Goal: Contribute content: Contribute content

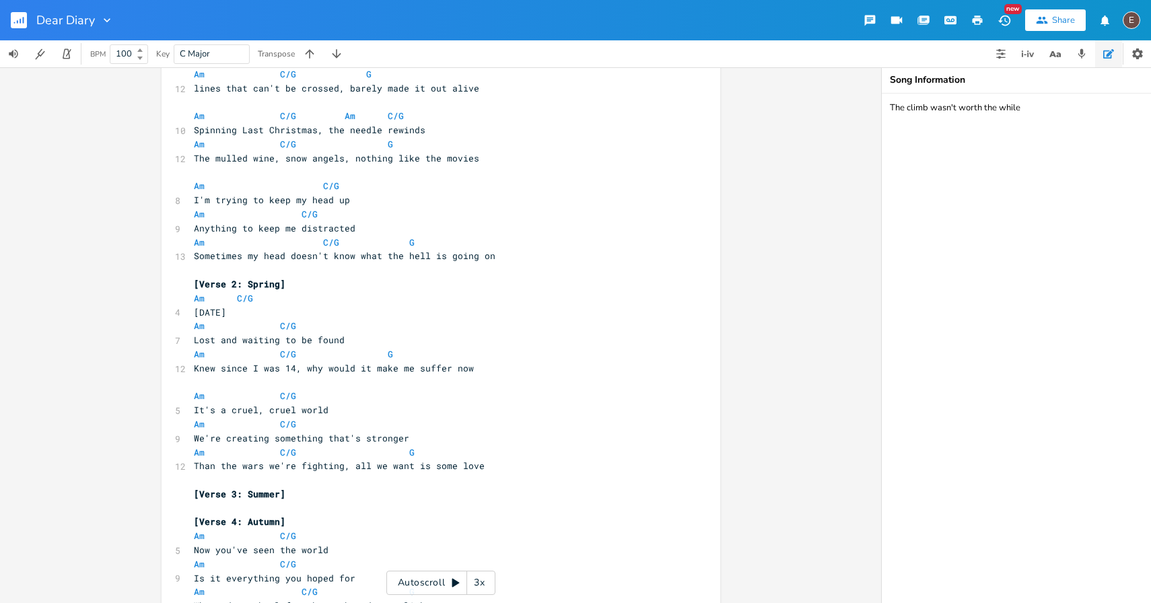
scroll to position [140, 0]
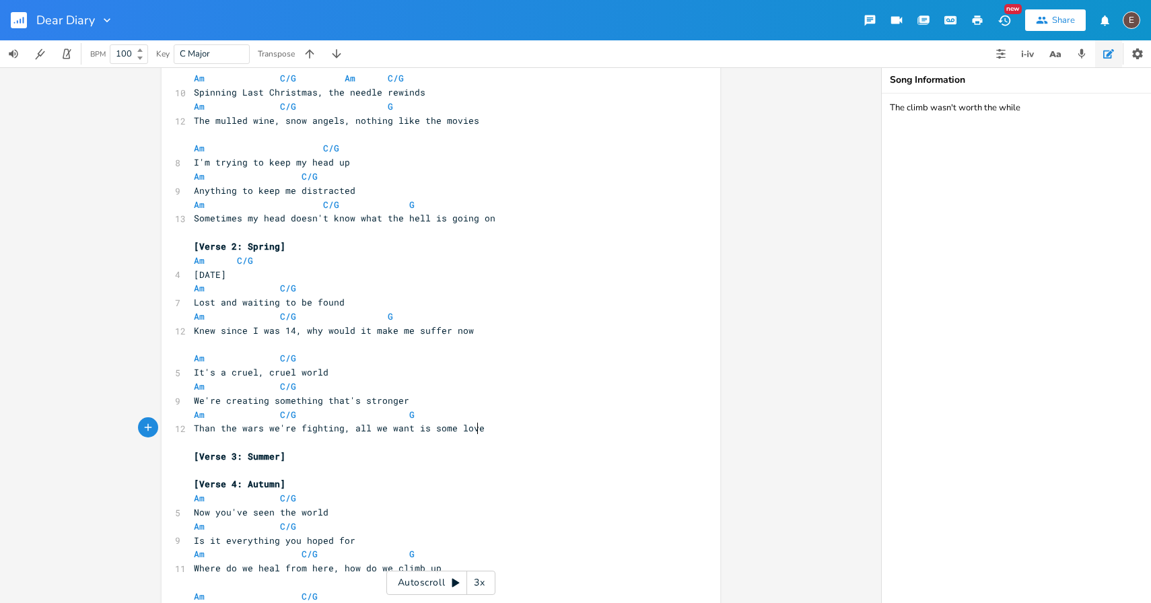
click at [540, 425] on pre "Than the wars we're fighting, all we want is some love" at bounding box center [434, 428] width 486 height 14
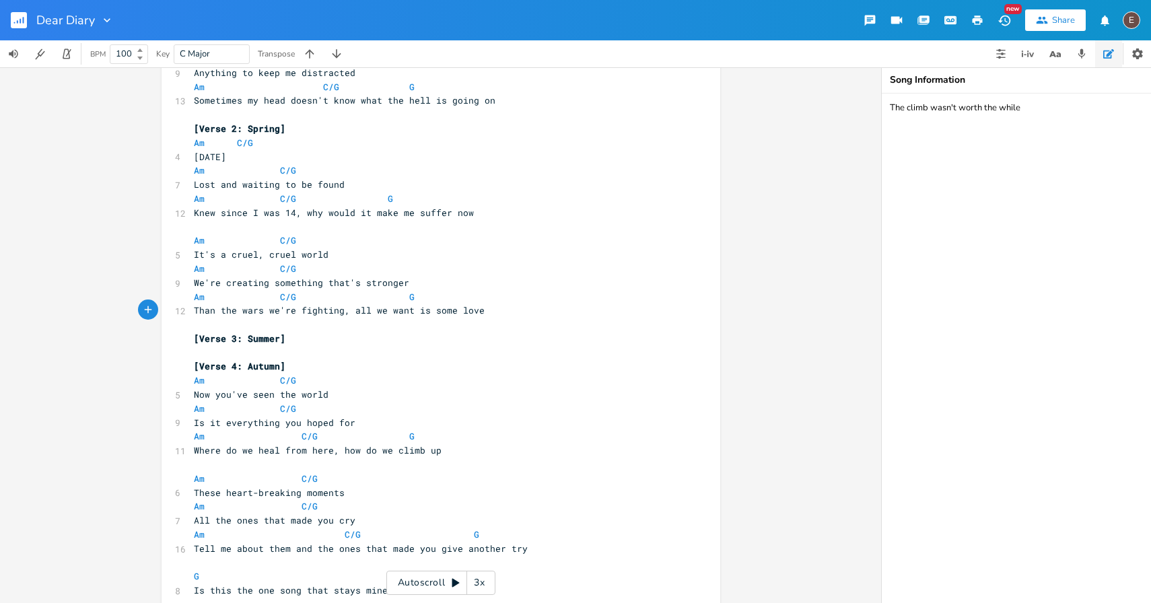
scroll to position [259, 0]
click at [458, 338] on pre "[Verse 3: Summer]" at bounding box center [434, 337] width 486 height 14
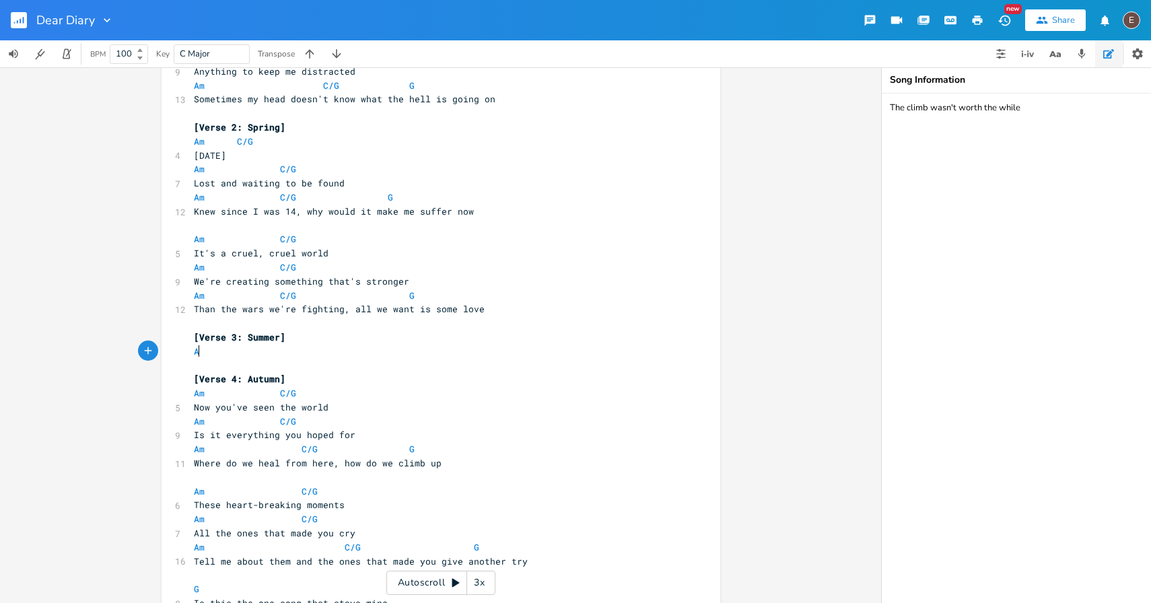
type textarea "Am"
type textarea "C/G"
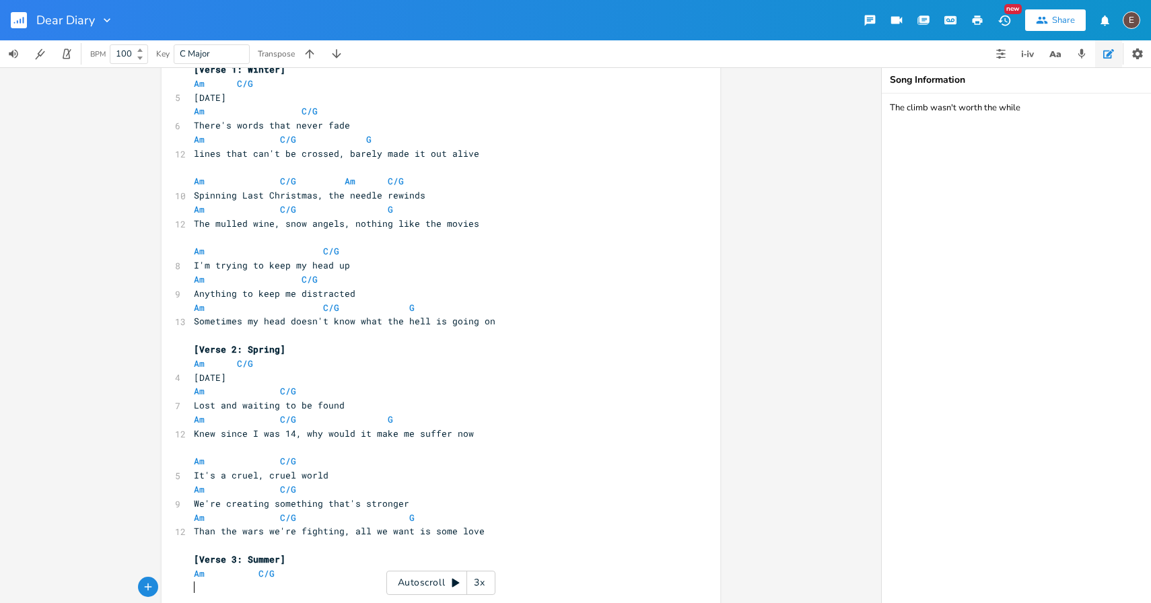
scroll to position [38, 0]
click at [484, 528] on pre "Than the wars we're fighting, all we want is some love" at bounding box center [434, 530] width 486 height 14
type textarea "It was worth it,"
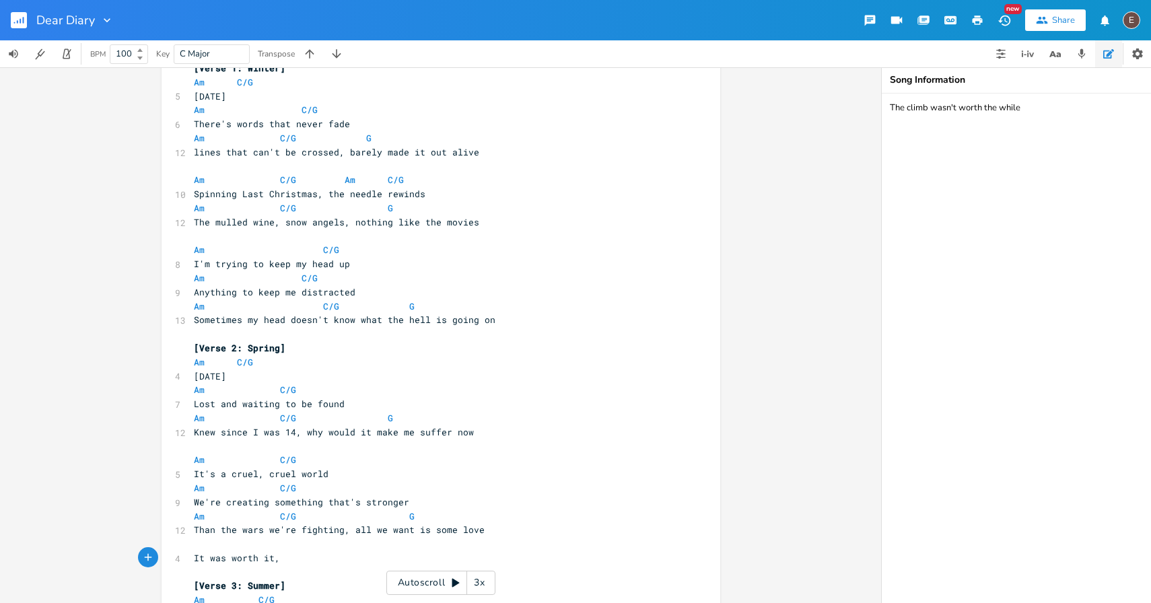
click at [511, 529] on pre "Than the wars we're fighting, all we want is some love" at bounding box center [434, 530] width 486 height 14
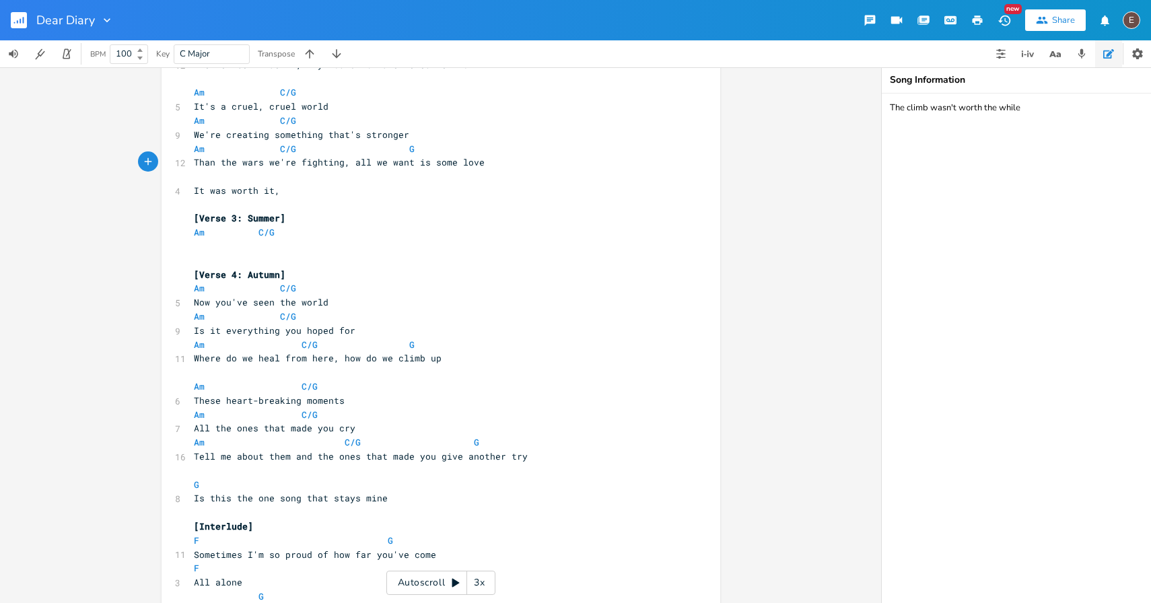
scroll to position [414, 0]
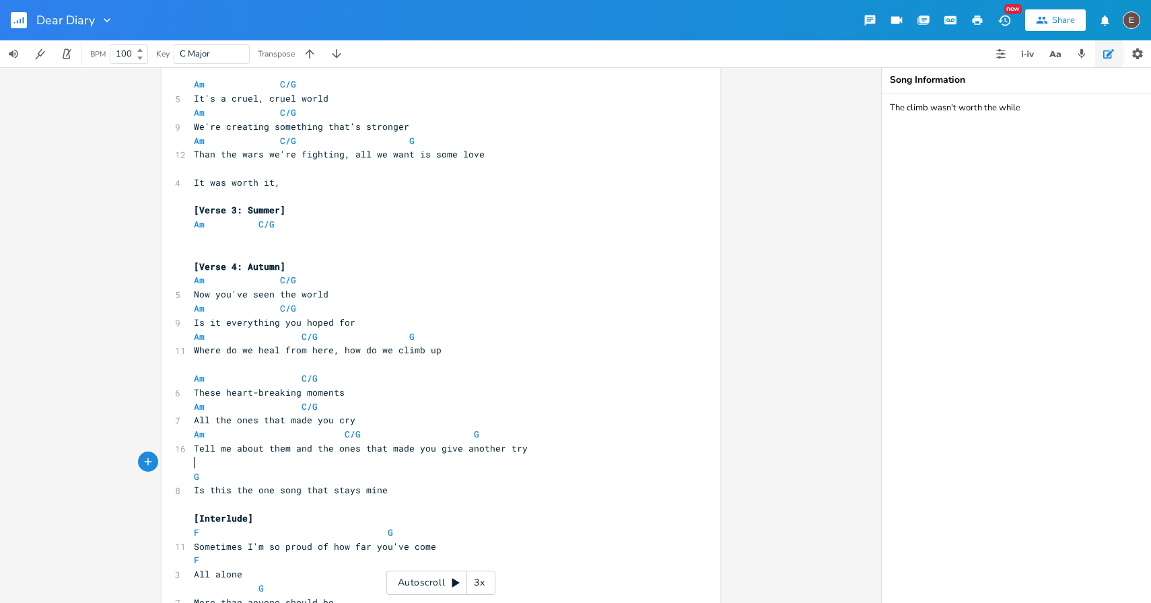
click at [318, 470] on pre "G" at bounding box center [434, 477] width 486 height 14
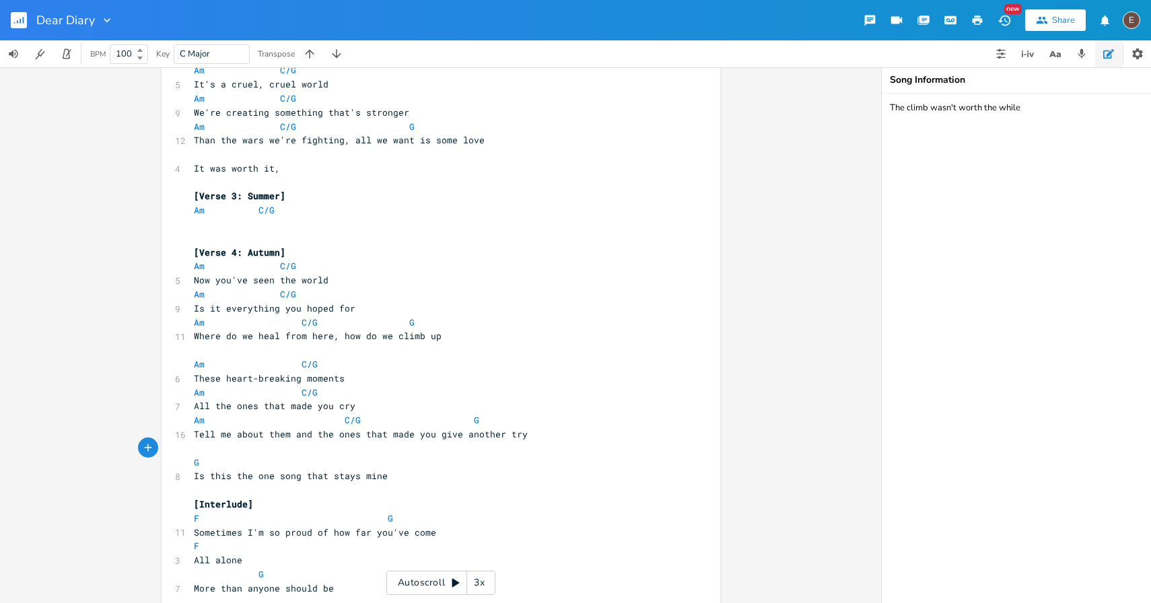
scroll to position [441, 0]
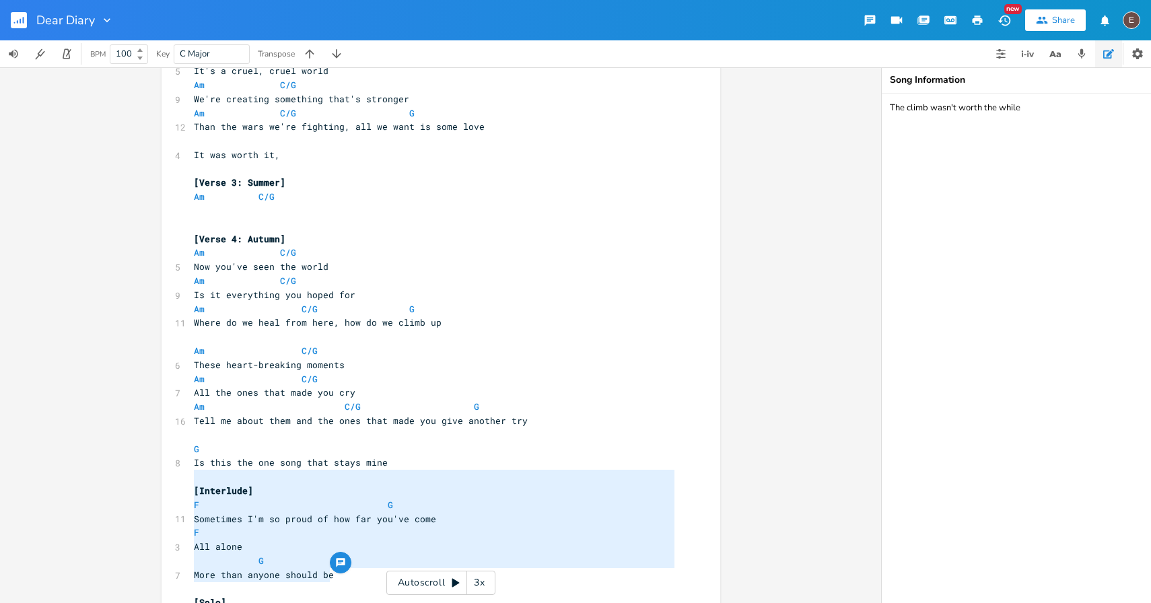
type textarea "[Interlude] F G Sometimes I'm so proud of how far you've come F All alone G Mor…"
drag, startPoint x: 347, startPoint y: 578, endPoint x: 159, endPoint y: 489, distance: 208.3
click at [194, 478] on pre "​" at bounding box center [434, 477] width 486 height 14
type textarea "[Interlude] F G Sometimes I'm so proud of how far you've come F All alone G Mor…"
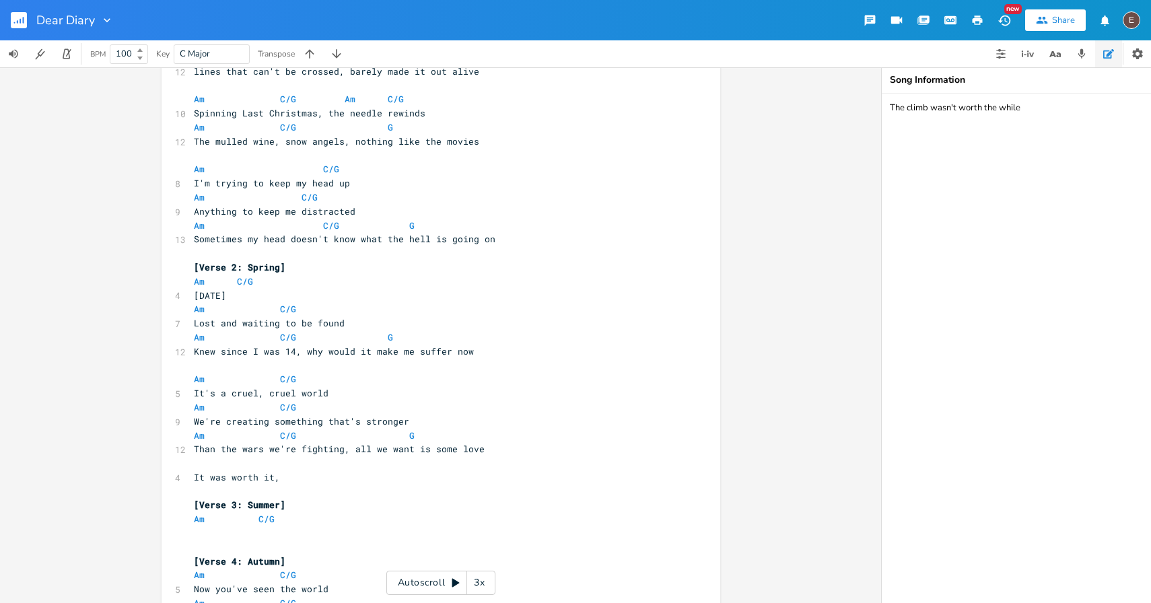
scroll to position [186, 0]
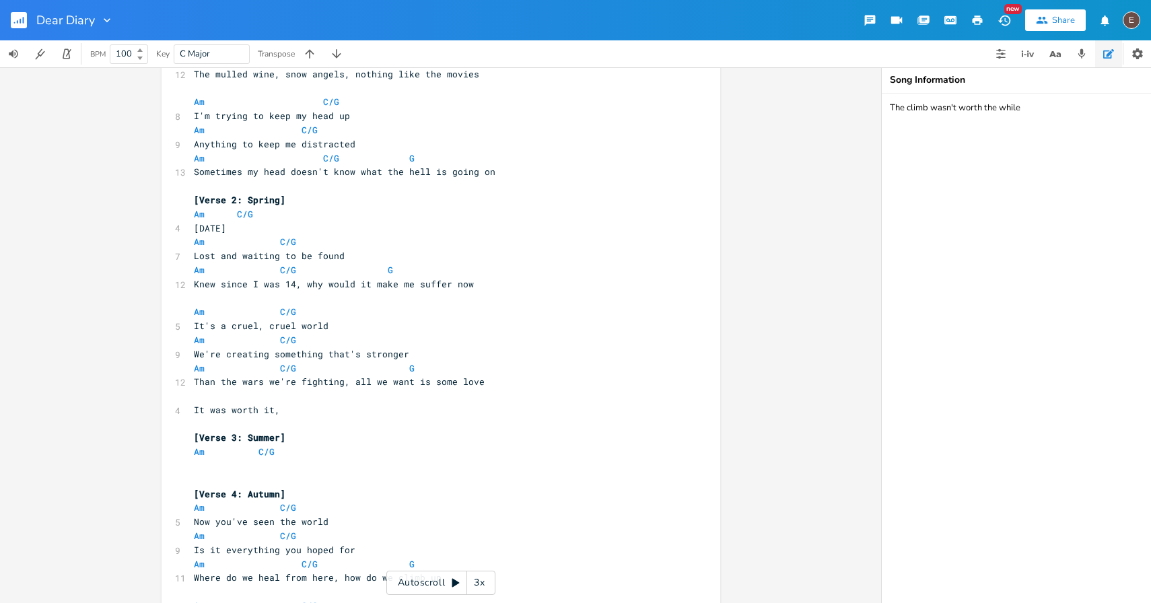
click at [326, 464] on pre "​" at bounding box center [434, 466] width 486 height 14
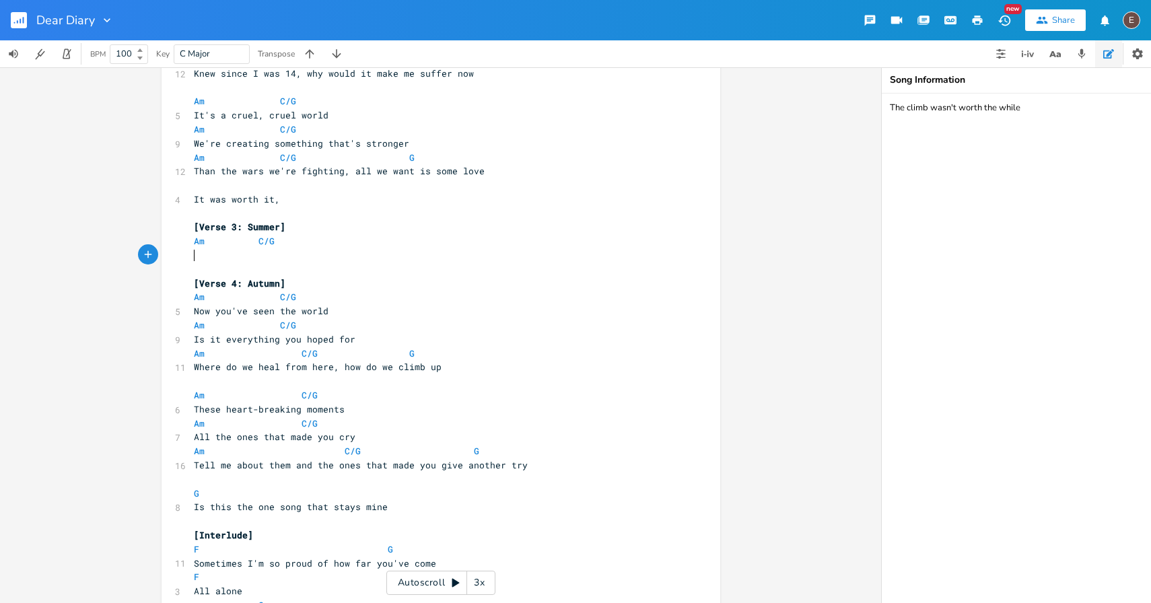
scroll to position [329, 0]
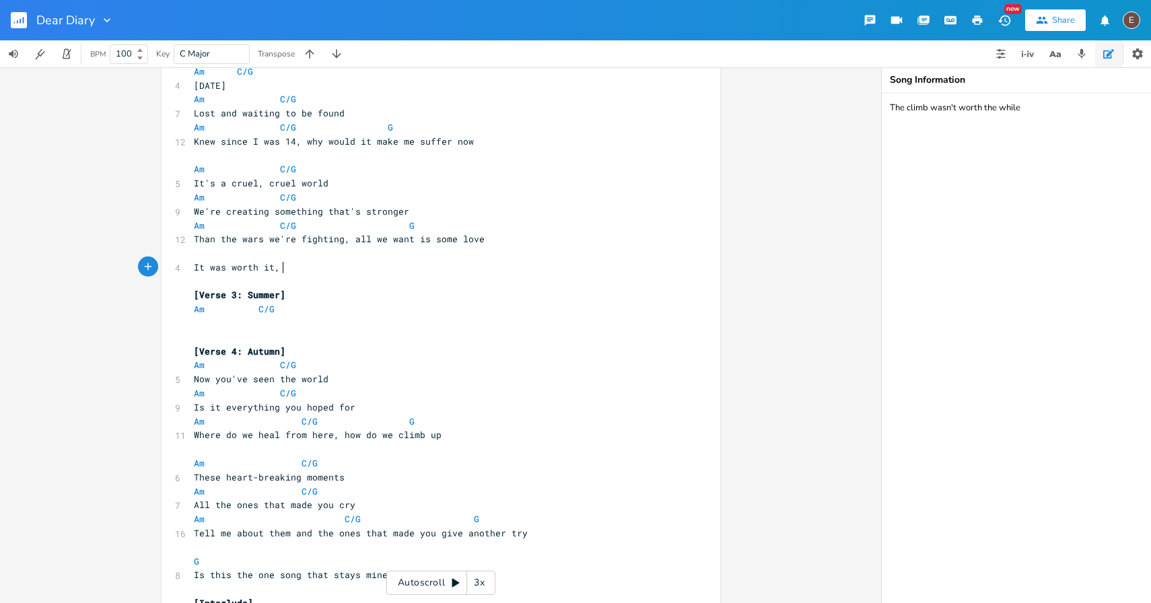
click at [355, 268] on pre "It was worth it," at bounding box center [434, 267] width 486 height 14
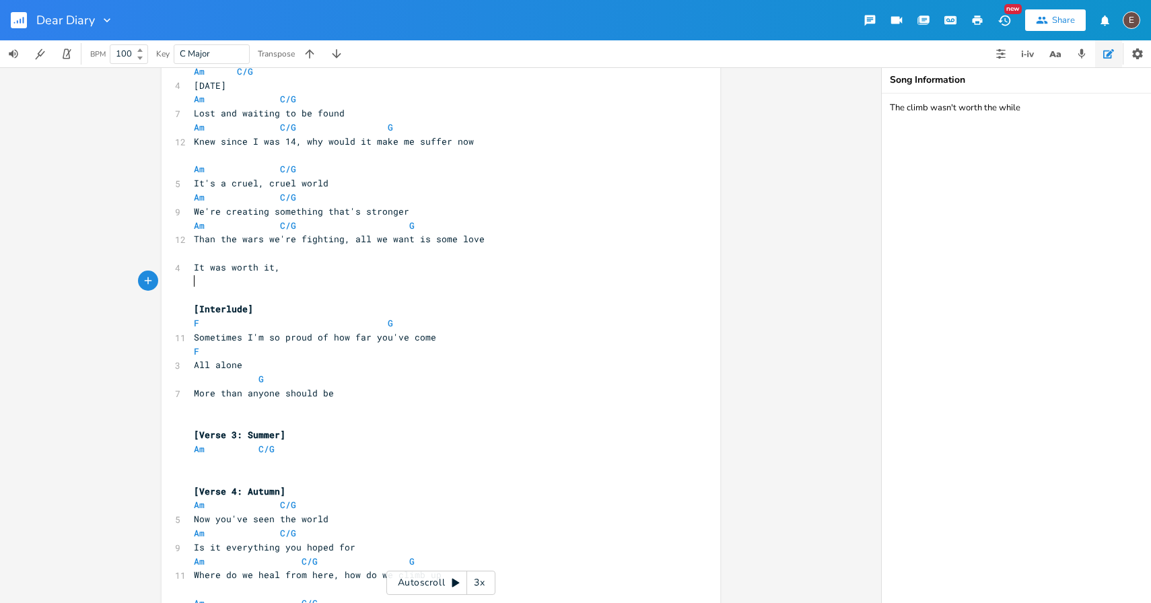
click at [247, 279] on pre "​" at bounding box center [434, 282] width 486 height 14
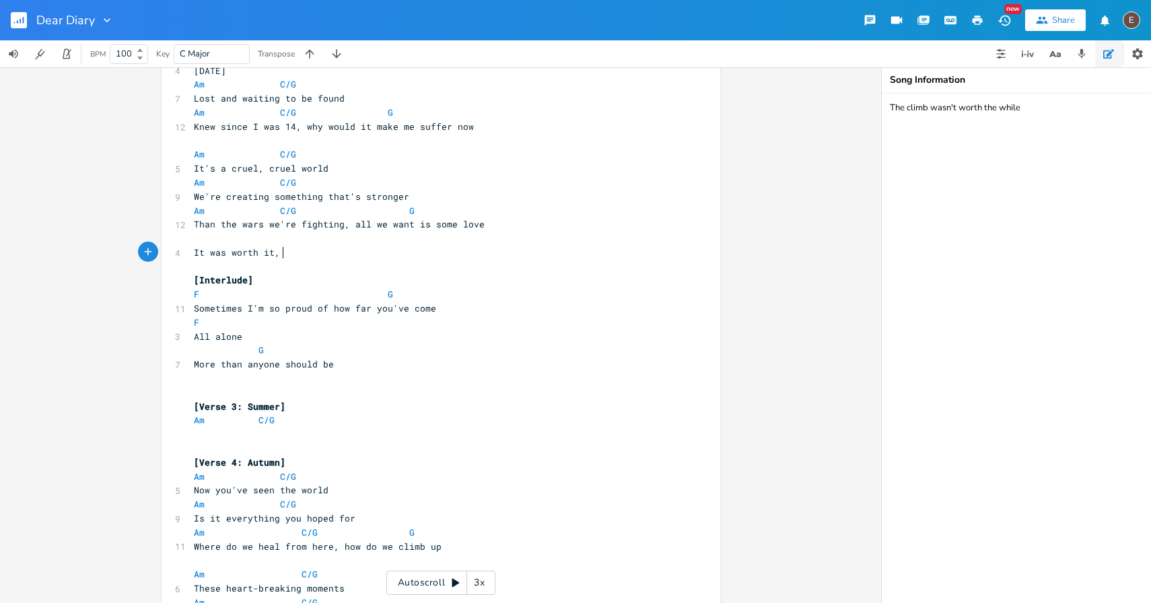
scroll to position [347, 0]
click at [258, 244] on span "It was worth it," at bounding box center [237, 249] width 86 height 12
type textarea "It was worth it,"
click at [258, 244] on span "It was worth it," at bounding box center [237, 249] width 86 height 12
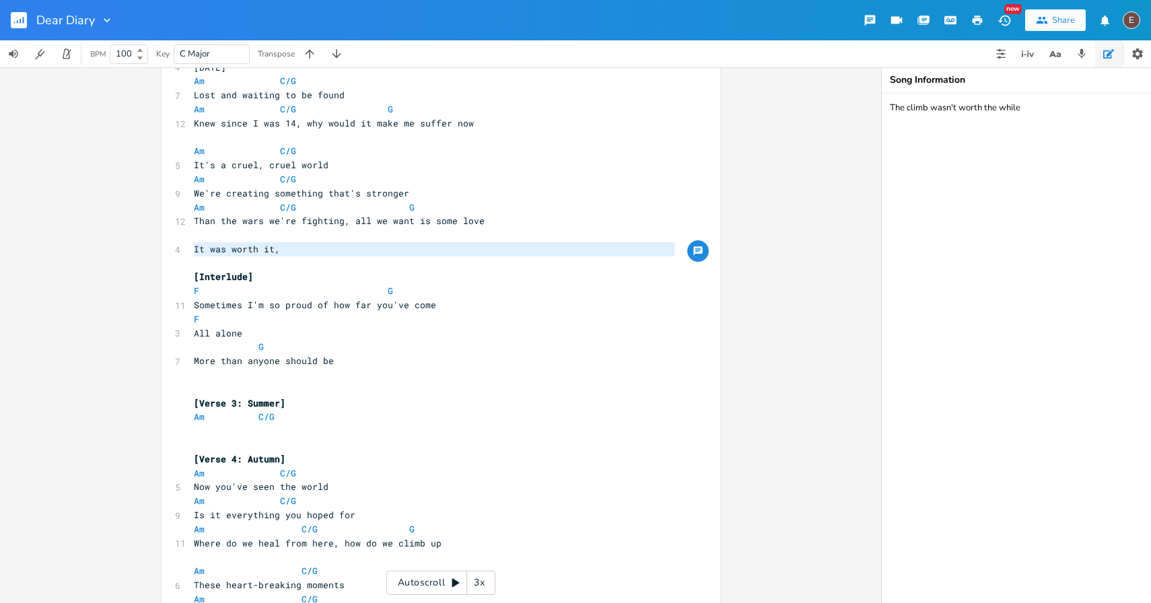
click at [326, 254] on pre "It was worth it," at bounding box center [434, 249] width 486 height 14
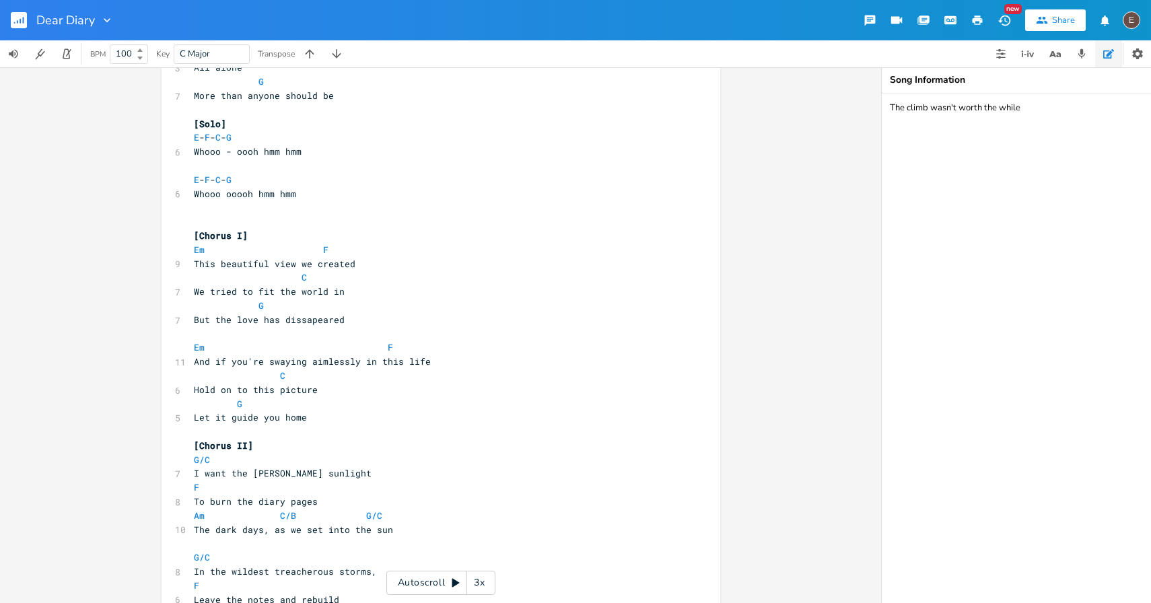
scroll to position [1048, 0]
click at [396, 412] on pre "Let it guide you home" at bounding box center [434, 415] width 486 height 14
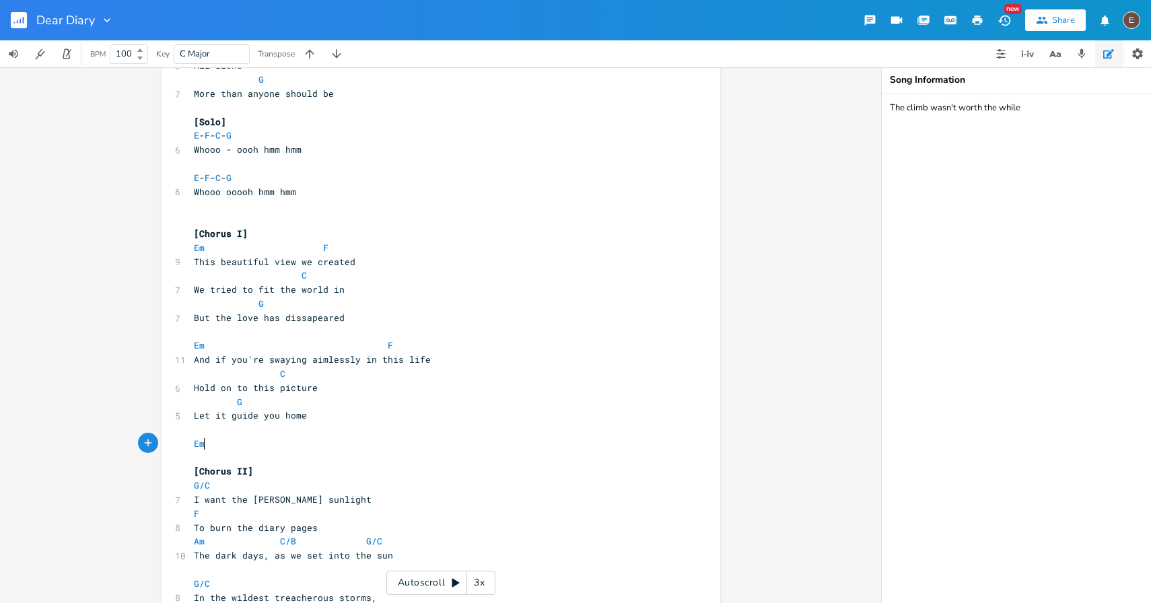
scroll to position [0, 14]
type textarea "Em"
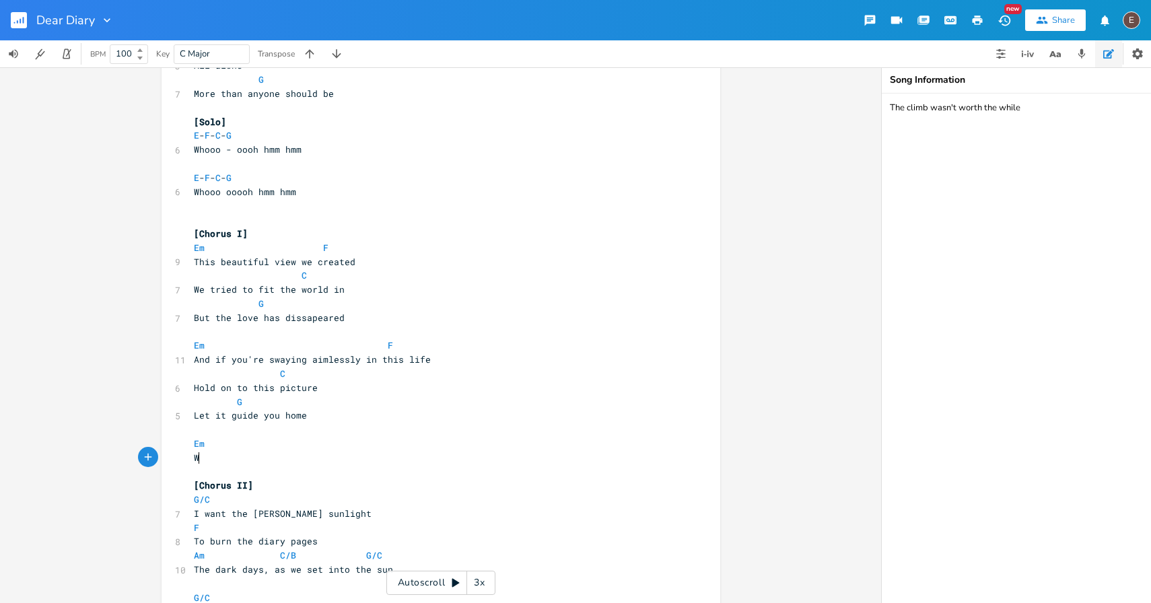
scroll to position [0, 9]
type textarea "We dreamed too much of everything"
click at [376, 439] on pre "Em" at bounding box center [434, 444] width 486 height 14
type textarea "F"
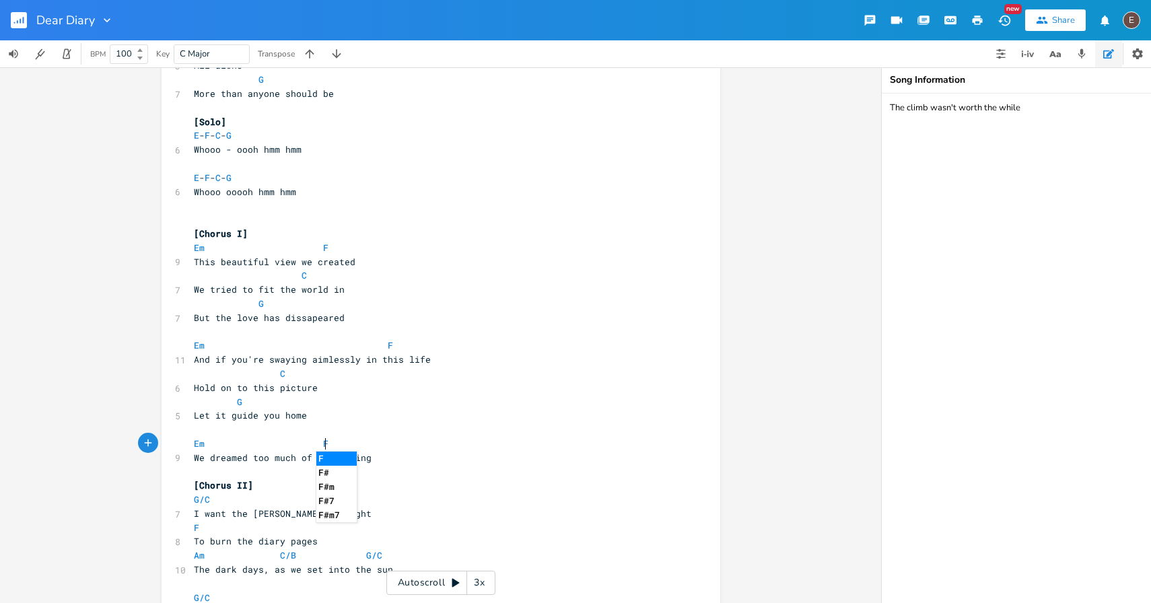
scroll to position [0, 6]
click at [437, 460] on pre "We dreamed too much of everything" at bounding box center [434, 458] width 486 height 14
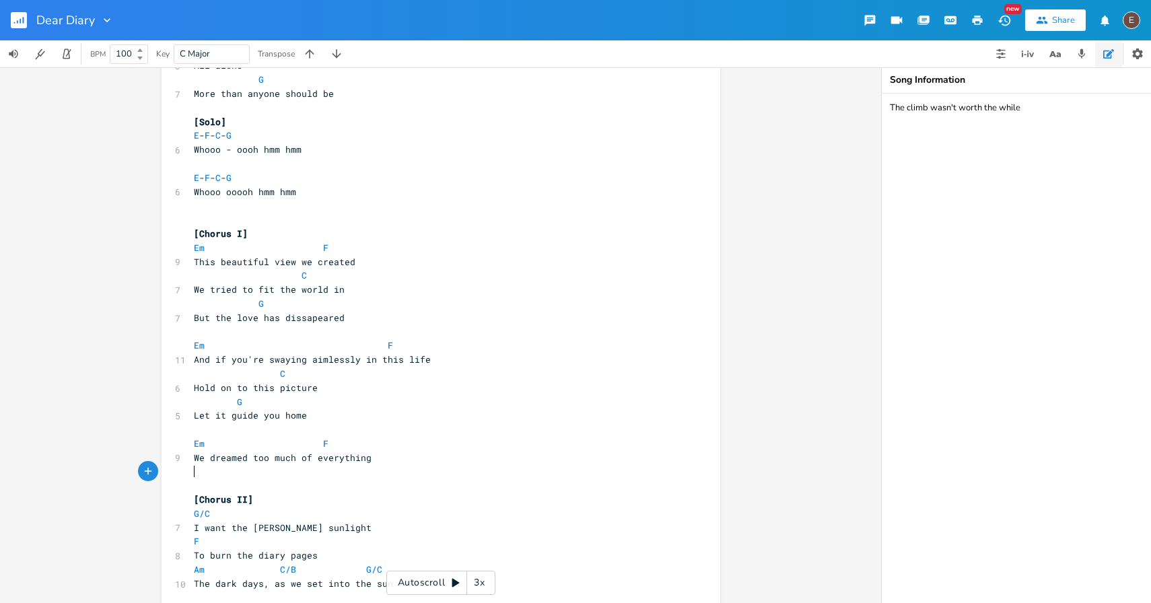
type textarea "T"
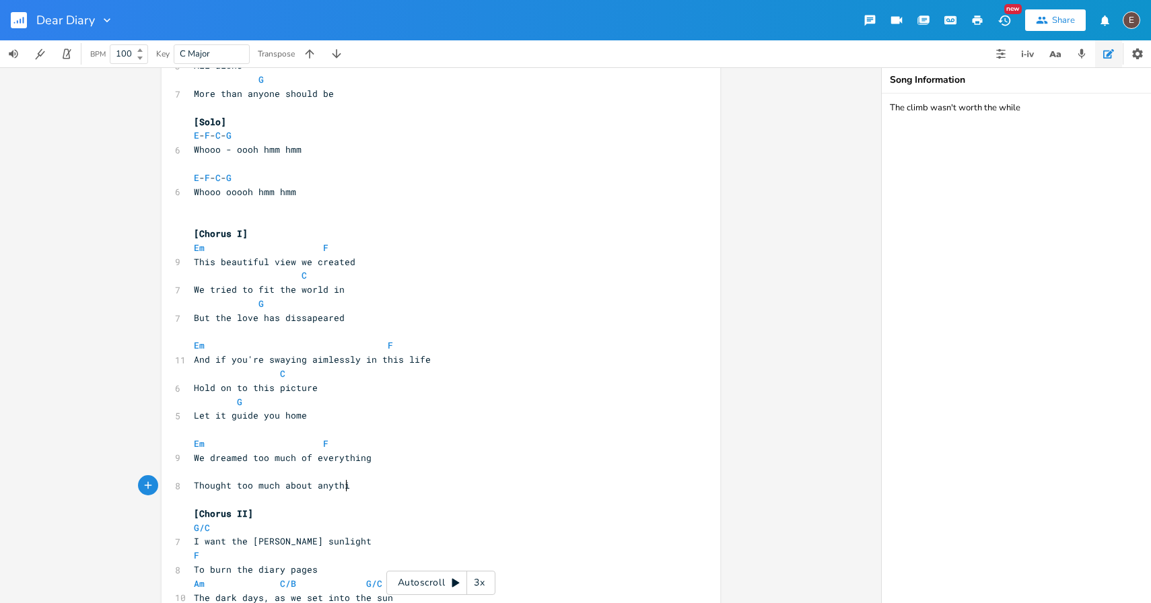
type textarea "Thought too much about anything"
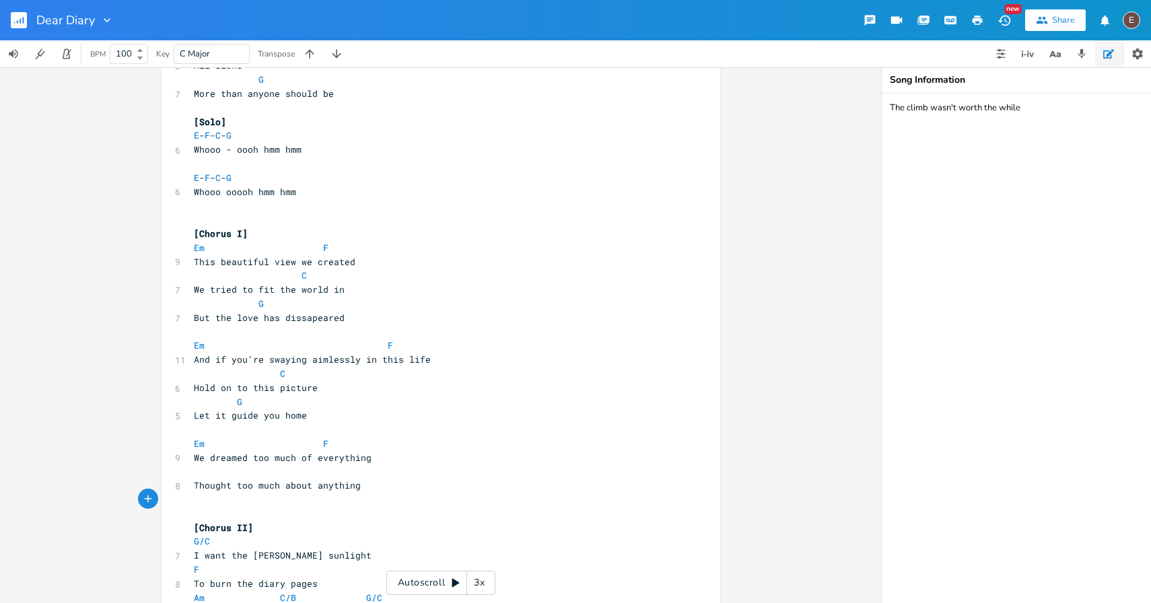
click at [375, 474] on pre "​" at bounding box center [434, 471] width 486 height 14
type textarea "C"
click at [433, 429] on pre "​" at bounding box center [434, 430] width 486 height 14
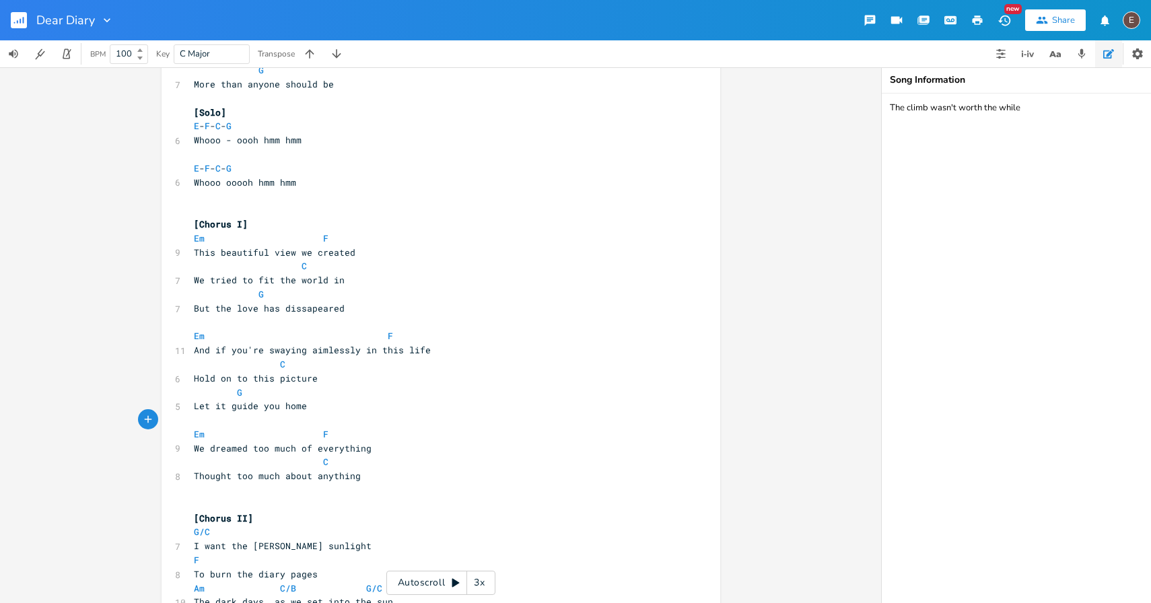
scroll to position [1070, 0]
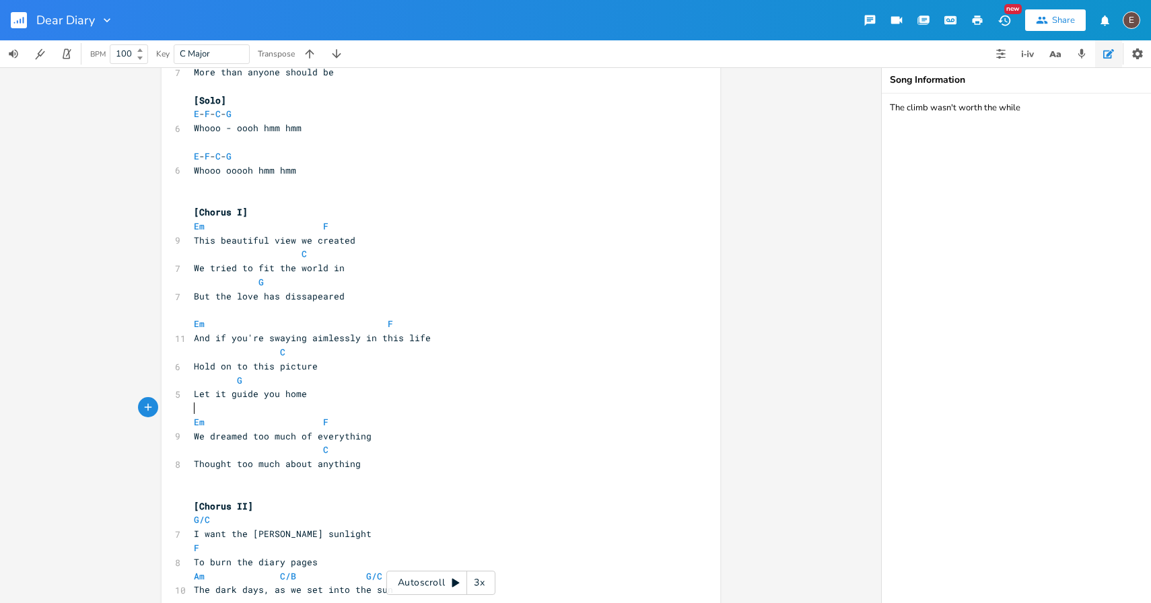
click at [421, 466] on pre "Thought too much about anything" at bounding box center [434, 464] width 486 height 14
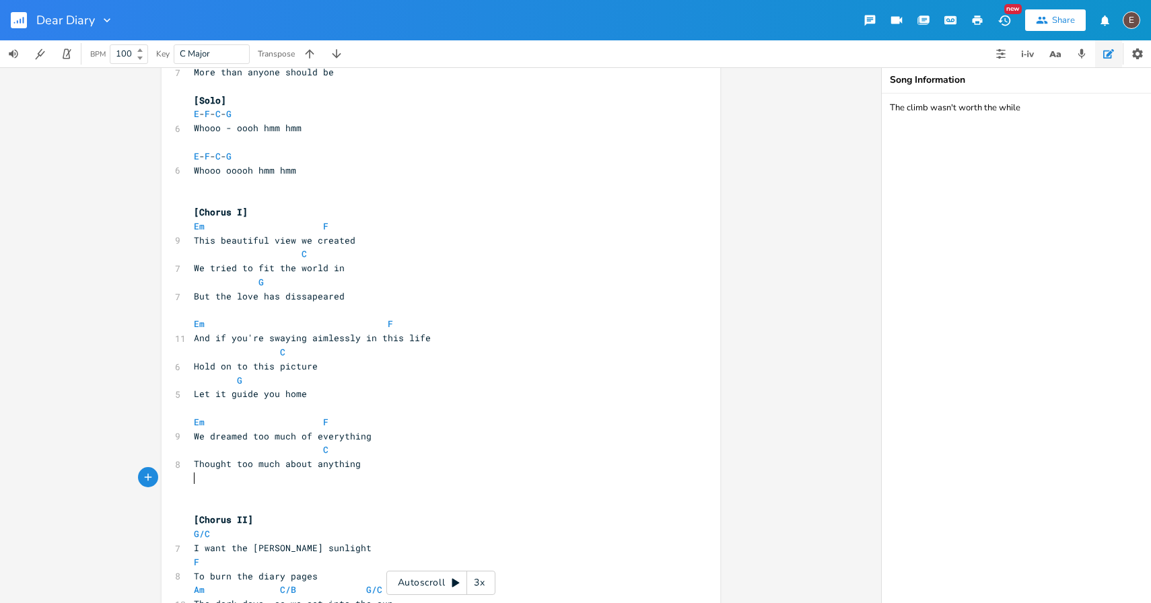
type textarea "T"
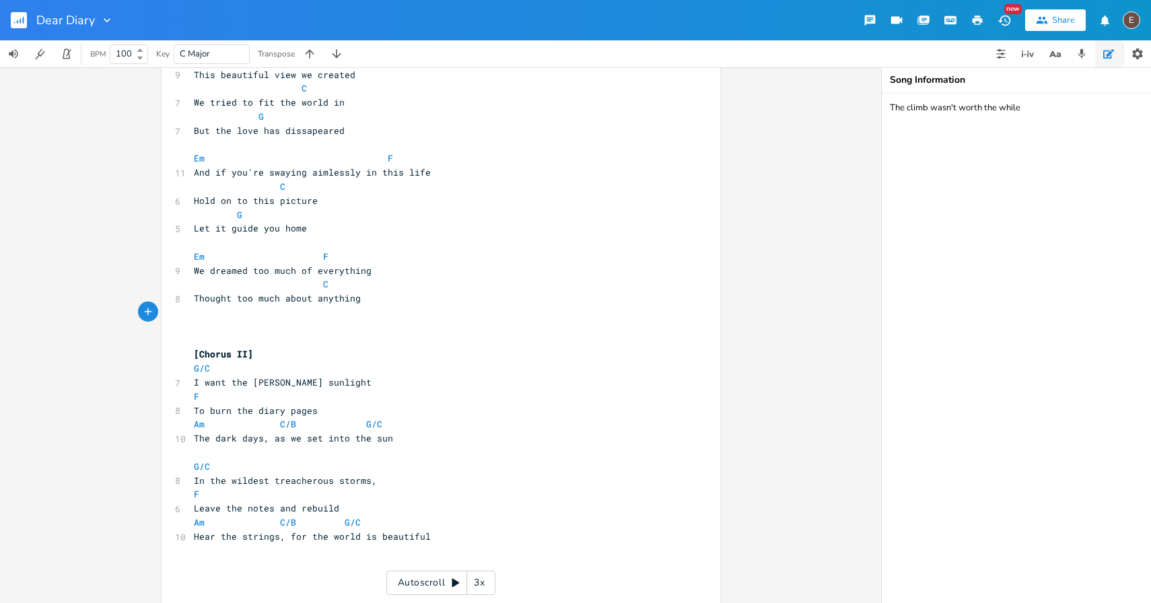
scroll to position [1225, 0]
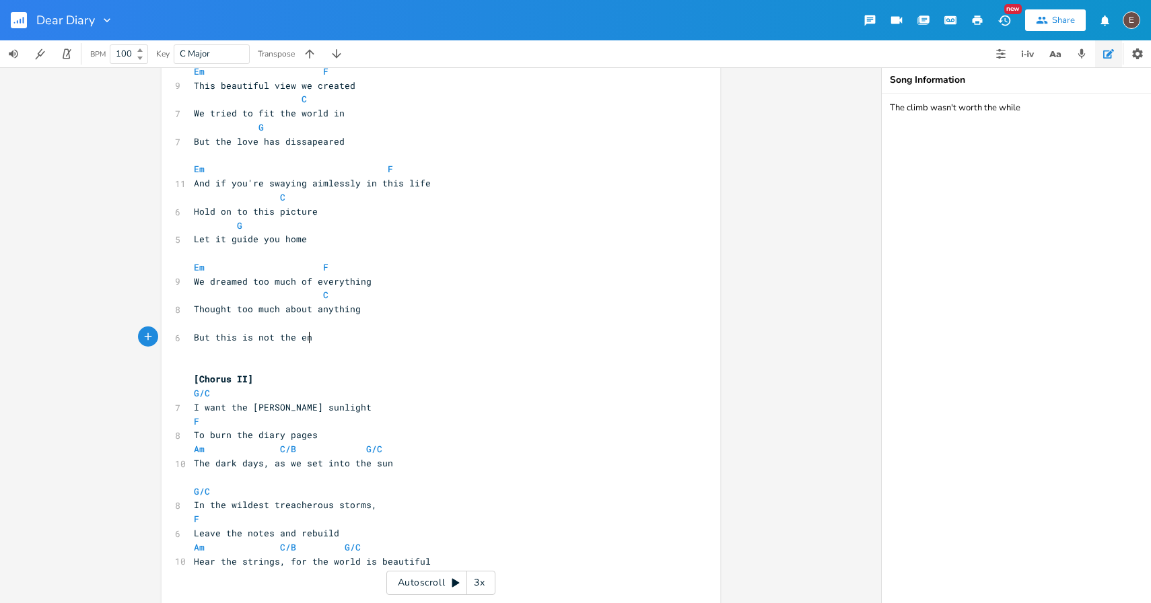
type textarea "But this is not the end"
click at [323, 323] on pre "​" at bounding box center [434, 323] width 486 height 14
type textarea "G"
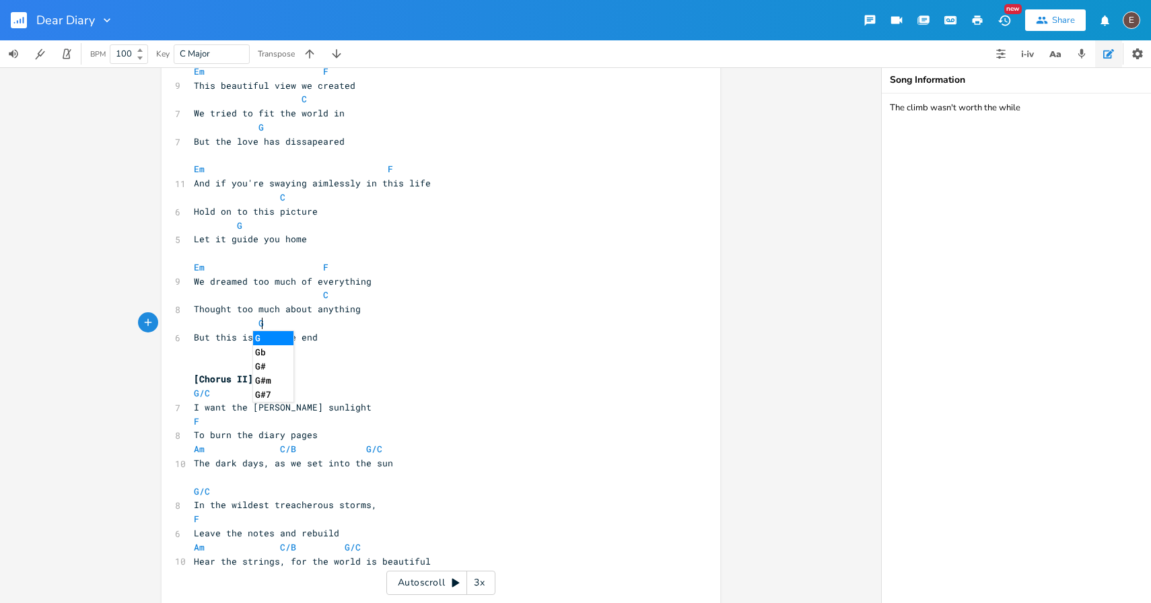
click at [377, 318] on pre "G" at bounding box center [434, 323] width 486 height 14
click at [391, 306] on pre "Thought too much about anything" at bounding box center [434, 309] width 486 height 14
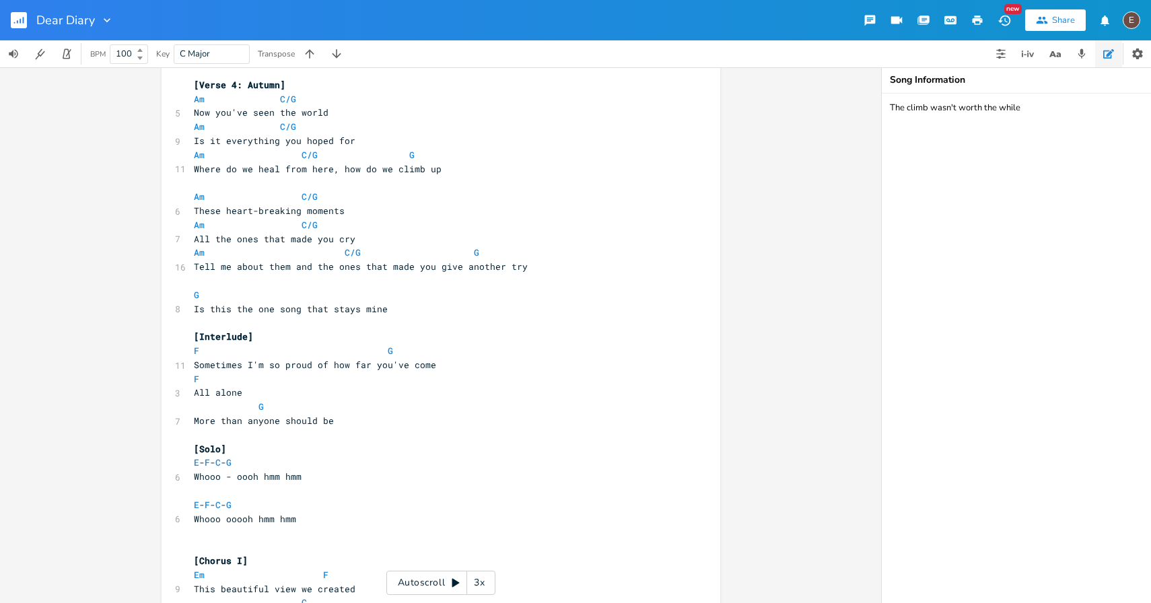
scroll to position [722, 0]
click at [449, 355] on pre "F G" at bounding box center [434, 350] width 486 height 14
type textarea "ometimes I'm so proud of how far you've come"
drag, startPoint x: 438, startPoint y: 365, endPoint x: 189, endPoint y: 369, distance: 249.0
click at [191, 369] on pre "Sometimes I'm so proud of how far you've come" at bounding box center [434, 364] width 486 height 14
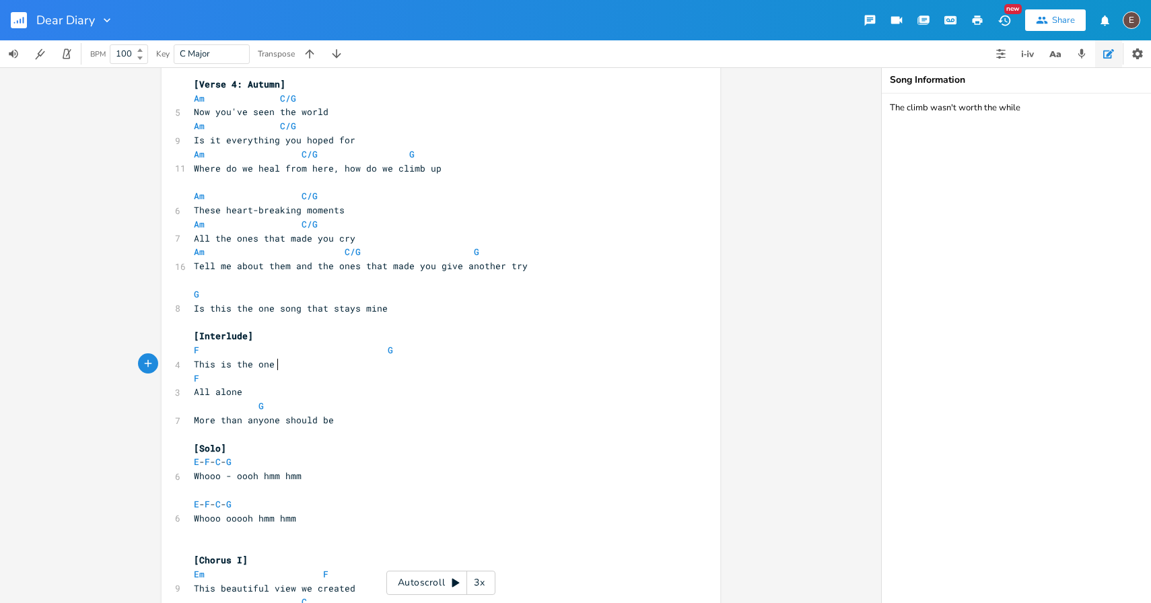
type textarea "This is the one g"
type textarea "song that stays mine"
drag, startPoint x: 246, startPoint y: 389, endPoint x: 190, endPoint y: 389, distance: 56.5
click at [191, 389] on pre "All alone" at bounding box center [434, 392] width 486 height 14
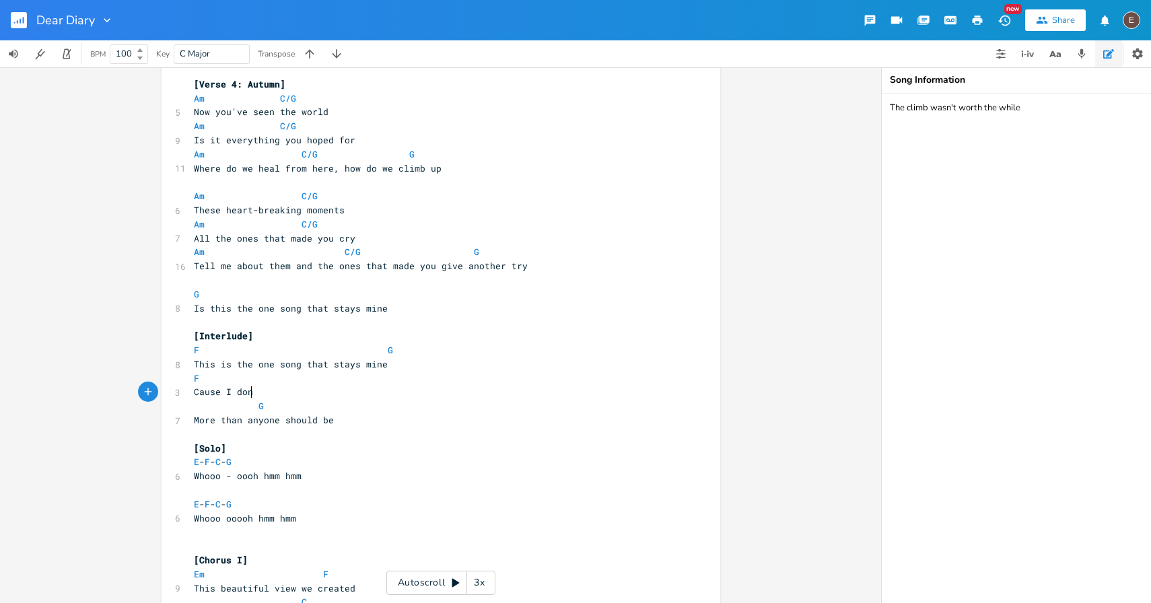
type textarea "Cause I dont"
type textarea "'t know"
drag, startPoint x: 329, startPoint y: 419, endPoint x: 192, endPoint y: 419, distance: 137.3
click at [192, 419] on pre "More than anyone should be" at bounding box center [434, 420] width 486 height 14
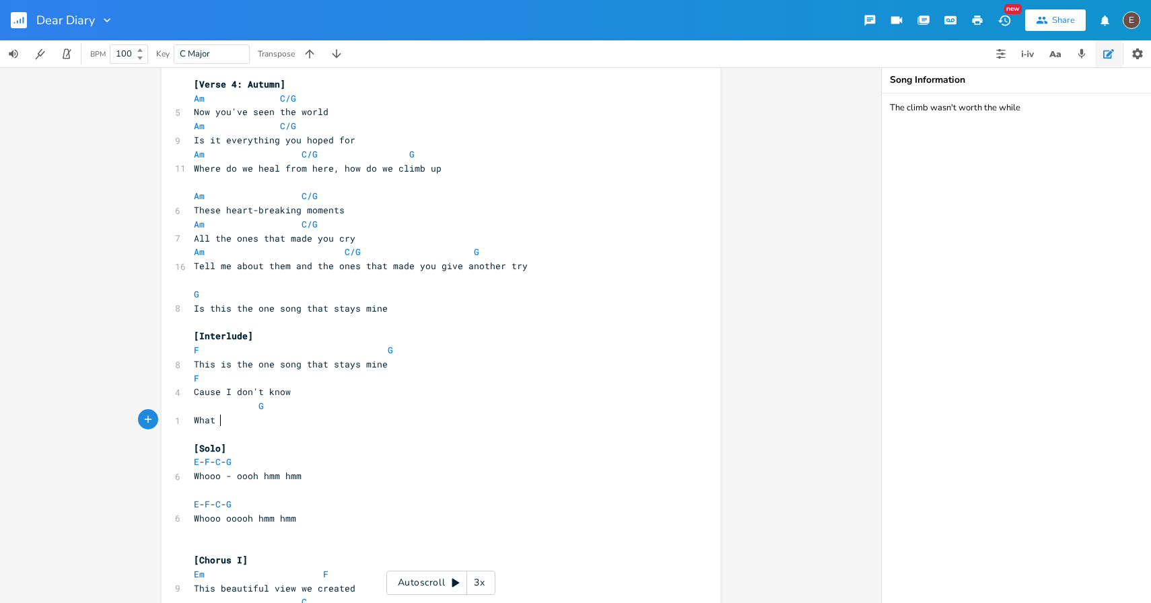
type textarea "What I"
type textarea "else could be ruined"
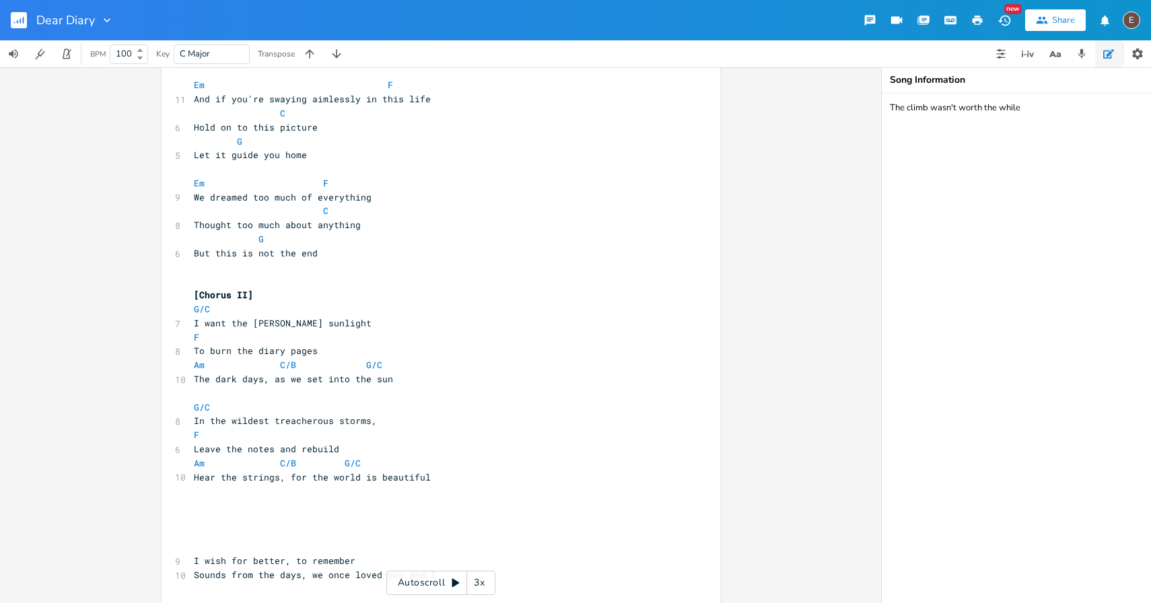
scroll to position [1339, 0]
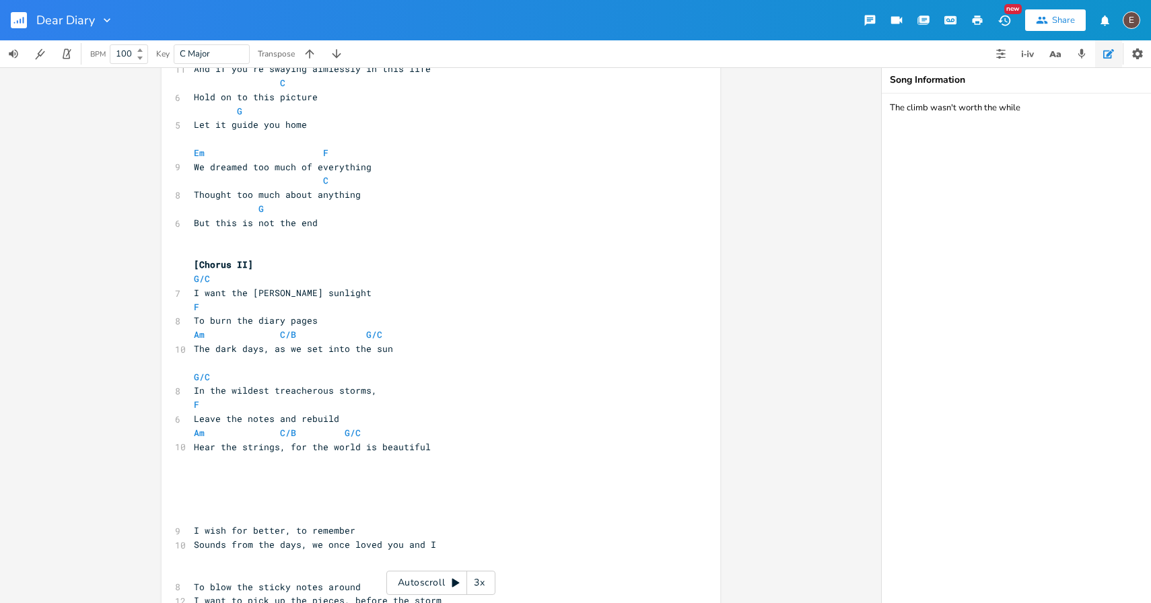
click at [437, 445] on pre "Hear the strings, for the world is beautiful" at bounding box center [434, 447] width 486 height 14
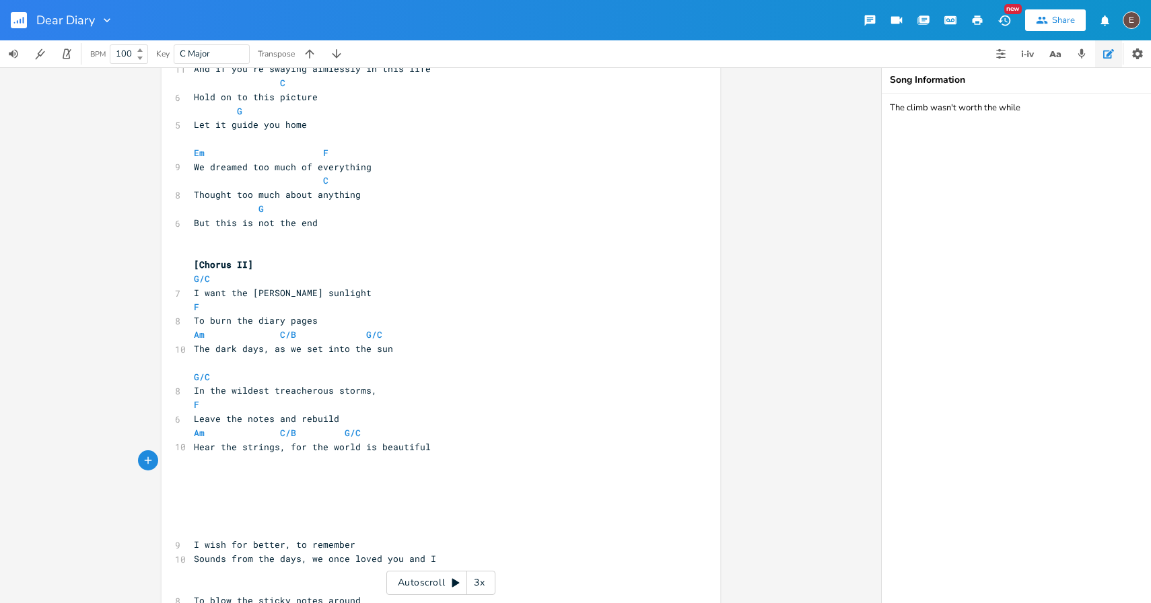
type textarea "A"
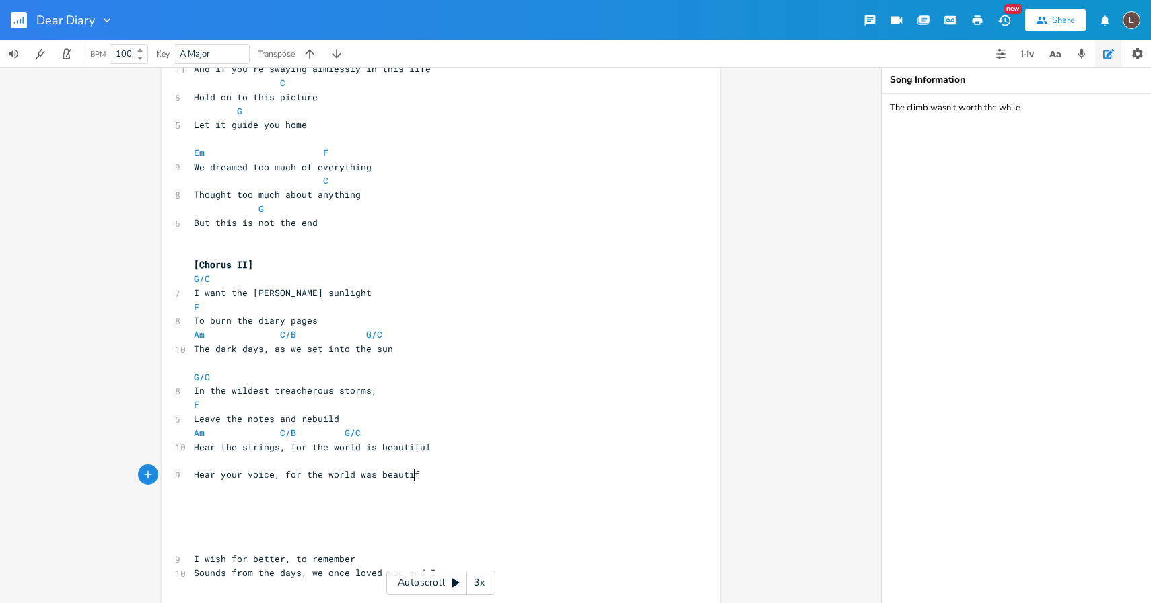
type textarea "Hear your voice, for the world was beautiful"
click at [381, 466] on pre "​" at bounding box center [434, 461] width 486 height 14
type textarea "Am"
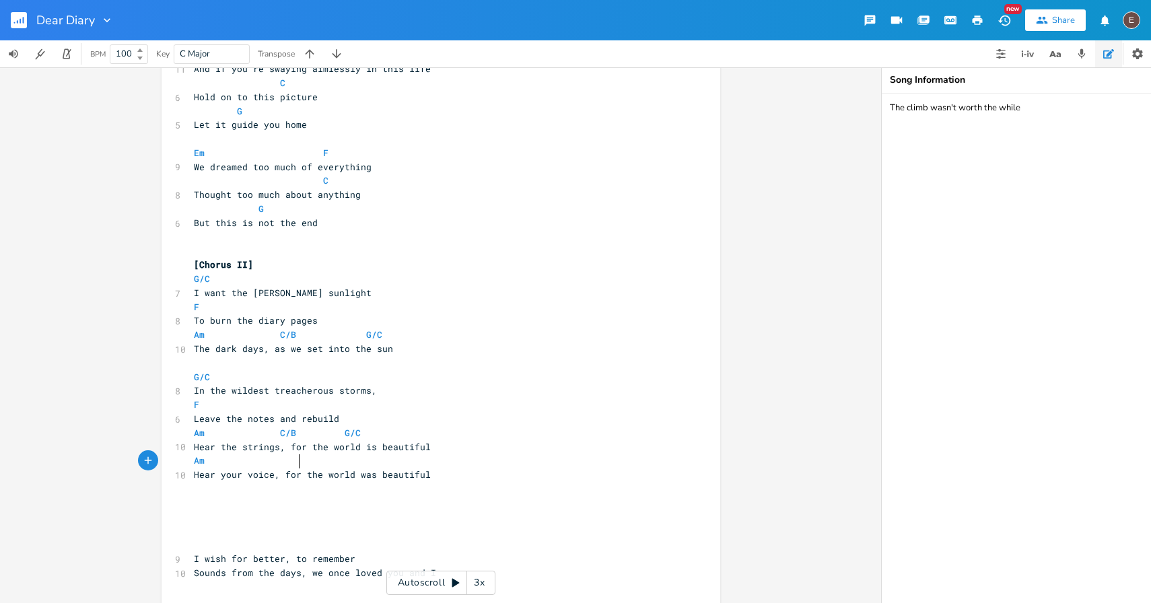
type textarea "Cb"
type textarea "C/B"
type textarea "G/C"
click at [450, 479] on pre "Hear your voice, for the world was beautiful" at bounding box center [434, 475] width 486 height 14
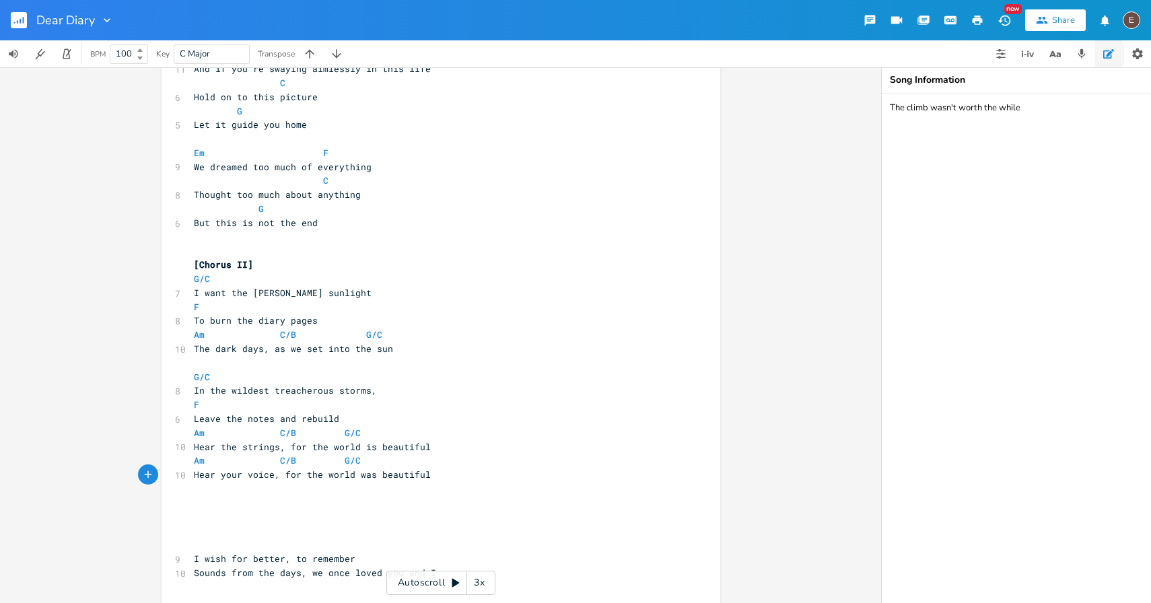
click at [366, 475] on span "Hear your voice, for the world was beautiful" at bounding box center [312, 474] width 237 height 12
type textarea "once"
click at [357, 478] on span "Hear your voice, for the world was once beautiful" at bounding box center [326, 474] width 264 height 12
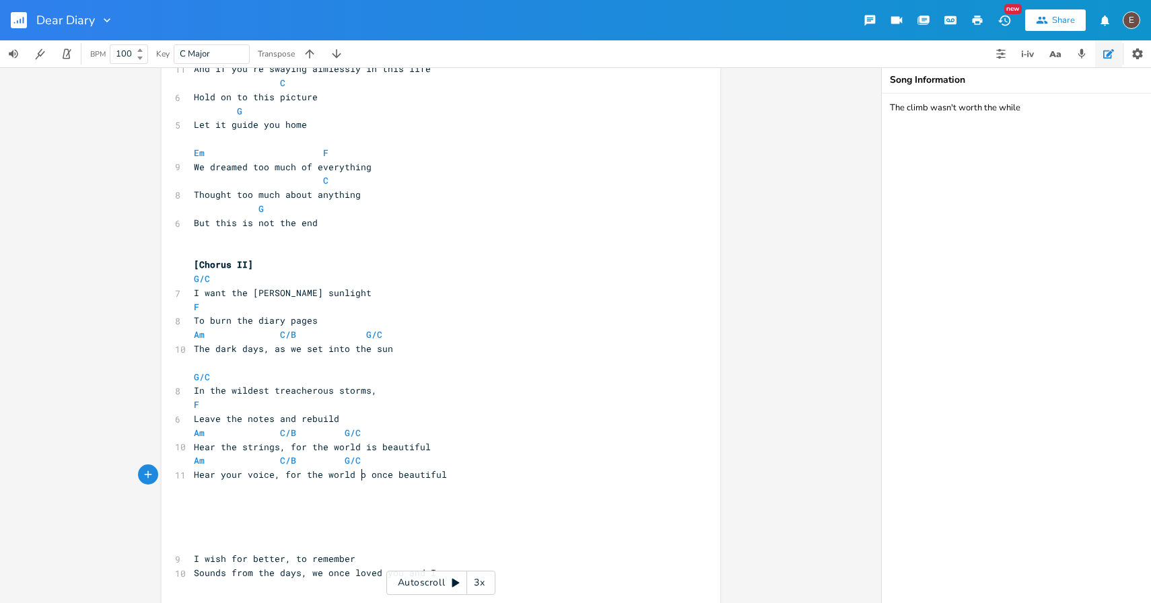
type textarea "once"
click at [387, 478] on span "Hear your voice, for the world once once beautiful" at bounding box center [328, 474] width 269 height 12
type textarea "was"
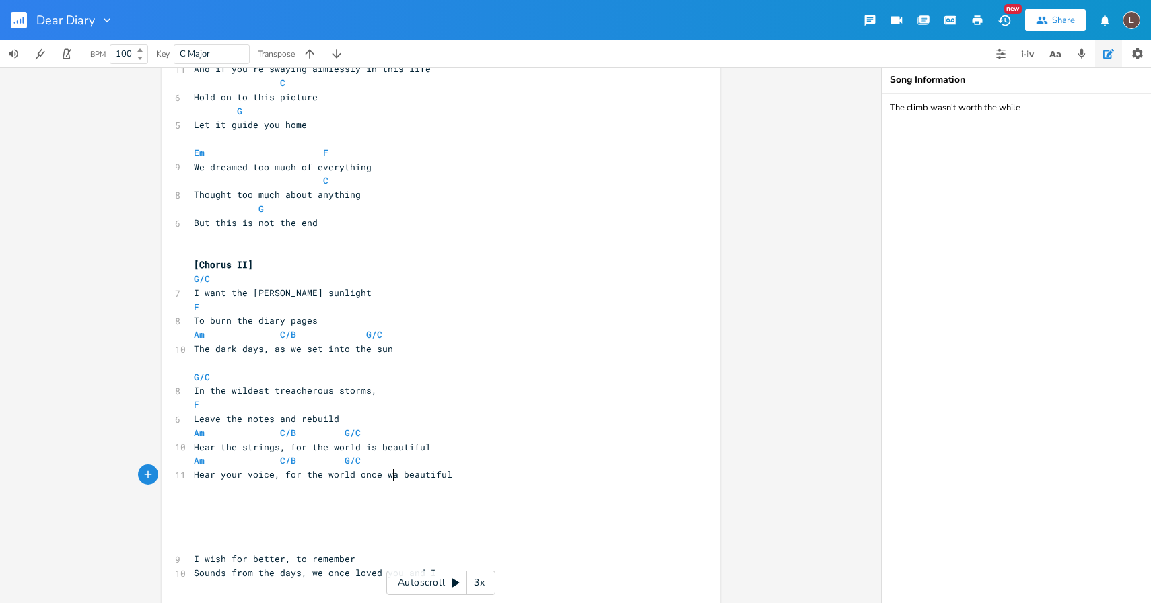
scroll to position [0, 15]
click at [466, 484] on pre "​" at bounding box center [434, 489] width 486 height 14
click at [367, 476] on span "Hear your voice, for the world once was beautiful" at bounding box center [326, 474] width 264 height 12
type textarea "once"
click at [367, 476] on span "Hear your voice, for the world once was beautiful" at bounding box center [326, 474] width 264 height 12
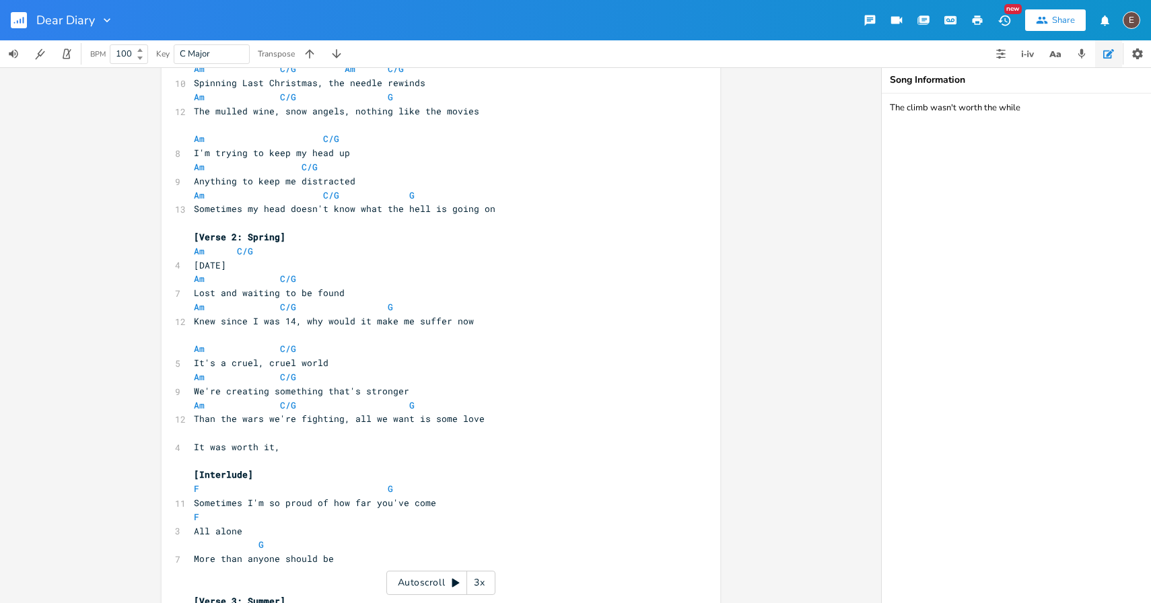
scroll to position [190, 0]
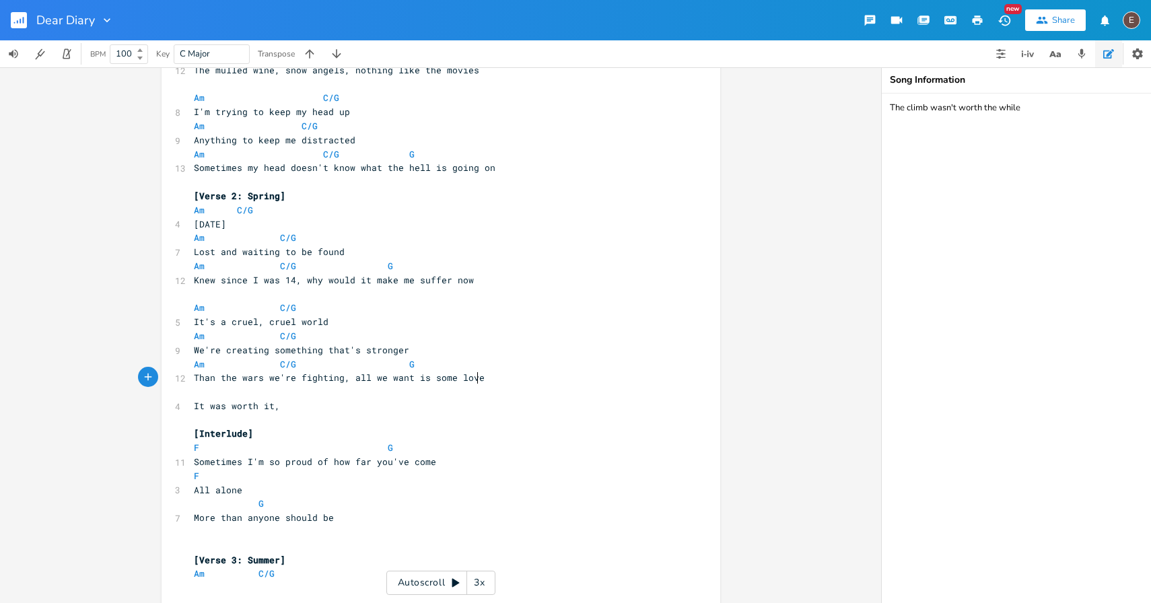
click at [534, 377] on pre "Than the wars we're fighting, all we want is some love" at bounding box center [434, 378] width 486 height 14
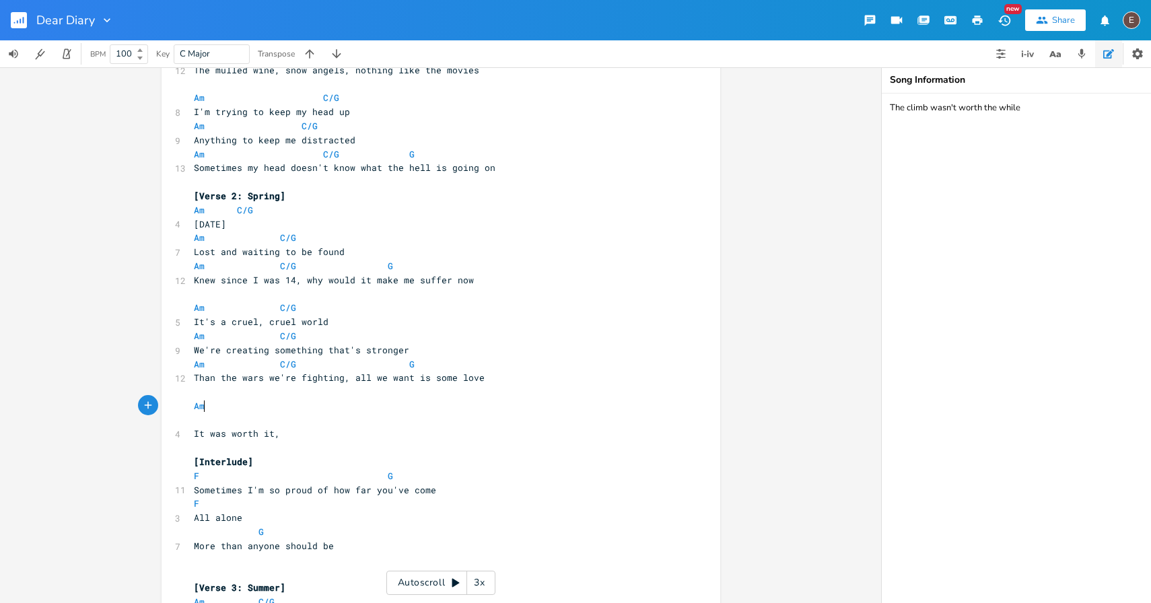
type textarea "Am"
type textarea "C/"
type textarea "G"
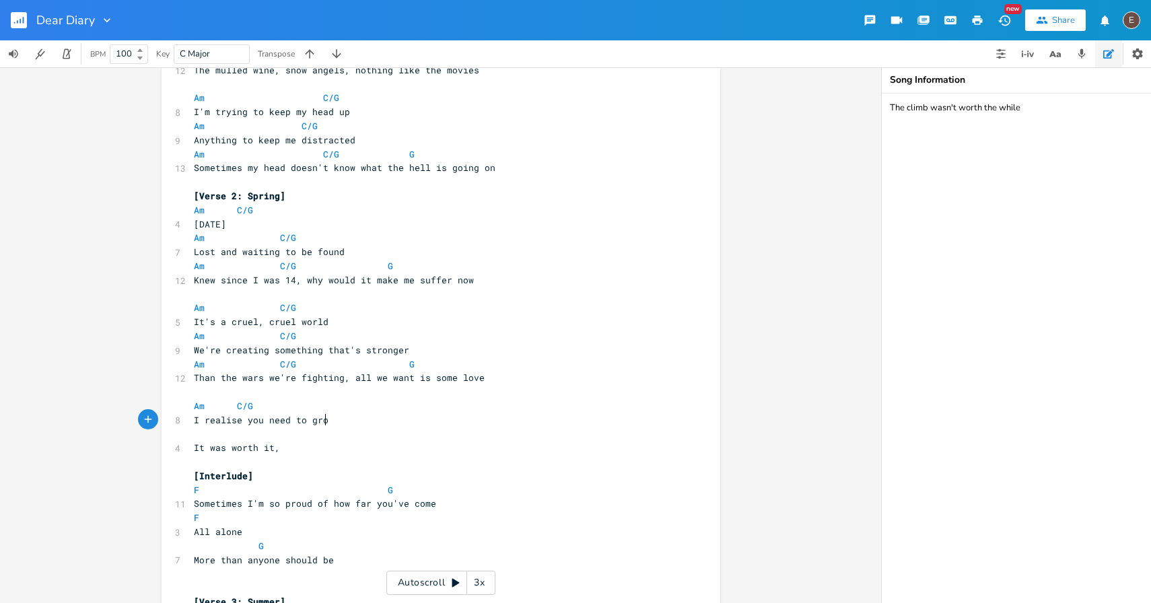
type textarea "I realise you need to grow"
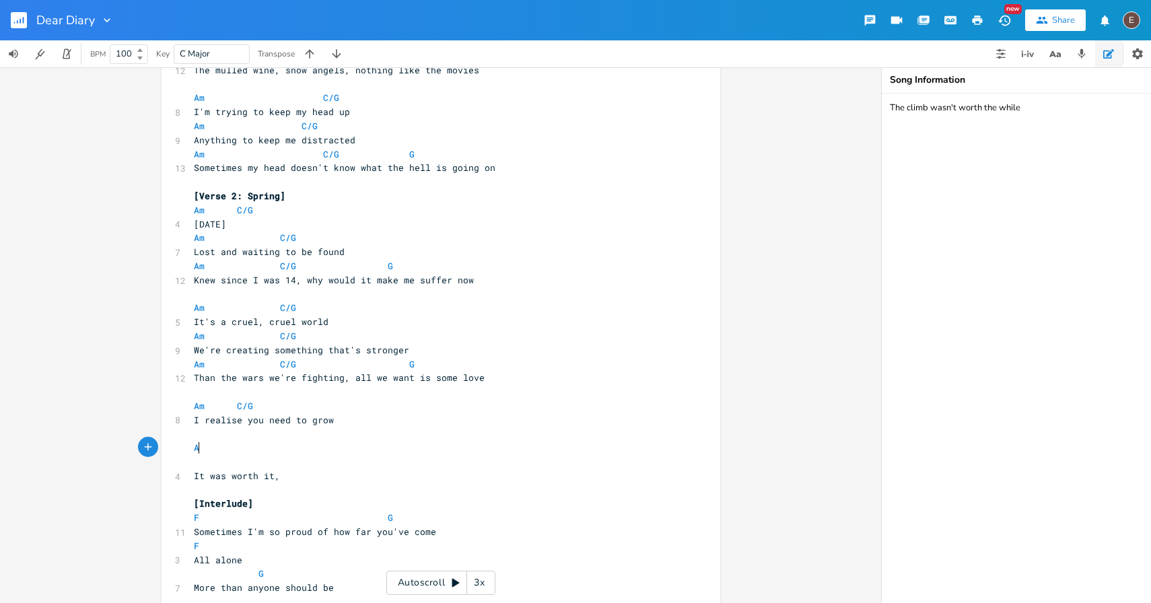
type textarea "Am"
type textarea "C/G"
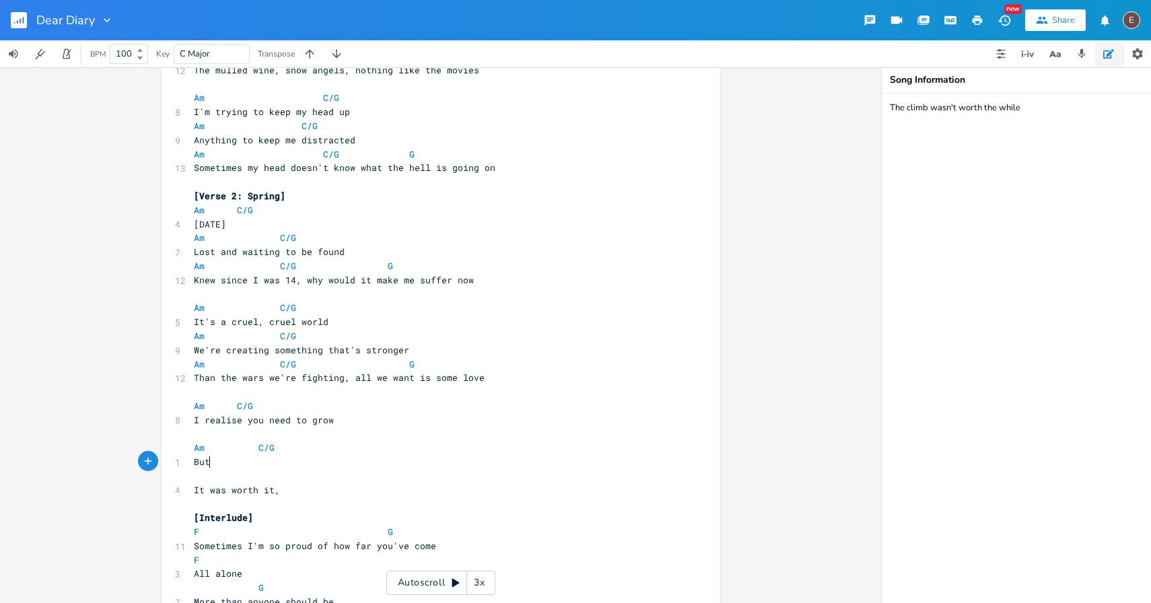
type textarea "[PERSON_NAME]"
type textarea "honestlyg s"
type textarea "so did"
type textarea "do I"
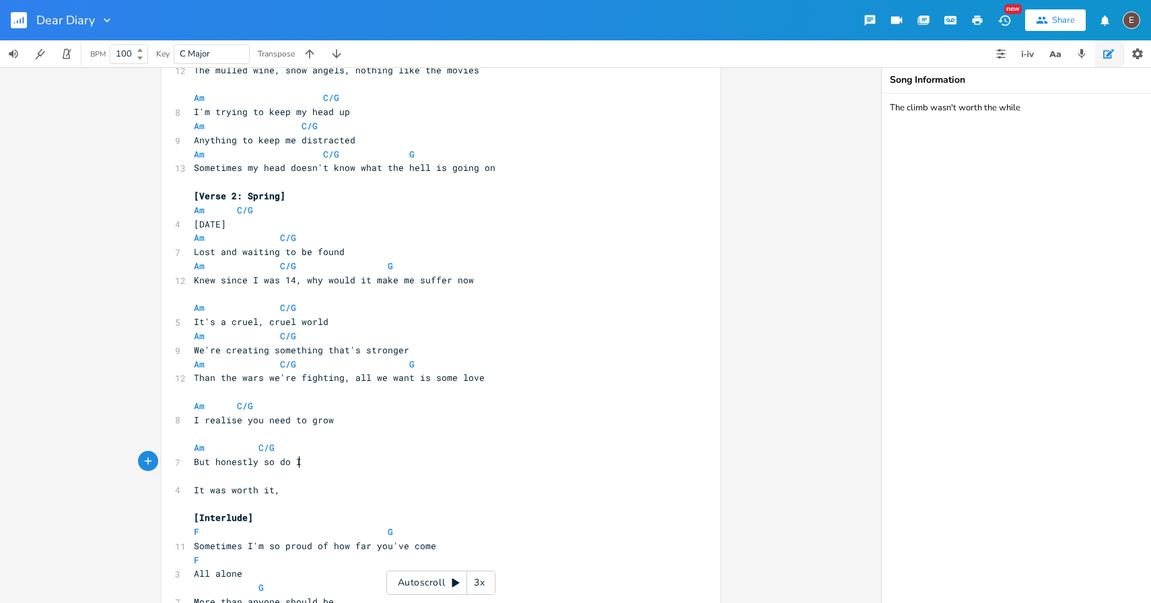
scroll to position [0, 16]
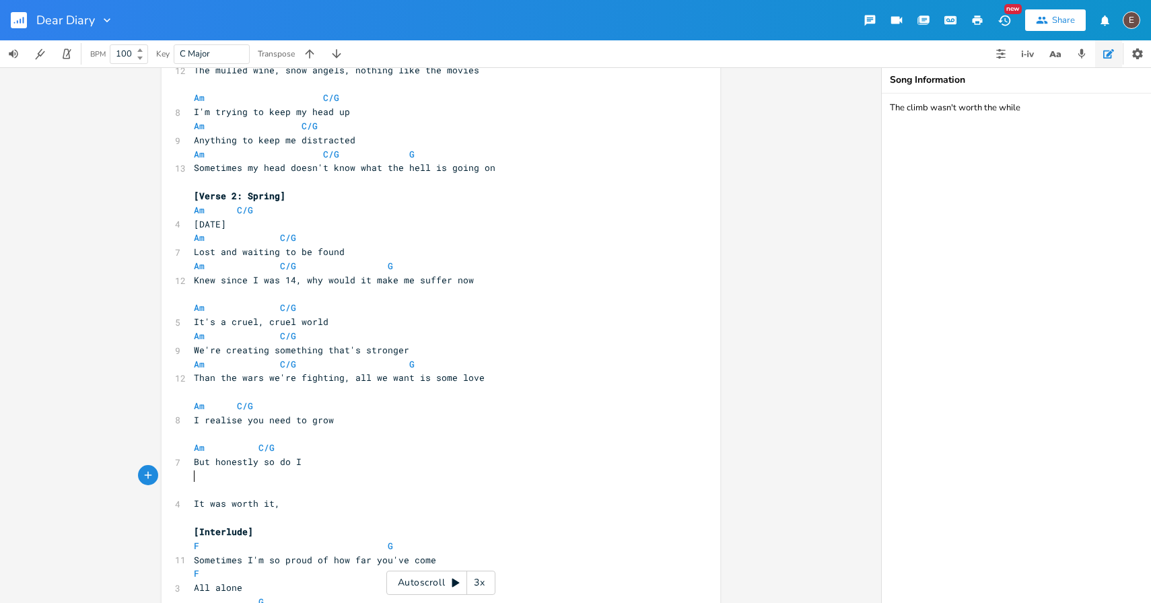
click at [343, 442] on pre "Am C/G" at bounding box center [434, 448] width 486 height 14
click at [328, 429] on pre "​" at bounding box center [434, 434] width 486 height 14
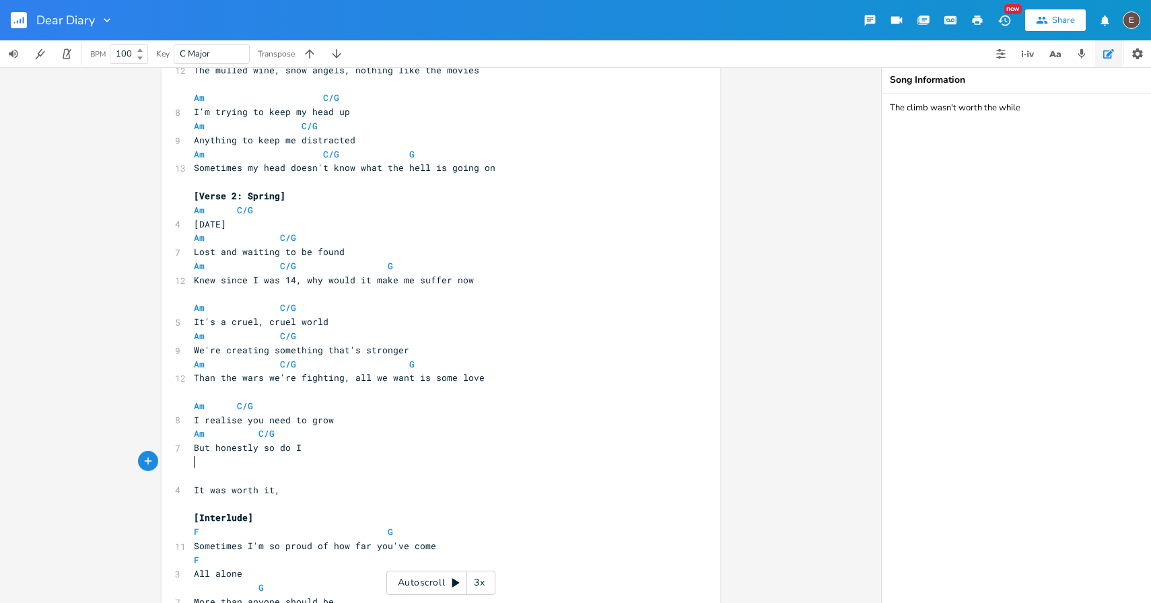
click at [292, 458] on pre "​" at bounding box center [434, 462] width 486 height 14
type textarea "Am"
type textarea "C/G"
type textarea "G"
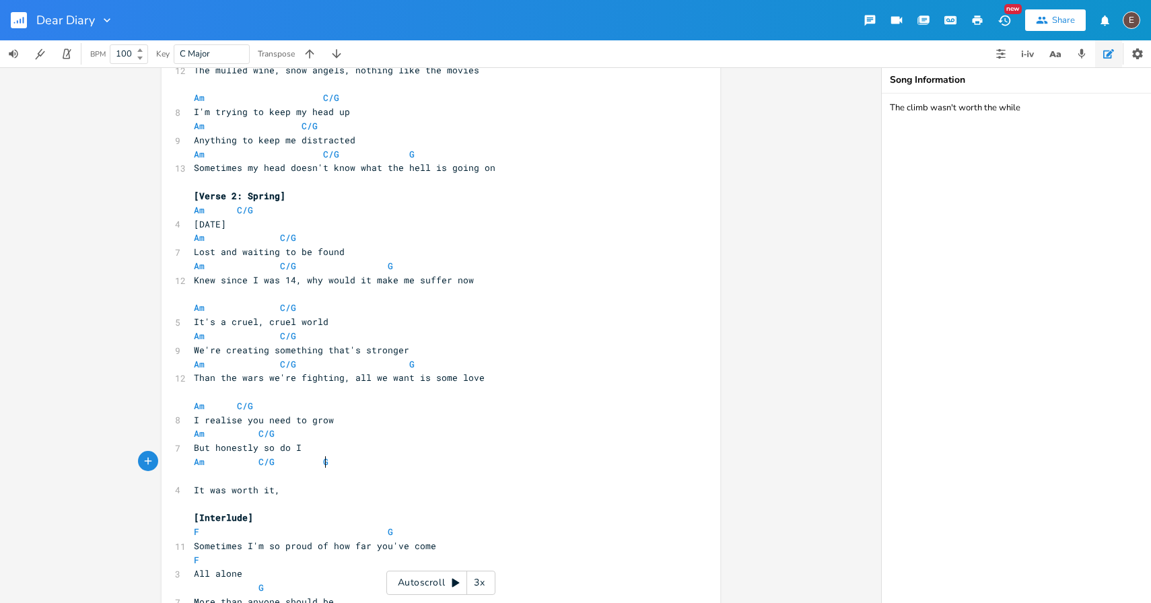
scroll to position [0, 7]
click at [268, 476] on pre "​" at bounding box center [434, 476] width 486 height 14
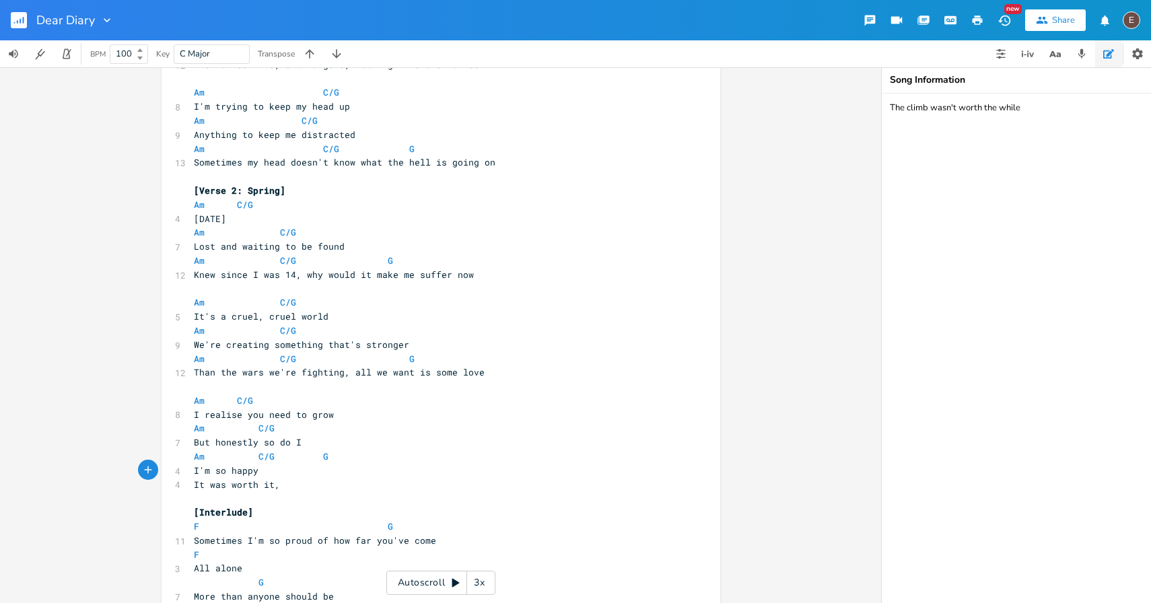
scroll to position [0, 52]
type textarea "I'm so happy but why d"
type textarea "in so much pain"
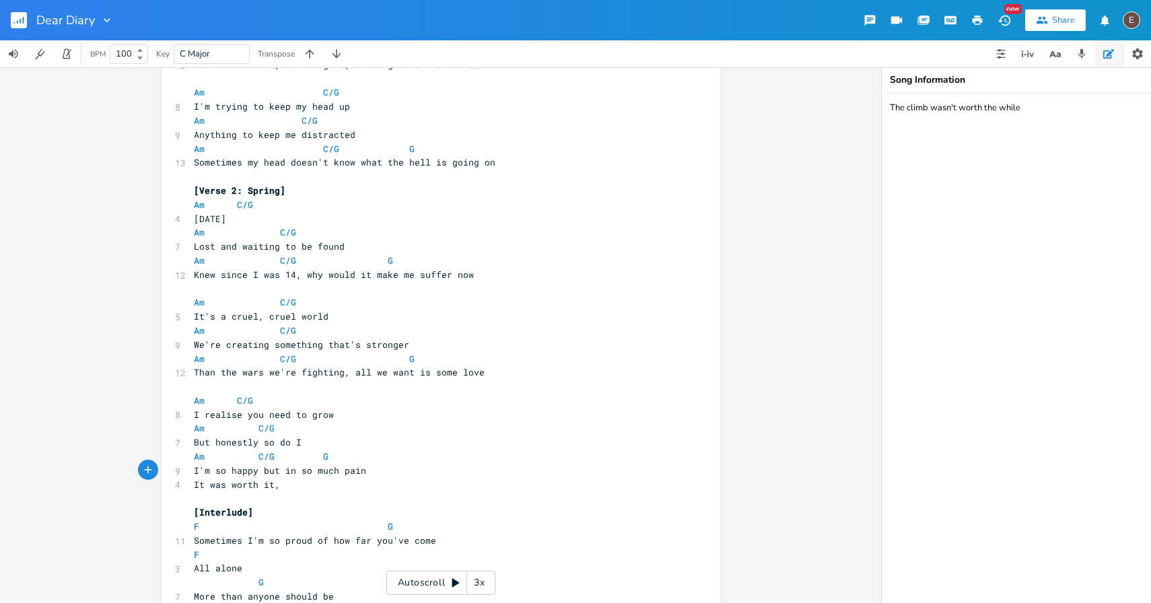
click at [255, 480] on span "It was worth it," at bounding box center [237, 484] width 86 height 12
type textarea "It was worth it,"
click at [255, 480] on span "It was worth it," at bounding box center [237, 484] width 86 height 12
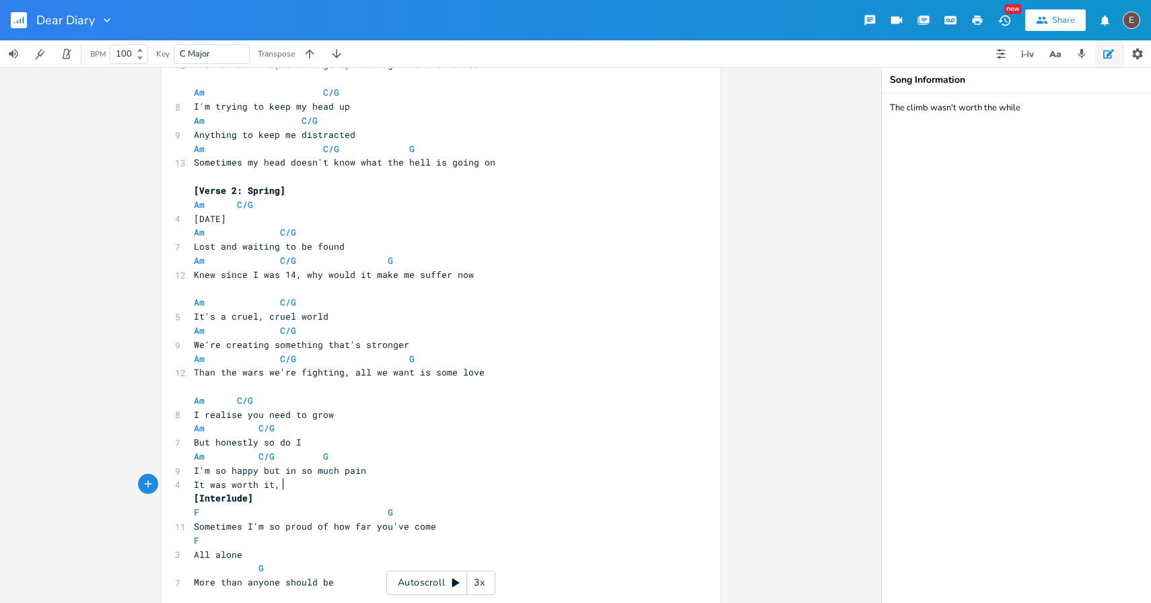
click at [323, 482] on pre "It was worth it," at bounding box center [434, 485] width 486 height 14
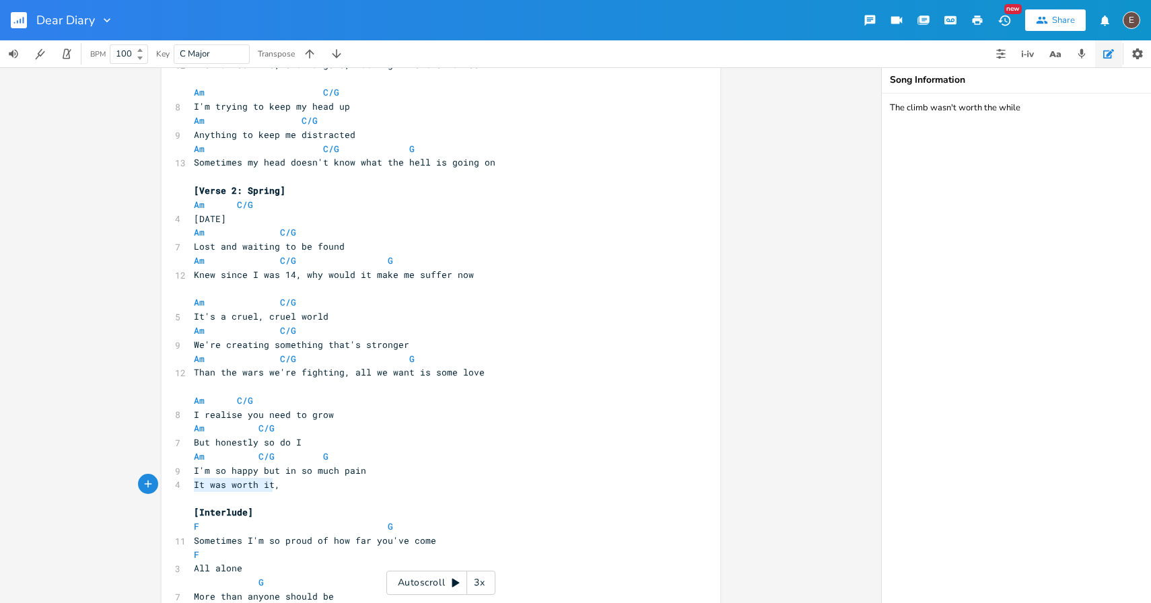
type textarea "It was worth it,"
drag, startPoint x: 190, startPoint y: 488, endPoint x: 276, endPoint y: 488, distance: 86.1
click at [276, 489] on span "It was worth it," at bounding box center [237, 484] width 86 height 12
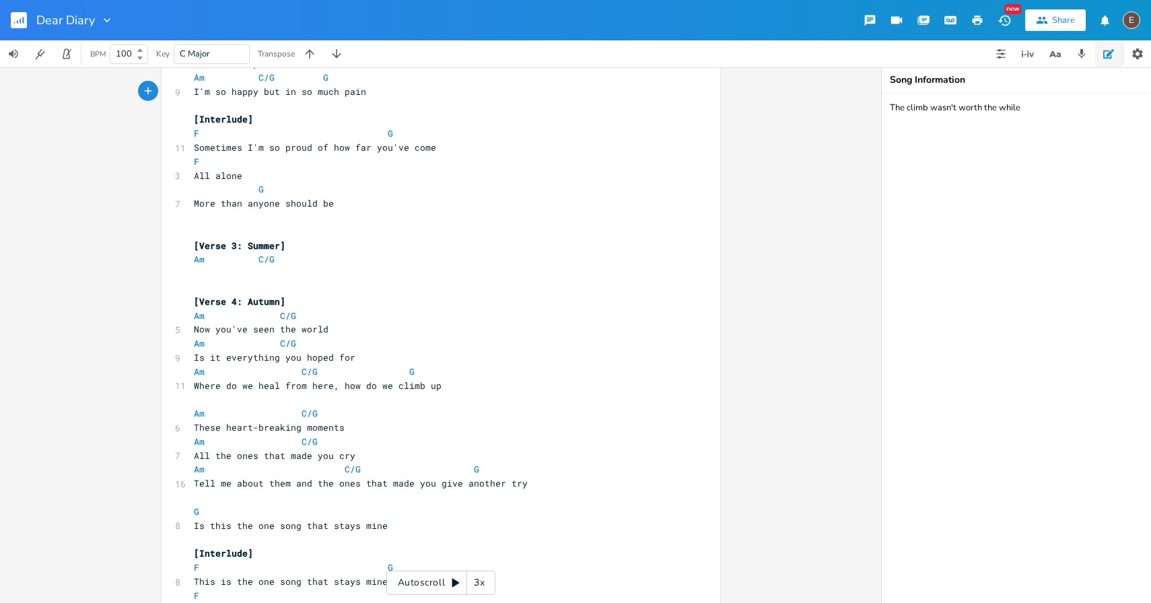
scroll to position [579, 0]
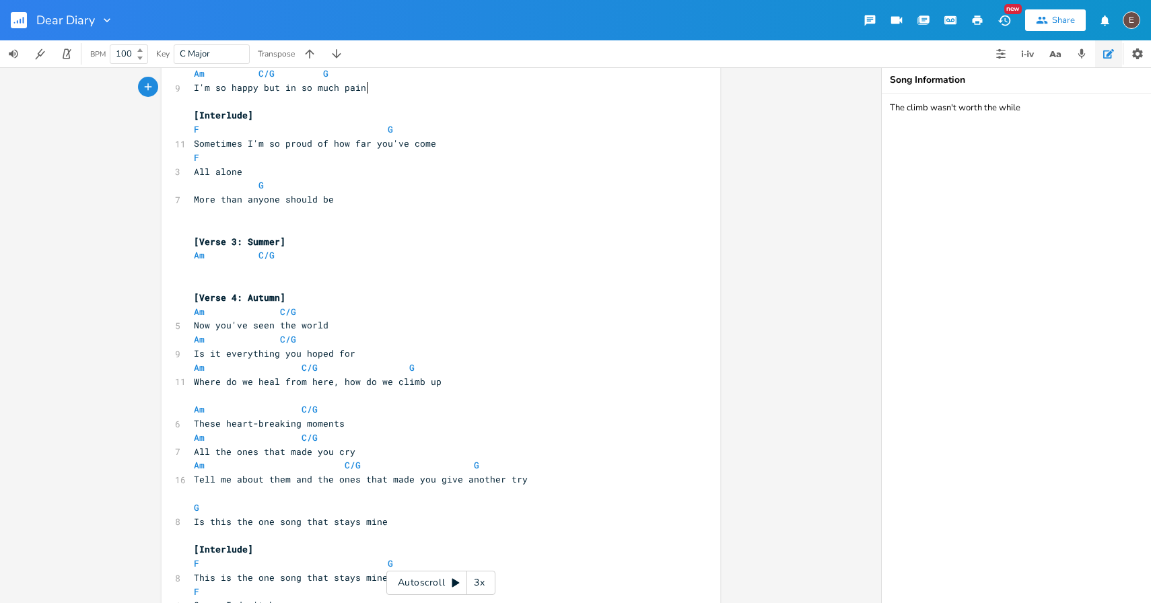
click at [323, 275] on pre "​" at bounding box center [434, 269] width 486 height 14
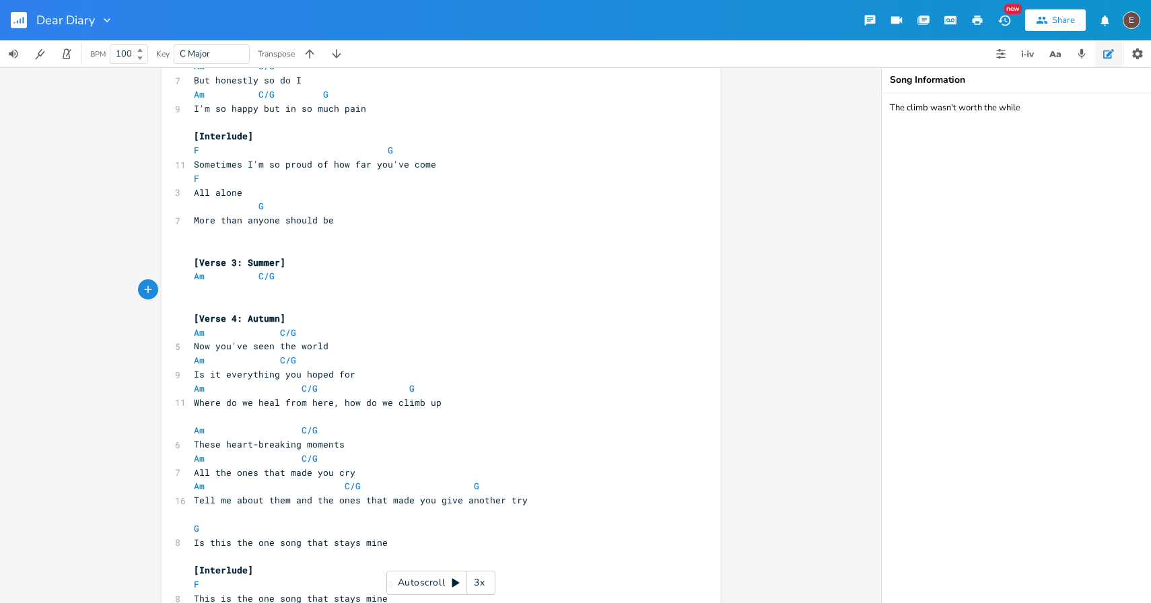
scroll to position [550, 0]
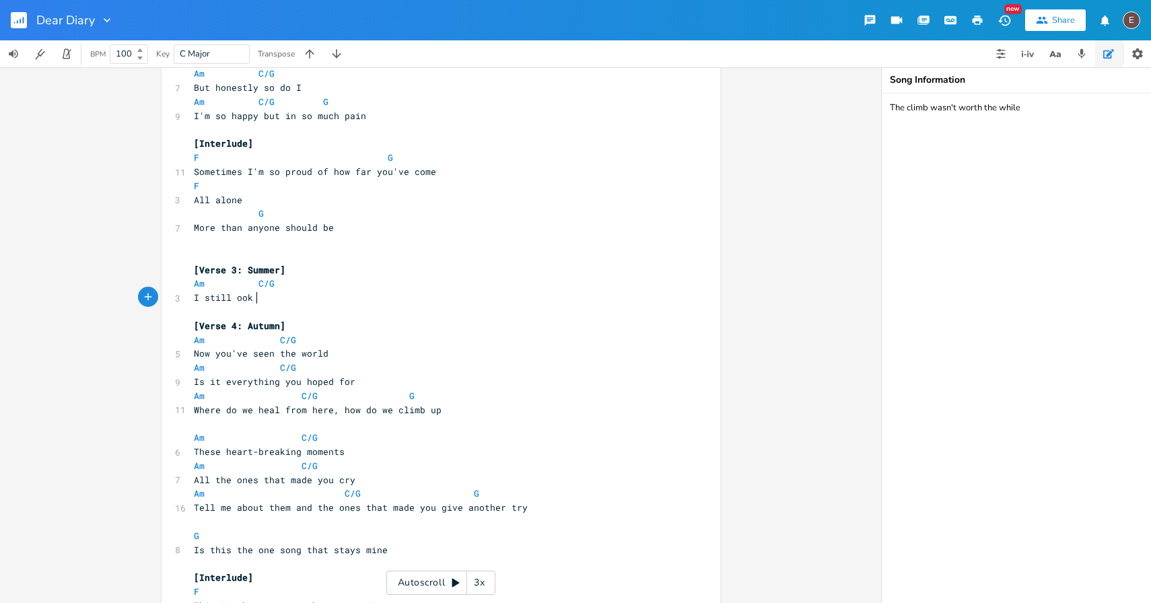
type textarea "I still ook u"
type textarea "look up to heaven"
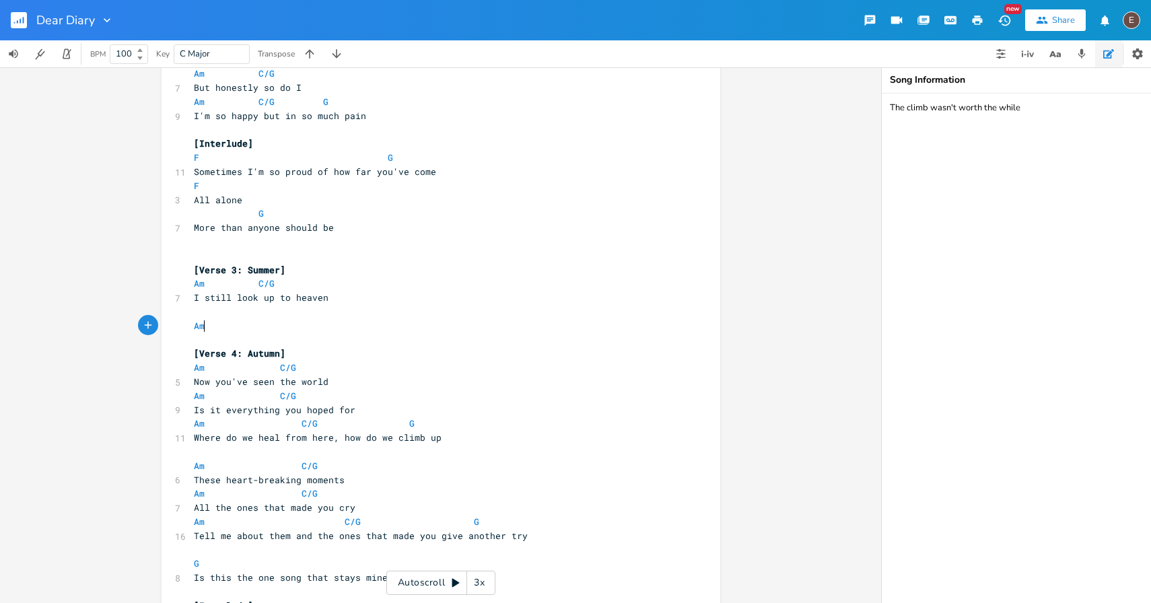
type textarea "Am"
type textarea "C/G"
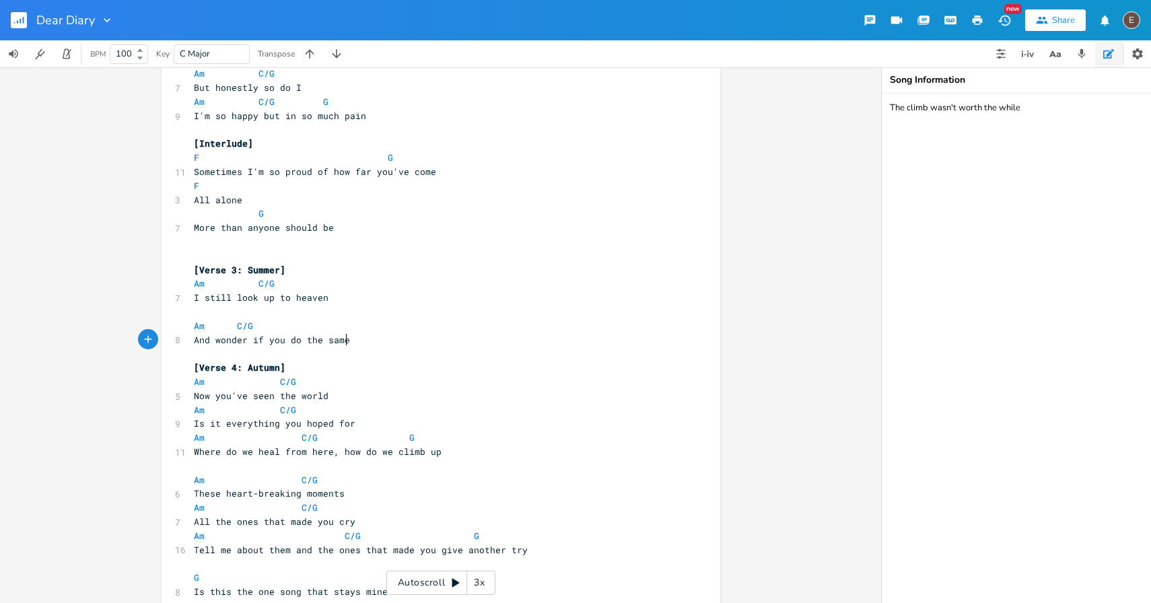
scroll to position [0, 127]
type textarea "And wonder if you do the same"
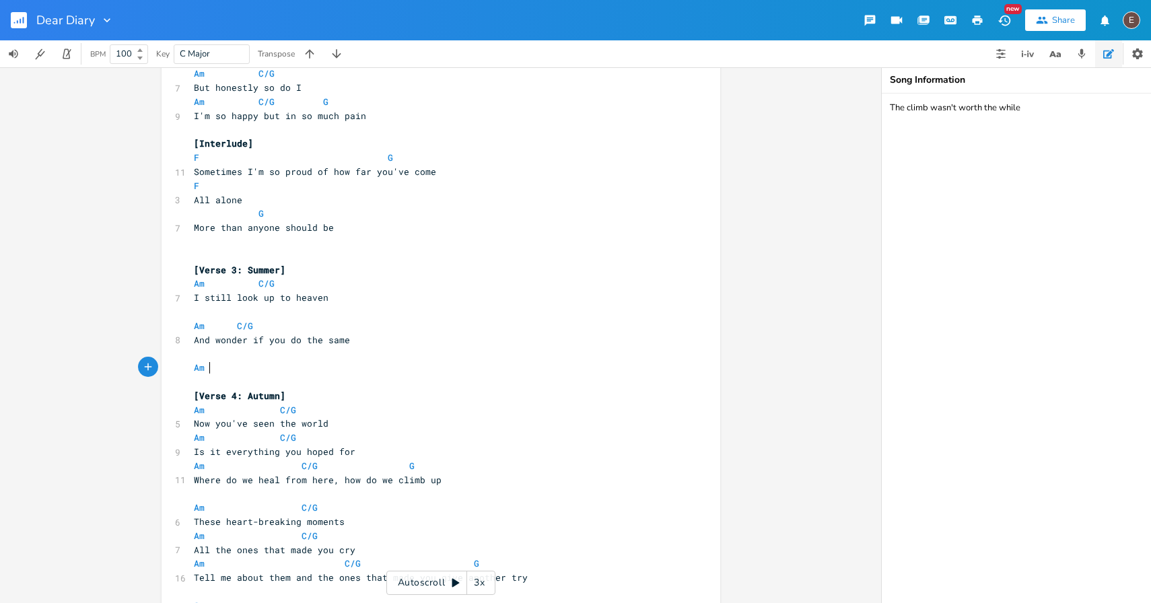
type textarea "Am C"
type textarea "C/G"
type textarea "G"
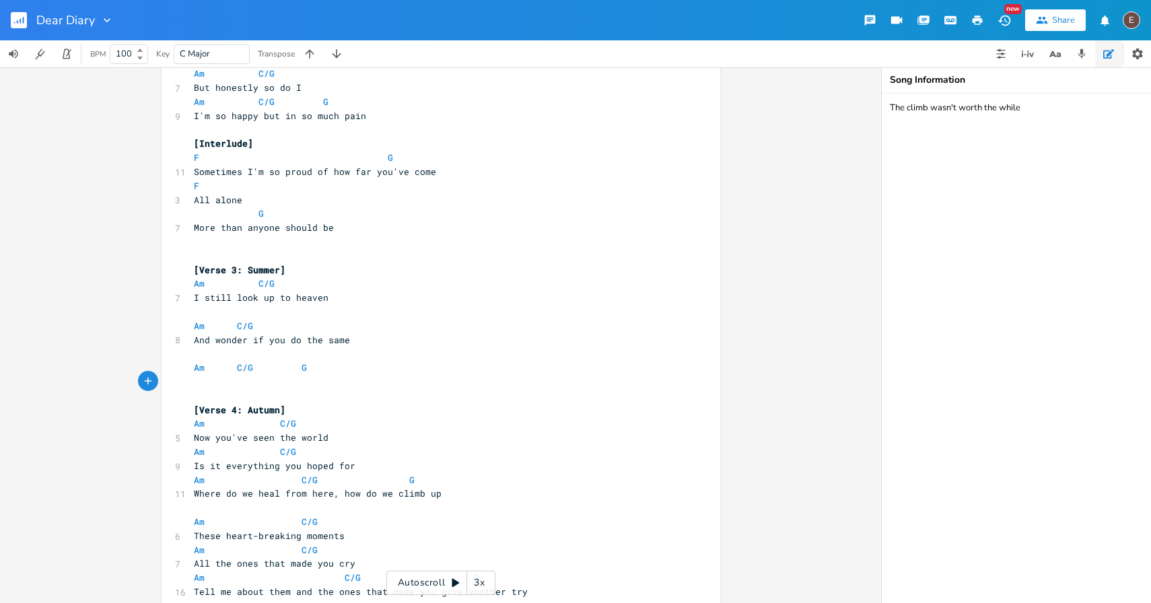
click at [201, 341] on span "And wonder if you do the same" at bounding box center [272, 340] width 156 height 12
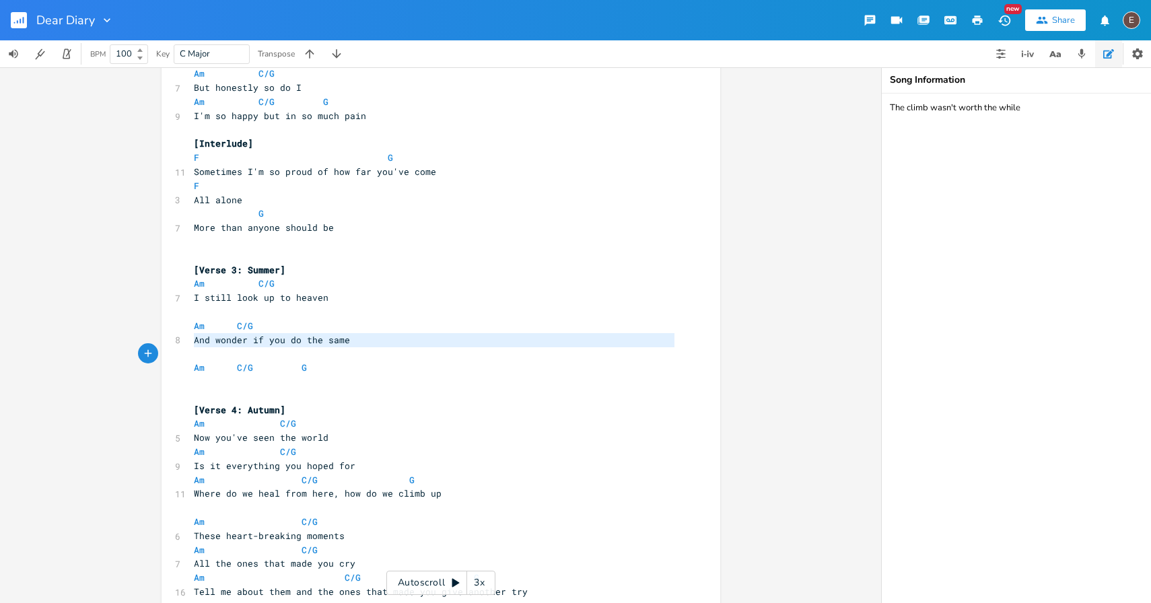
click at [201, 341] on span "And wonder if you do the same" at bounding box center [272, 340] width 156 height 12
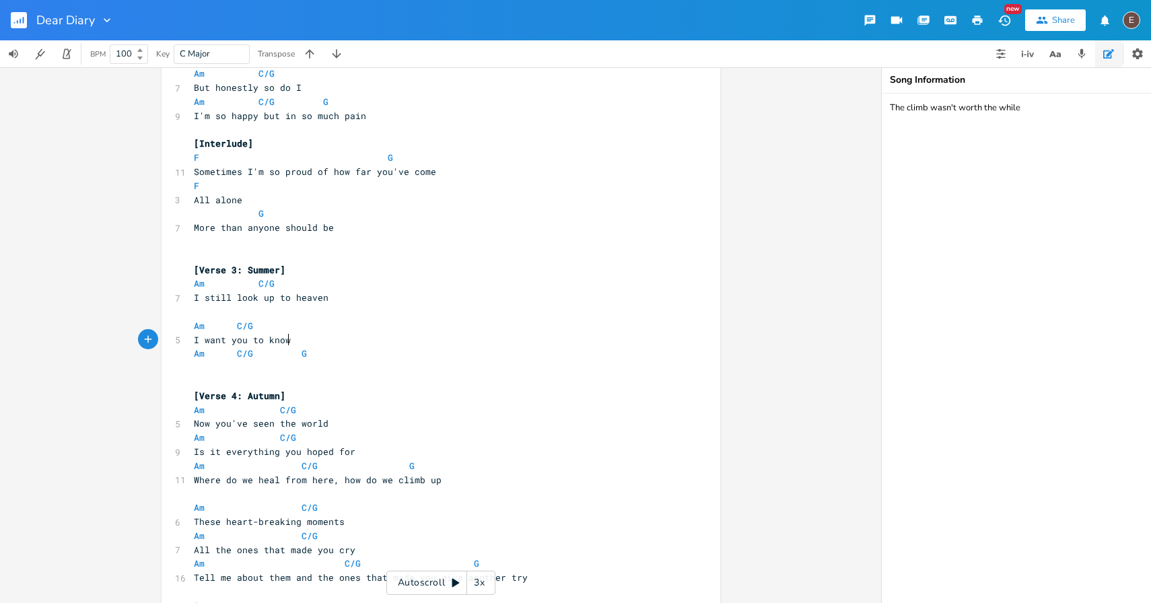
type textarea "I want you to know"
type textarea "'m thinking i"
type textarea "of you"
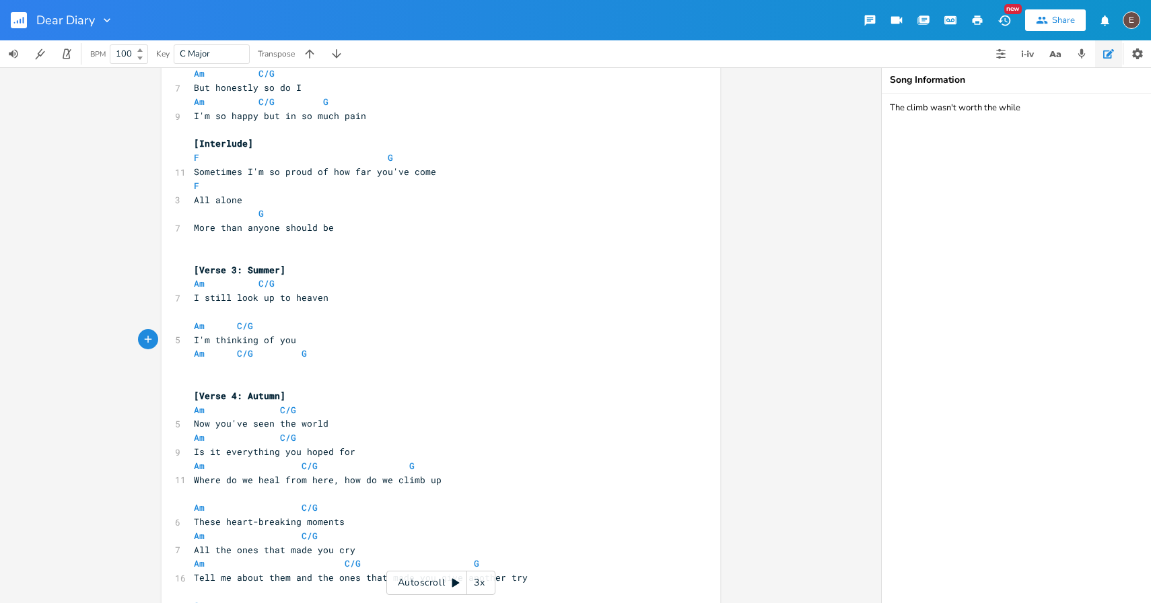
click at [250, 368] on pre "​" at bounding box center [434, 368] width 486 height 14
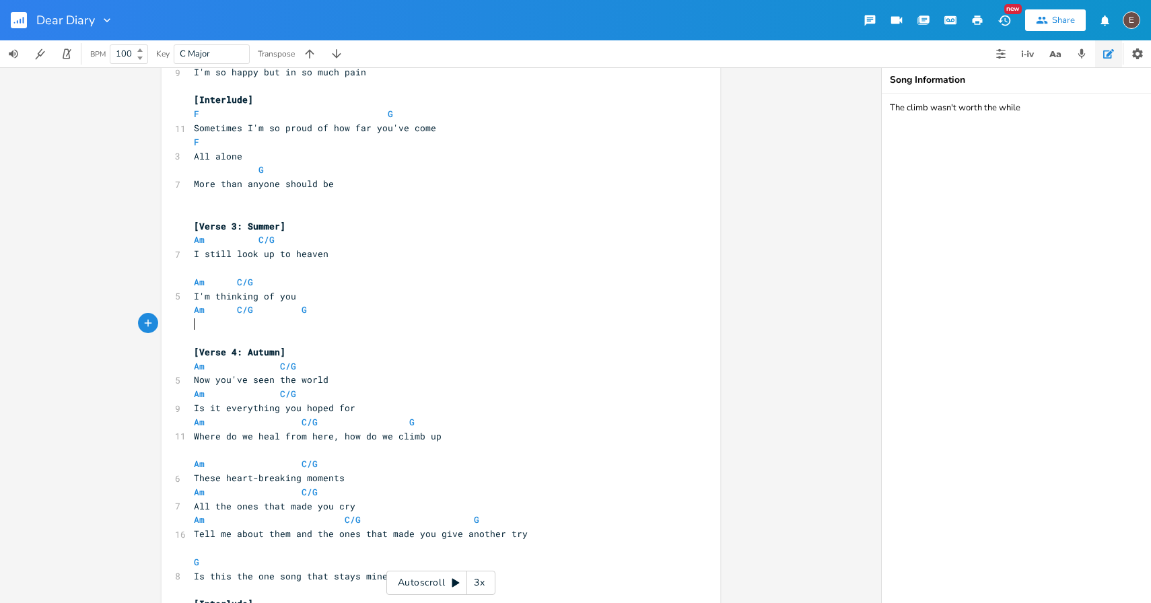
scroll to position [637, 0]
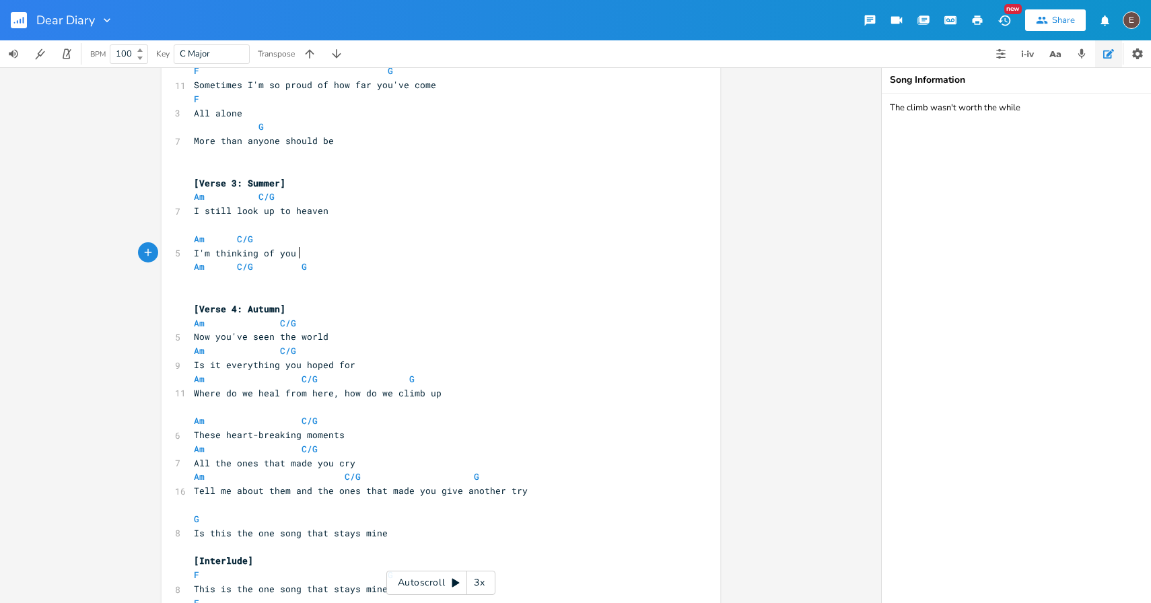
click at [332, 251] on pre "I'm thinking of you" at bounding box center [434, 253] width 486 height 14
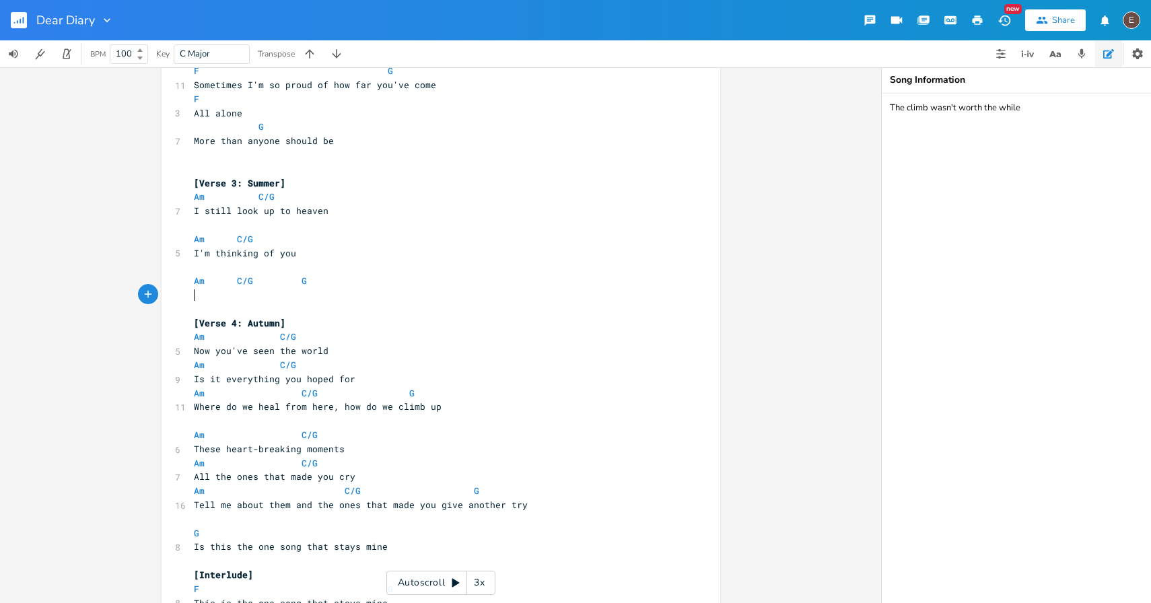
click at [244, 299] on pre "​" at bounding box center [434, 295] width 486 height 14
type textarea "Not so often, not as vivid as"
drag, startPoint x: 345, startPoint y: 295, endPoint x: 264, endPoint y: 296, distance: 81.4
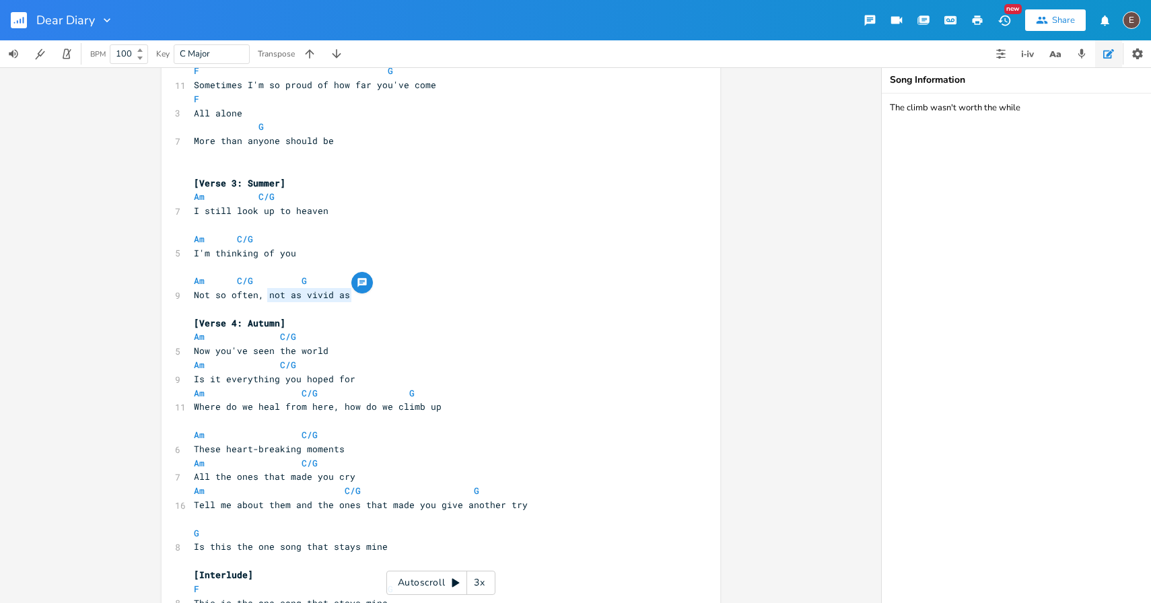
click at [264, 296] on span "Not so often, not as vivid as" at bounding box center [272, 295] width 156 height 12
type textarea "the memories have faded"
click at [295, 270] on pre "​" at bounding box center [434, 267] width 486 height 14
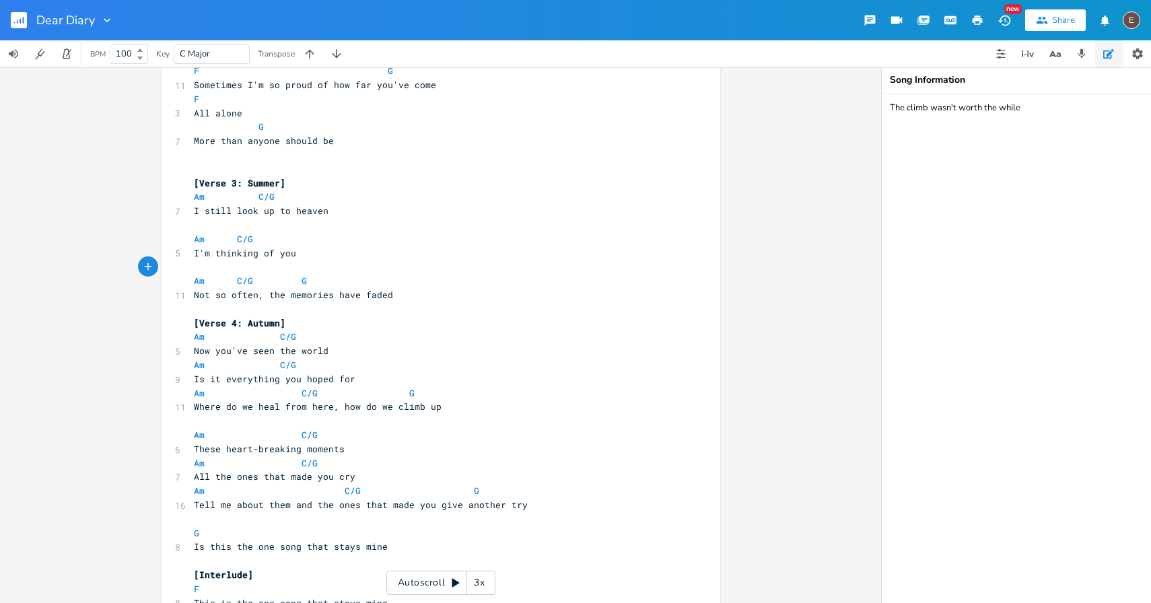
scroll to position [619, 0]
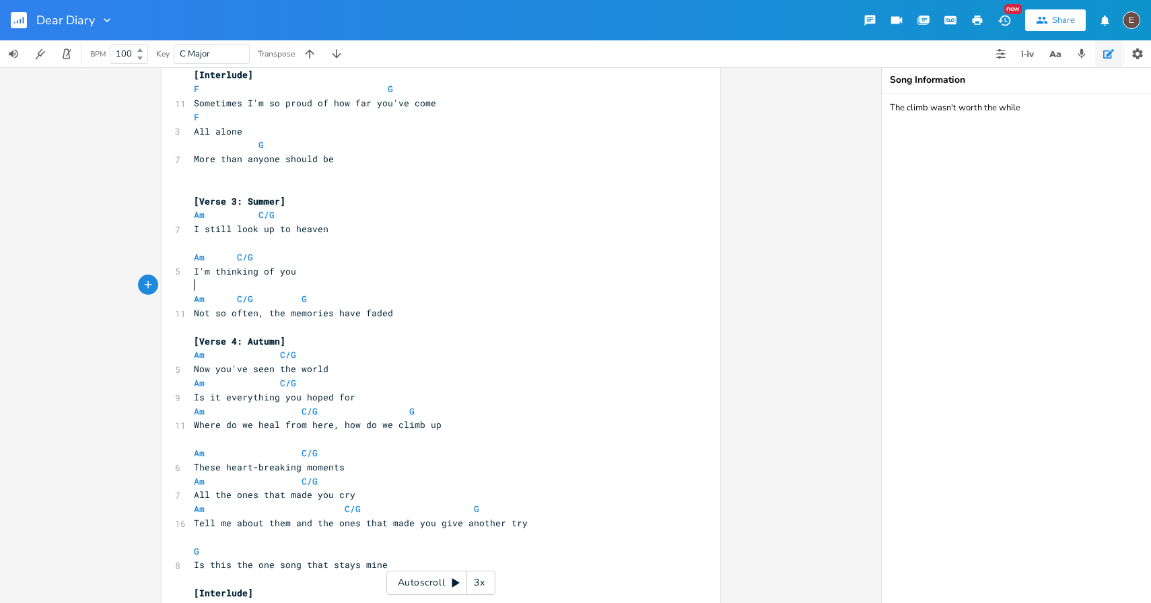
click at [320, 211] on pre "Am C/G" at bounding box center [434, 215] width 486 height 14
click at [328, 208] on pre "Am C/G" at bounding box center [434, 215] width 486 height 14
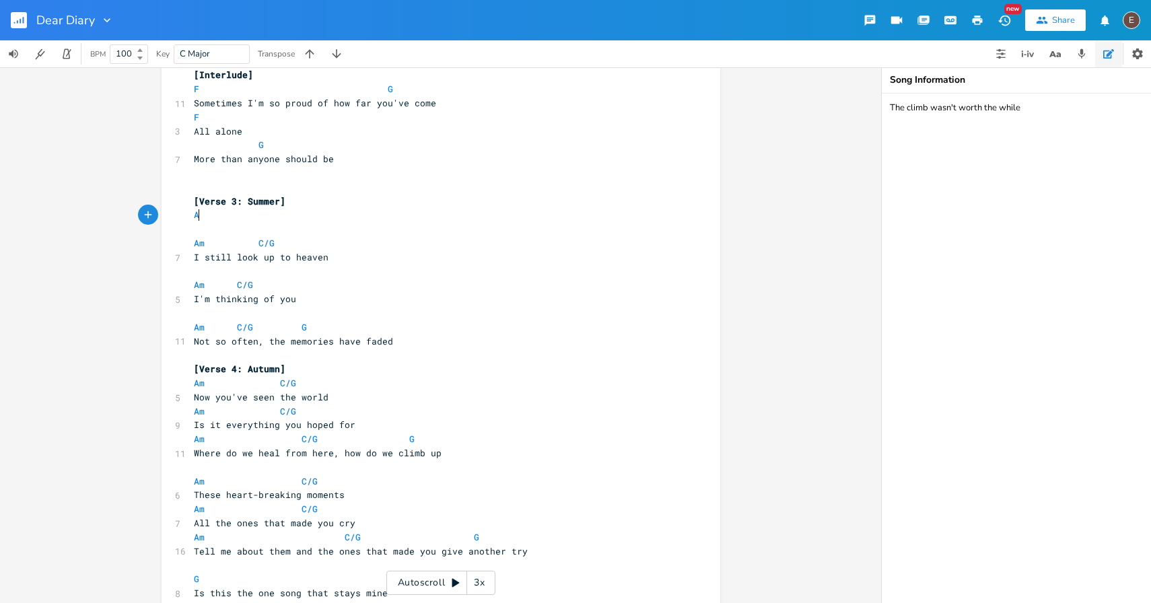
type textarea "Am"
type textarea "C/g"
type textarea "G"
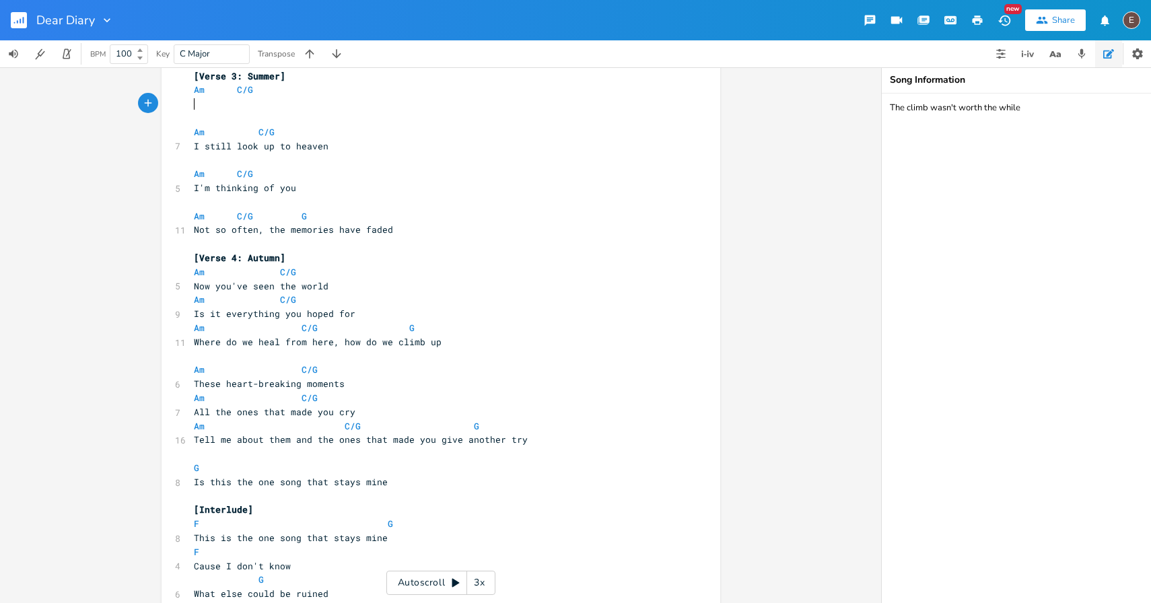
scroll to position [745, 0]
click at [194, 384] on span "These heart-breaking moments" at bounding box center [269, 383] width 151 height 12
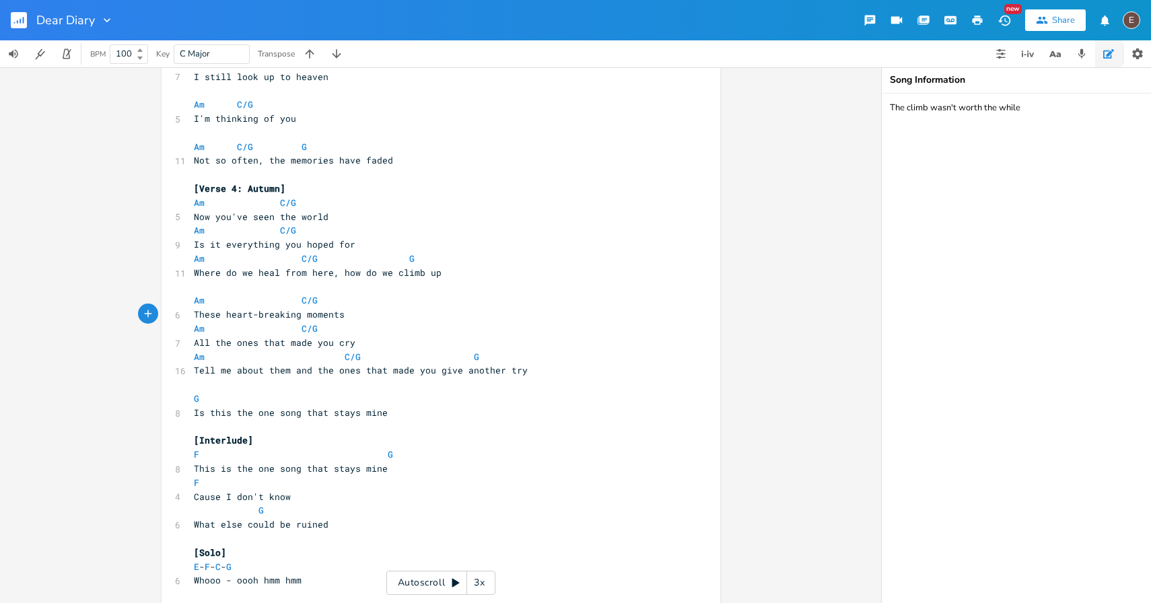
scroll to position [833, 0]
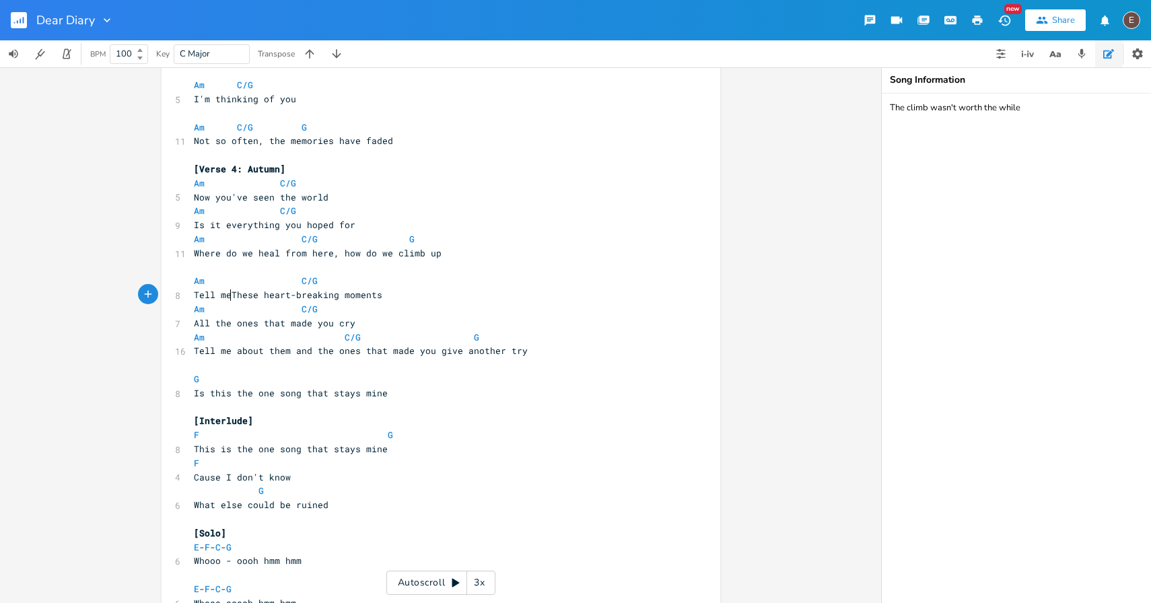
type textarea "Tell me"
type textarea "t"
drag, startPoint x: 190, startPoint y: 354, endPoint x: 305, endPoint y: 354, distance: 115.7
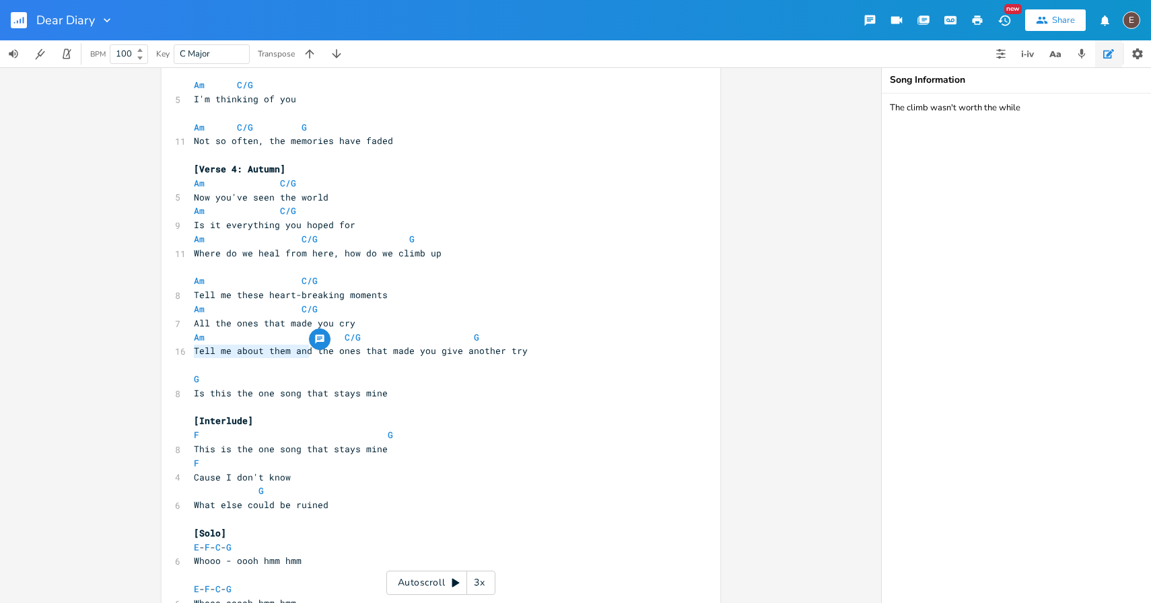
click at [305, 355] on span "Tell me about them and the ones that made you give another try" at bounding box center [361, 351] width 334 height 12
type textarea "And"
click at [438, 351] on pre "And the ones that made you give another try" at bounding box center [434, 351] width 486 height 14
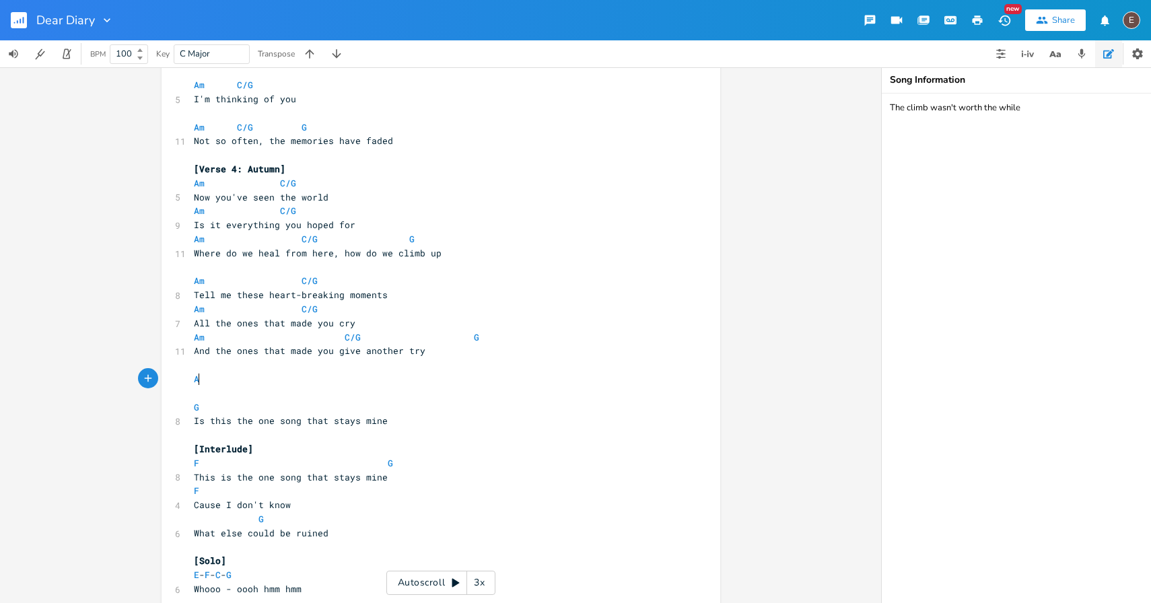
type textarea "Am"
type textarea "C/G"
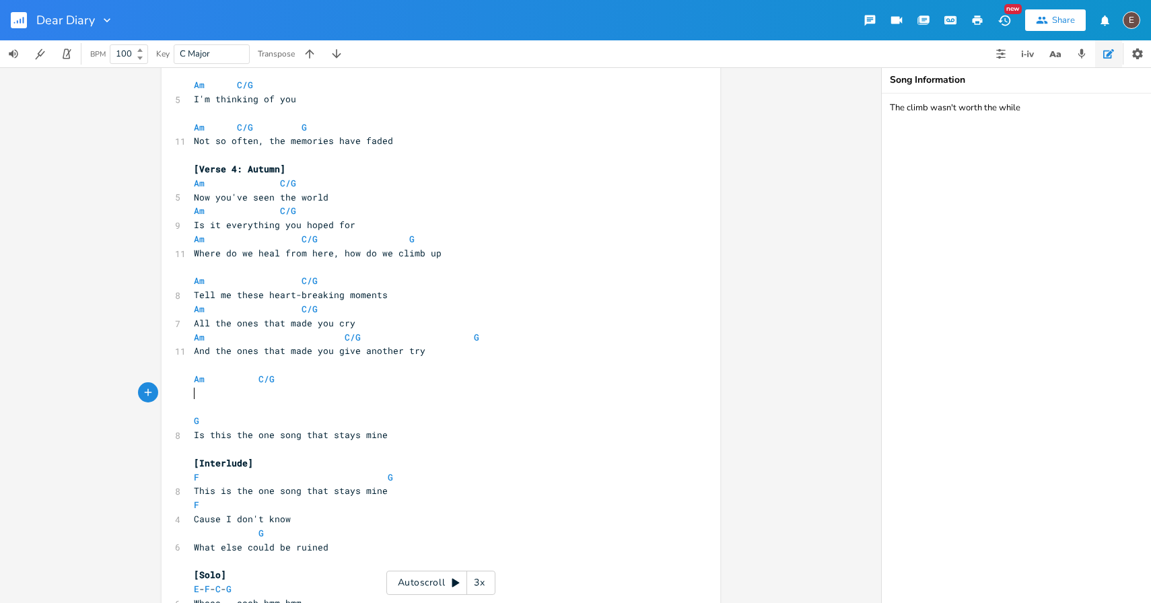
scroll to position [0, 6]
type textarea "Cause I have changed,"
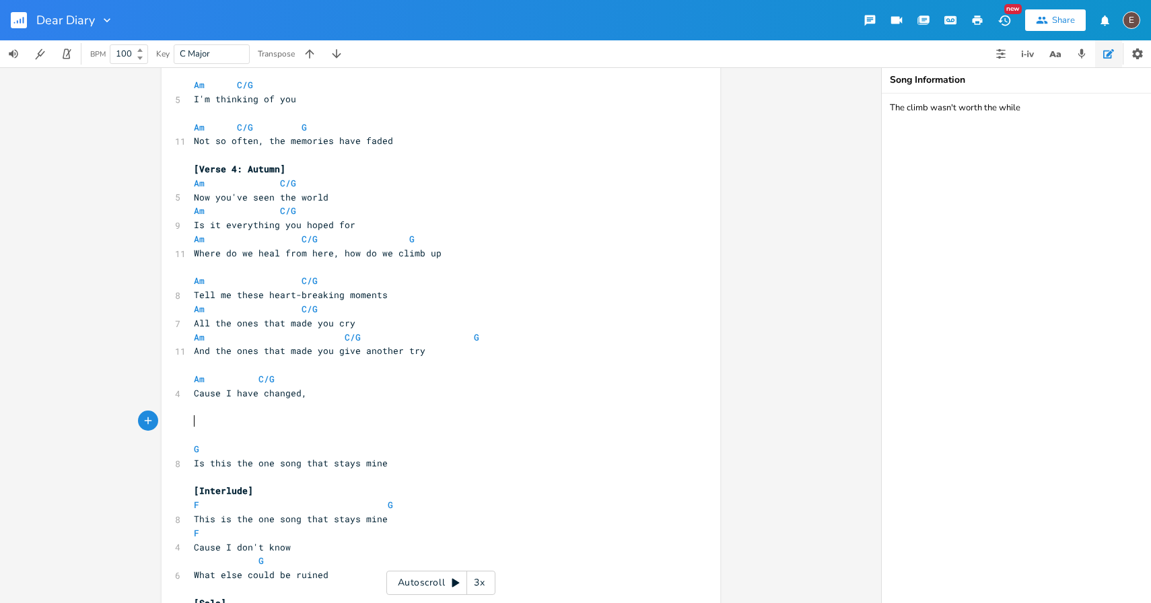
type textarea "Am"
type textarea "C/G"
type textarea "G"
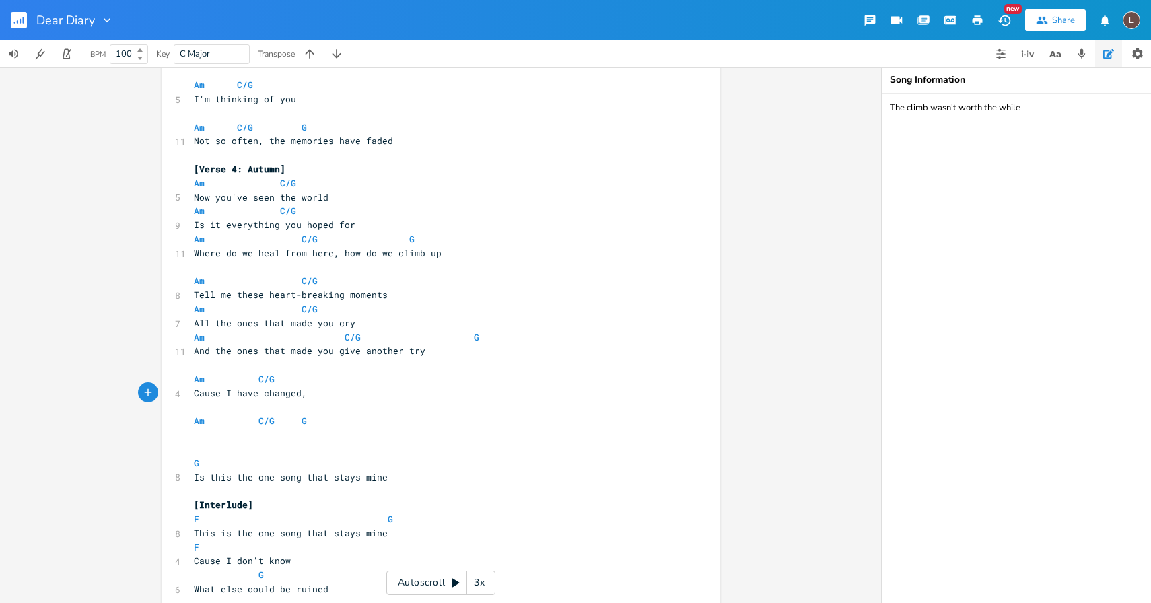
click at [277, 391] on span "Cause I have changed," at bounding box center [250, 393] width 113 height 12
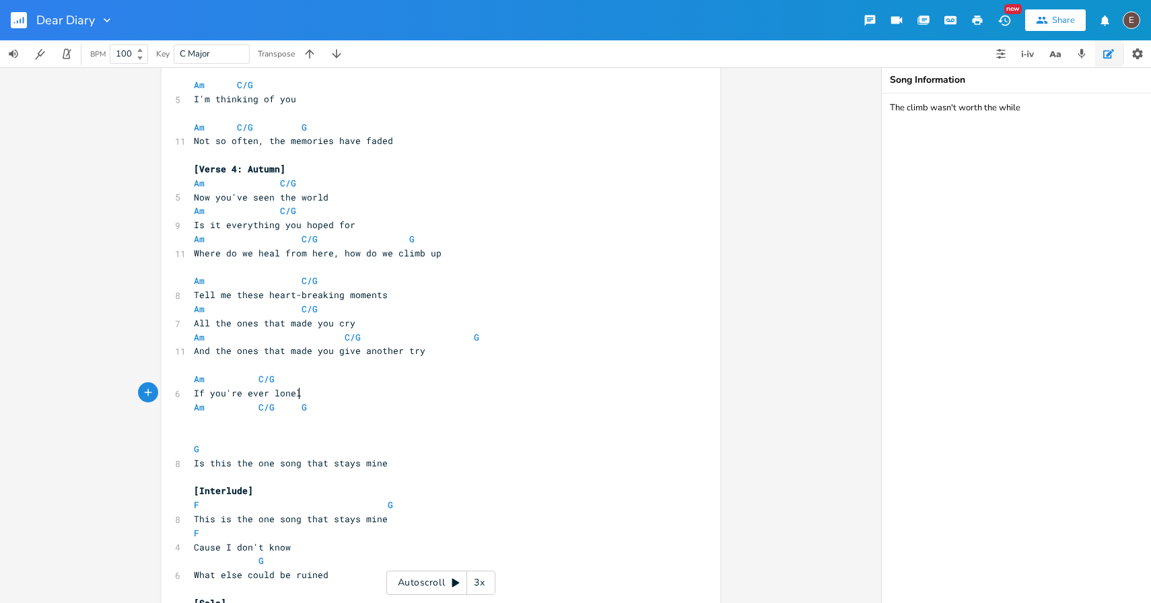
scroll to position [0, 77]
type textarea "If you're ever lonely"
click at [280, 411] on span at bounding box center [291, 407] width 22 height 14
type textarea "\"
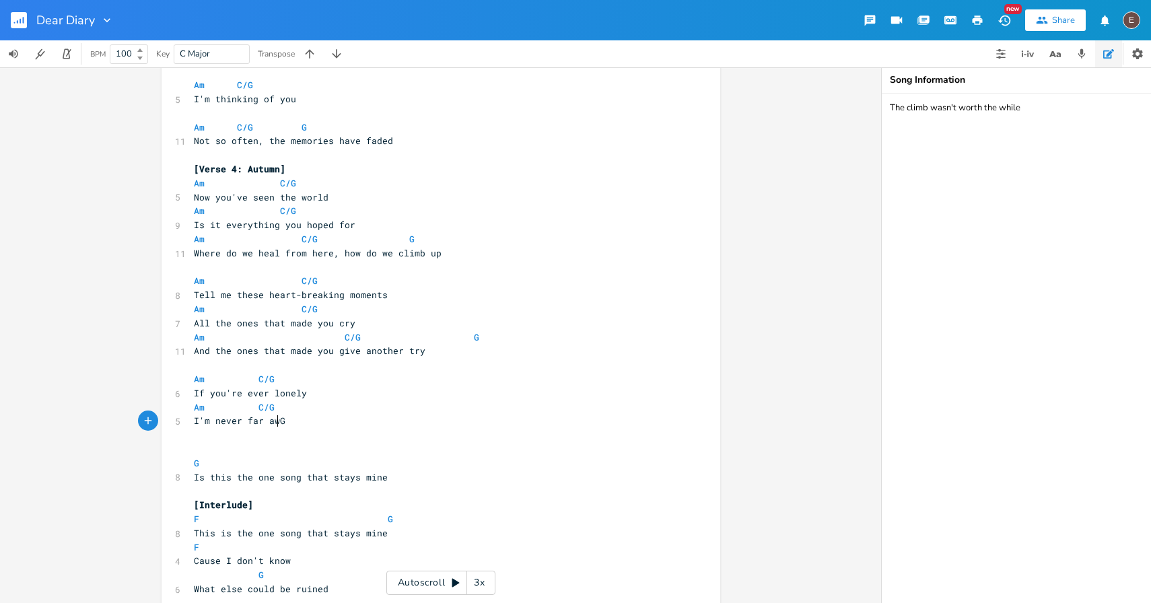
type textarea "I'm never far away"
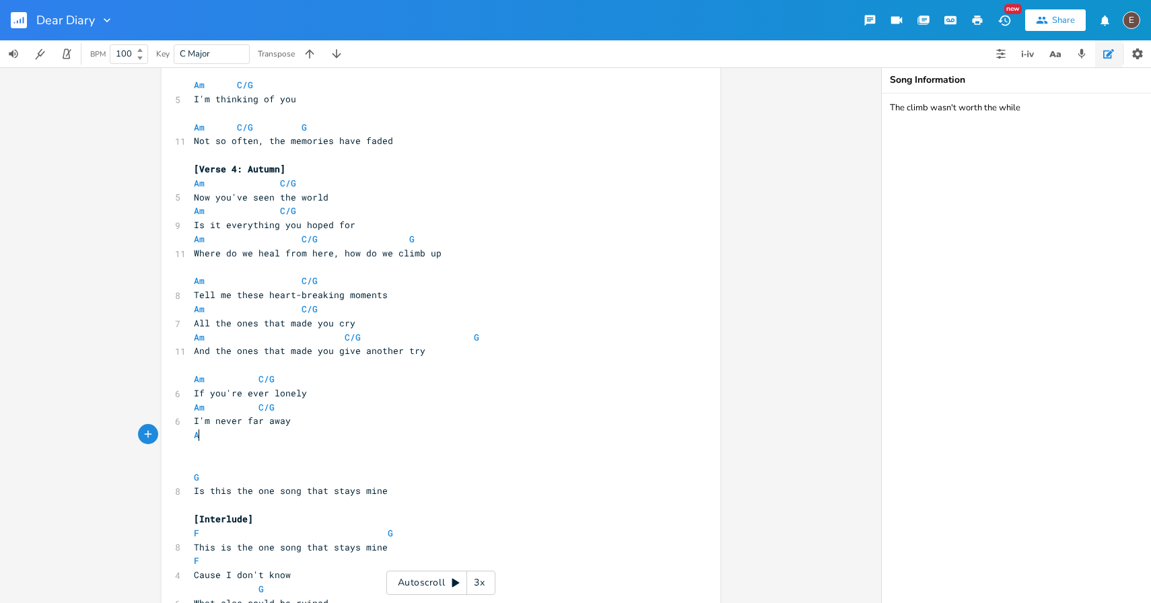
type textarea "Am"
type textarea "C/G"
type textarea "G"
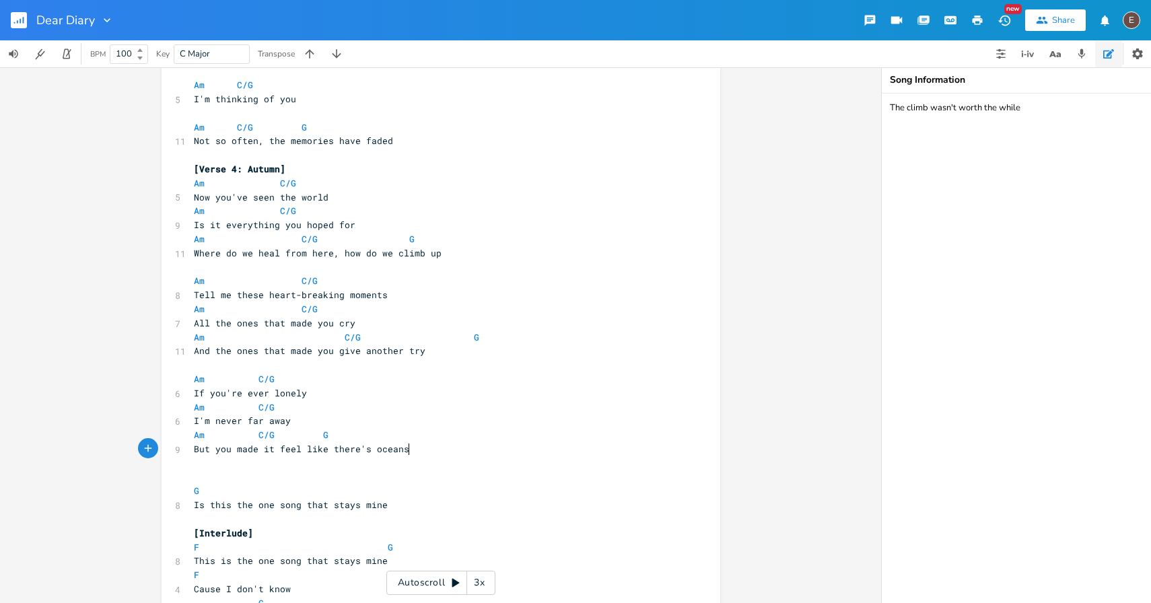
type textarea "But you made it feel like there's oceans in"
type textarea "between"
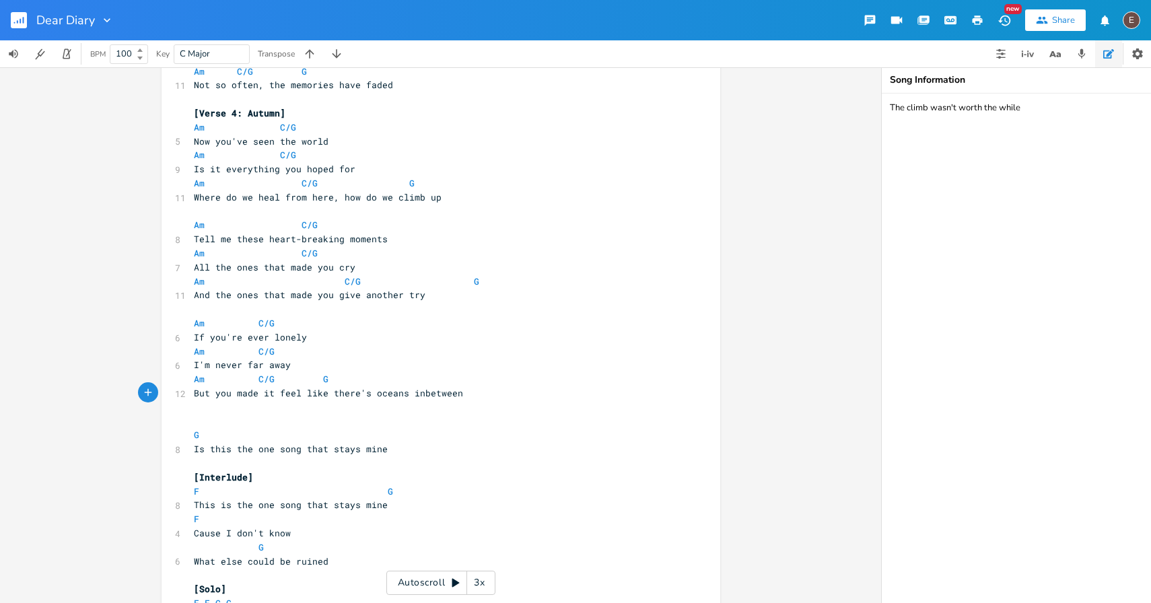
scroll to position [894, 0]
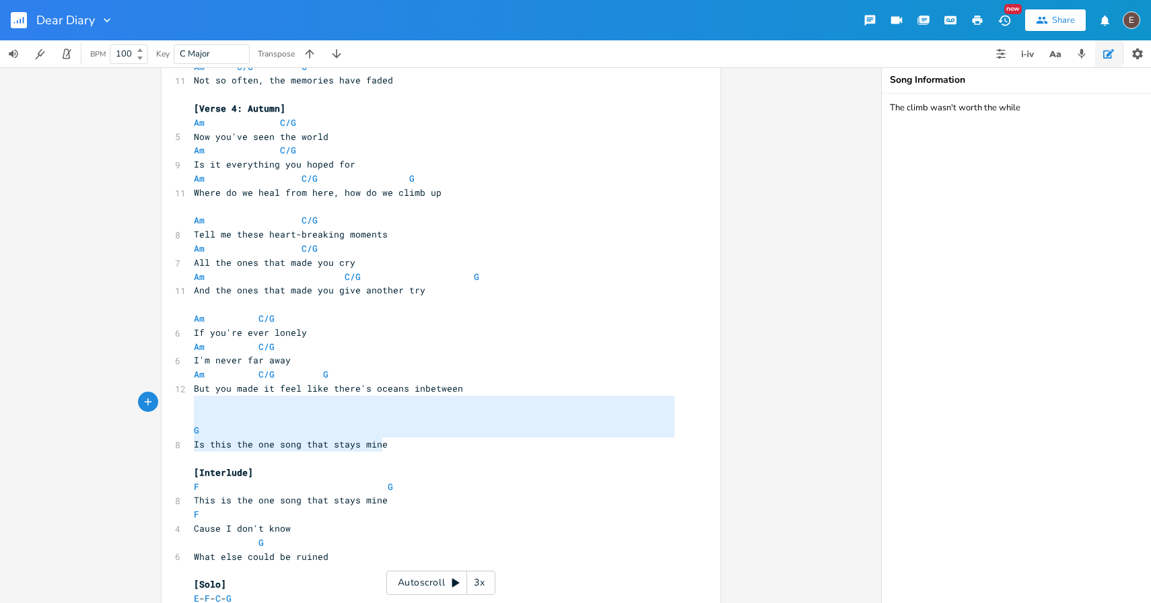
type textarea "G Is this the one song that stays mine"
drag, startPoint x: 407, startPoint y: 440, endPoint x: 199, endPoint y: 412, distance: 210.4
click at [199, 412] on div "[Verse 1: Winter] Am C/G 5 [DATE] Am C/G 6 There's words that never fade Am C/G…" at bounding box center [434, 598] width 486 height 2785
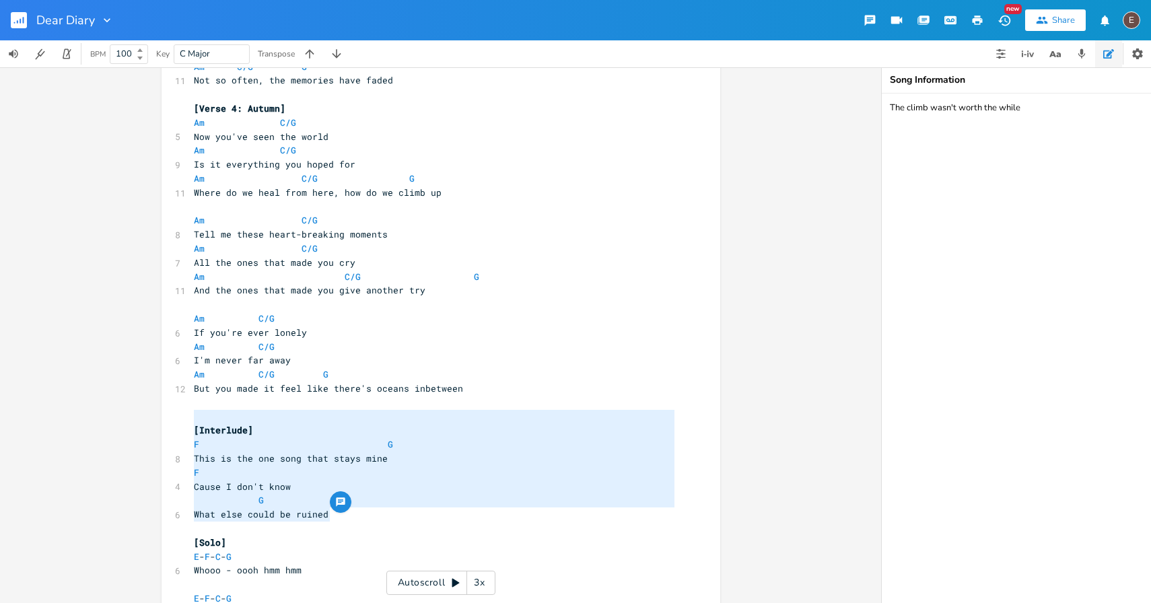
drag, startPoint x: 326, startPoint y: 517, endPoint x: 166, endPoint y: 415, distance: 189.5
click at [166, 415] on div "[Interlude] F G This is the one song that stays mine F Cause I don't know G Wha…" at bounding box center [440, 575] width 559 height 2786
type textarea "[Interlude] F G This is the one song that stays mine F Cause I don't know G Wha…"
click at [263, 410] on pre "​" at bounding box center [434, 417] width 486 height 14
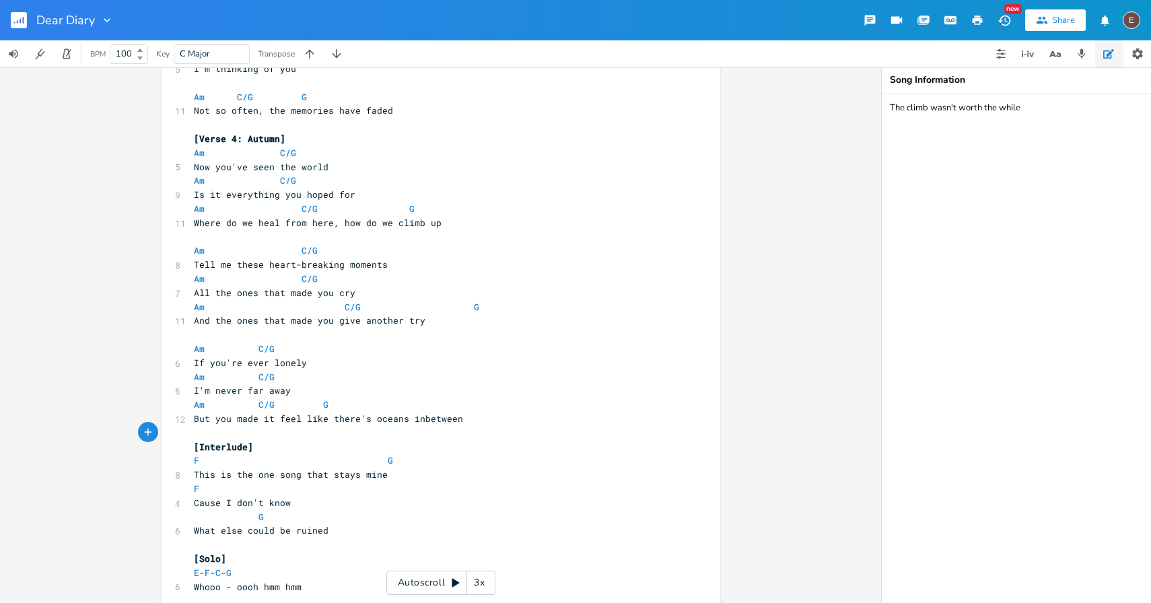
scroll to position [859, 0]
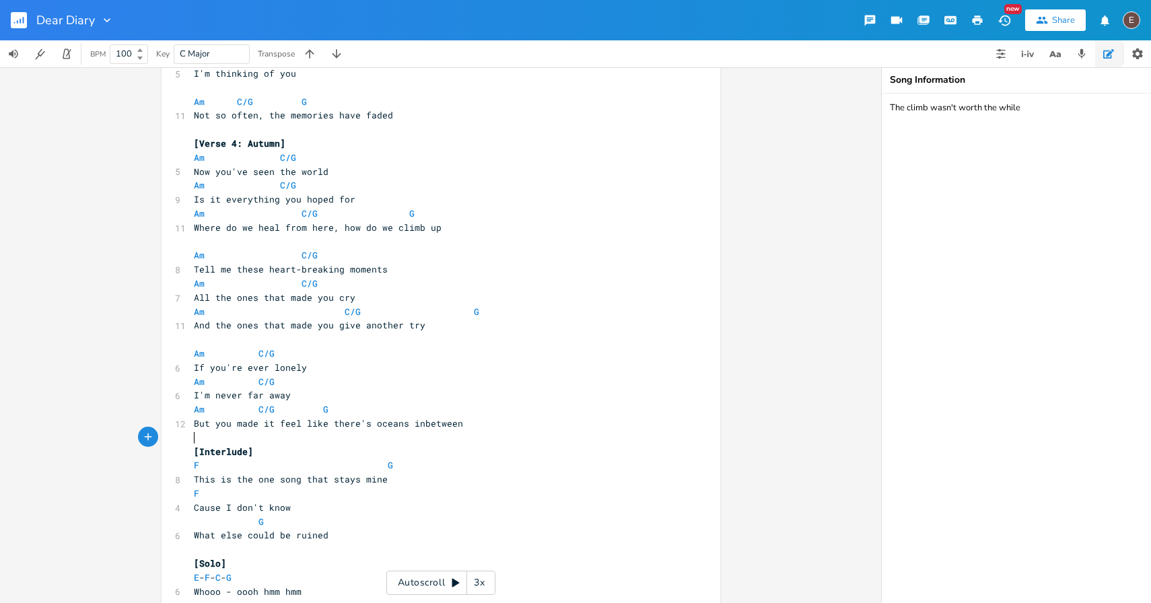
click at [317, 347] on pre "Am C/G" at bounding box center [434, 354] width 486 height 14
click at [326, 336] on pre "​" at bounding box center [434, 339] width 486 height 14
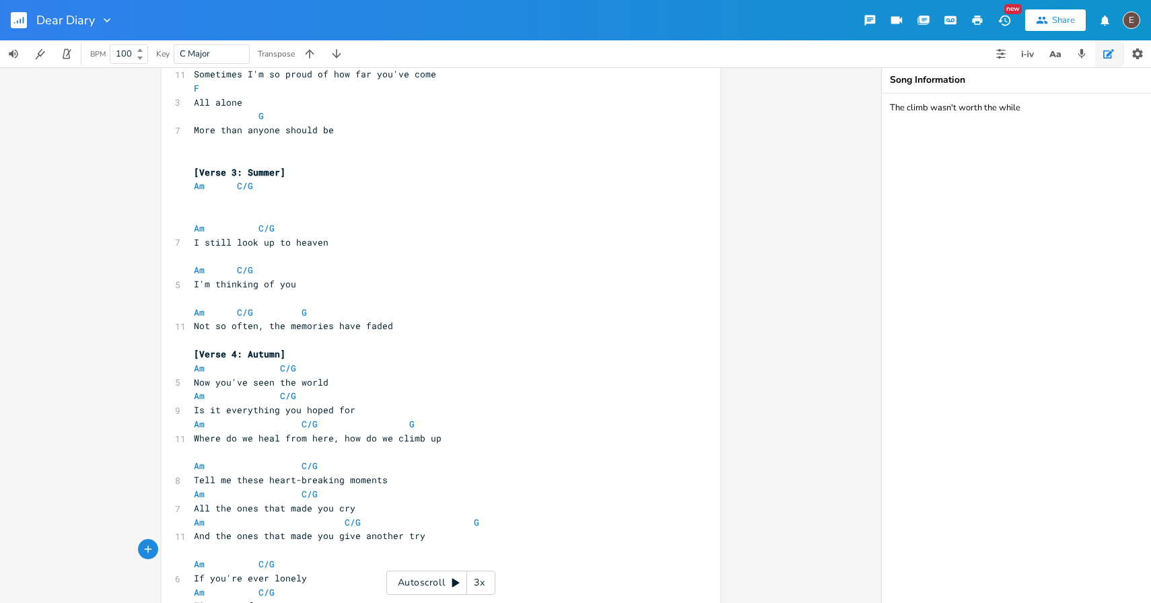
scroll to position [619, 0]
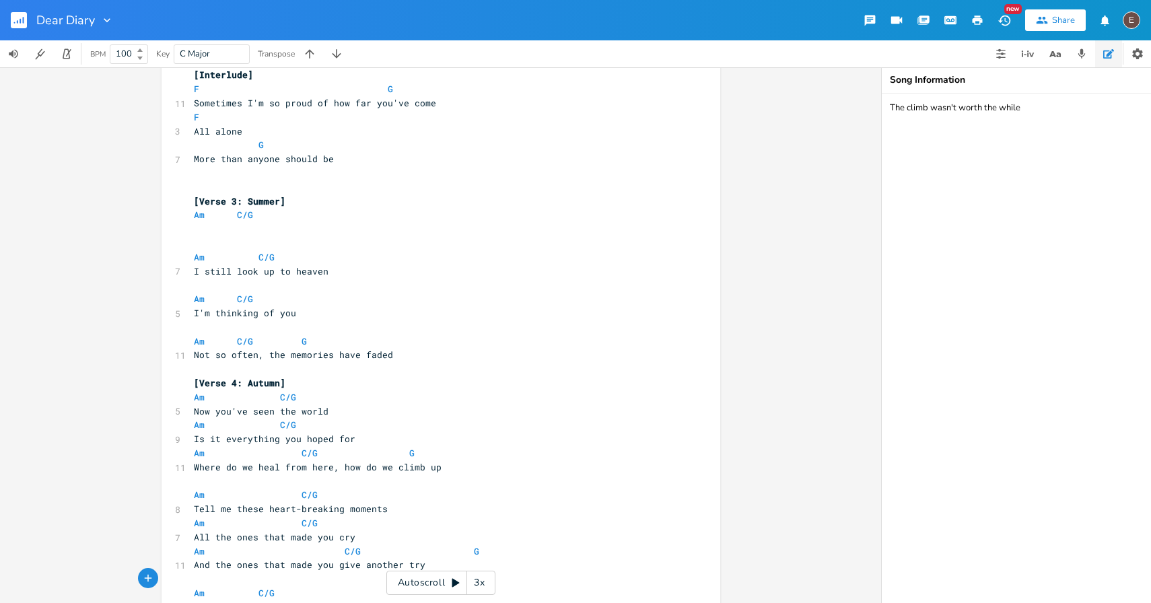
click at [303, 245] on pre "​" at bounding box center [434, 243] width 486 height 14
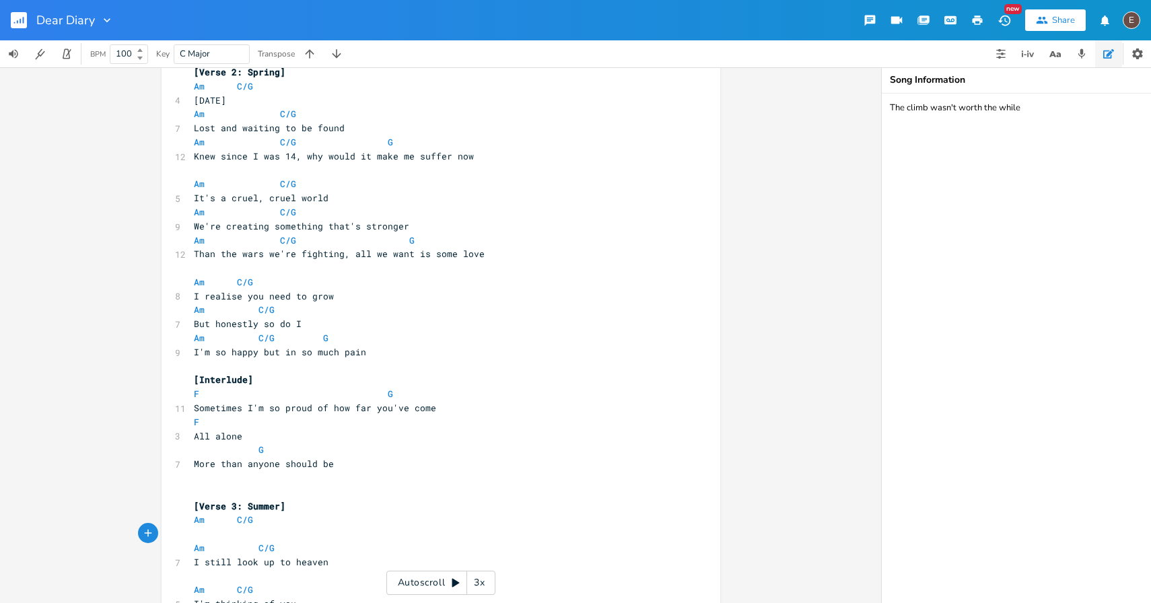
scroll to position [313, 0]
click at [254, 351] on span "I'm so happy but in so much pain" at bounding box center [280, 353] width 172 height 12
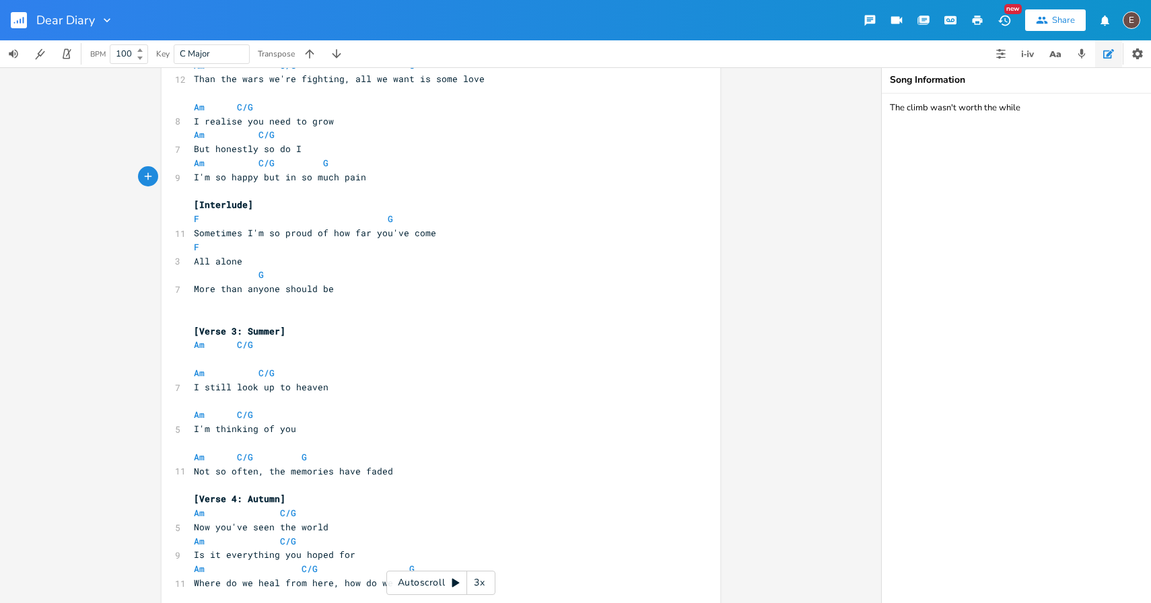
scroll to position [499, 0]
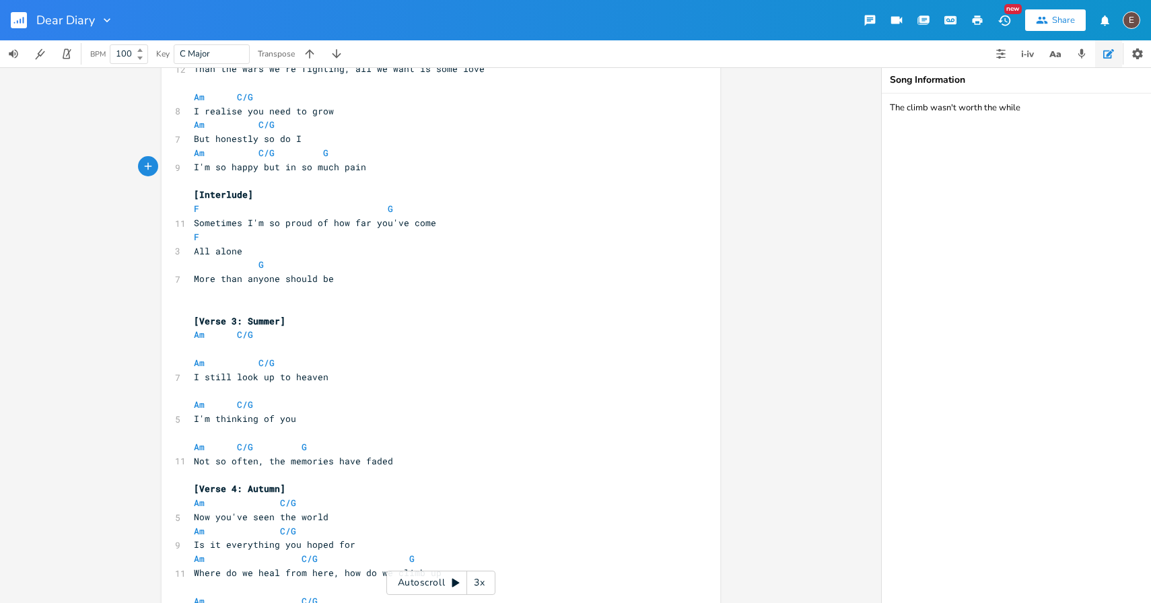
click at [295, 353] on pre "​" at bounding box center [434, 349] width 486 height 14
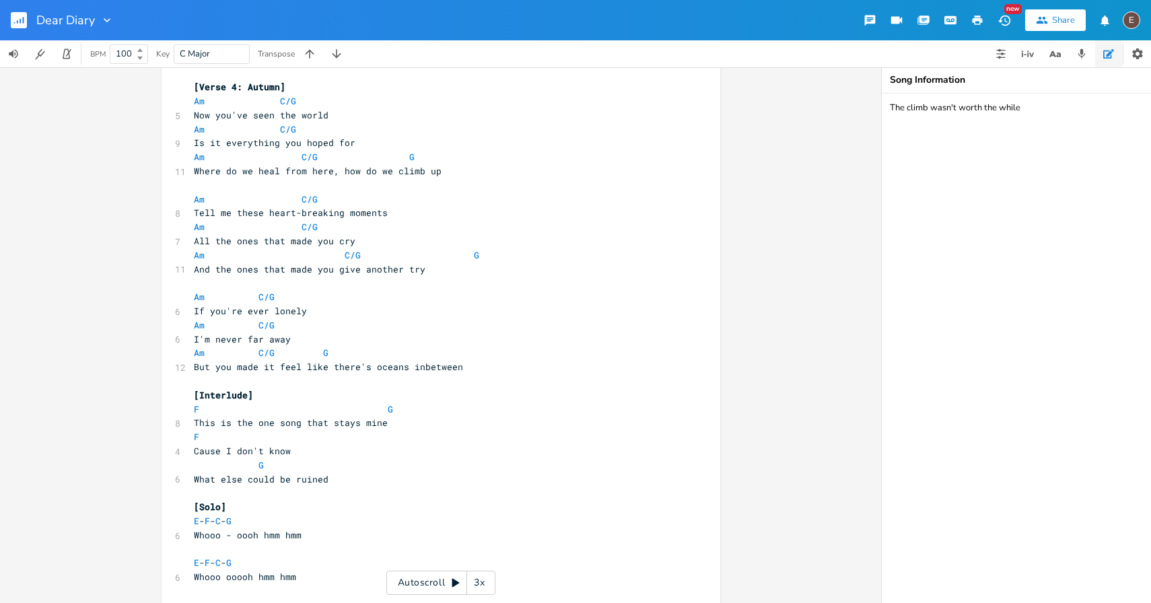
scroll to position [906, 0]
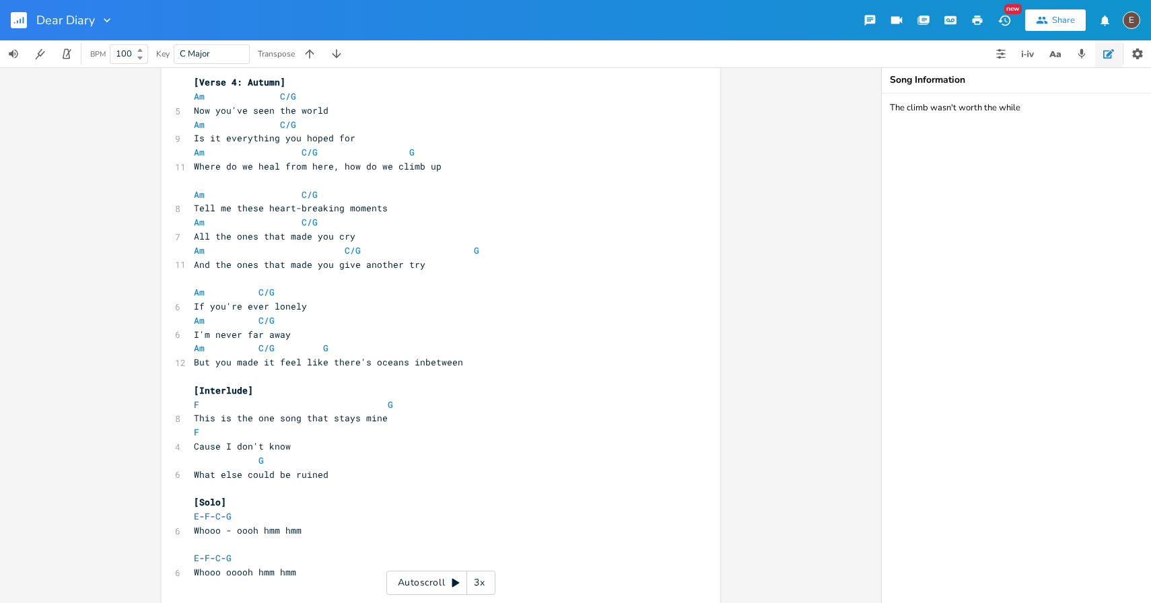
click at [303, 307] on pre "If you're ever lonely" at bounding box center [434, 306] width 486 height 14
click at [299, 334] on pre "I'm never far away" at bounding box center [434, 335] width 486 height 14
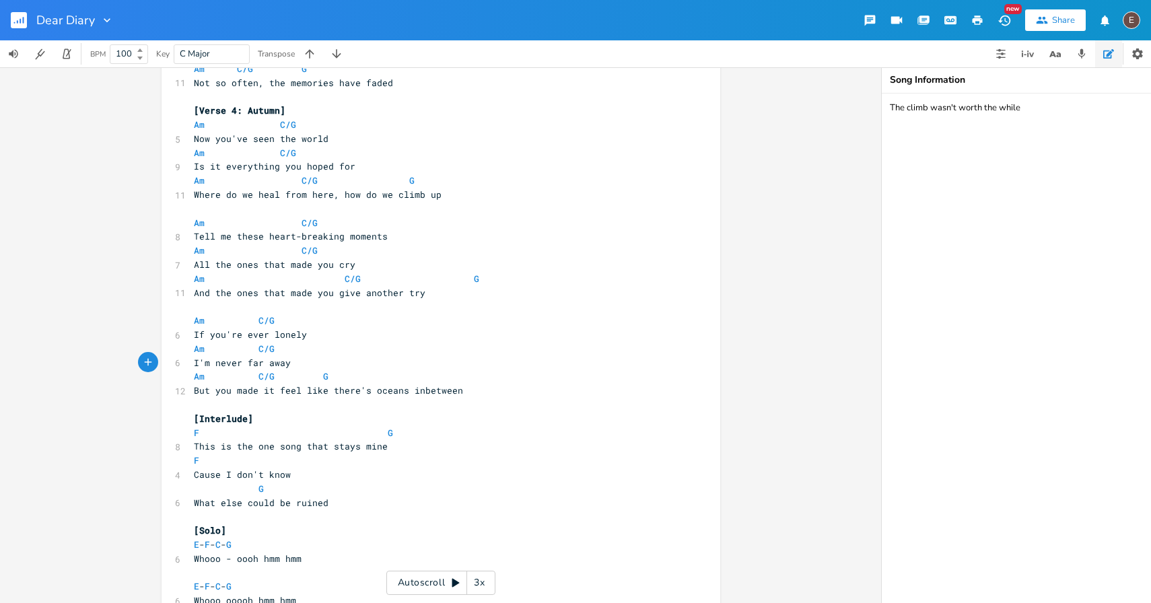
scroll to position [879, 0]
click at [299, 334] on span "If you're ever lonely" at bounding box center [250, 332] width 113 height 12
click at [297, 362] on pre "I'm never far away" at bounding box center [434, 361] width 486 height 14
click at [301, 334] on pre "If you're ever lonely" at bounding box center [434, 333] width 486 height 14
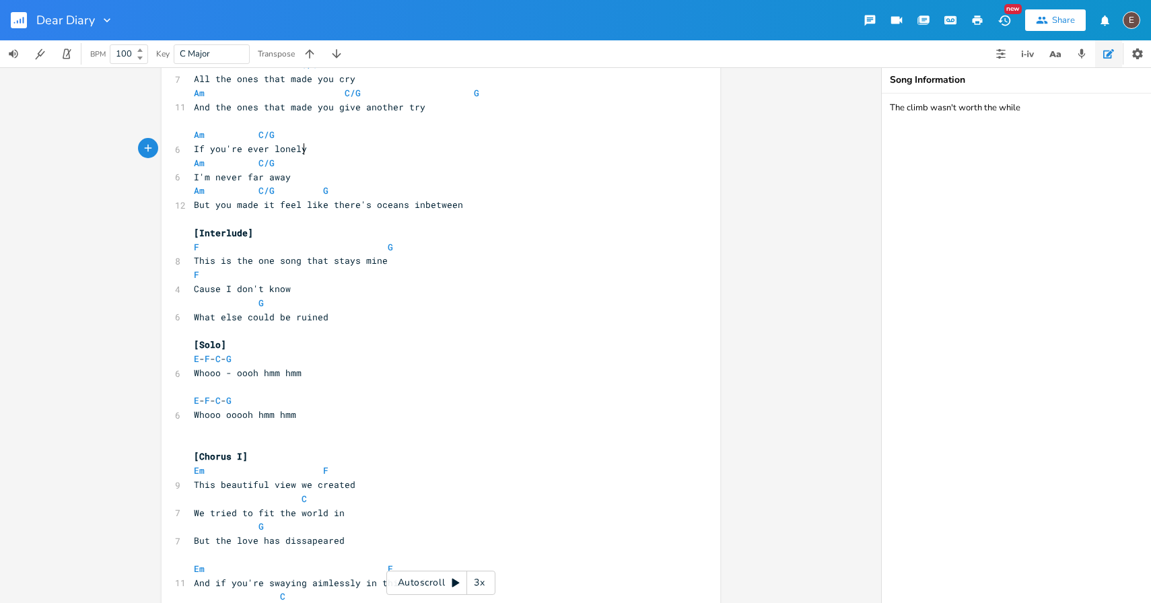
scroll to position [1065, 0]
click at [205, 471] on span at bounding box center [210, 469] width 11 height 14
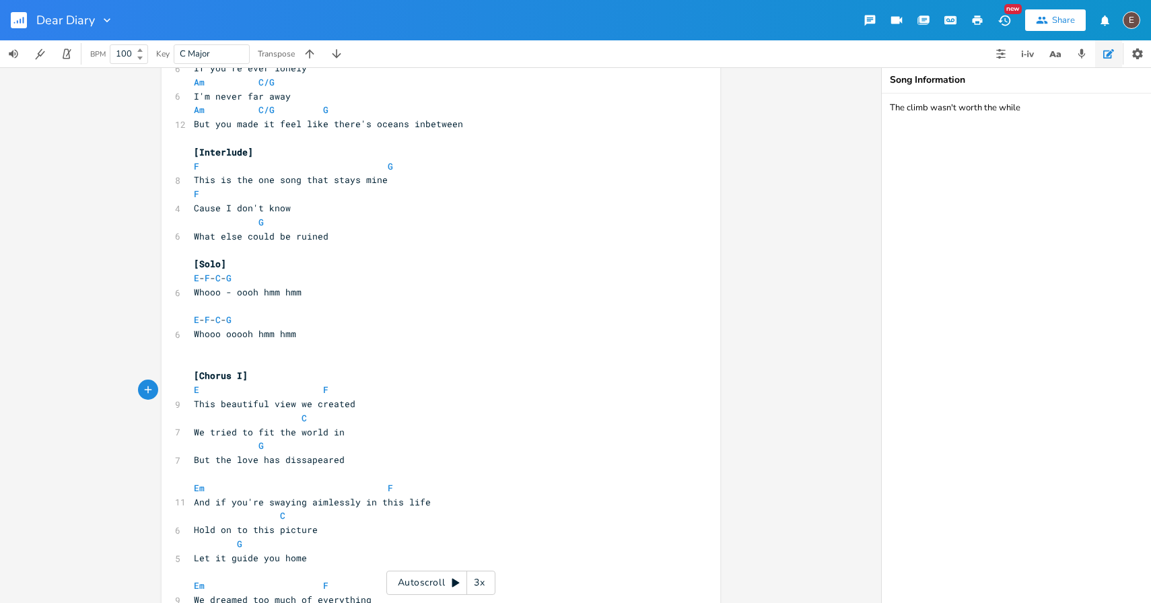
scroll to position [1149, 0]
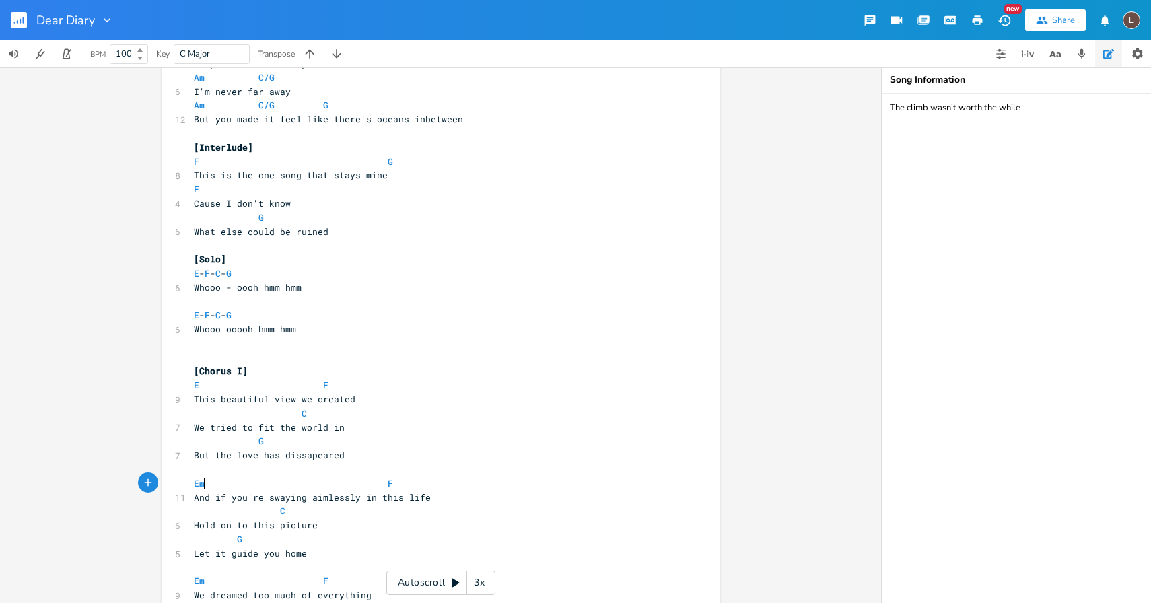
click at [201, 486] on span "Em F" at bounding box center [293, 483] width 199 height 12
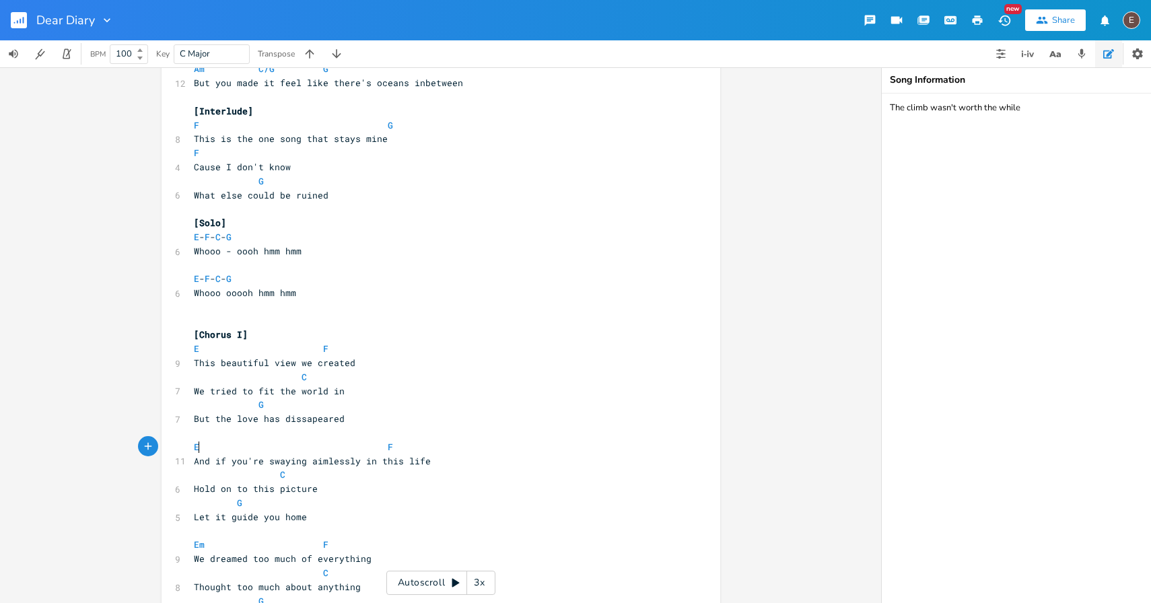
scroll to position [1193, 0]
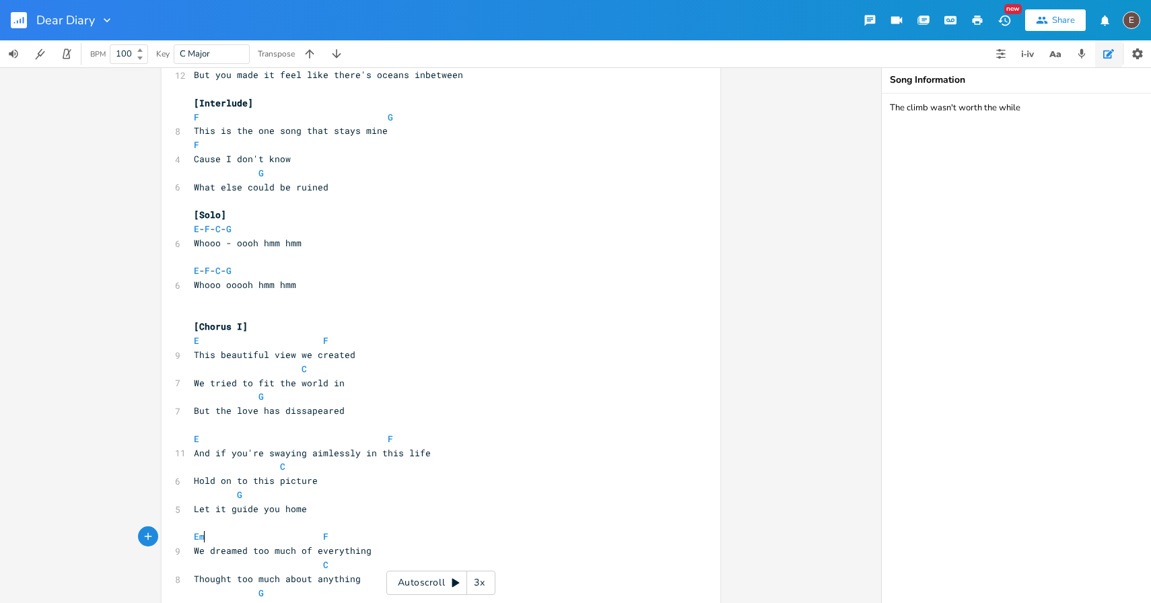
click at [200, 540] on span "Em F" at bounding box center [264, 536] width 140 height 12
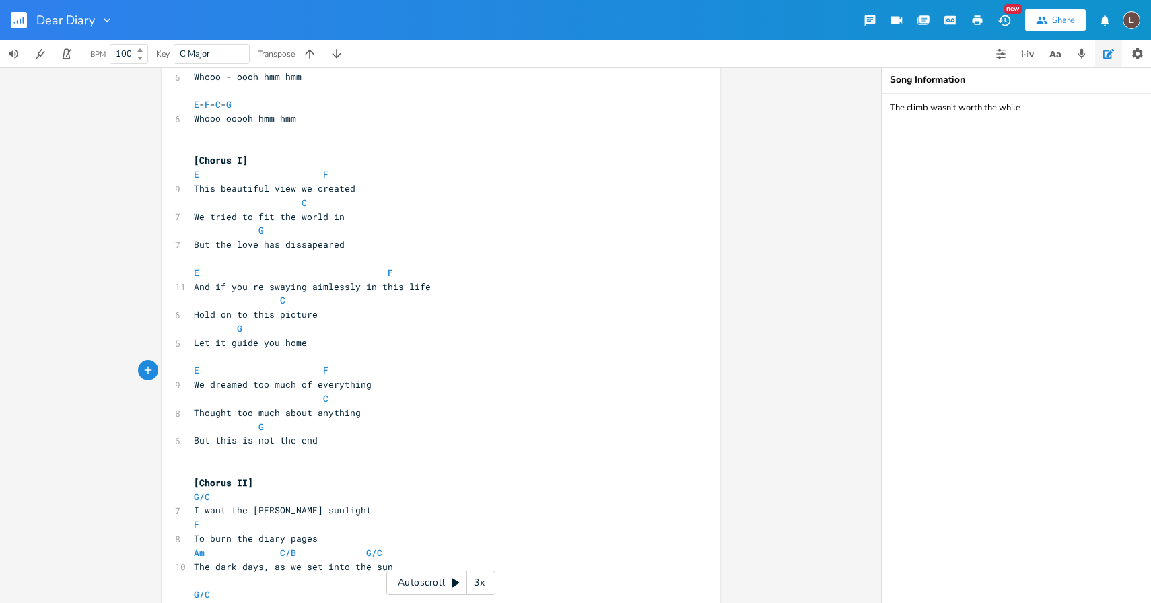
scroll to position [1360, 0]
click at [396, 437] on pre "But this is not the end" at bounding box center [434, 440] width 486 height 14
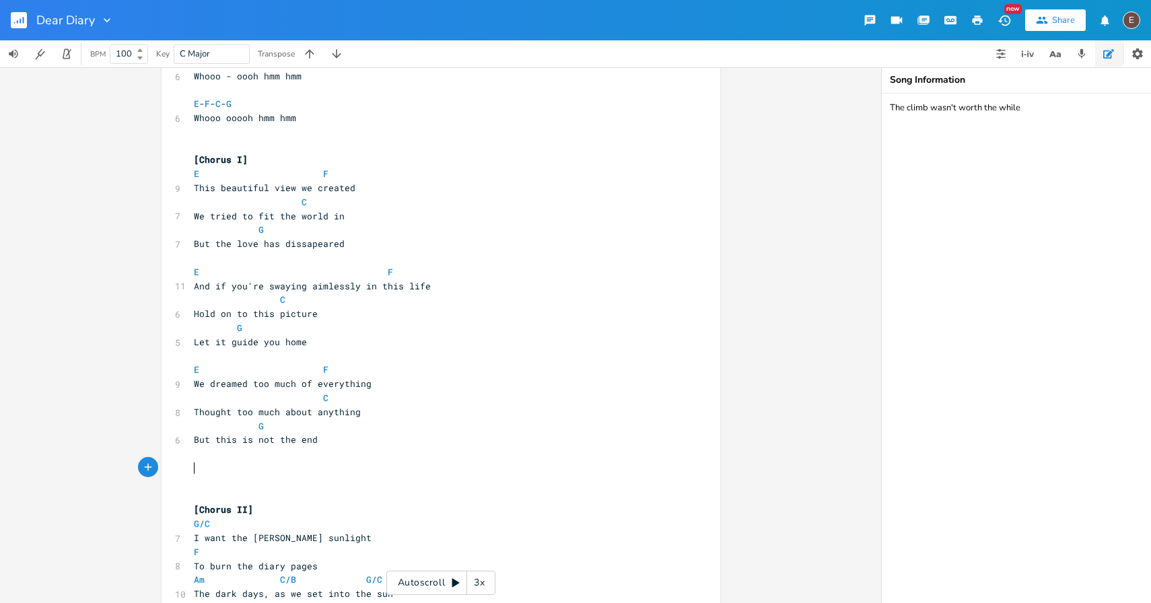
type textarea "F"
type textarea "[Interlude["
type textarea "]"
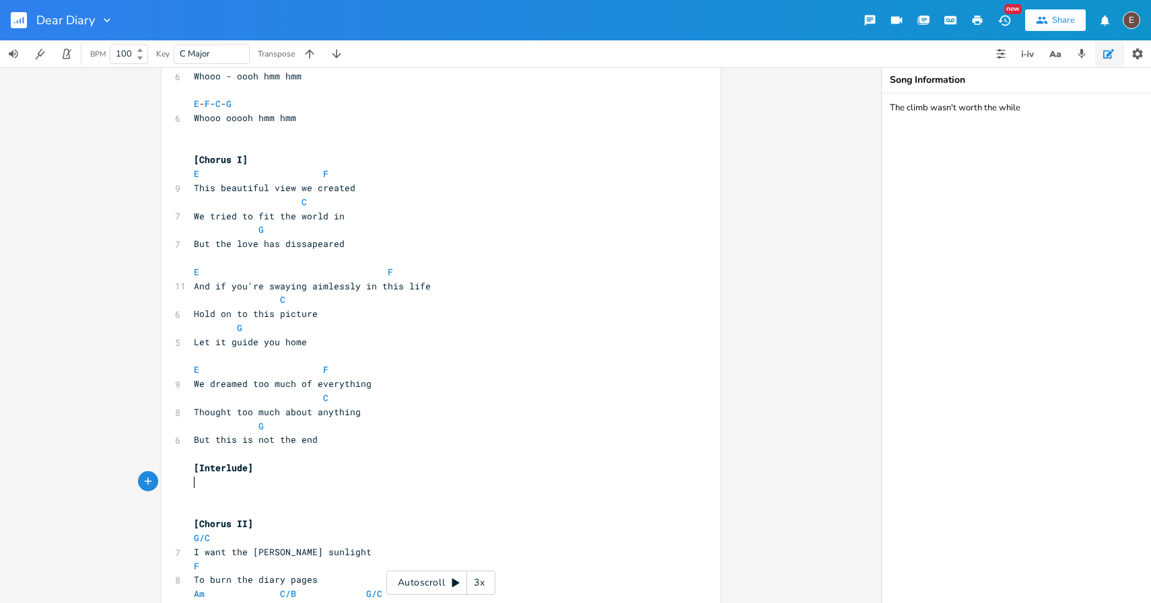
type textarea "F-"
type textarea "- G - F -G"
type textarea "G"
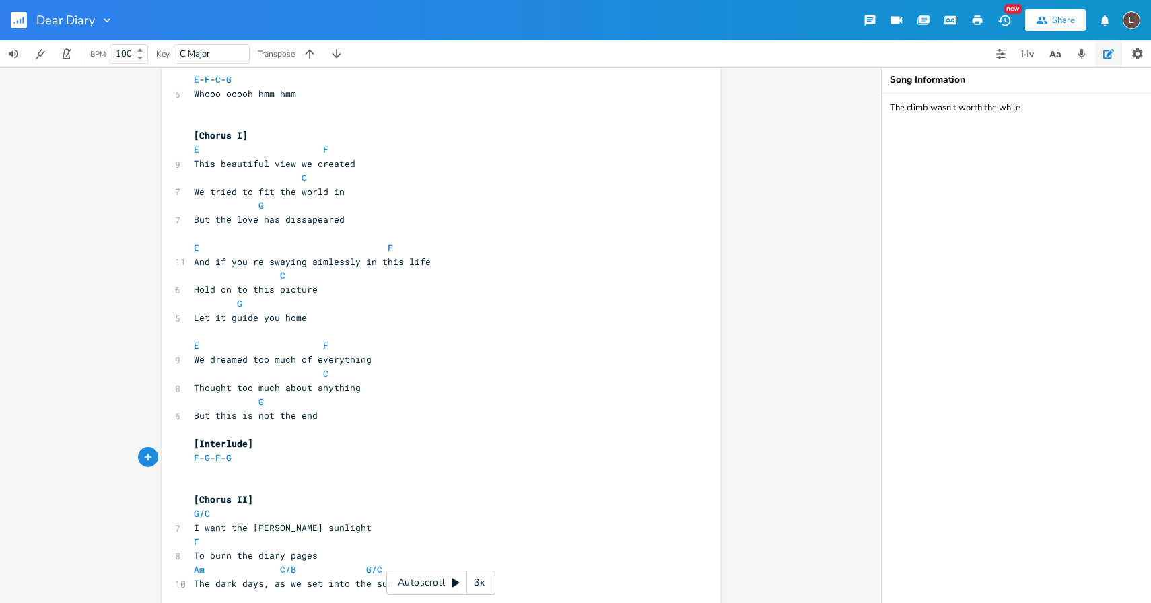
scroll to position [1388, 0]
click at [268, 479] on pre at bounding box center [434, 482] width 486 height 14
click at [254, 464] on pre "​" at bounding box center [434, 469] width 486 height 14
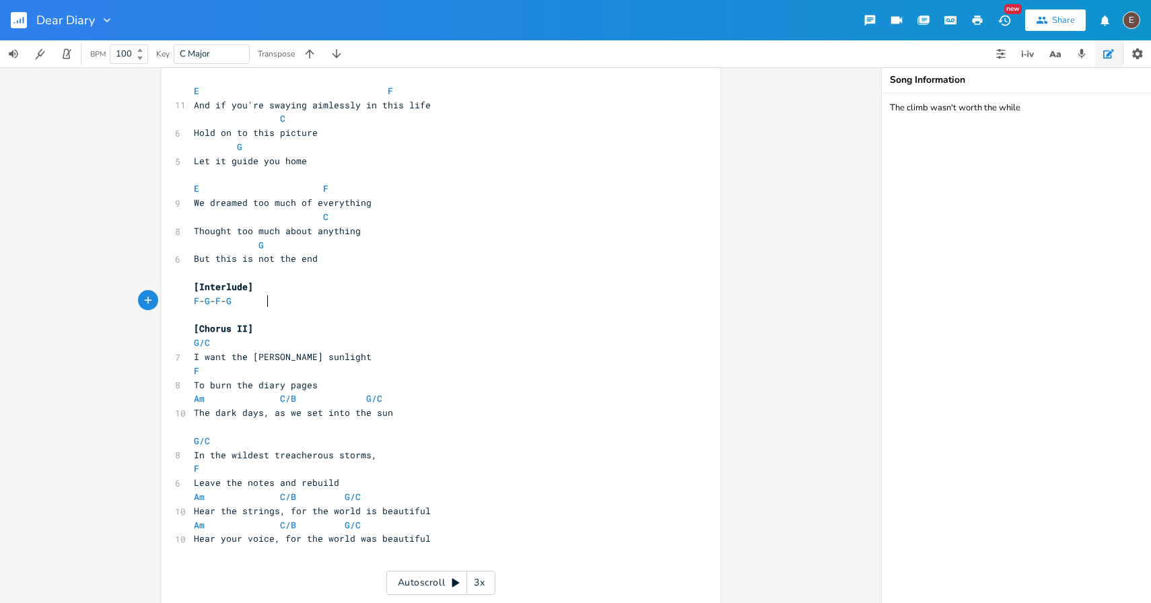
scroll to position [1571, 0]
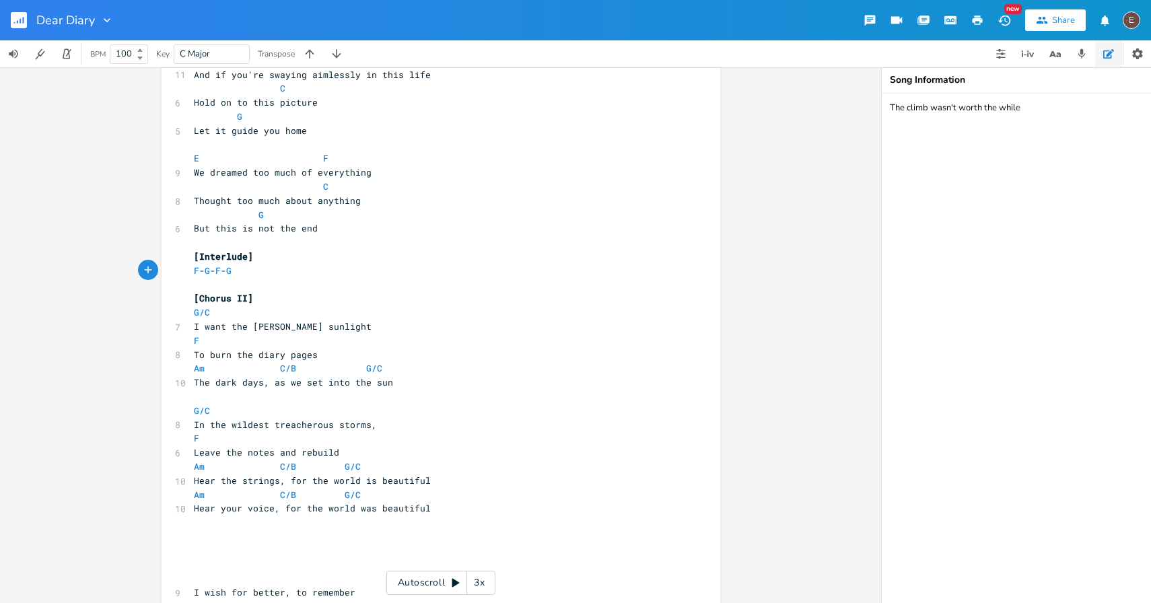
click at [454, 479] on pre "Hear the strings, for the world is beautiful" at bounding box center [434, 481] width 486 height 14
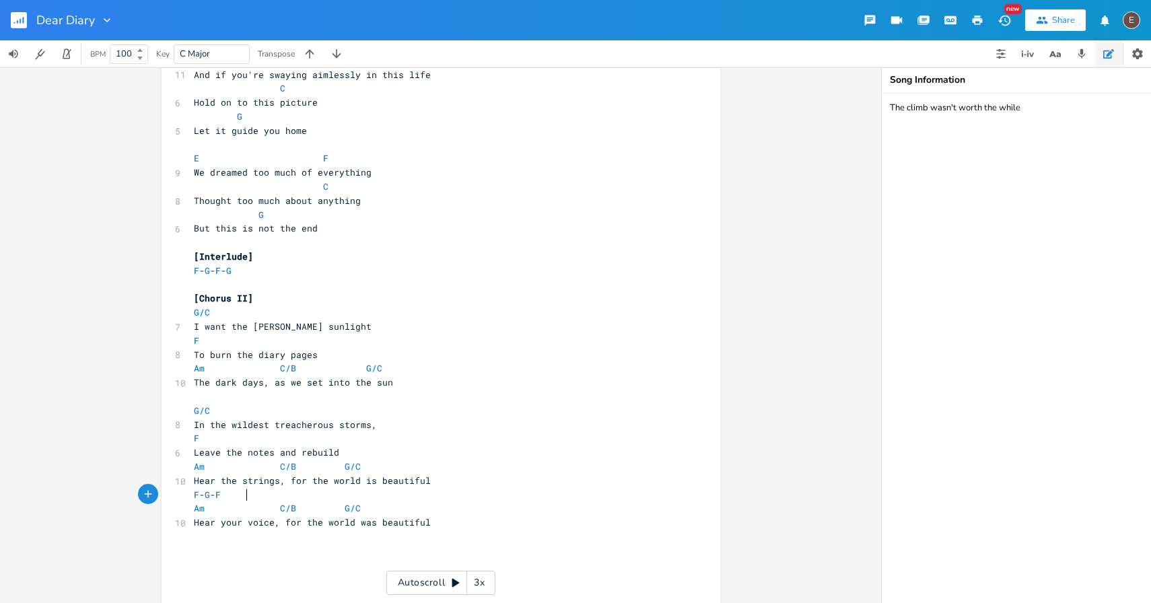
type textarea "F - G - F -G"
type textarea "G"
click at [508, 484] on pre "Hear the strings, for the world is beautiful" at bounding box center [434, 481] width 486 height 14
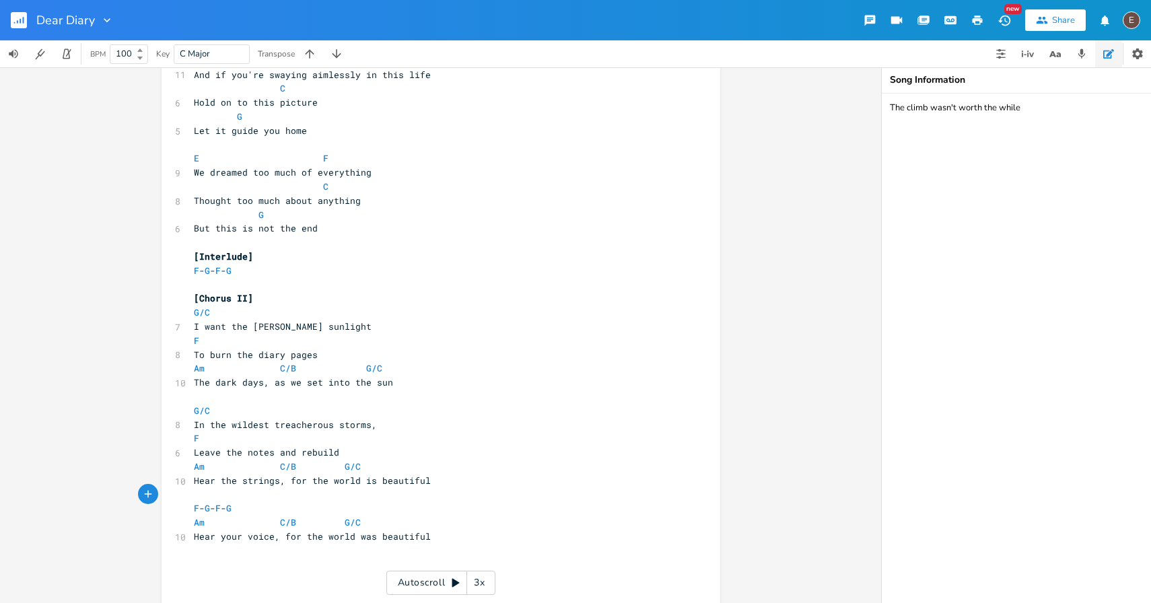
type textarea "p"
type textarea "[Interlude]"
click at [397, 515] on pre "F - G - F - G" at bounding box center [434, 522] width 486 height 14
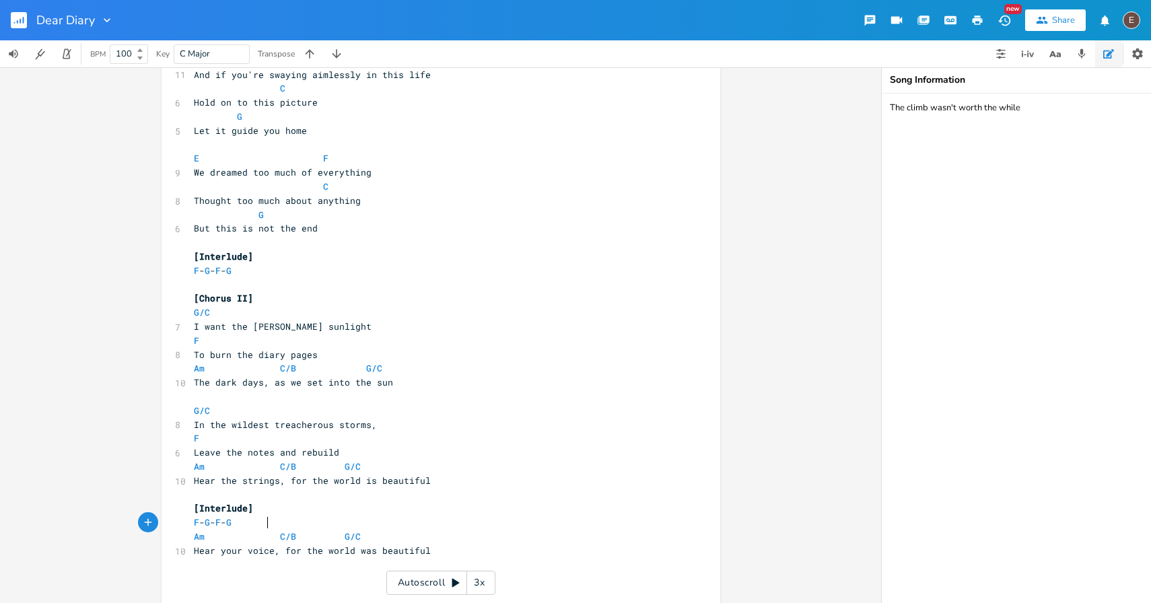
click at [398, 516] on pre "F - G - F - G" at bounding box center [434, 522] width 486 height 14
type textarea "[C"
type textarea "Chorus reps"
type textarea "rise]"
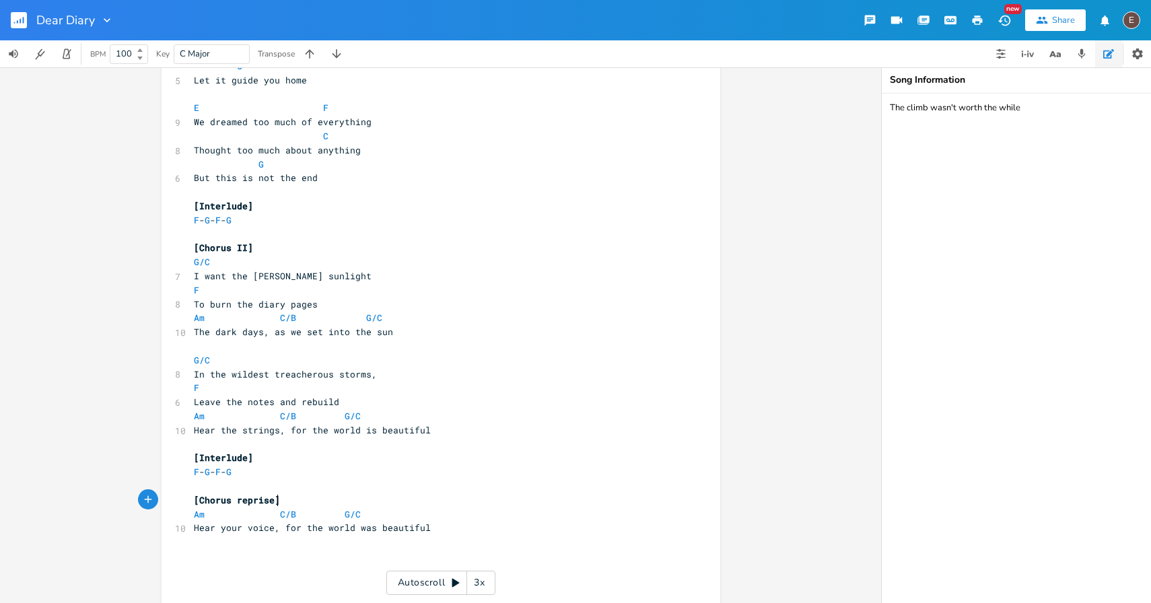
scroll to position [1629, 0]
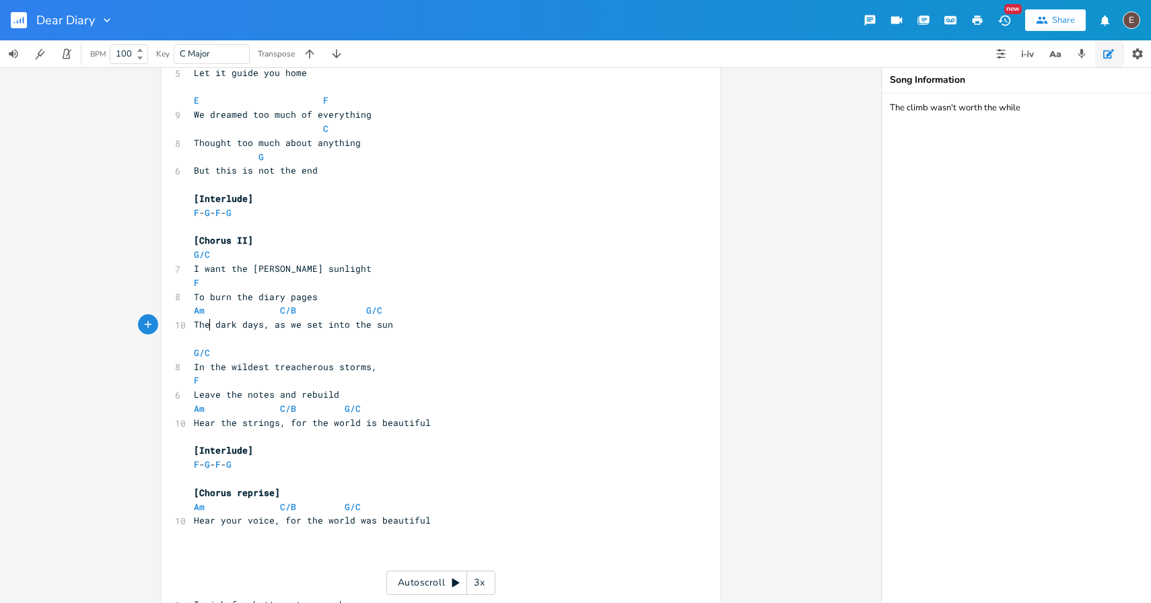
type textarea "o burn the diary pages Am C/B G/C The"
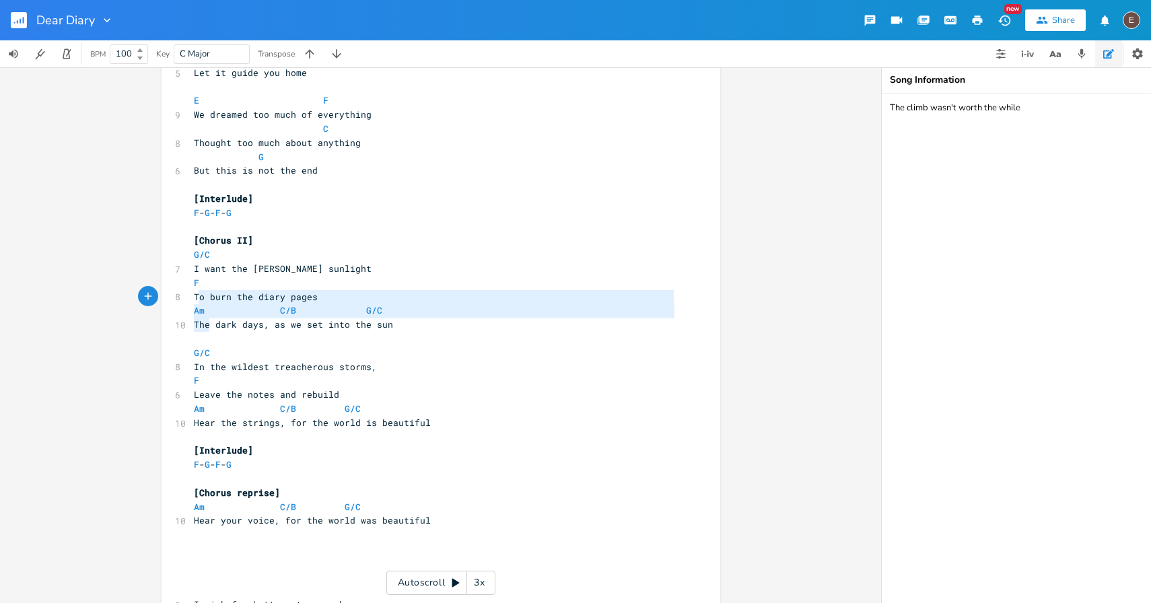
drag, startPoint x: 205, startPoint y: 332, endPoint x: 195, endPoint y: 301, distance: 32.4
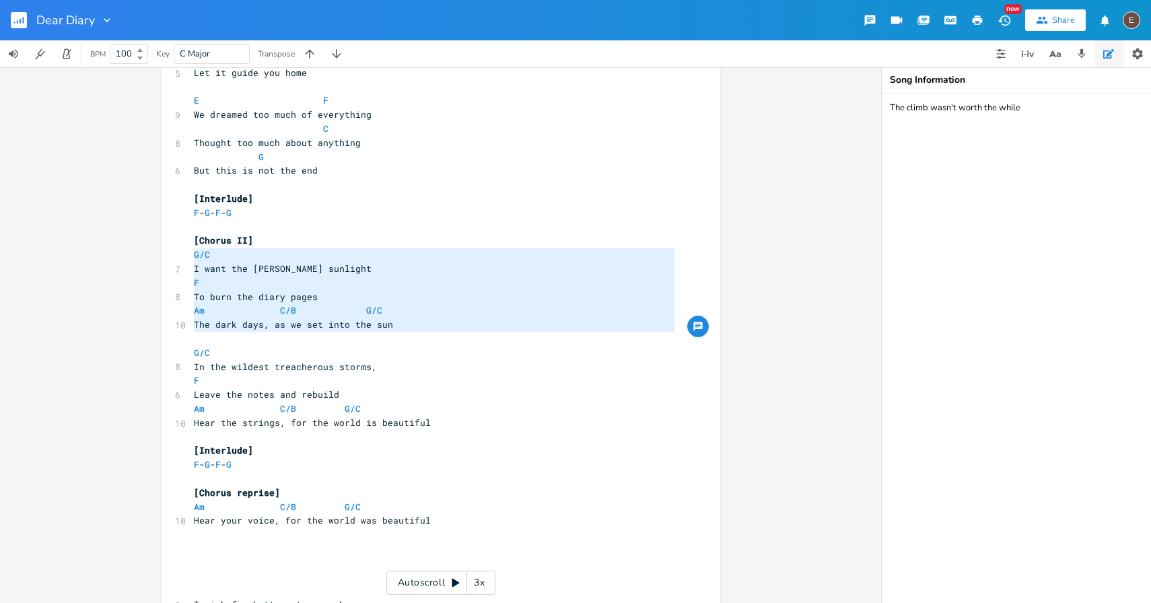
type textarea "[Chorus II] G/C I want the [PERSON_NAME] sunlight F To burn the diary pages Am …"
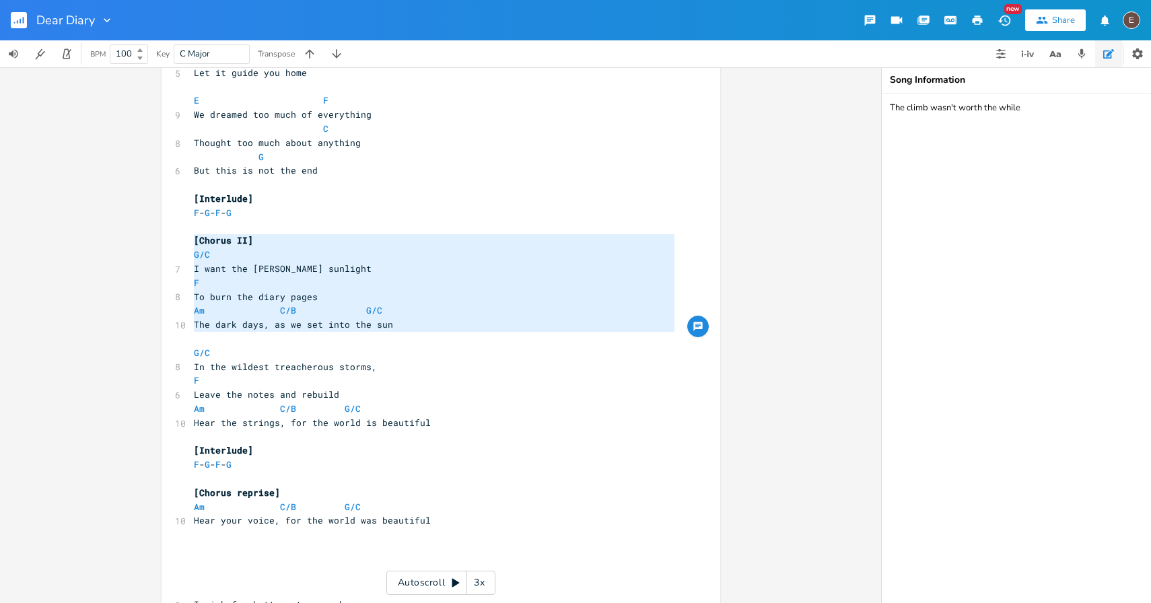
drag, startPoint x: 202, startPoint y: 333, endPoint x: 184, endPoint y: 246, distance: 89.2
click at [236, 337] on pre "​" at bounding box center [434, 339] width 486 height 14
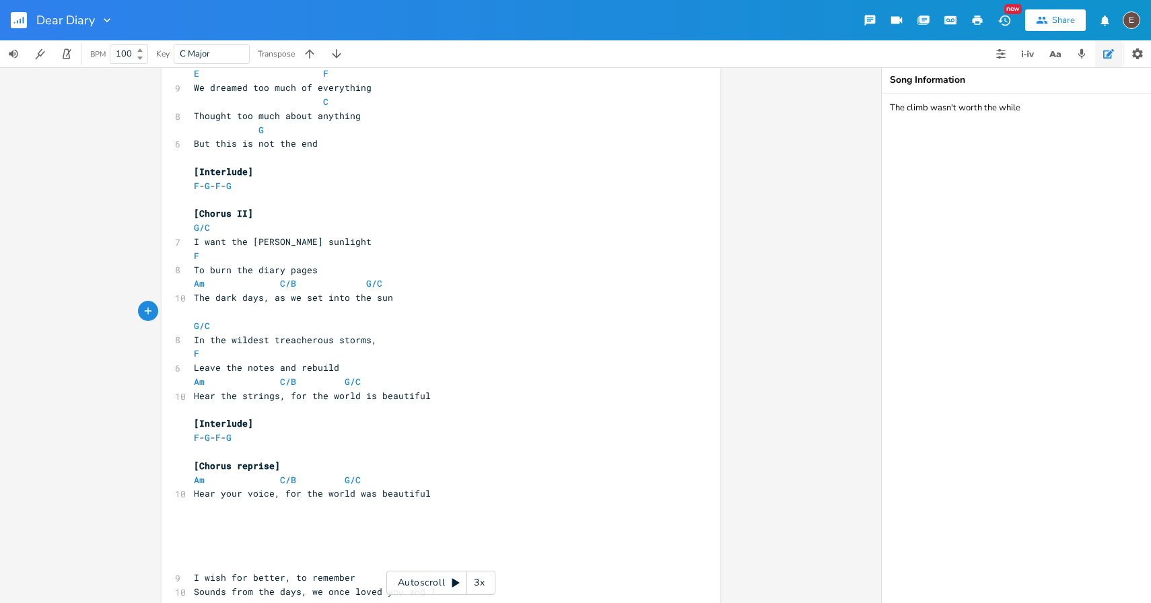
scroll to position [1659, 0]
drag, startPoint x: 268, startPoint y: 464, endPoint x: 195, endPoint y: 462, distance: 73.4
click at [195, 462] on span "[Chorus reprise]" at bounding box center [237, 463] width 86 height 12
type textarea "Outro"
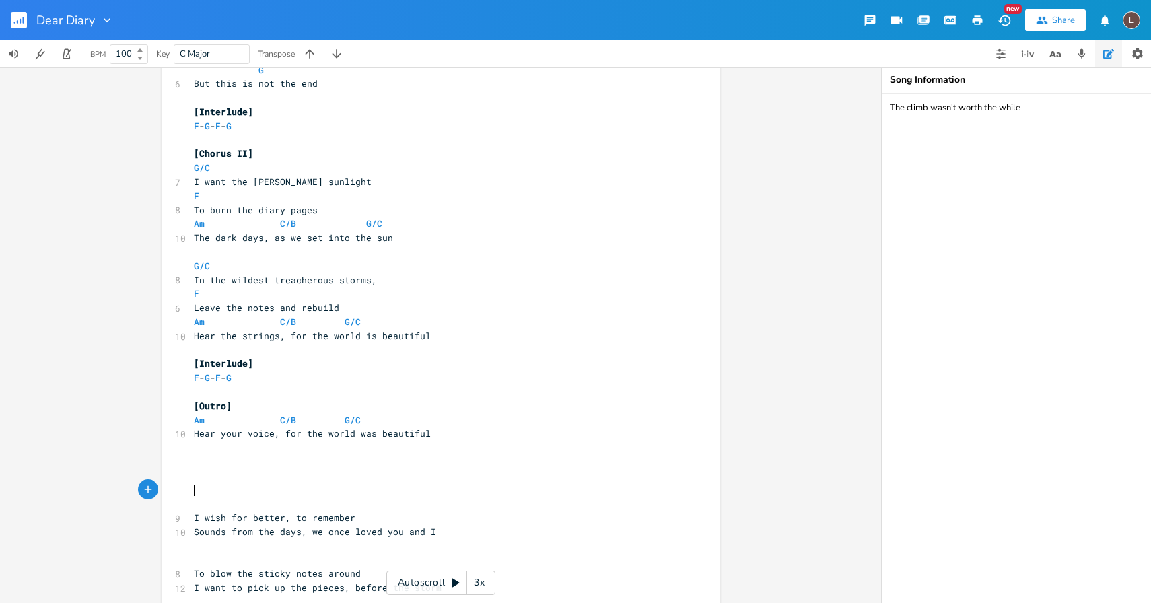
click at [313, 486] on pre "​" at bounding box center [434, 490] width 486 height 14
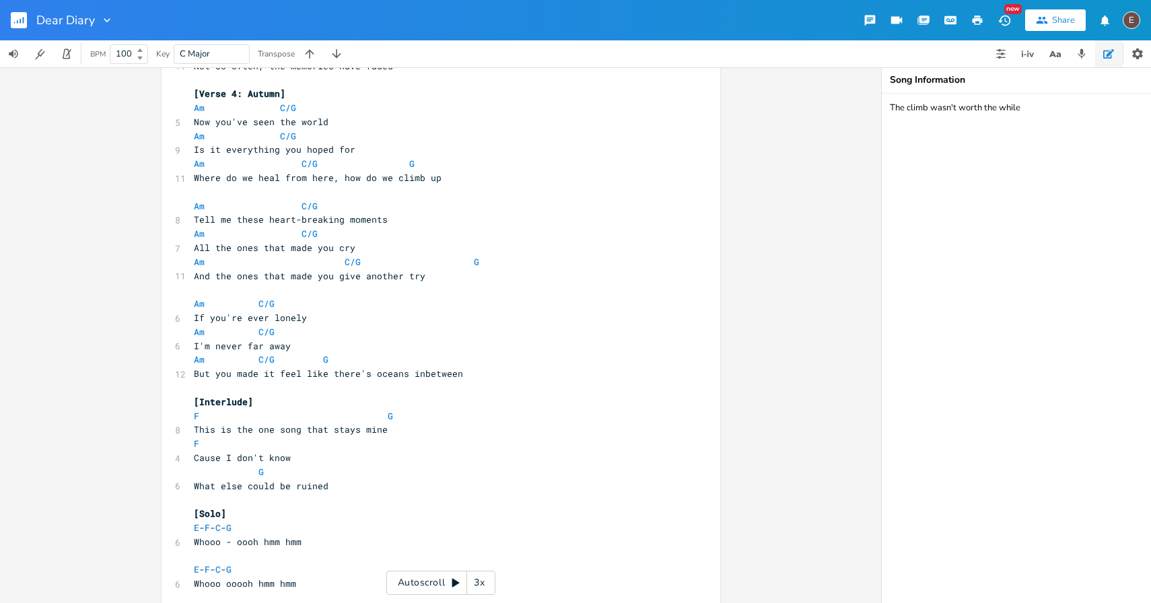
scroll to position [896, 0]
click at [322, 488] on span "What else could be ruined" at bounding box center [261, 484] width 135 height 12
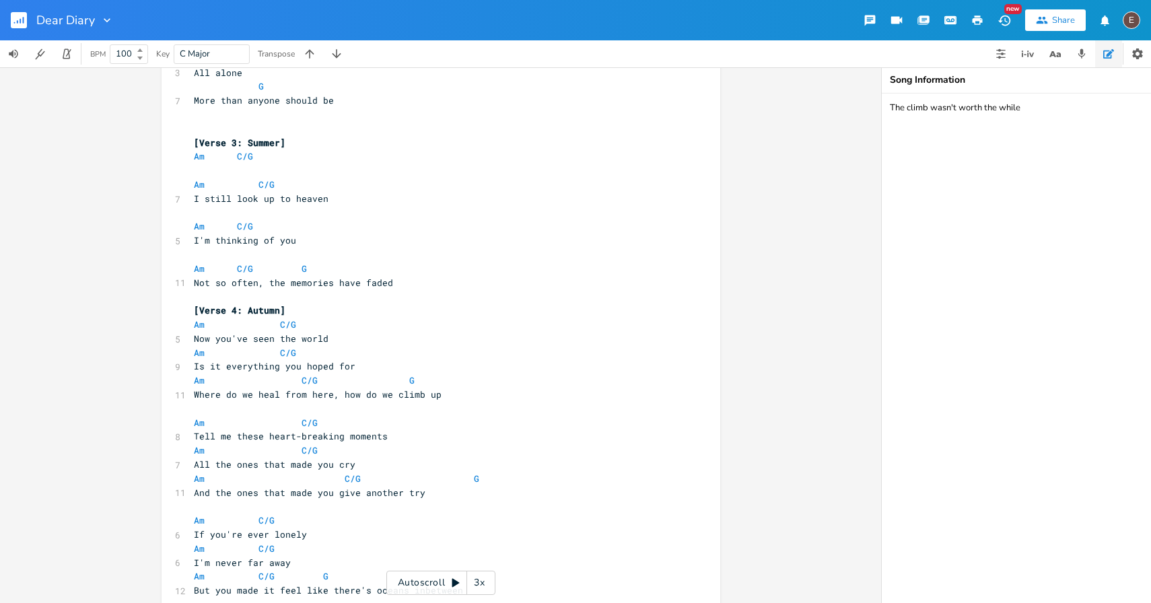
scroll to position [660, 0]
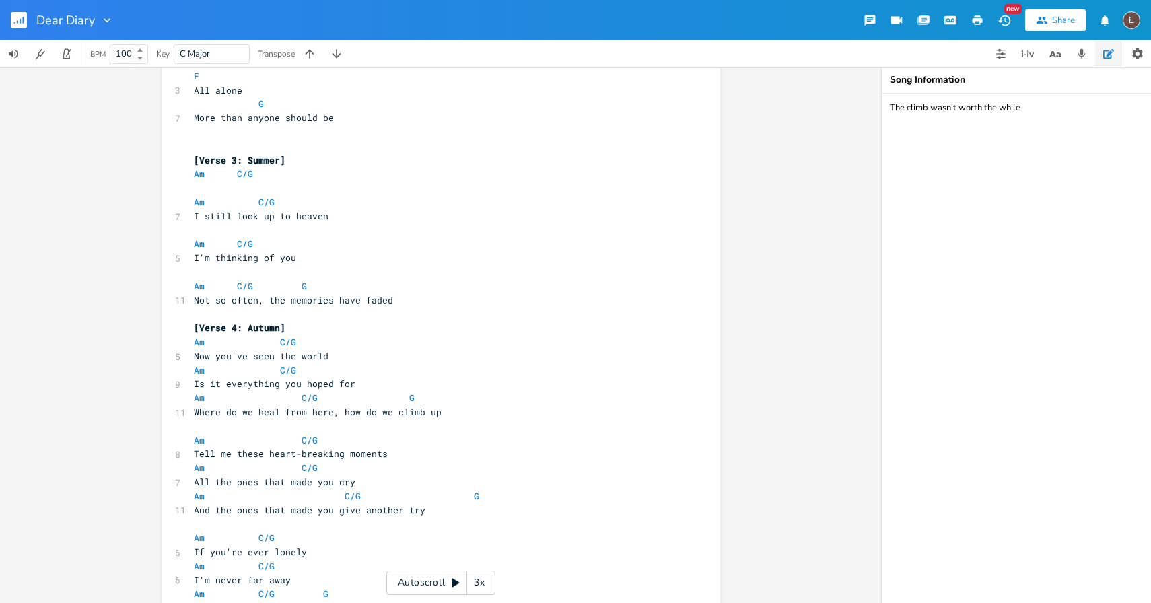
click at [377, 213] on pre "I still look up to heaven" at bounding box center [434, 216] width 486 height 14
click at [377, 187] on pre "​" at bounding box center [434, 188] width 486 height 14
type textarea "I"
type textarea "The nights"
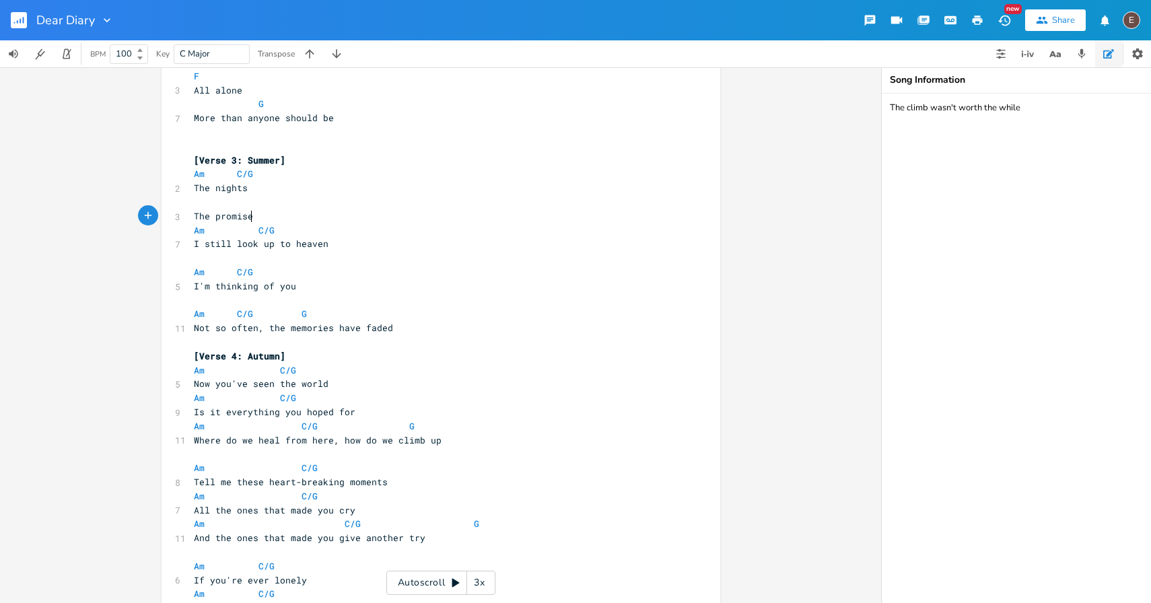
scroll to position [0, 49]
type textarea "The promises"
click at [194, 205] on pre "​" at bounding box center [434, 202] width 486 height 14
click at [194, 210] on span "The promises" at bounding box center [226, 216] width 65 height 12
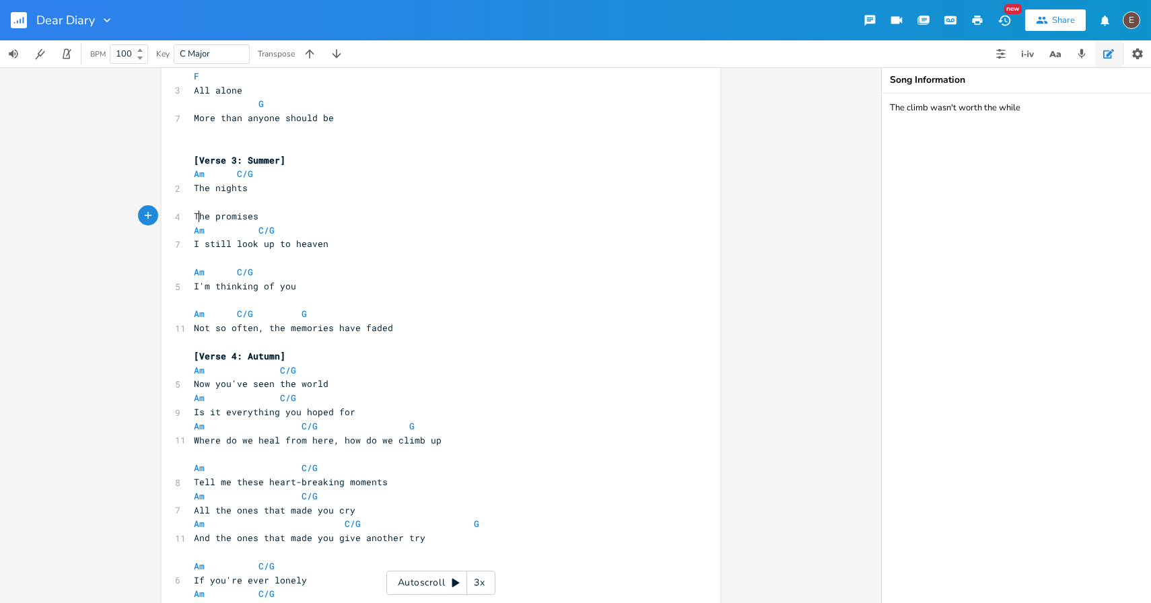
type textarea "The"
click at [194, 210] on span "The promises" at bounding box center [226, 216] width 65 height 12
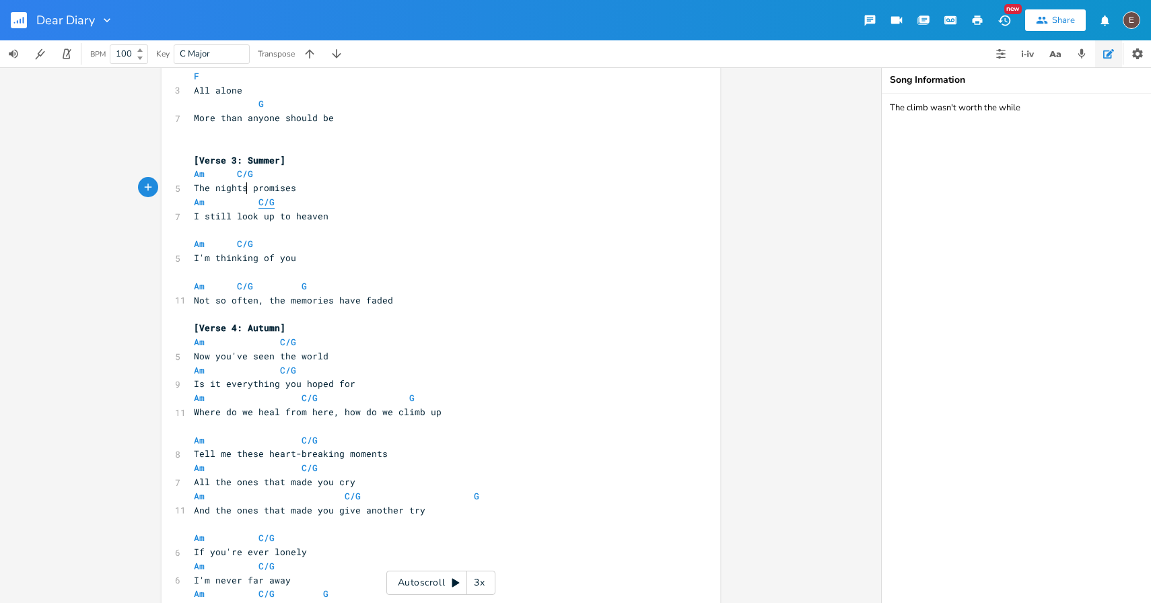
type textarea ","
click at [314, 186] on pre "The nights, promises" at bounding box center [434, 188] width 486 height 14
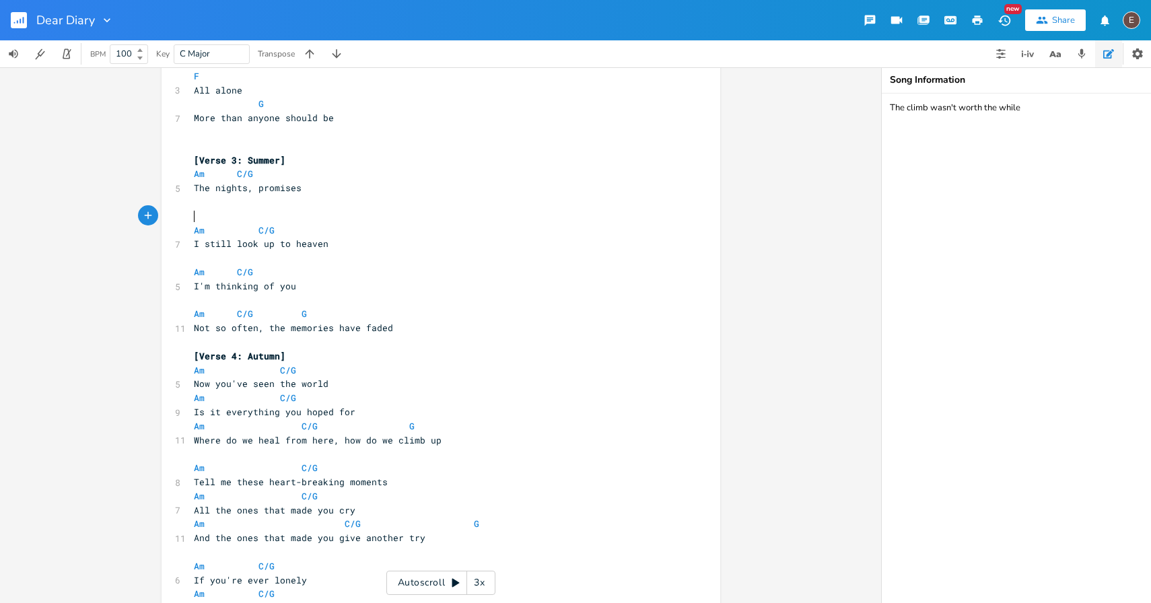
type textarea "Am"
type textarea "C/G"
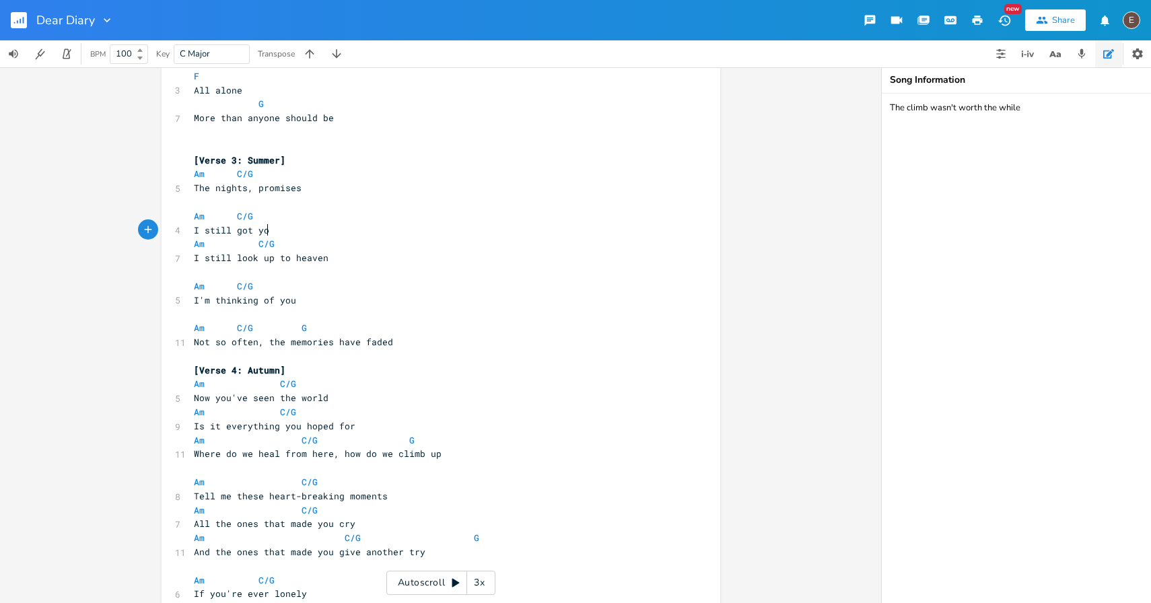
type textarea "I still got you"
type textarea "r lighter"
click at [256, 203] on pre "​" at bounding box center [434, 202] width 486 height 14
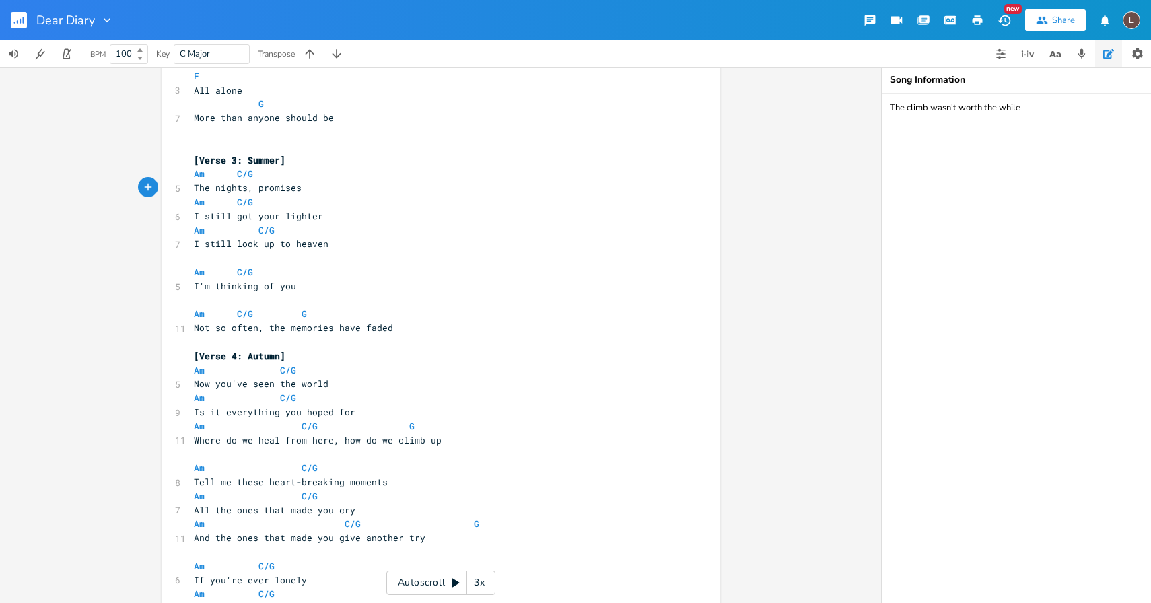
click at [317, 217] on span "I still got your lighter" at bounding box center [258, 216] width 129 height 12
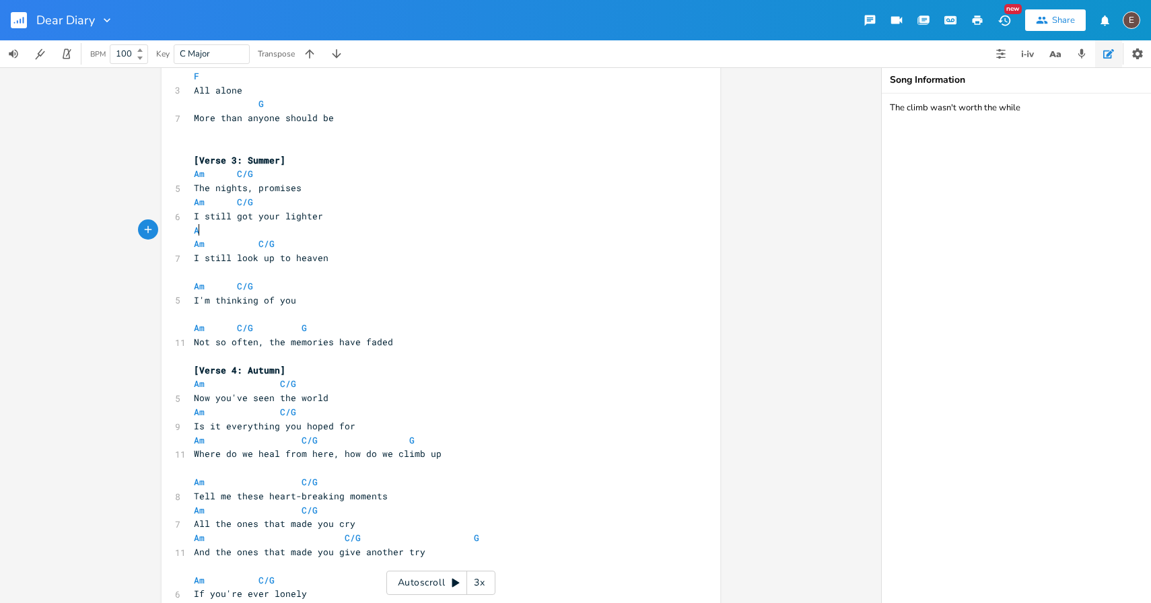
type textarea "Am"
type textarea "C/G"
type textarea "G"
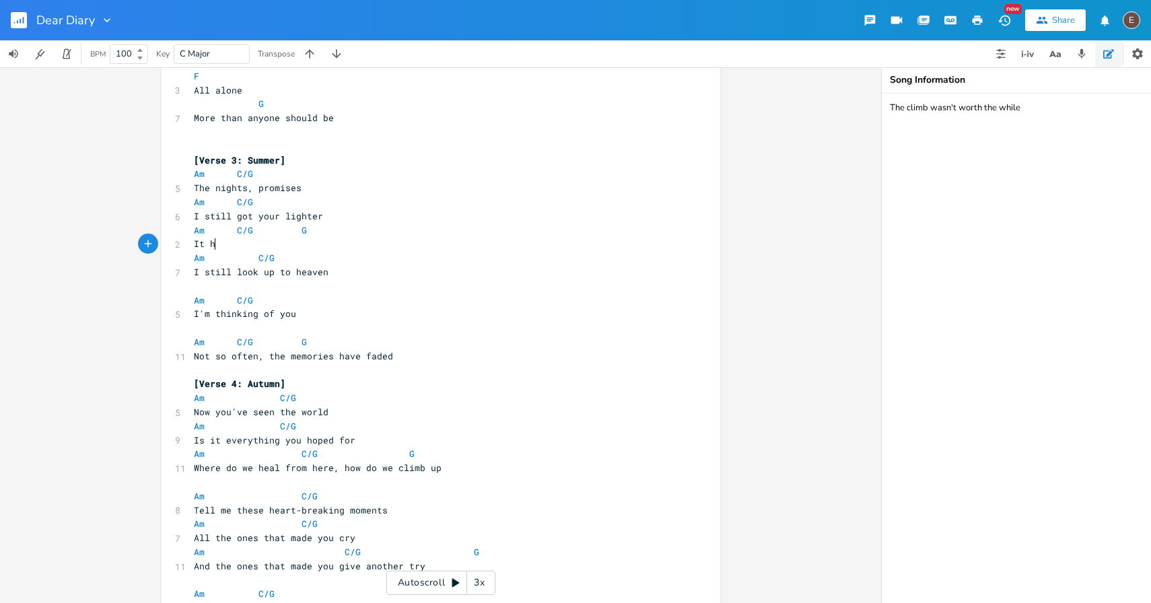
type textarea "It has"
click at [218, 240] on span "It has" at bounding box center [210, 244] width 32 height 12
type textarea "It has"
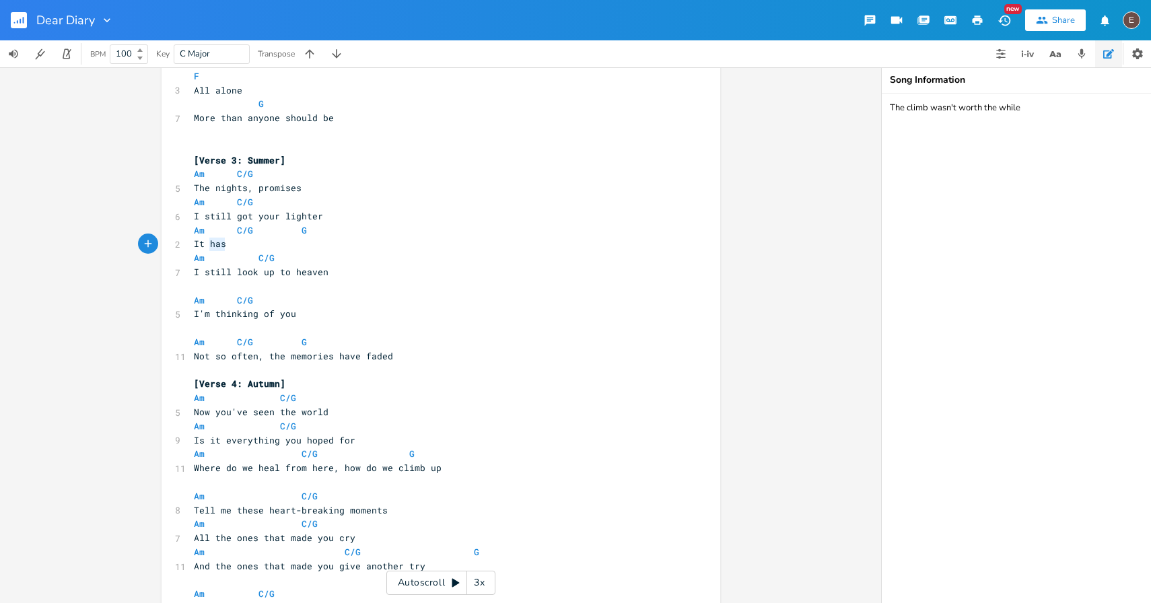
click at [218, 240] on span "It has" at bounding box center [210, 244] width 32 height 12
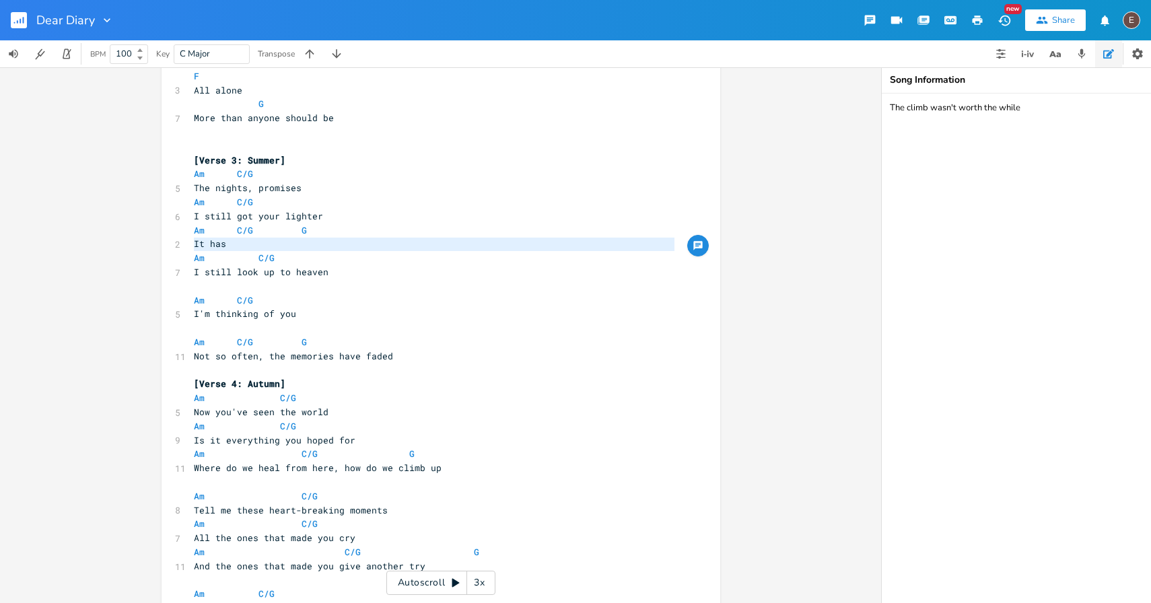
click at [237, 252] on span at bounding box center [248, 258] width 22 height 14
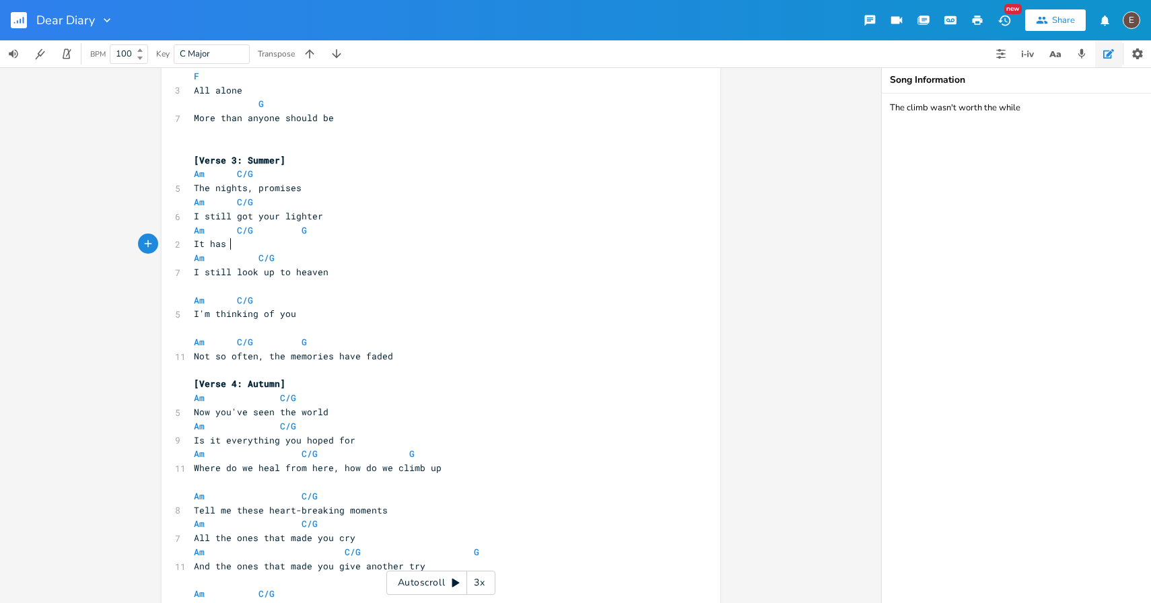
click at [225, 246] on span "It has" at bounding box center [210, 244] width 32 height 12
type textarea "It has"
click at [225, 246] on span "It has" at bounding box center [210, 244] width 32 height 12
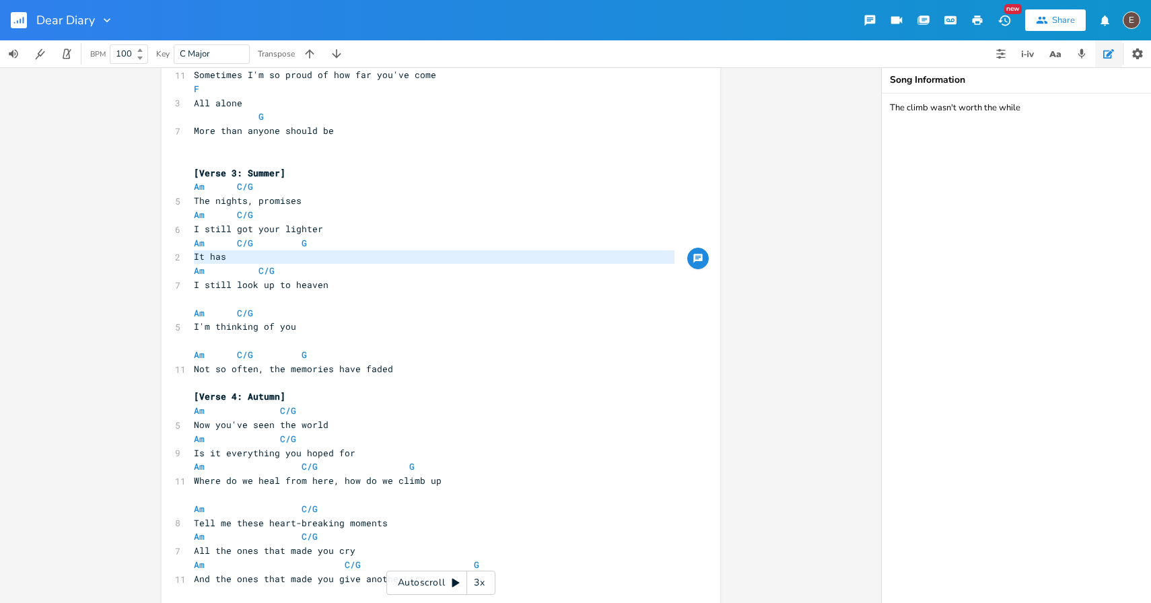
scroll to position [641, 0]
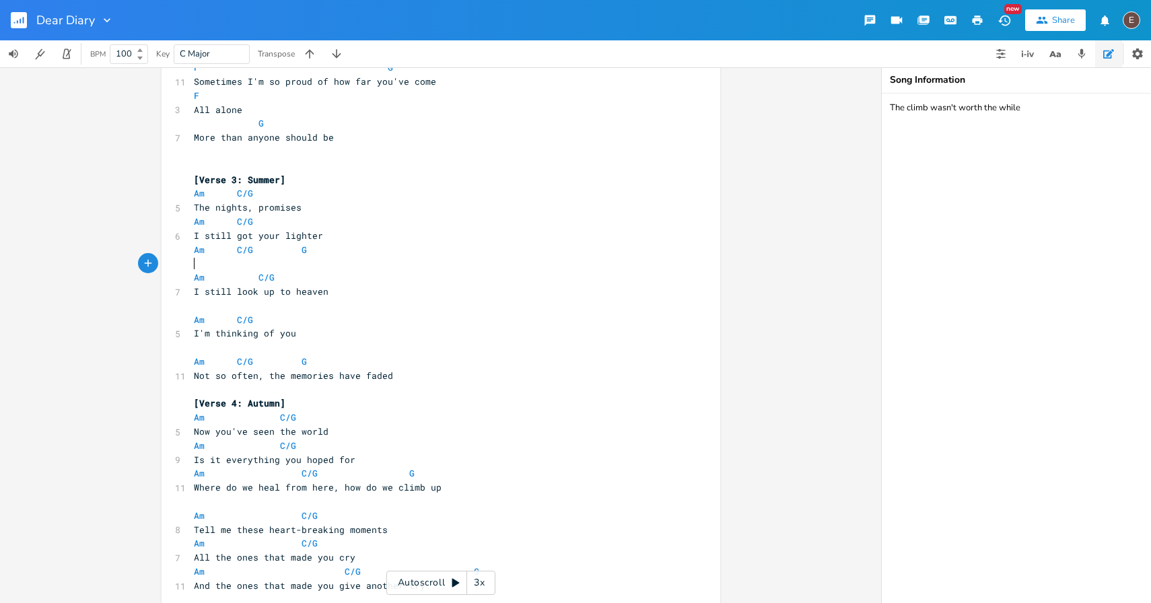
click at [260, 266] on pre "​" at bounding box center [434, 263] width 486 height 14
type textarea "I remember it"
type textarea ", it fades but I remember"
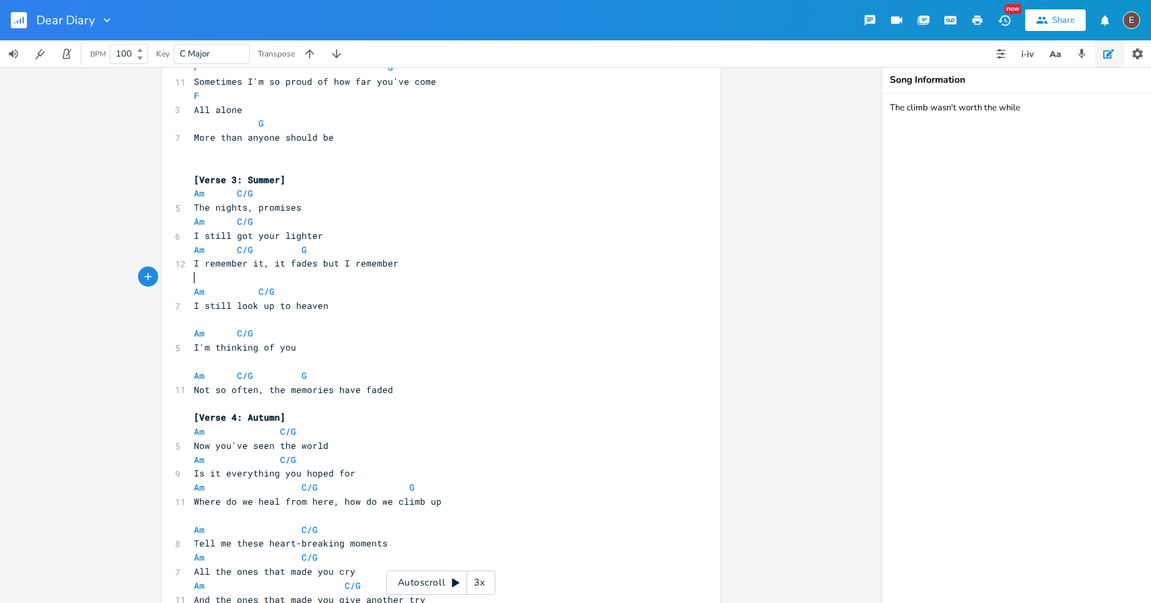
click at [252, 264] on span "I remember it, it fades but I remember" at bounding box center [296, 263] width 205 height 12
type textarea "everything"
drag, startPoint x: 439, startPoint y: 261, endPoint x: 312, endPoint y: 264, distance: 127.2
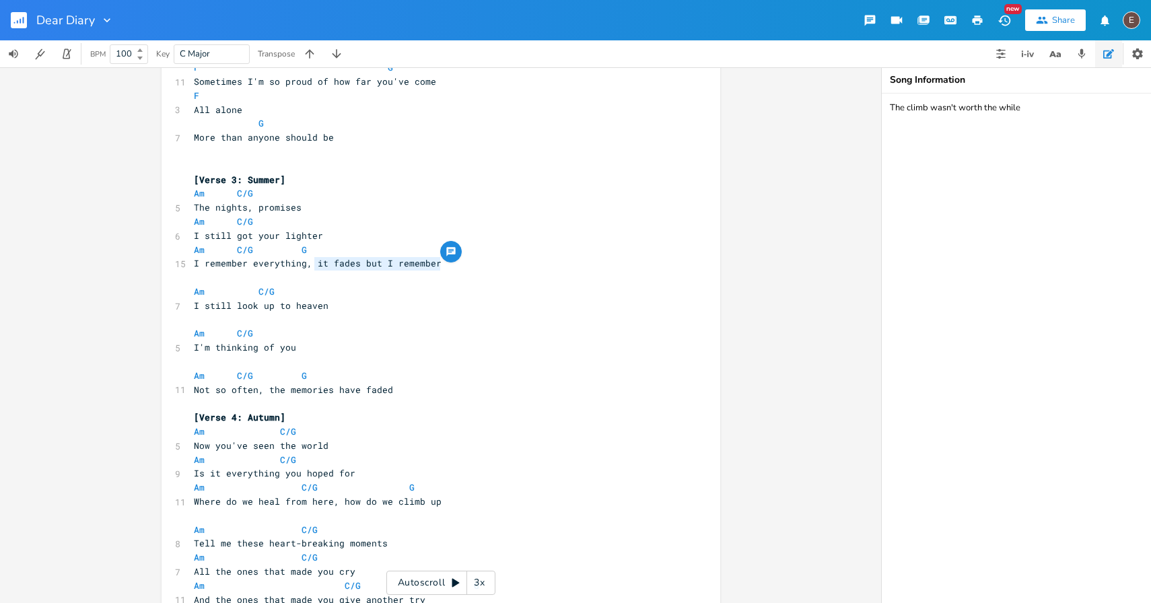
click at [312, 264] on pre "I remember everything, it fades but I remember" at bounding box center [434, 263] width 486 height 14
type textarea "however far it fades"
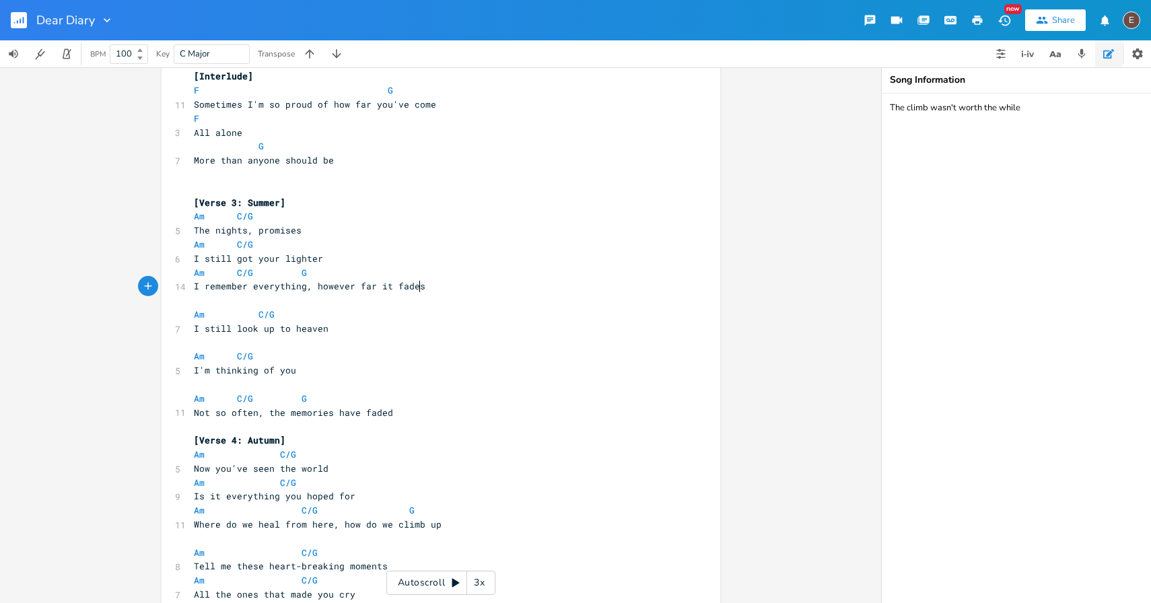
scroll to position [598, 0]
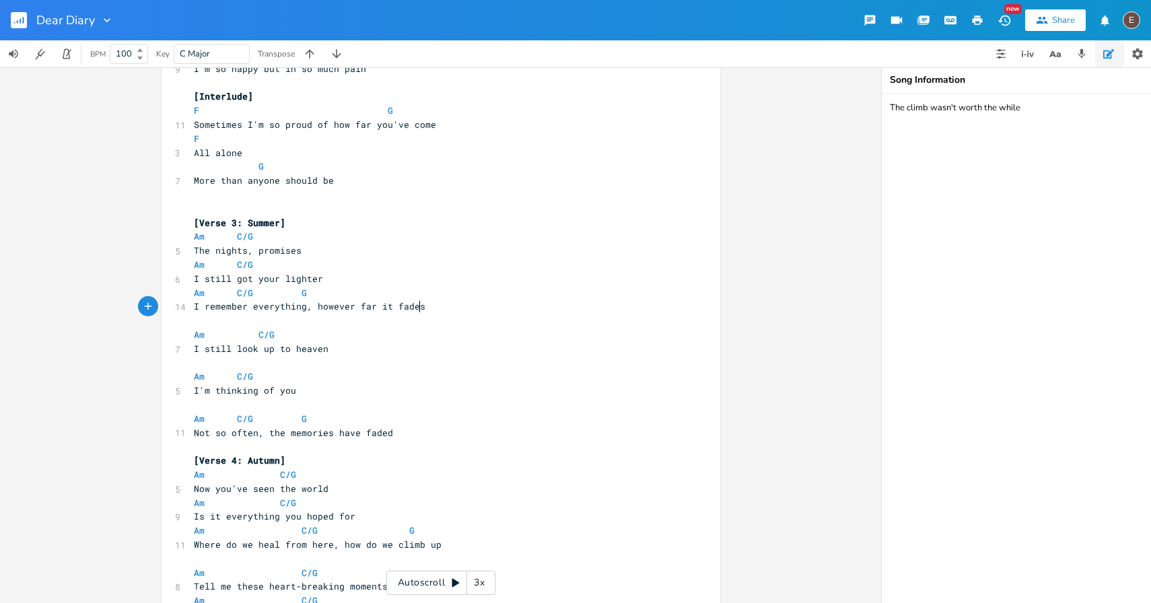
click at [304, 358] on pre "​" at bounding box center [434, 363] width 486 height 14
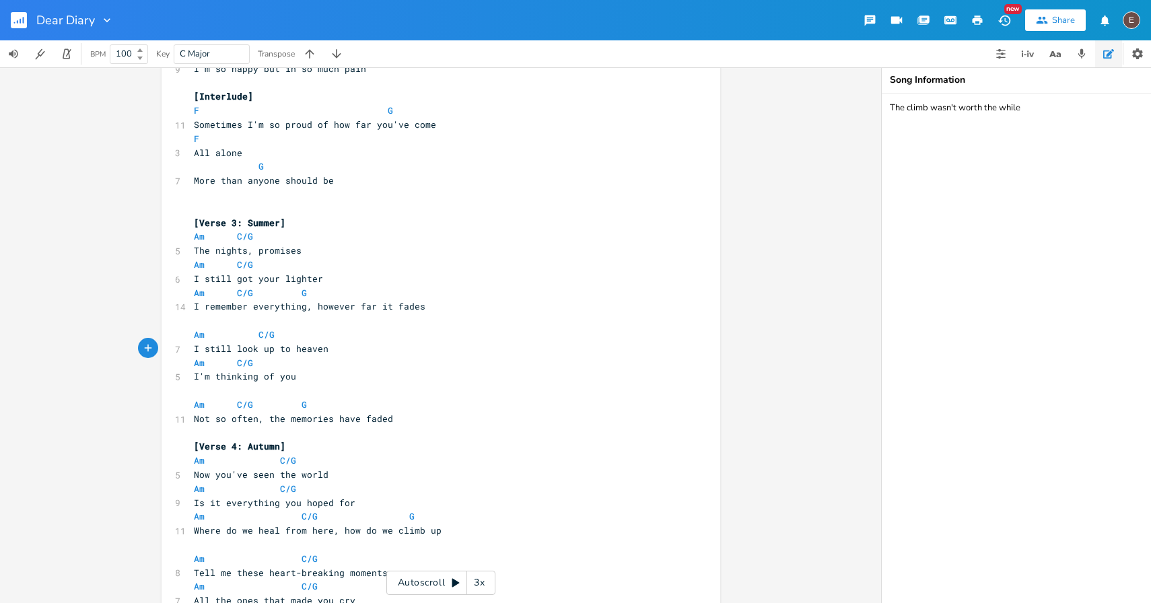
click at [277, 384] on pre "​" at bounding box center [434, 391] width 486 height 14
click at [280, 391] on pre "​" at bounding box center [434, 391] width 486 height 14
type textarea "="
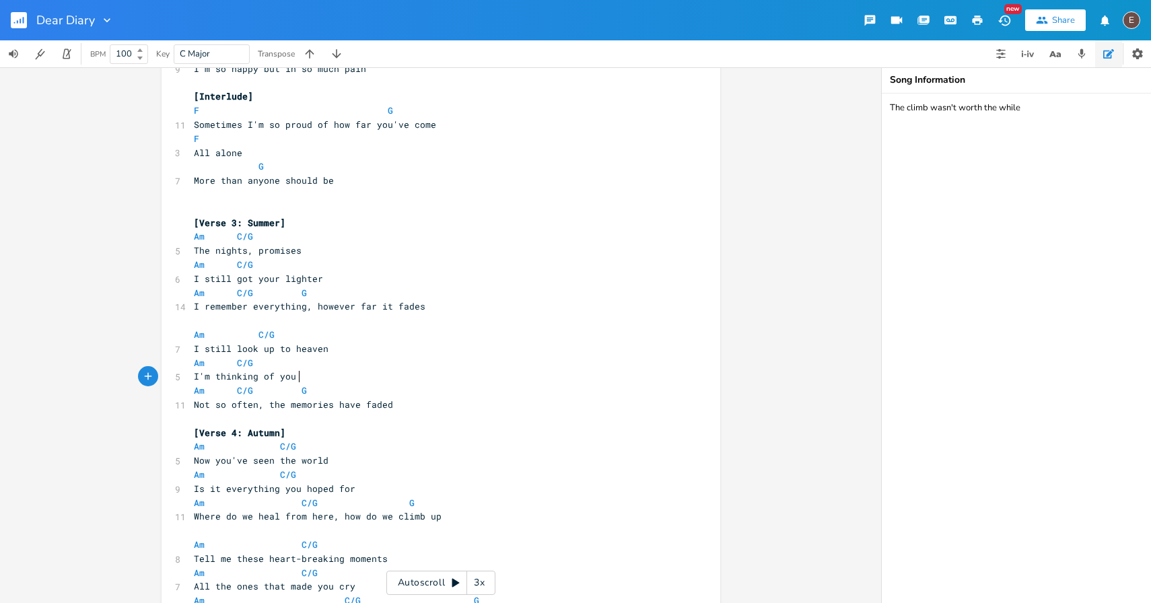
click at [439, 399] on pre "Not so often, the memories have faded" at bounding box center [434, 405] width 486 height 14
click at [194, 236] on span "Am" at bounding box center [199, 236] width 11 height 13
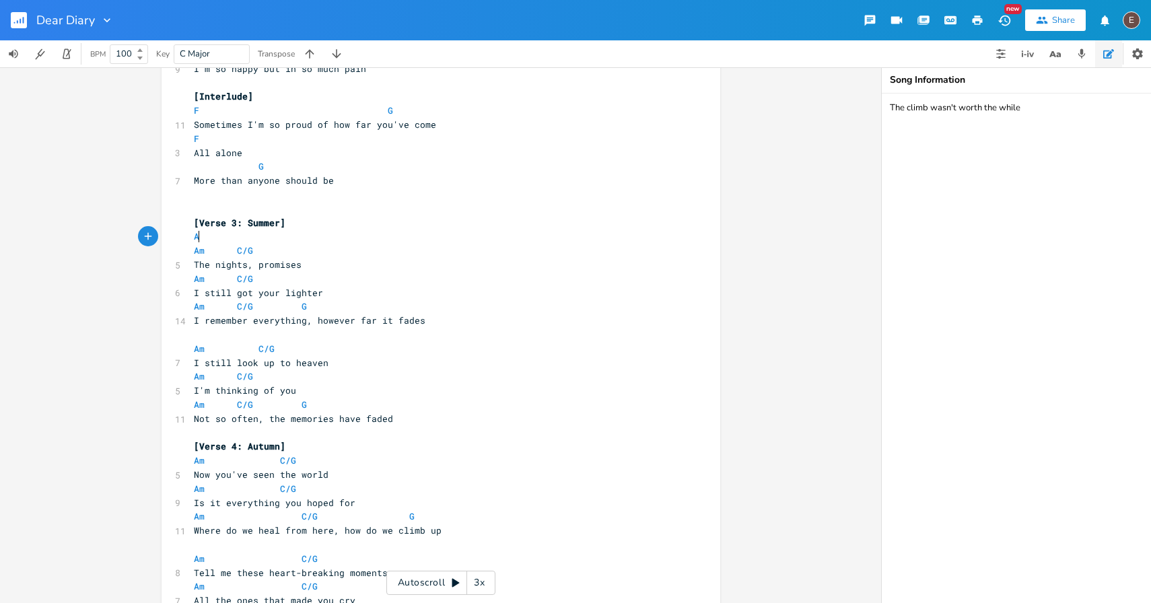
type textarea "Am"
type textarea "C/G"
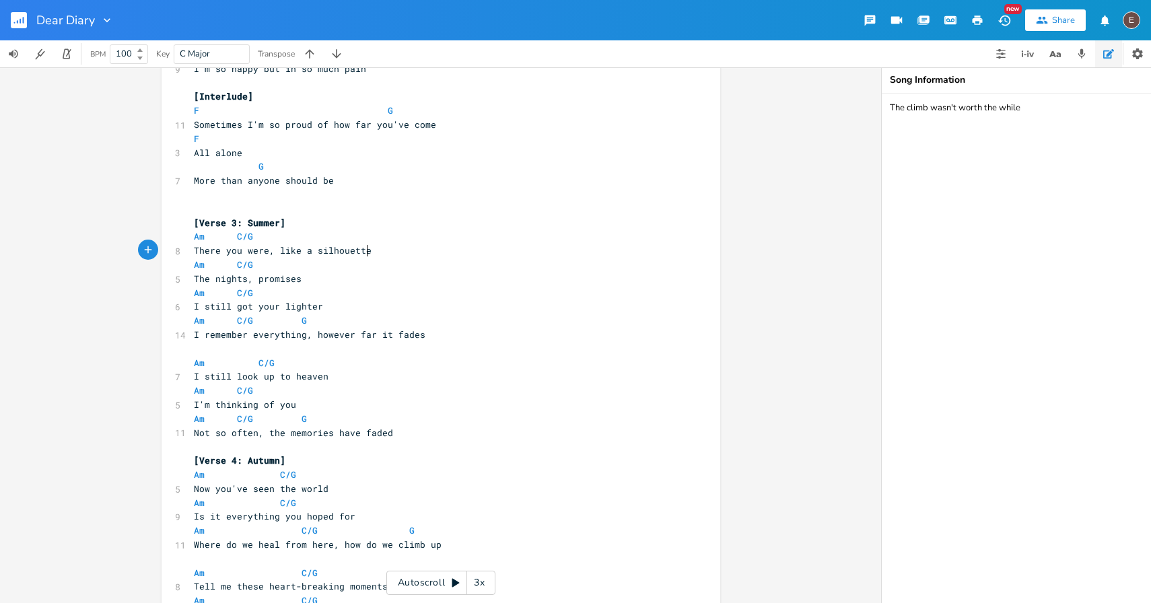
type textarea "There you were, like a silhouette"
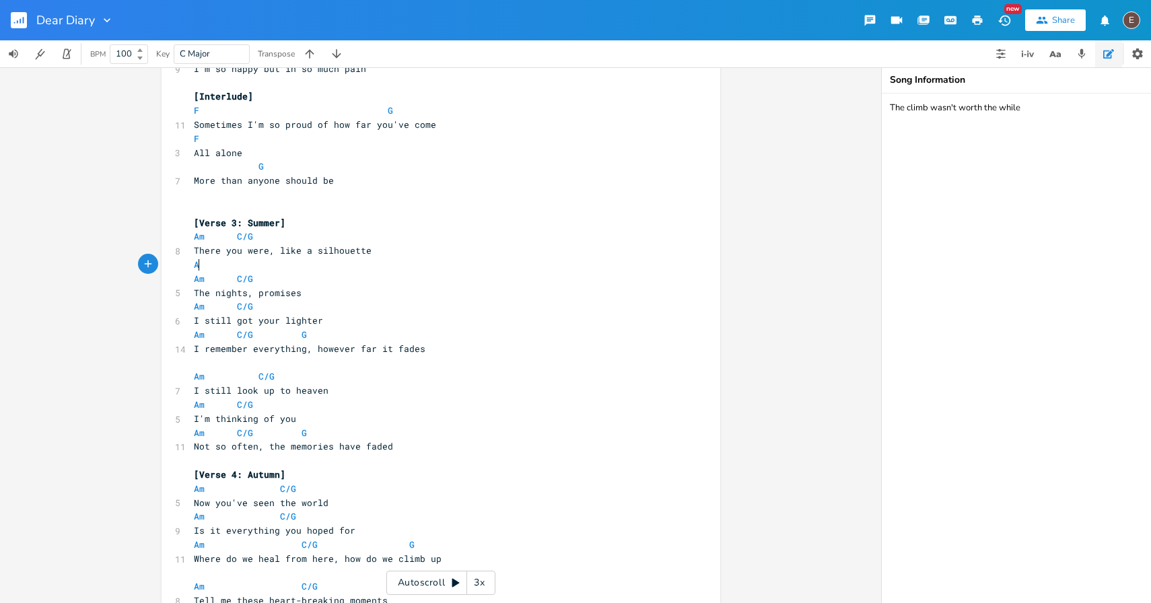
type textarea "Am"
type textarea "C/G"
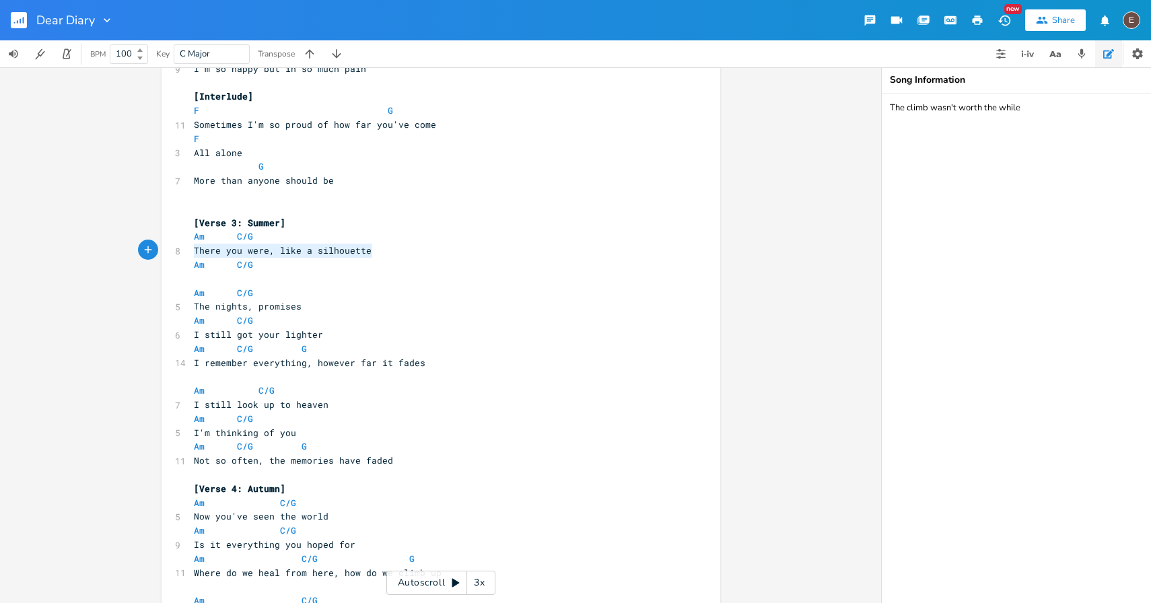
drag, startPoint x: 369, startPoint y: 250, endPoint x: 190, endPoint y: 254, distance: 179.0
click at [191, 254] on pre "There you were, like a silhouette" at bounding box center [434, 251] width 486 height 14
type textarea "There you were, like a silhouette"
click at [275, 269] on pre "Am C/G" at bounding box center [434, 265] width 486 height 14
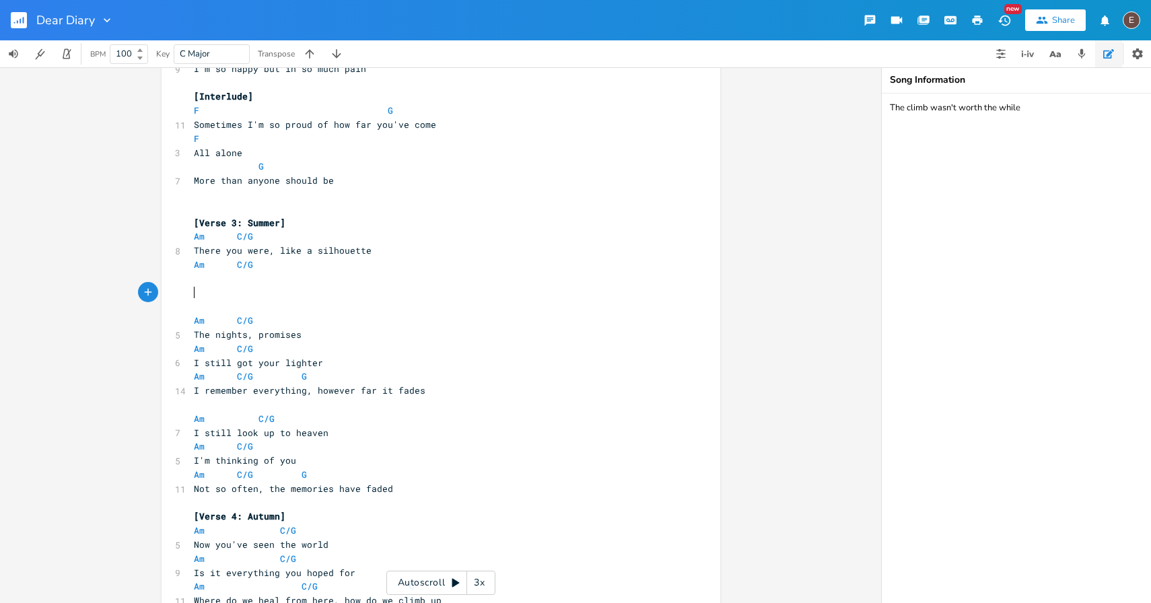
type textarea "Am"
type textarea "C/g"
type textarea "G"
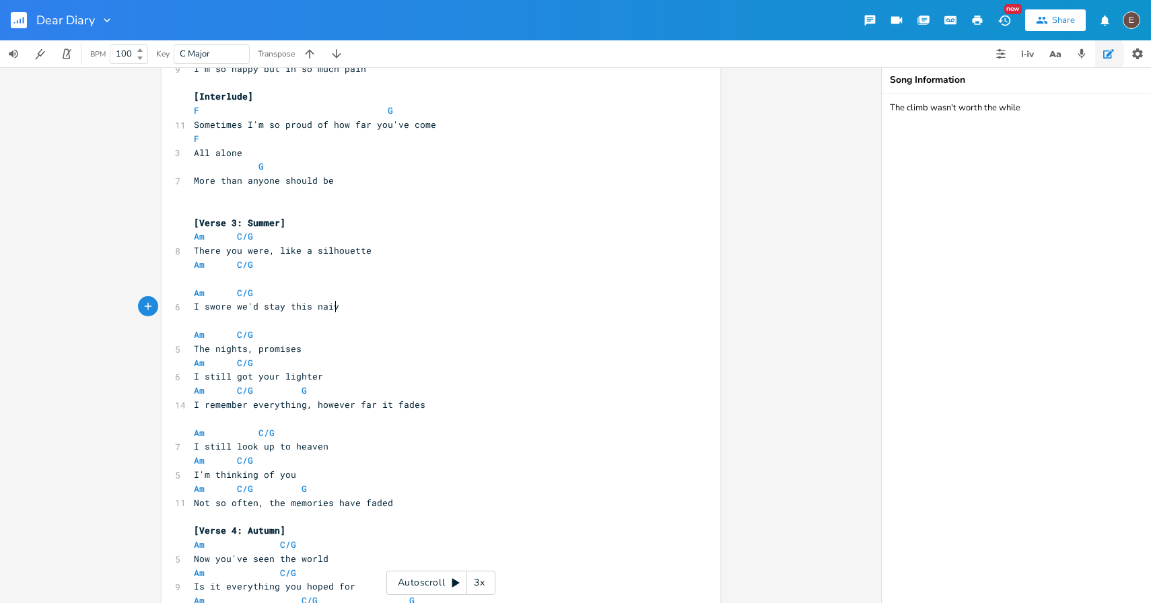
scroll to position [0, 112]
type textarea "I swore we'd stay this naive"
type textarea "for allt he"
type textarea "the beauty"
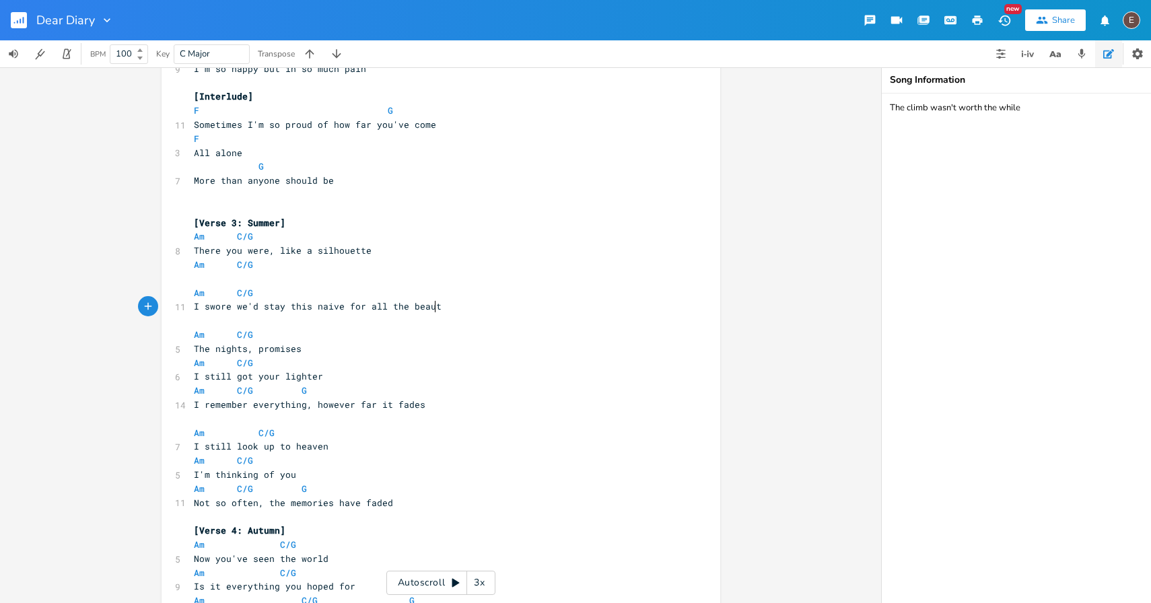
scroll to position [0, 44]
click at [316, 275] on pre "​" at bounding box center [434, 279] width 486 height 14
click at [194, 408] on span "I remember everything, however far it fades" at bounding box center [309, 404] width 231 height 12
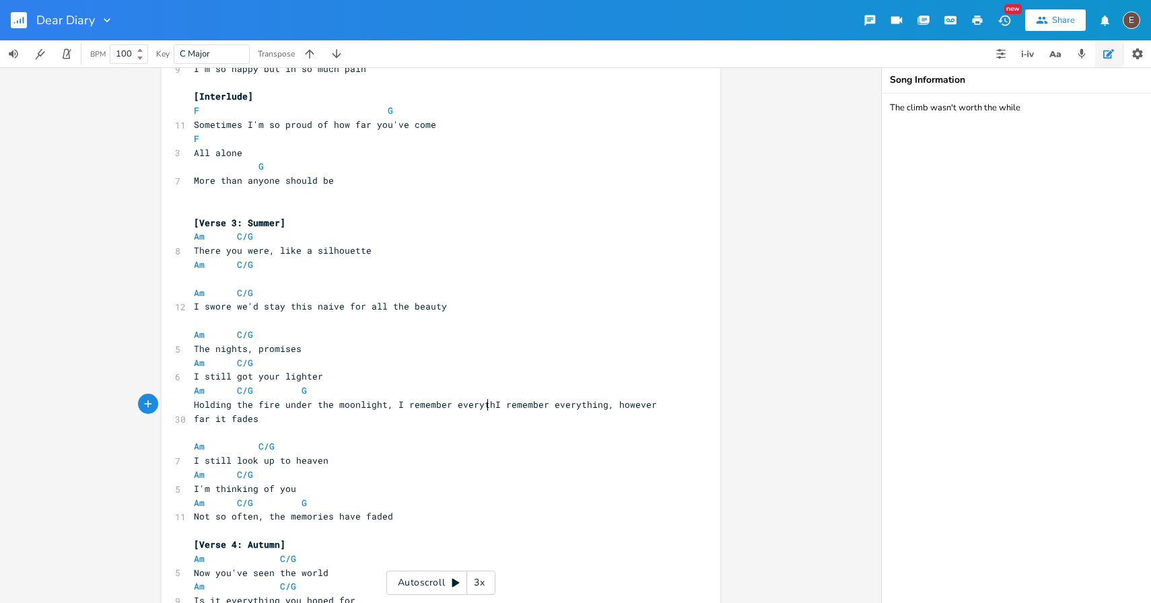
type textarea "Holding the fire under the moonlight, I remember everything"
click at [268, 374] on span "I still got your lighter" at bounding box center [258, 376] width 129 height 12
type textarea "I still got your lighter"
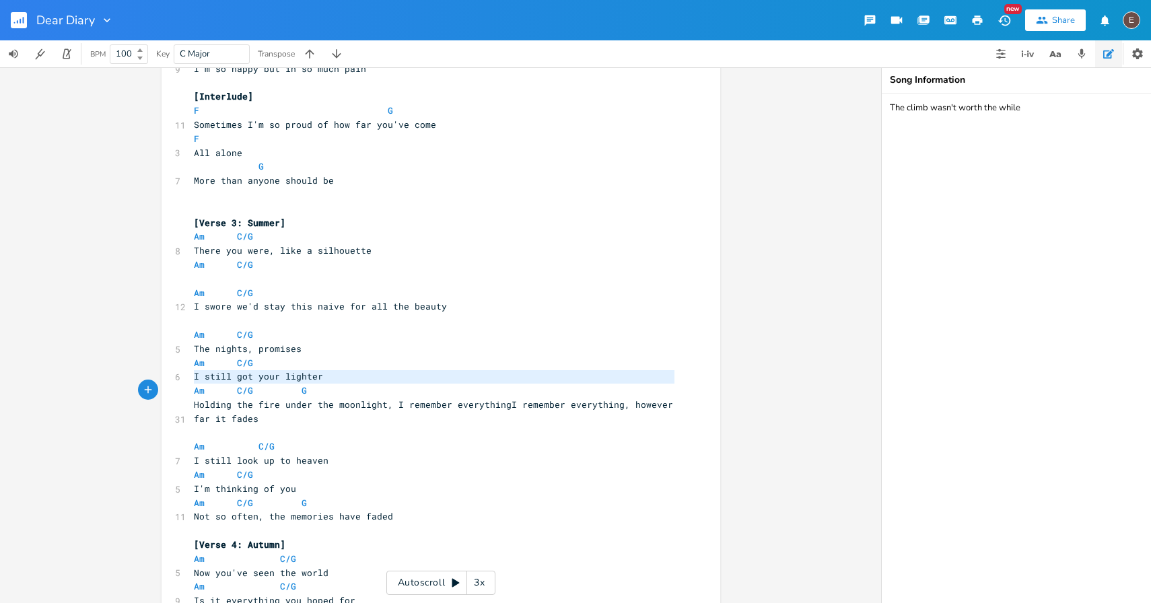
click at [268, 374] on span "I still got your lighter" at bounding box center [258, 376] width 129 height 12
click at [276, 353] on span "The nights, promises" at bounding box center [248, 349] width 108 height 12
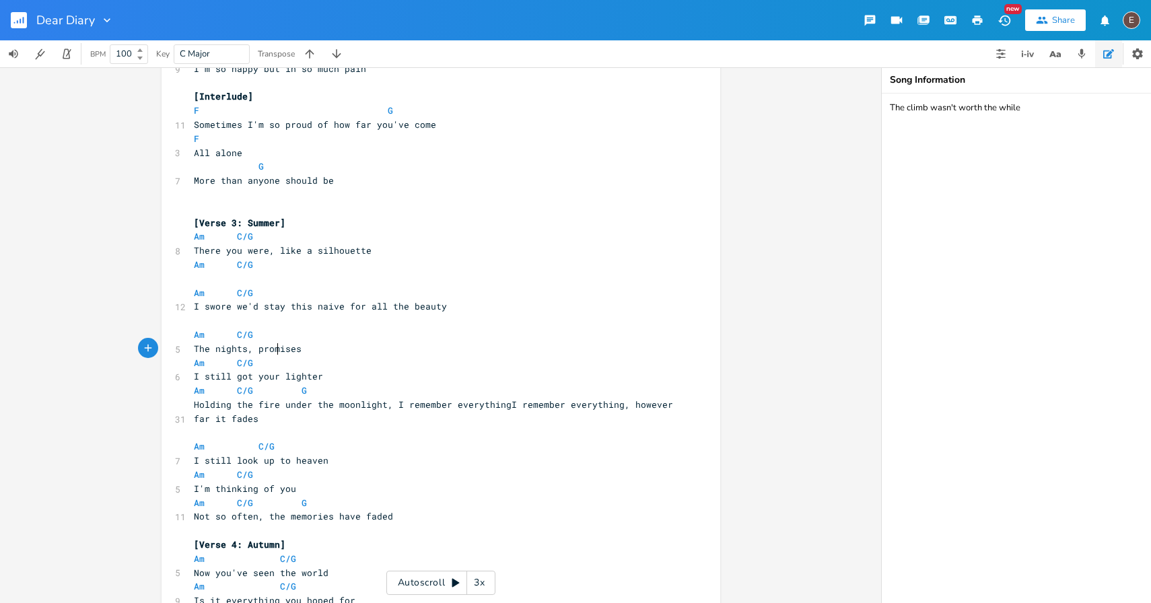
click at [276, 353] on span "The nights, promises" at bounding box center [248, 349] width 108 height 12
type textarea "The nights, promises"
click at [276, 353] on span "The nights, promises" at bounding box center [248, 349] width 108 height 12
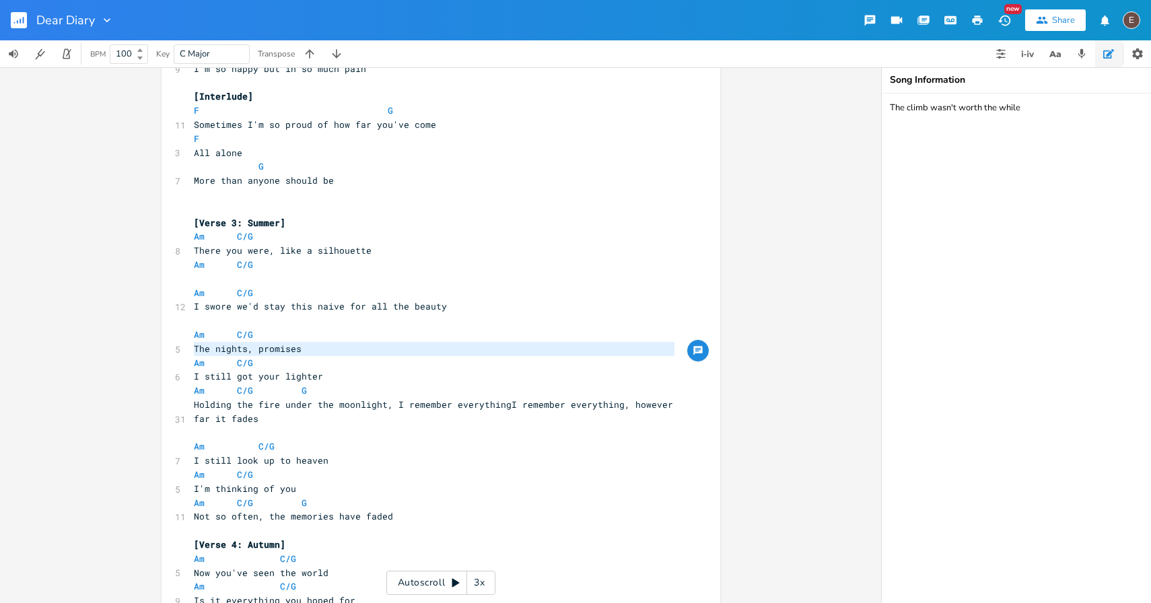
paste textarea
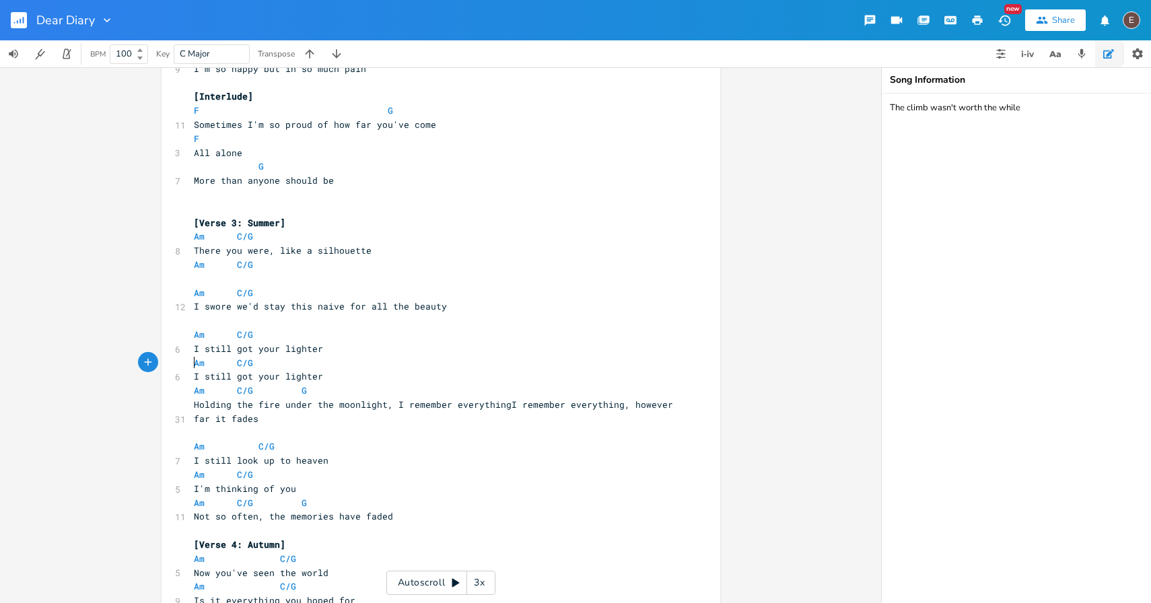
click at [306, 375] on span "I still got your lighter" at bounding box center [258, 376] width 129 height 12
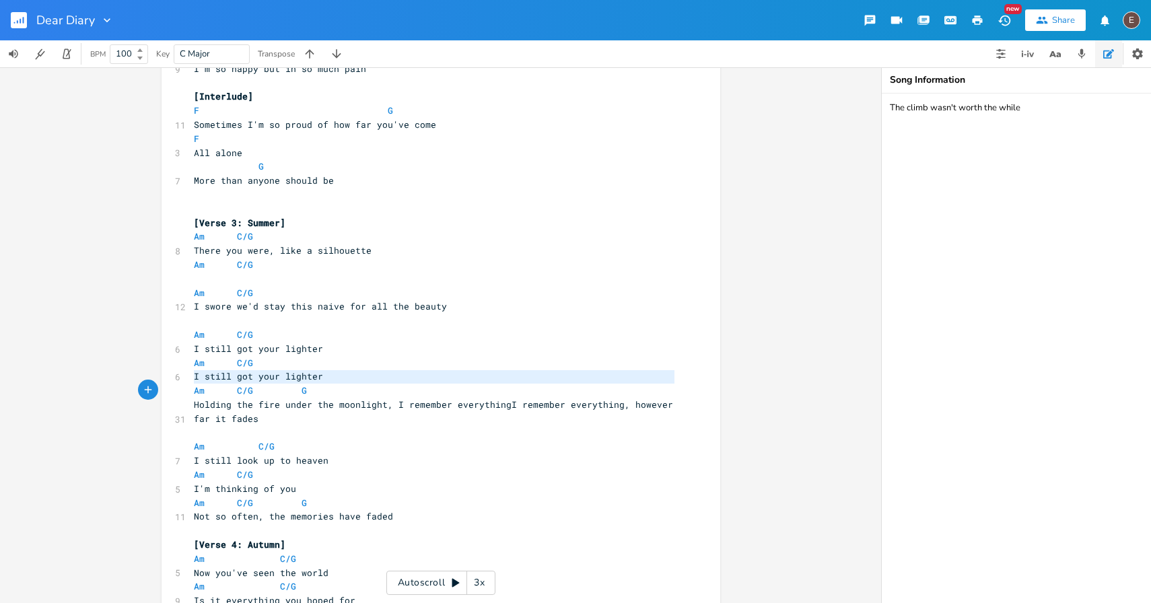
click at [306, 375] on span "I still got your lighter" at bounding box center [258, 376] width 129 height 12
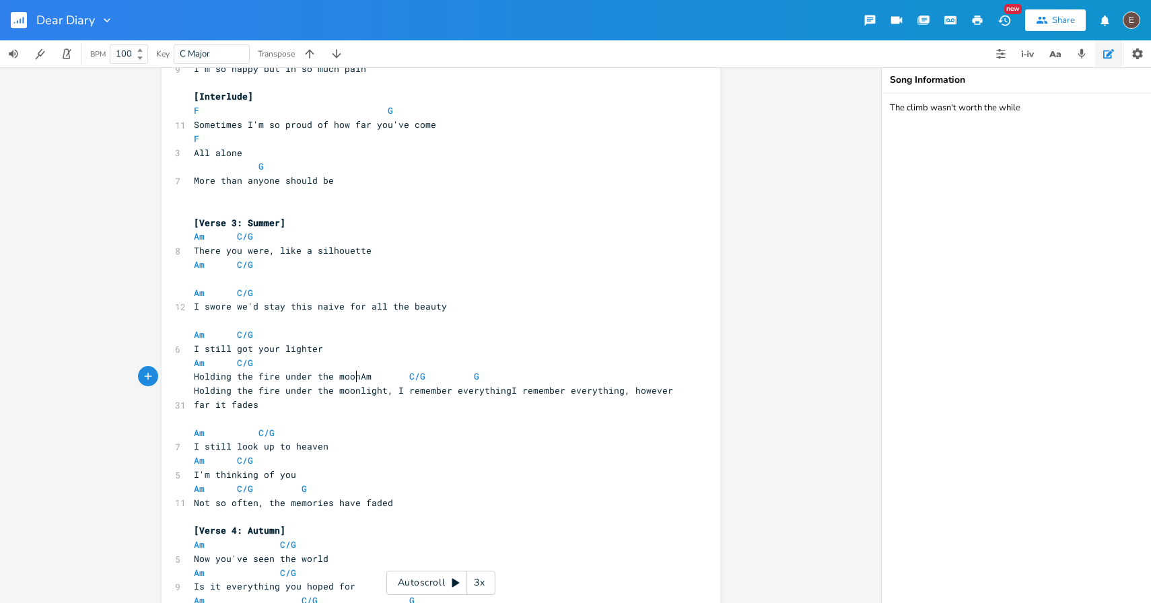
type textarea "Holding the fire under the moonlit"
type textarea "ght"
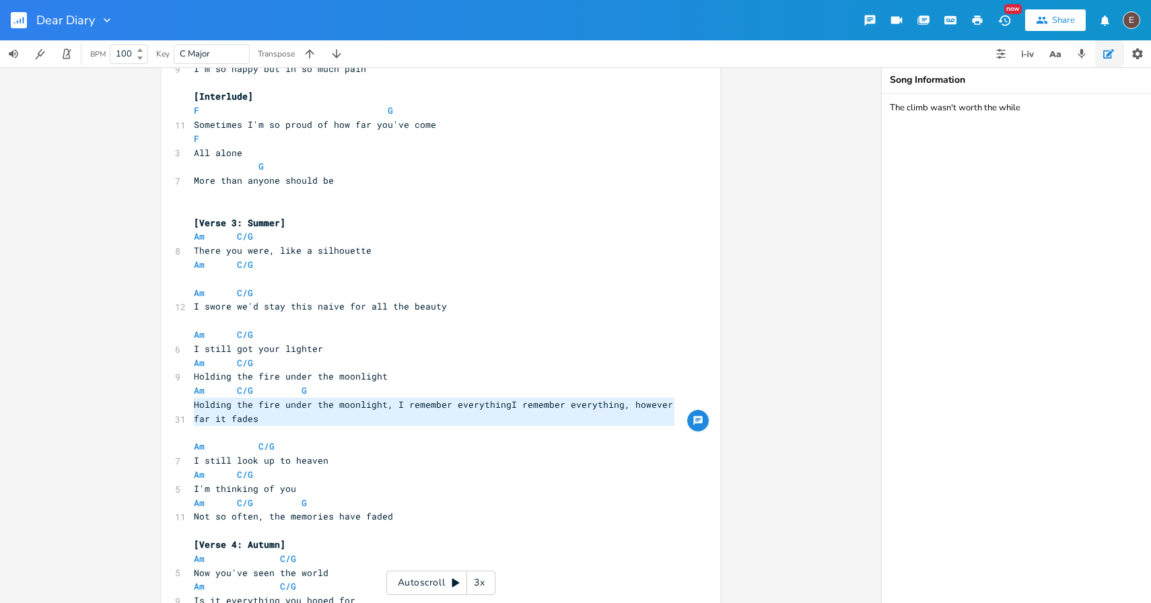
drag, startPoint x: 277, startPoint y: 427, endPoint x: 188, endPoint y: 410, distance: 90.4
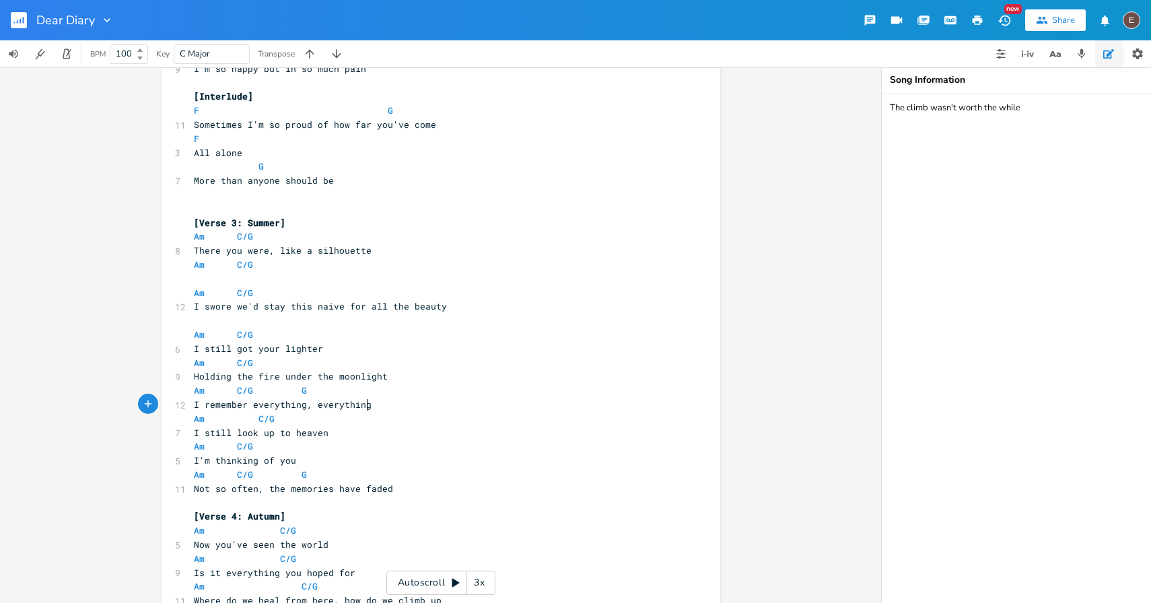
type textarea "I remember everything, everything"
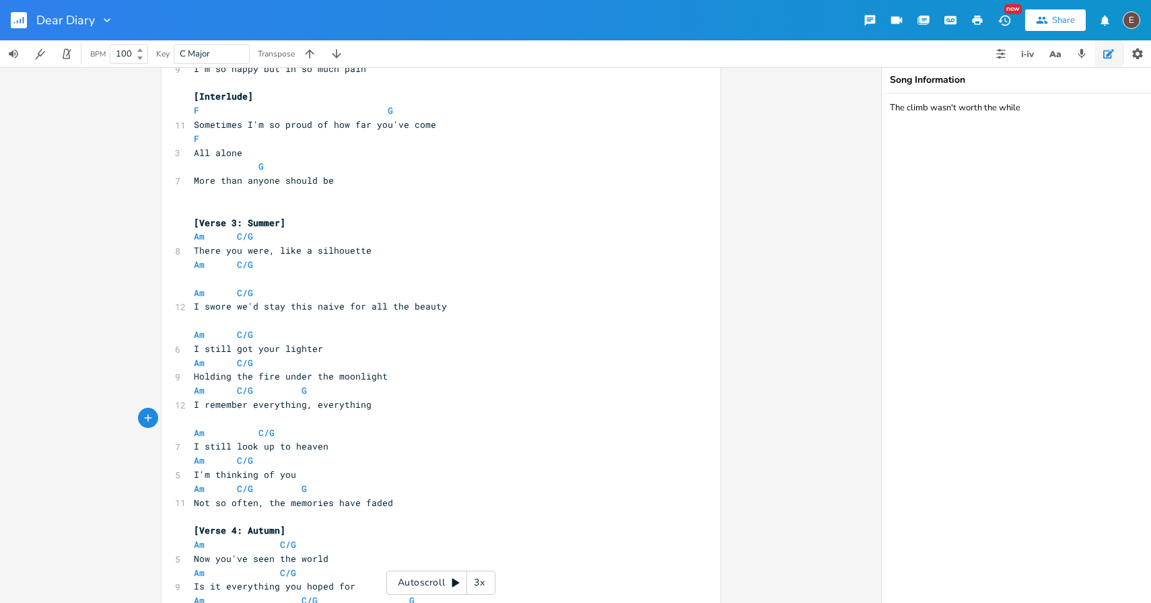
click at [274, 274] on pre "​" at bounding box center [434, 279] width 486 height 14
type textarea "There you were, like a silhouette"
drag, startPoint x: 363, startPoint y: 252, endPoint x: 189, endPoint y: 248, distance: 173.7
click at [194, 248] on span "There you were, like a silhouette" at bounding box center [283, 250] width 178 height 12
click at [324, 254] on span "There you were, like a silhouette" at bounding box center [283, 250] width 178 height 12
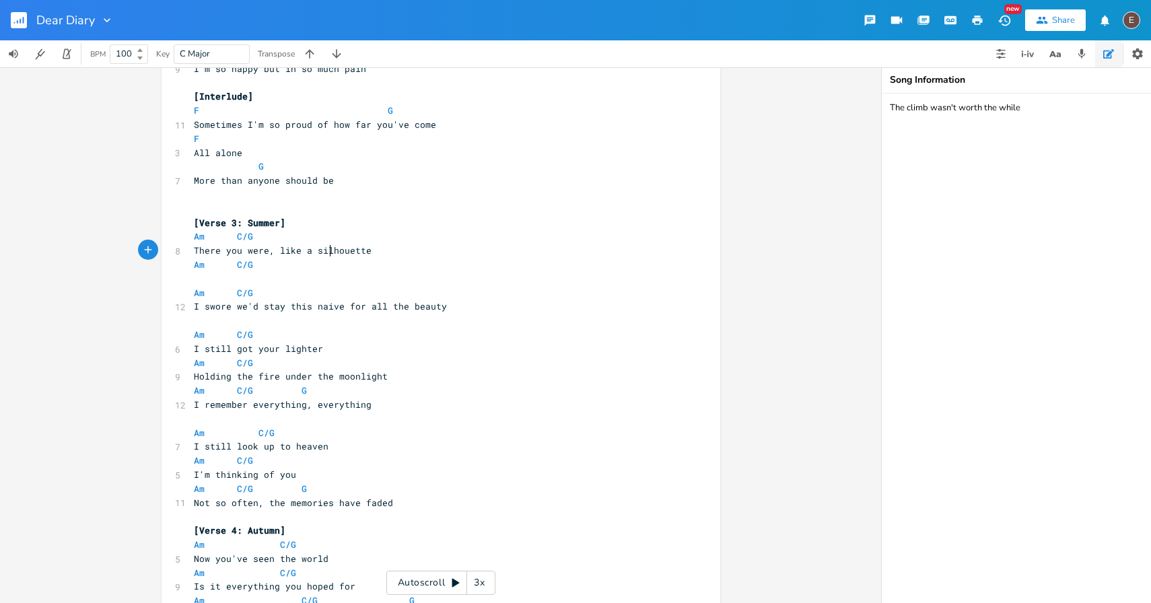
click at [324, 254] on span "There you were, like a silhouette" at bounding box center [283, 250] width 178 height 12
type textarea "There you were, like a silhouette"
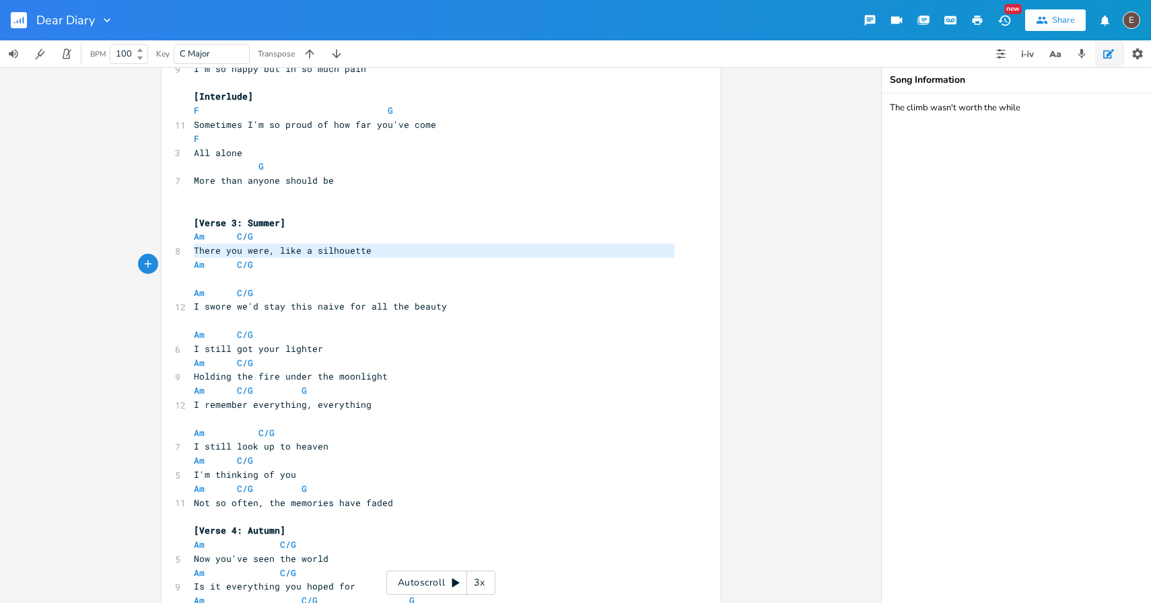
click at [324, 254] on span "There you were, like a silhouette" at bounding box center [283, 250] width 178 height 12
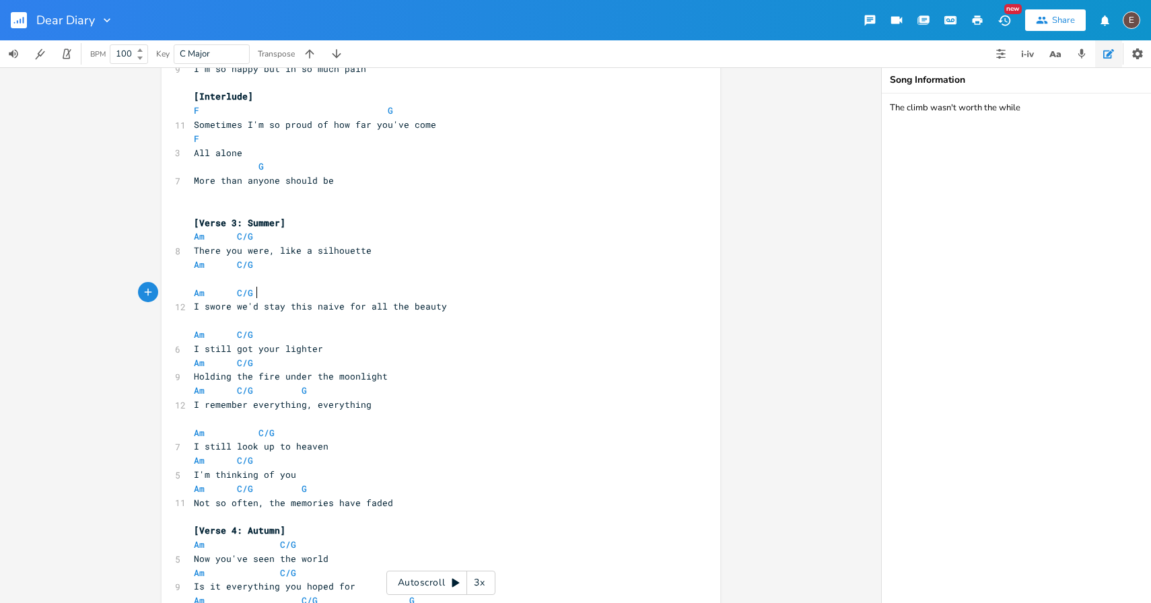
click at [369, 288] on pre "Am C/G" at bounding box center [434, 293] width 486 height 14
click at [370, 258] on pre "Am C/G" at bounding box center [434, 265] width 486 height 14
type textarea "There you were, like a silhouette"
drag, startPoint x: 365, startPoint y: 254, endPoint x: 180, endPoint y: 247, distance: 184.5
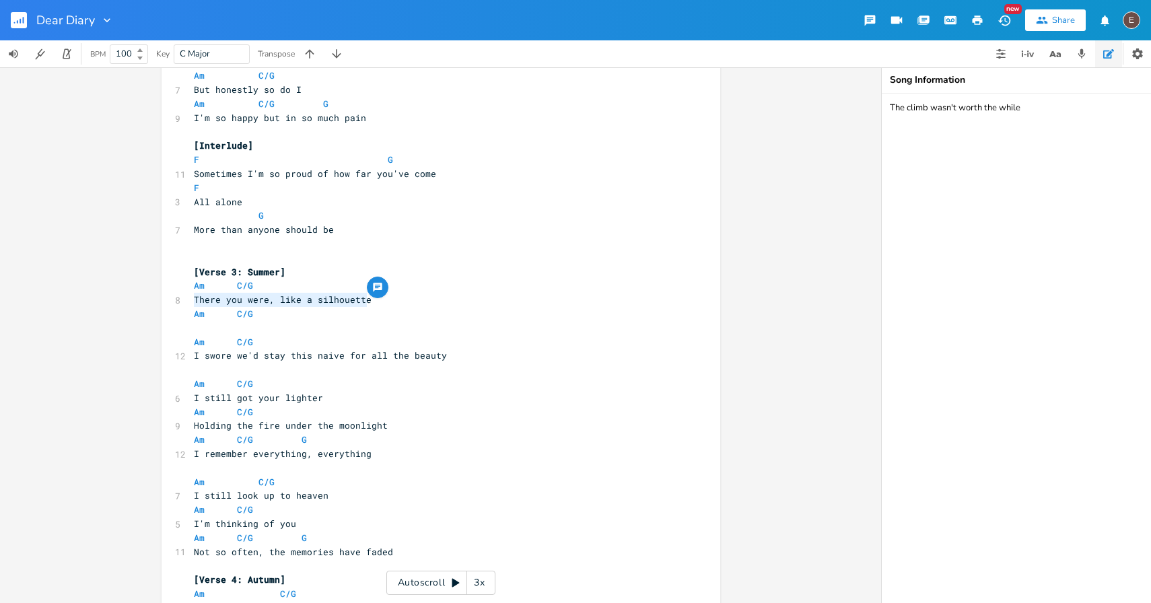
scroll to position [549, 0]
click at [347, 326] on pre "​" at bounding box center [434, 327] width 486 height 14
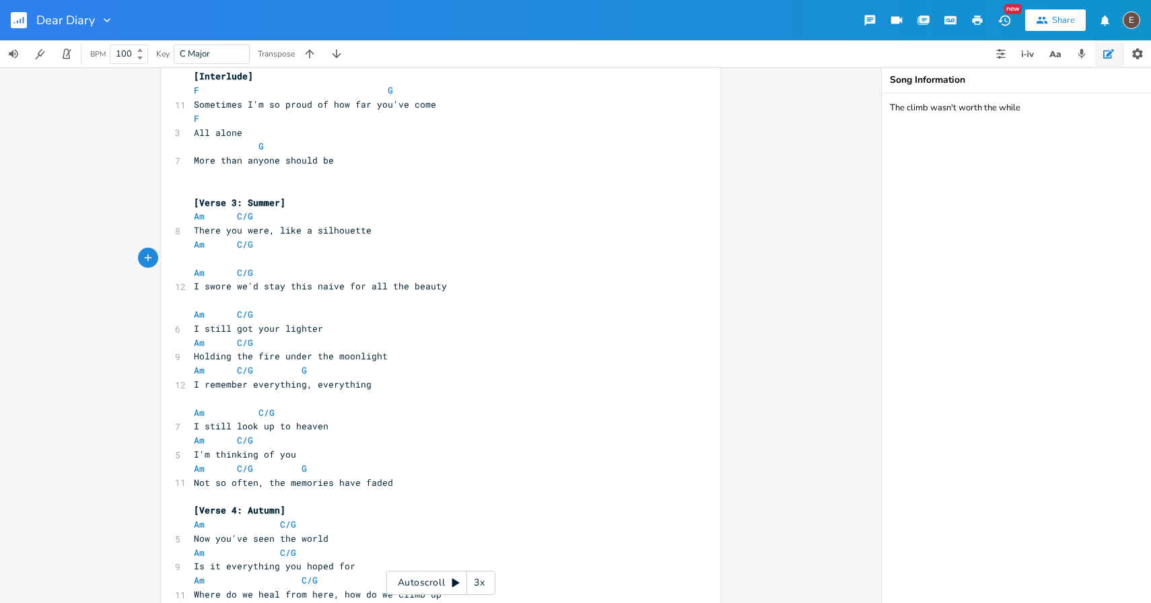
scroll to position [614, 0]
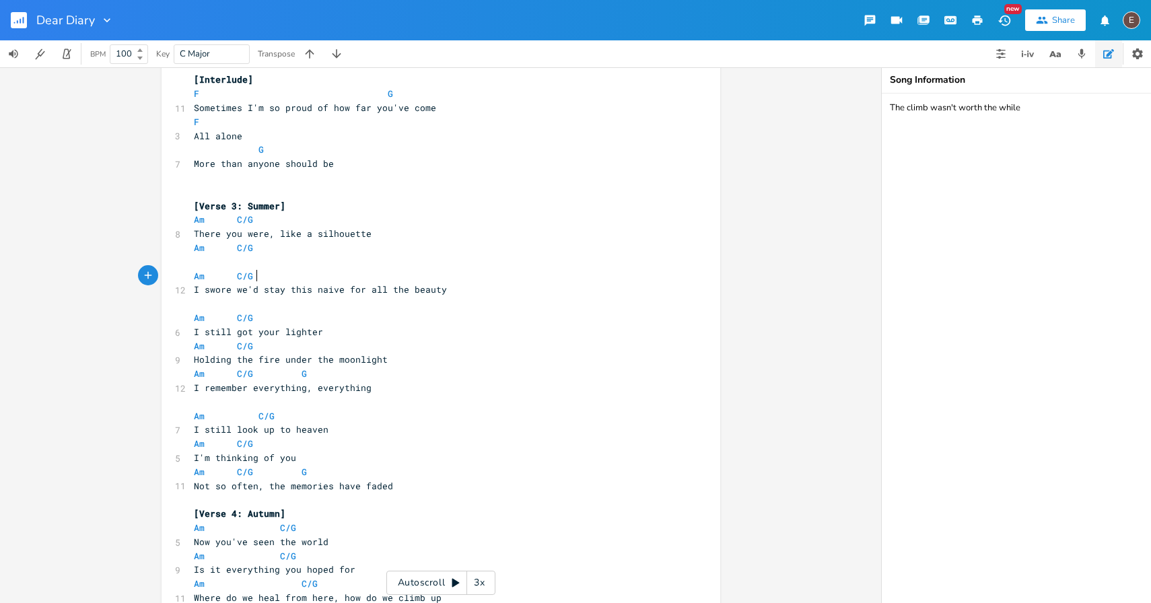
click at [329, 277] on pre "Am C/G" at bounding box center [434, 276] width 486 height 14
type textarea "G"
click at [299, 260] on pre "​" at bounding box center [434, 262] width 486 height 14
click at [314, 238] on span "There you were, like a silhouette" at bounding box center [283, 233] width 178 height 12
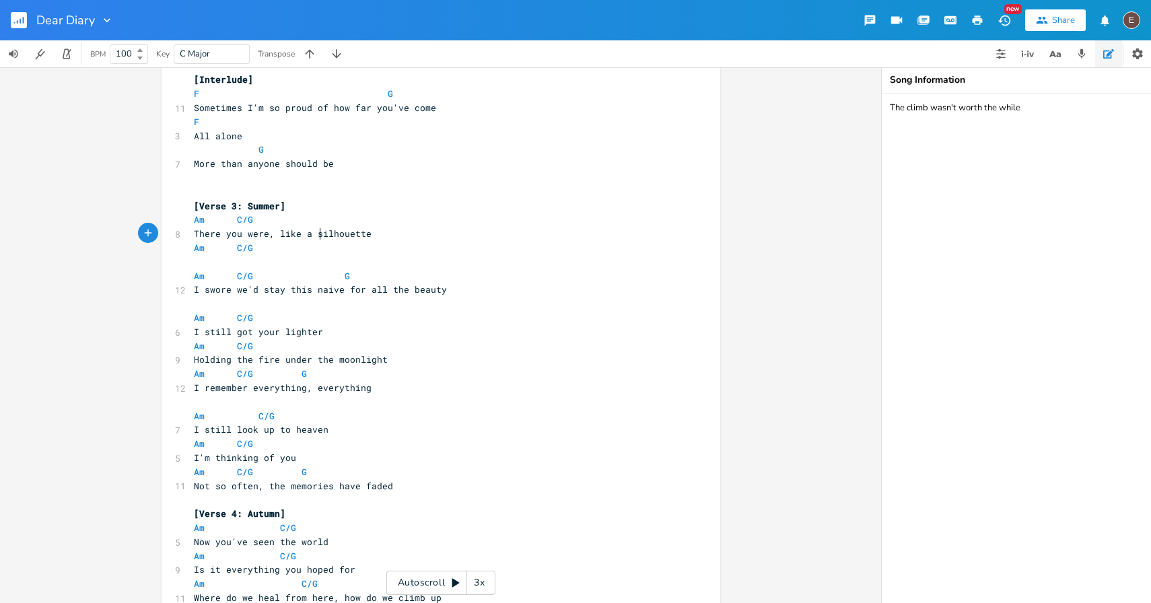
click at [314, 238] on span "There you were, like a silhouette" at bounding box center [283, 233] width 178 height 12
type textarea "There you were, like a silhouette"
click at [369, 232] on pre "There you were, like a silhouette" at bounding box center [434, 234] width 486 height 14
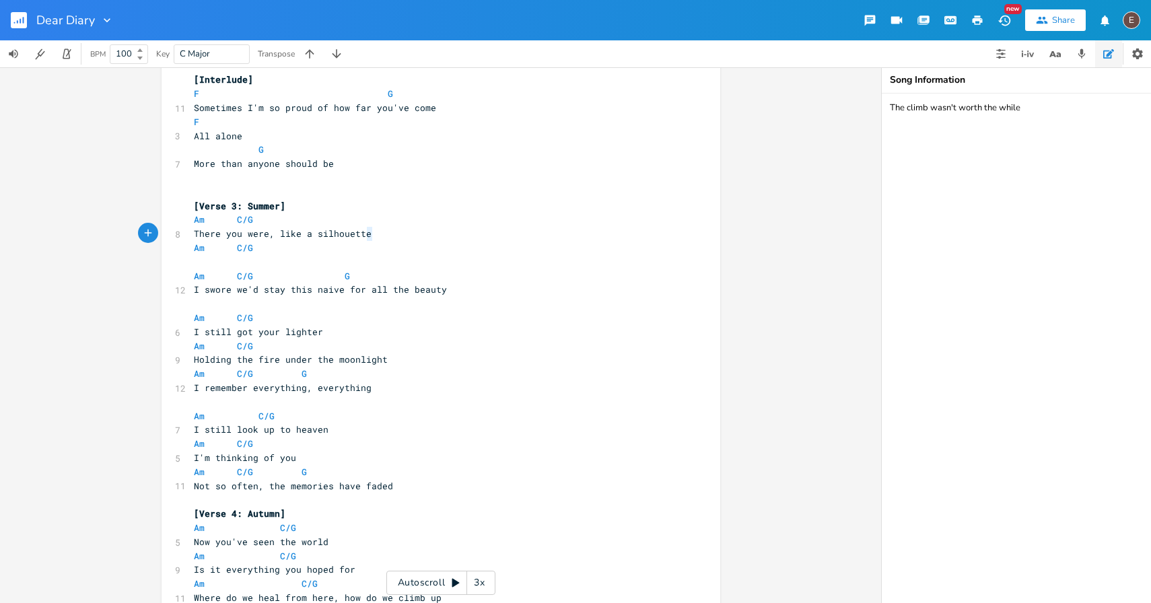
type textarea "There you were, like a silhouette"
click at [369, 232] on pre "There you were, like a silhouette" at bounding box center [434, 234] width 486 height 14
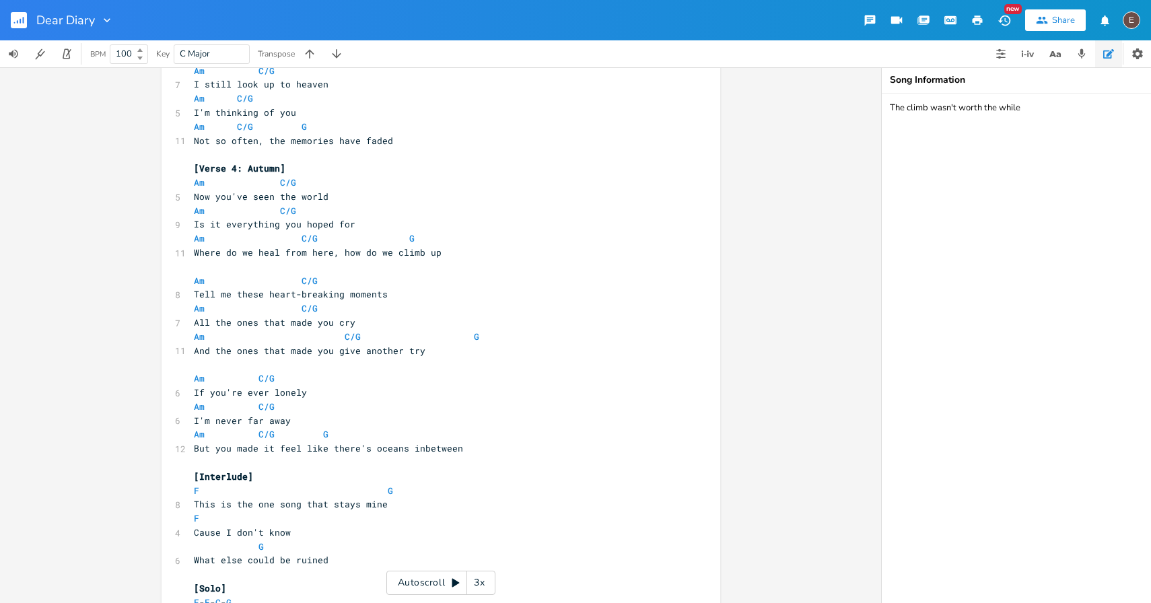
scroll to position [953, 0]
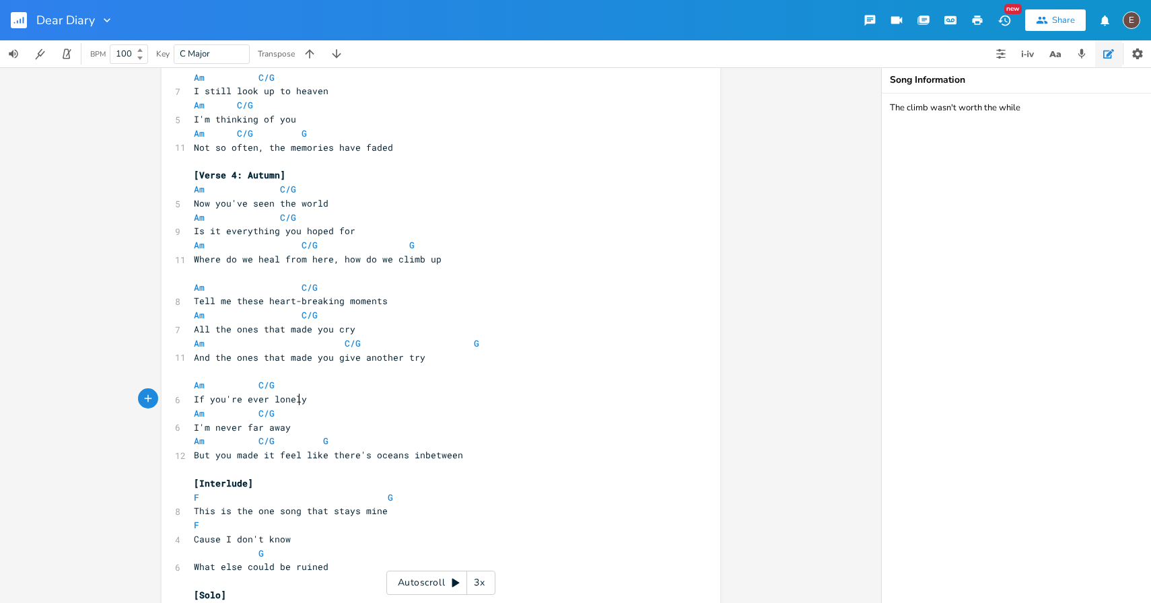
click at [292, 400] on span "If you're ever lonely" at bounding box center [250, 399] width 113 height 12
type textarea "If you're ever lonely"
click at [292, 400] on span "If you're ever lonely" at bounding box center [250, 399] width 113 height 12
click at [327, 407] on pre "Am C/G" at bounding box center [434, 413] width 486 height 14
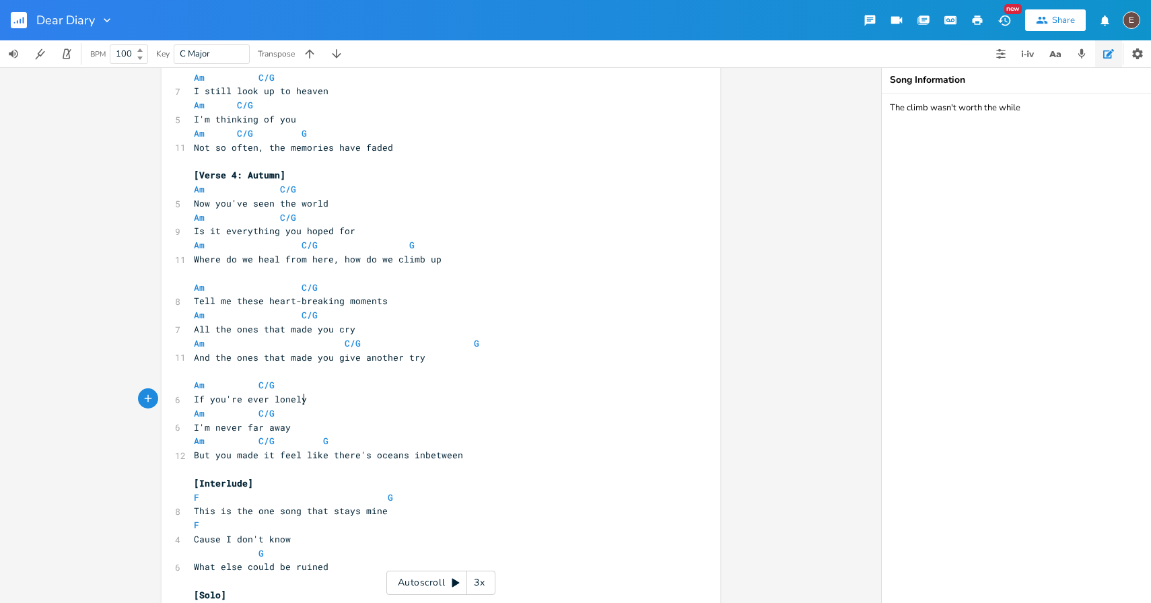
click at [308, 402] on pre "If you're ever lonely" at bounding box center [434, 399] width 486 height 14
type textarea "If you're ever lonely"
click at [308, 402] on pre "If you're ever lonely" at bounding box center [434, 399] width 486 height 14
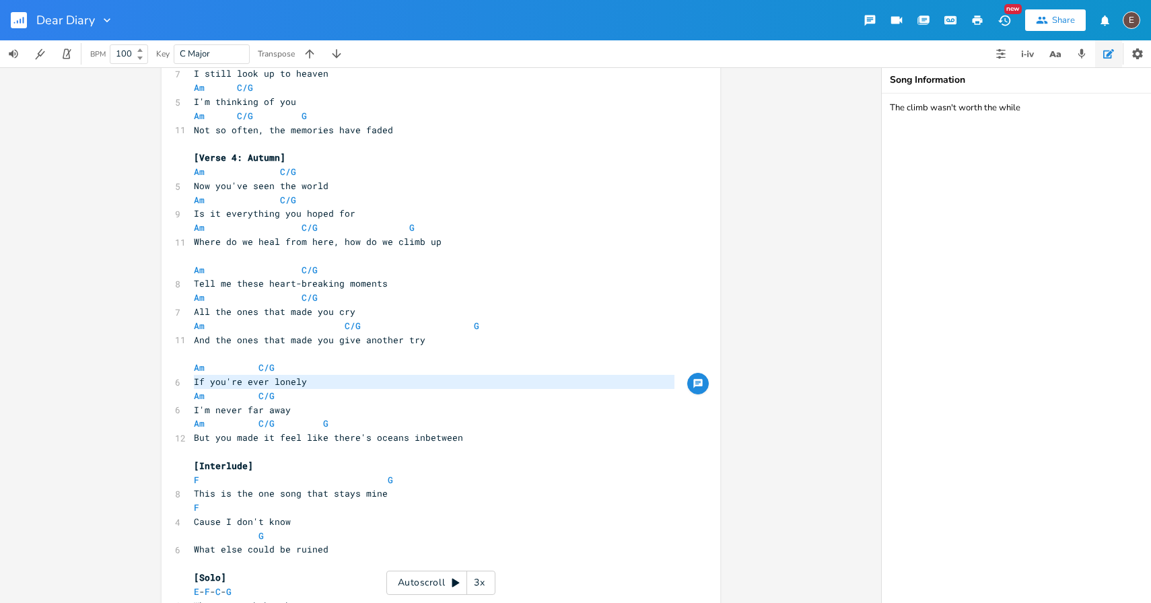
scroll to position [978, 0]
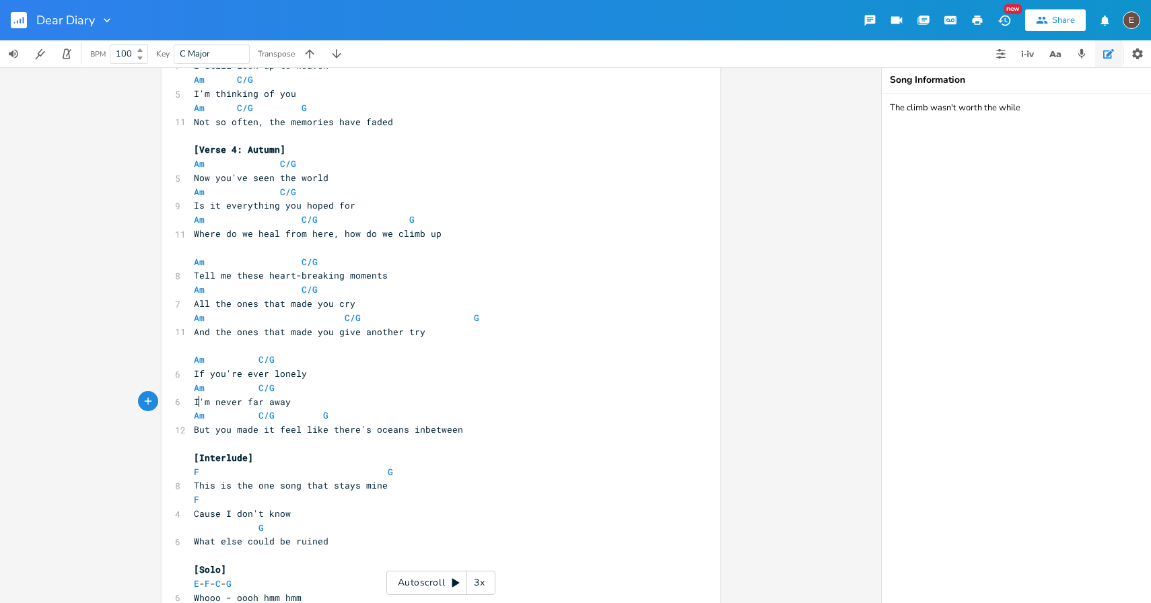
click at [194, 405] on span "I'm never far away" at bounding box center [242, 402] width 97 height 12
type textarea "I"
click at [194, 405] on span "I'm never far away" at bounding box center [242, 402] width 97 height 12
click at [240, 437] on pre "​" at bounding box center [434, 444] width 486 height 14
click at [240, 431] on span "But you made it feel like there's oceans inbetween" at bounding box center [328, 429] width 269 height 12
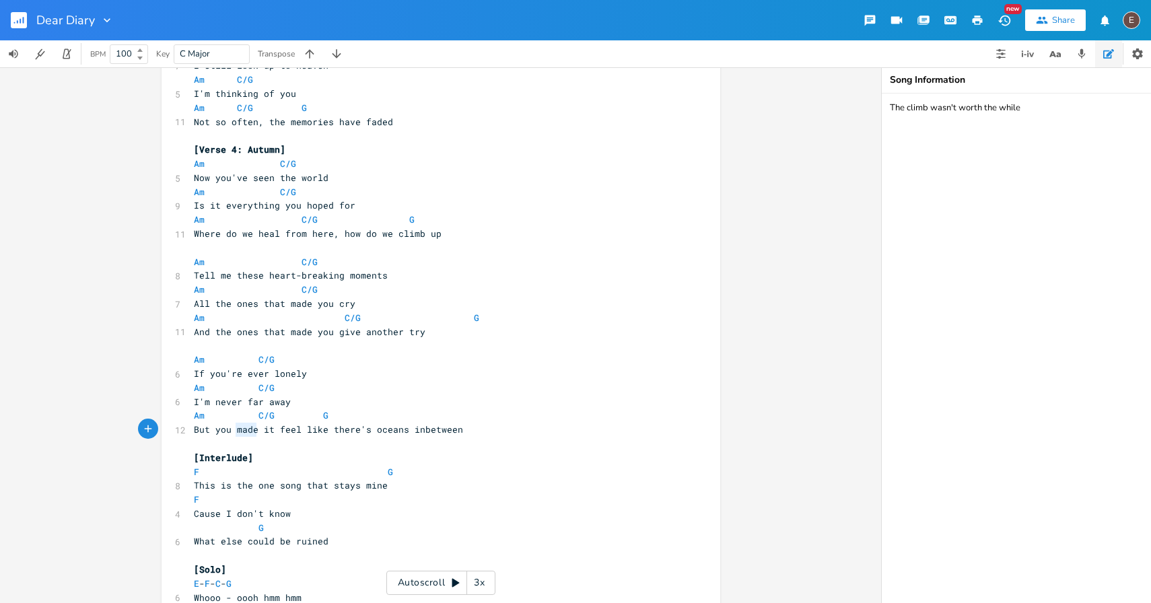
click at [240, 431] on span "But you made it feel like there's oceans inbetween" at bounding box center [328, 429] width 269 height 12
type textarea "But you made it feel like there's oceans inbetween"
click at [240, 431] on span "But you made it feel like there's oceans inbetween" at bounding box center [328, 429] width 269 height 12
click at [244, 435] on pre "But you made it feel like there's oceans inbetween" at bounding box center [434, 430] width 486 height 14
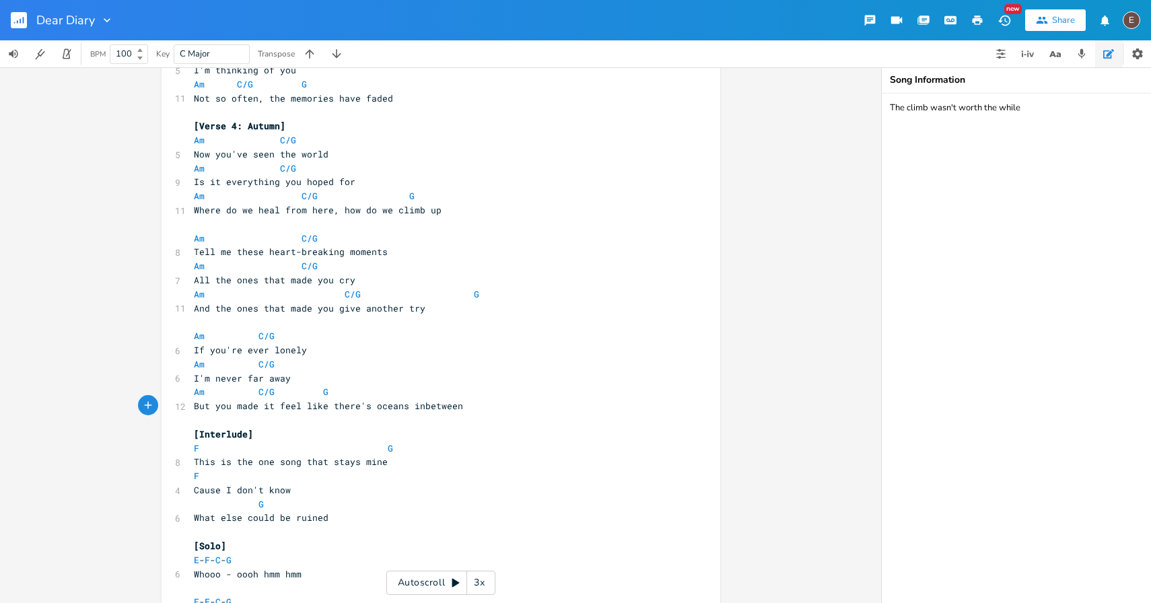
scroll to position [1003, 0]
click at [219, 402] on span "But you made it feel like there's oceans inbetween" at bounding box center [328, 405] width 269 height 12
type textarea "you"
click at [219, 402] on span "But you made it feel like there's oceans inbetween" at bounding box center [328, 405] width 269 height 12
click at [236, 406] on span "But you made it feel like there's oceans inbetween" at bounding box center [328, 405] width 269 height 12
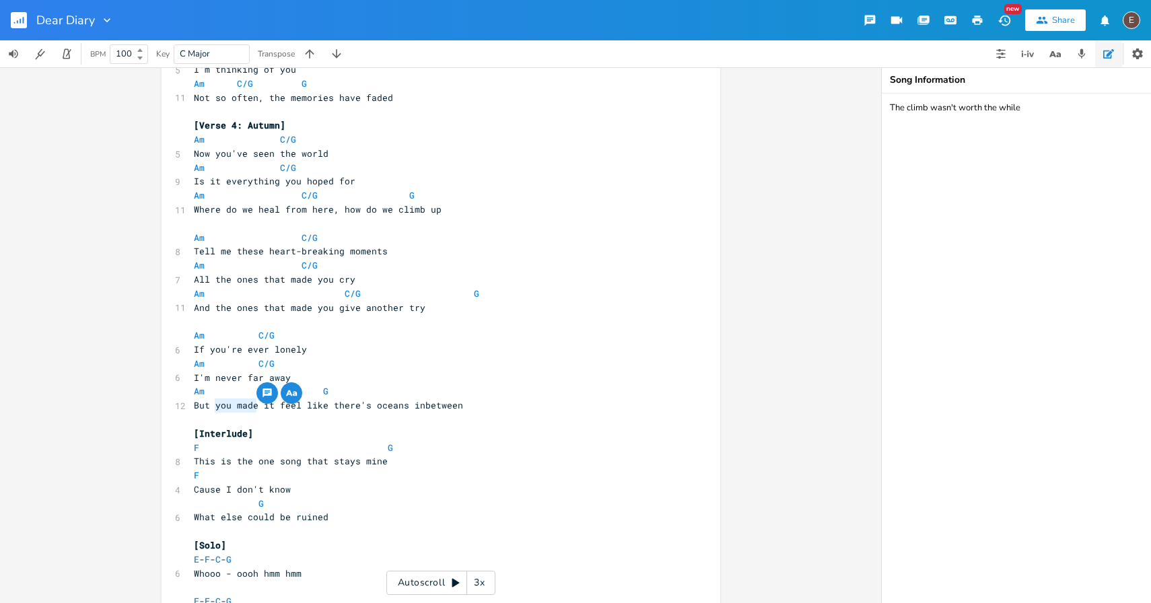
drag, startPoint x: 254, startPoint y: 406, endPoint x: 212, endPoint y: 406, distance: 42.4
click at [212, 406] on span "But you made it feel like there's oceans inbetween" at bounding box center [328, 405] width 269 height 12
type textarea "sometimes"
click at [224, 349] on span "If you're ever lonely" at bounding box center [250, 349] width 113 height 12
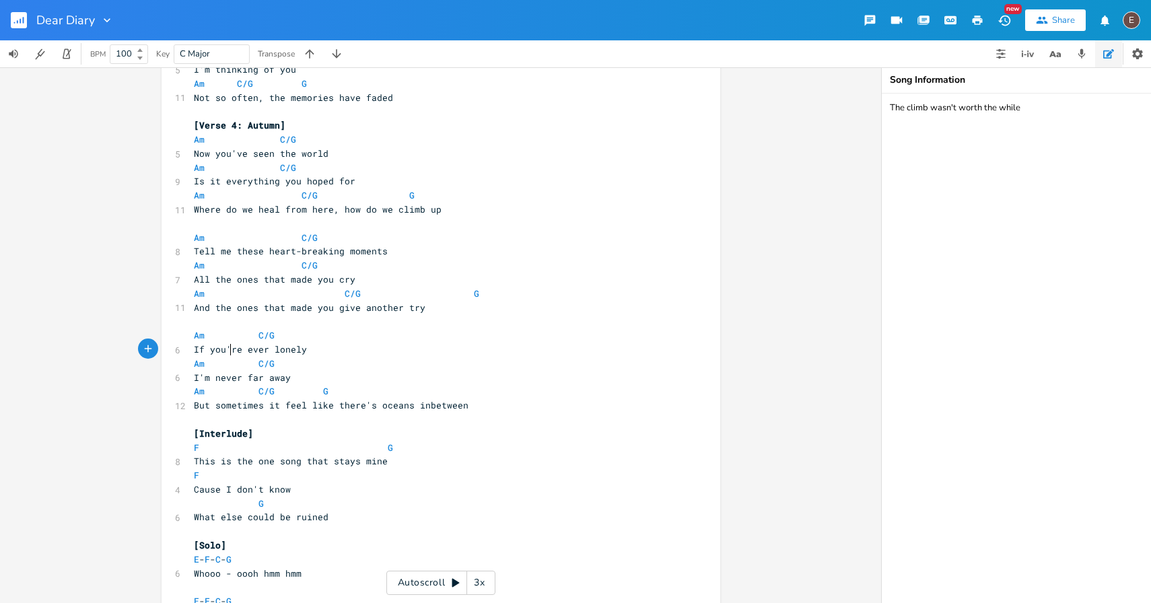
click at [224, 349] on span "If you're ever lonely" at bounding box center [250, 349] width 113 height 12
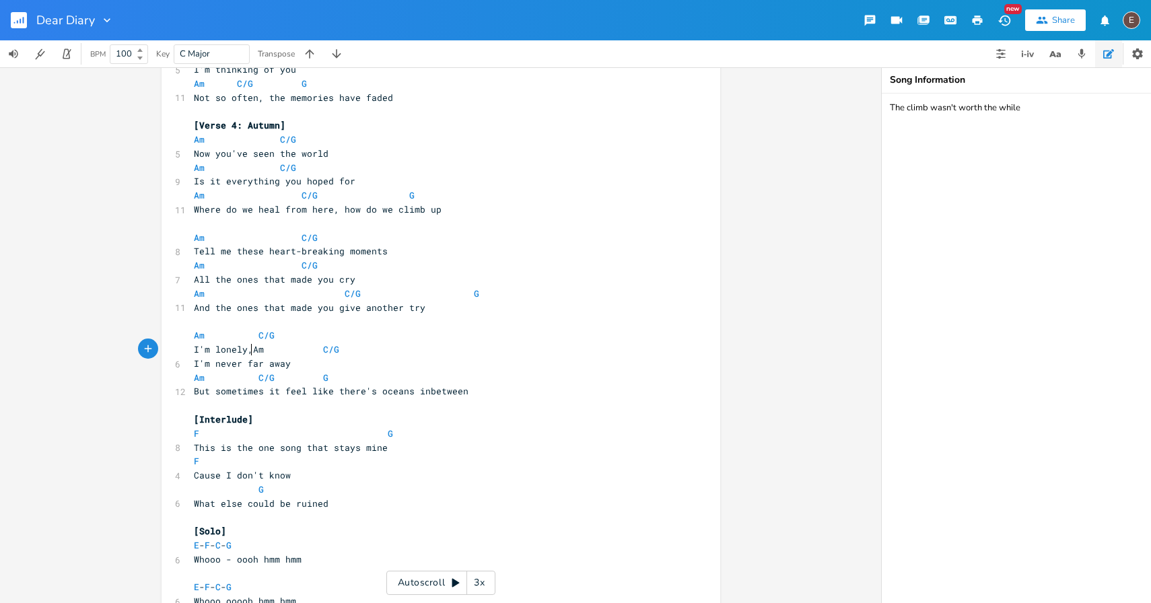
scroll to position [0, 42]
type textarea "I'm lonely, the darkness"
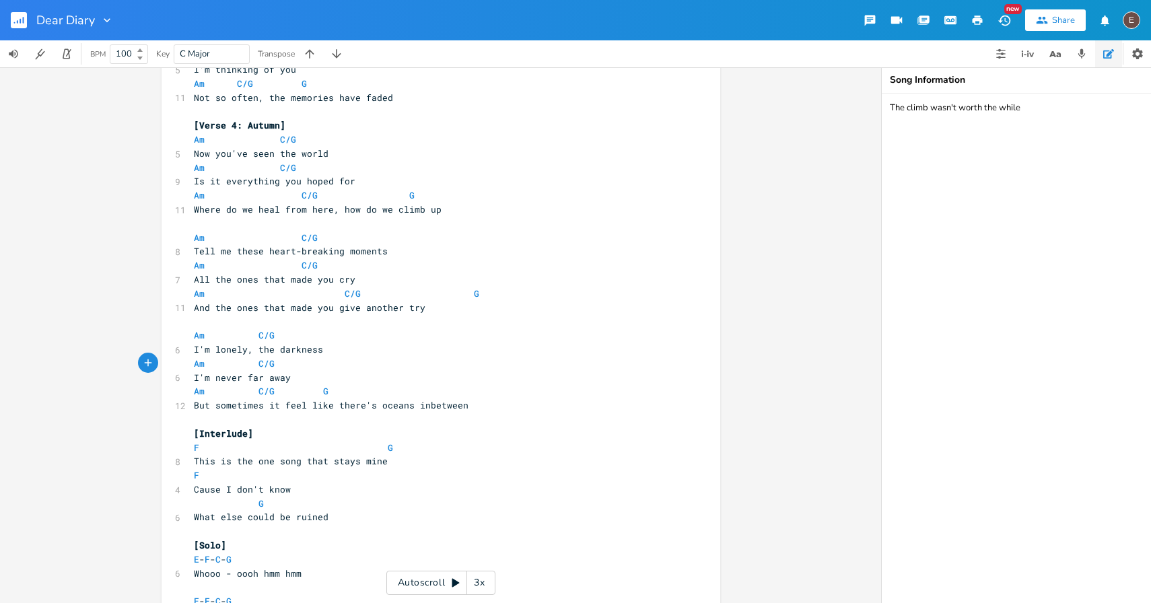
click at [191, 380] on pre "I'm never far away" at bounding box center [434, 378] width 486 height 14
type textarea "T"
click at [326, 352] on pre "I'm lonely, the darkness" at bounding box center [434, 350] width 486 height 14
type textarea "the darkness"
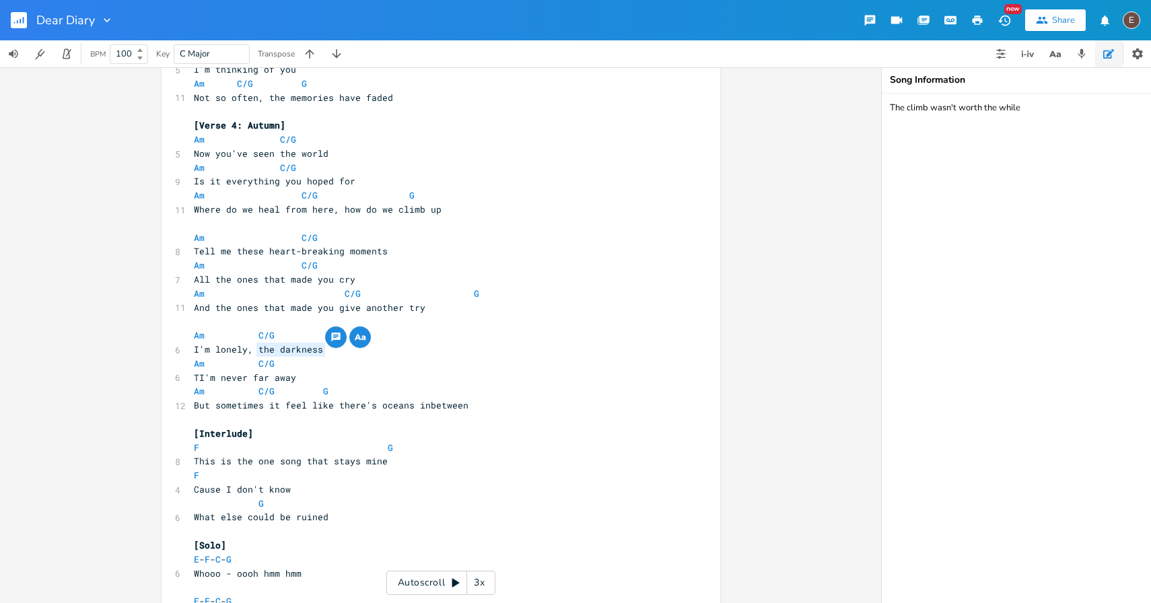
drag, startPoint x: 330, startPoint y: 349, endPoint x: 255, endPoint y: 350, distance: 74.7
click at [255, 350] on pre "I'm lonely, the darkness" at bounding box center [434, 350] width 486 height 14
click at [194, 377] on span "TI'm never far away" at bounding box center [245, 377] width 102 height 12
type textarea "Wh"
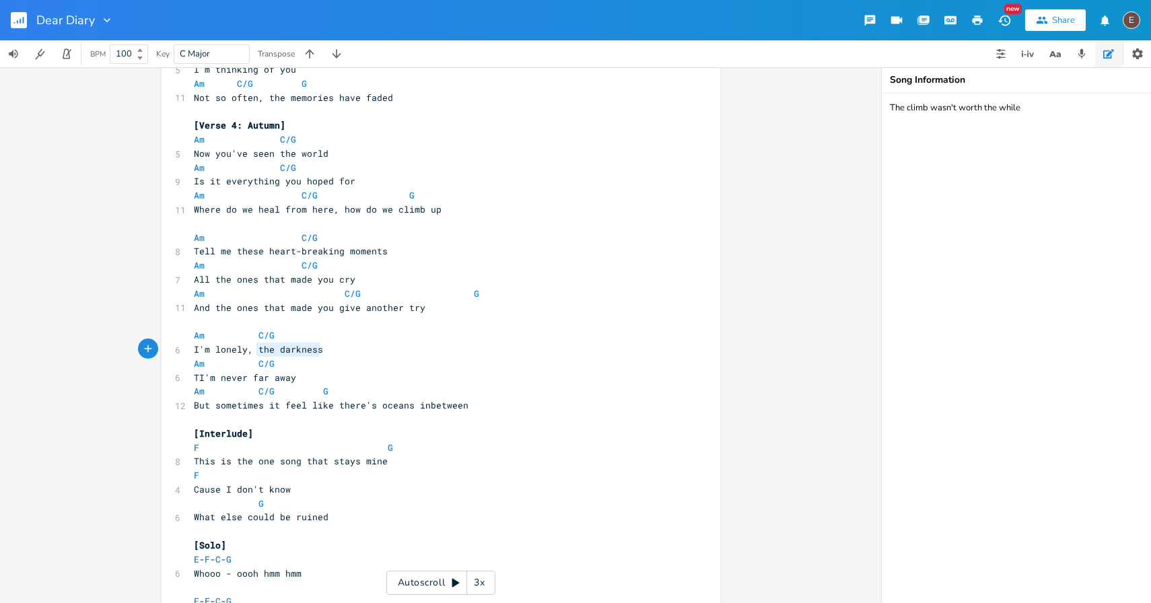
drag, startPoint x: 317, startPoint y: 353, endPoint x: 255, endPoint y: 353, distance: 61.9
click at [255, 353] on span "I'm lonely, the darkness" at bounding box center [258, 349] width 129 height 12
type textarea "I feel e"
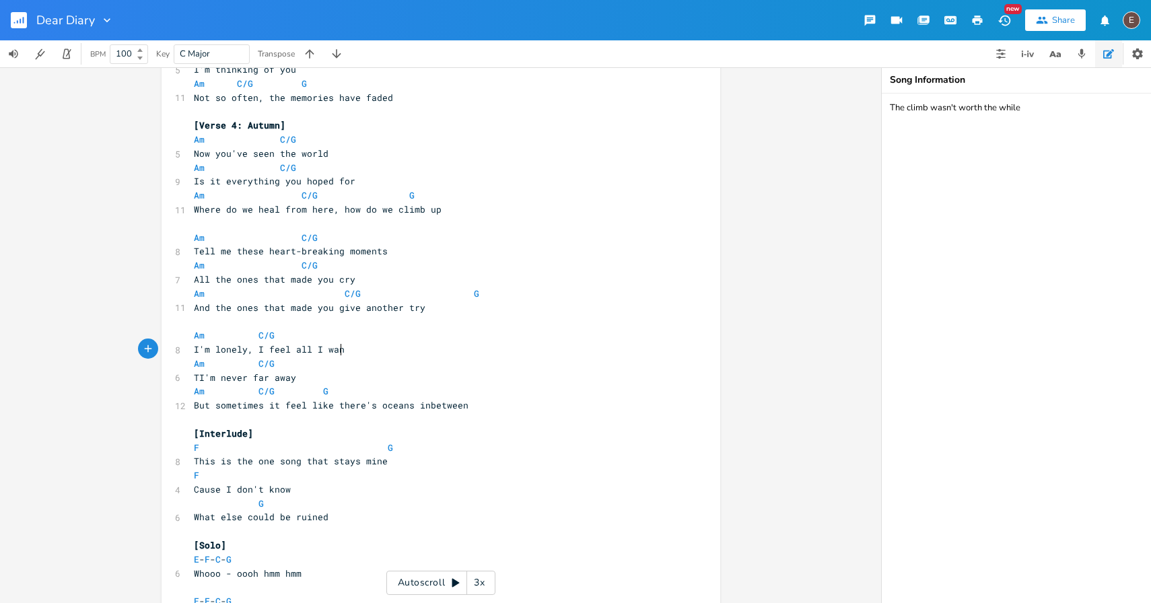
type textarea "all I want"
drag, startPoint x: 297, startPoint y: 381, endPoint x: 190, endPoint y: 380, distance: 107.0
click at [191, 380] on pre "TI'm never far away" at bounding box center [434, 378] width 486 height 14
type textarea "TI'm never far away"
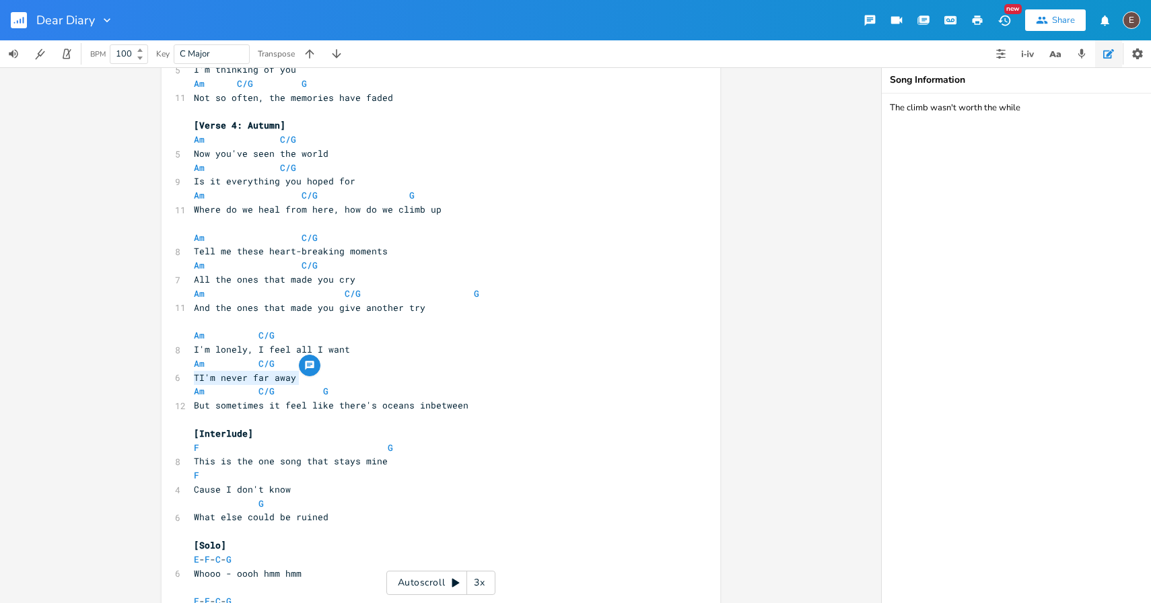
click at [232, 379] on span "TI'm never far away" at bounding box center [245, 377] width 102 height 12
drag, startPoint x: 242, startPoint y: 380, endPoint x: 191, endPoint y: 380, distance: 51.1
click at [194, 380] on span "TI'm never far away" at bounding box center [245, 377] width 102 height 12
type textarea "Is not"
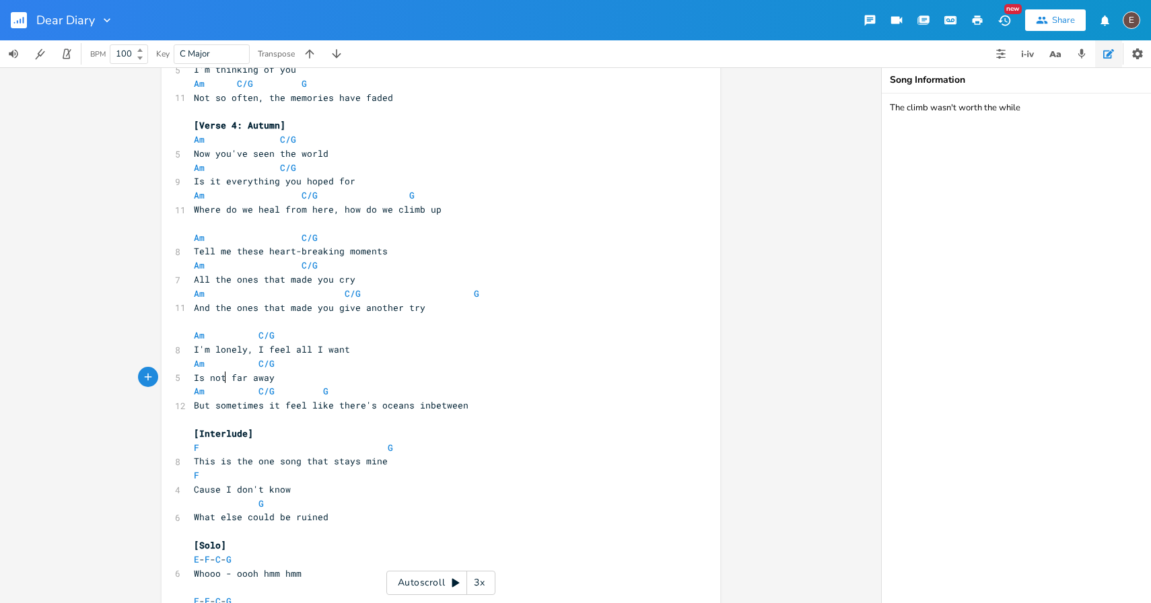
scroll to position [0, 21]
click at [335, 375] on pre "Is not far away" at bounding box center [434, 378] width 486 height 14
type textarea "I feel all I want"
drag, startPoint x: 351, startPoint y: 351, endPoint x: 252, endPoint y: 349, distance: 99.6
click at [251, 349] on pre "I'm lonely, I feel all I want" at bounding box center [434, 350] width 486 height 14
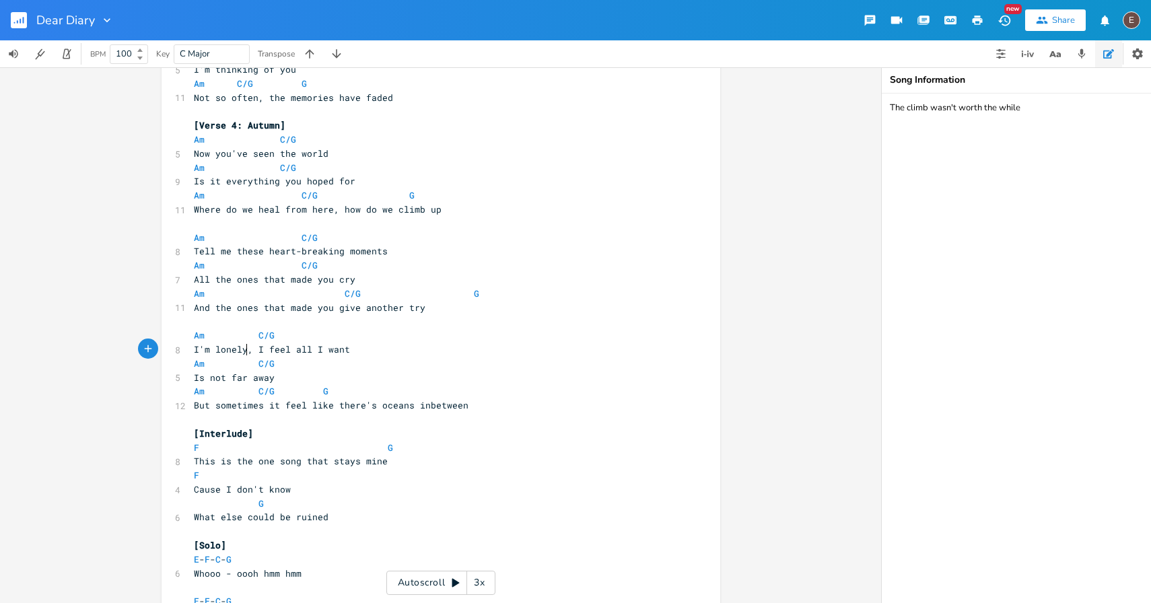
click at [244, 349] on span "I'm lonely, I feel all I want" at bounding box center [272, 349] width 156 height 12
type textarea "tonight"
click at [182, 377] on div "tonight x [Verse 1: Winter] Am C/G 5 [DATE] Am C/G 6 There's words that never f…" at bounding box center [440, 571] width 559 height 2996
click at [194, 377] on span "Is not far away" at bounding box center [234, 377] width 81 height 12
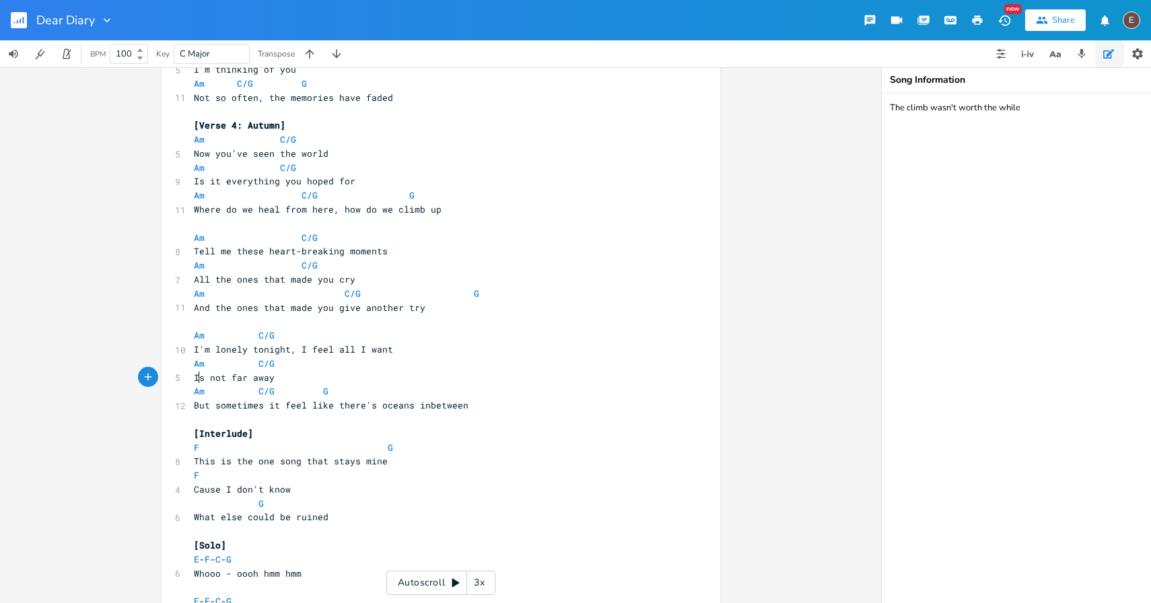
type textarea "Is"
click at [194, 377] on span "Is not far away" at bounding box center [234, 377] width 81 height 12
type textarea ", I feel all I want"
drag, startPoint x: 398, startPoint y: 349, endPoint x: 286, endPoint y: 350, distance: 111.7
click at [285, 350] on pre "I'm lonely tonight, I feel all I want" at bounding box center [434, 350] width 486 height 14
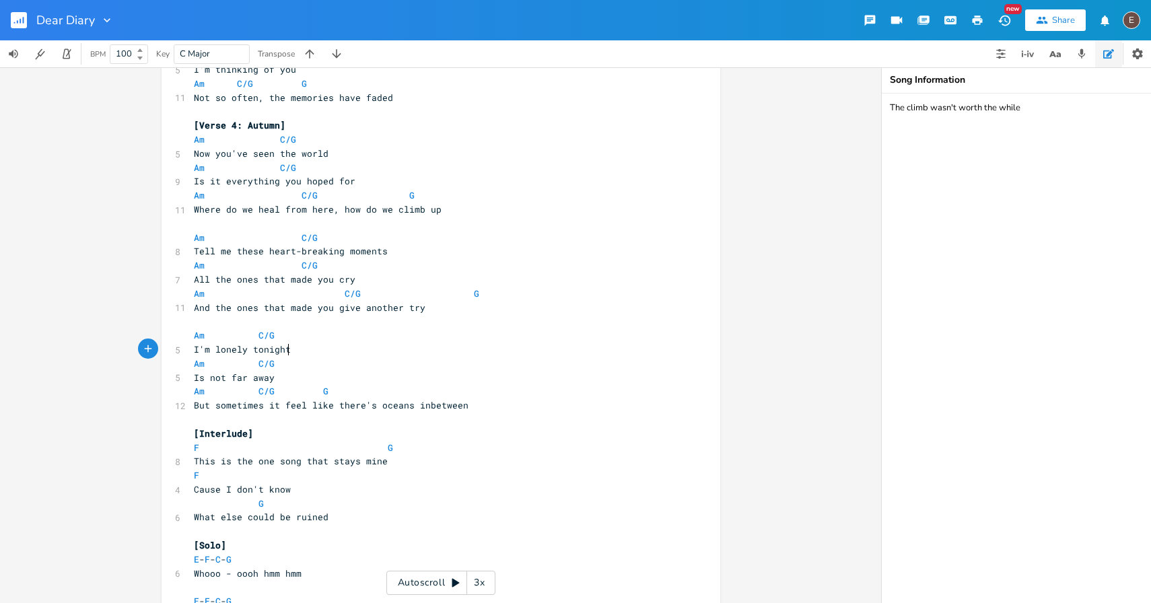
click at [194, 377] on span "Is not far away" at bounding box center [234, 377] width 81 height 12
type textarea "All I want"
type textarea "s"
type textarea "i"
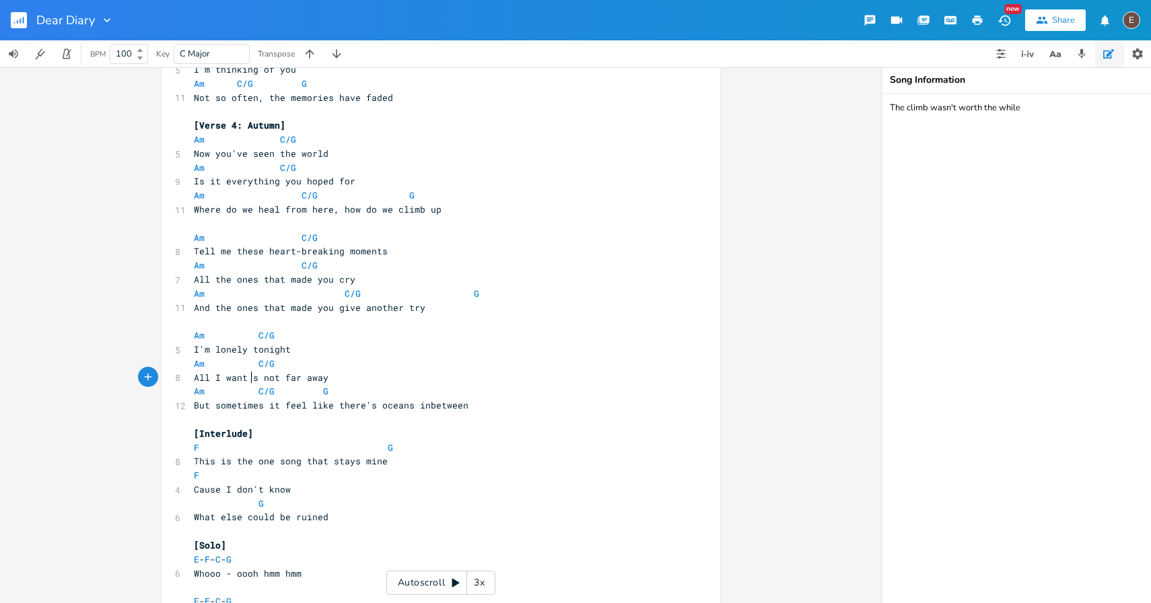
scroll to position [0, 2]
drag, startPoint x: 342, startPoint y: 379, endPoint x: 263, endPoint y: 377, distance: 78.7
click at [263, 377] on pre "All I want is not far away" at bounding box center [434, 378] width 486 height 14
type textarea "right in front of me"
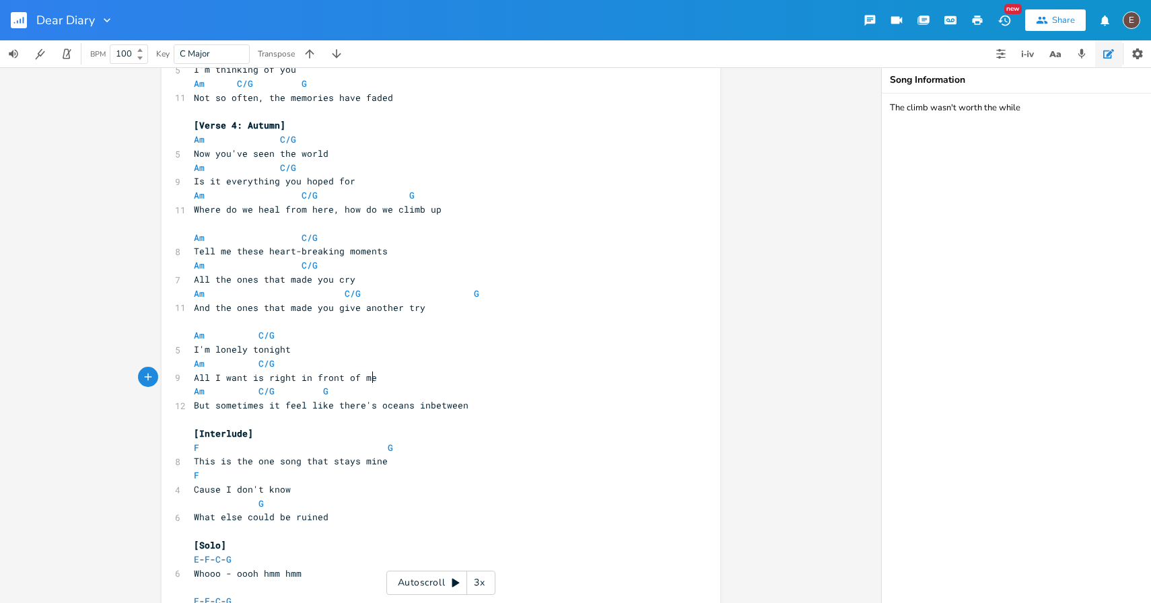
scroll to position [1011, 0]
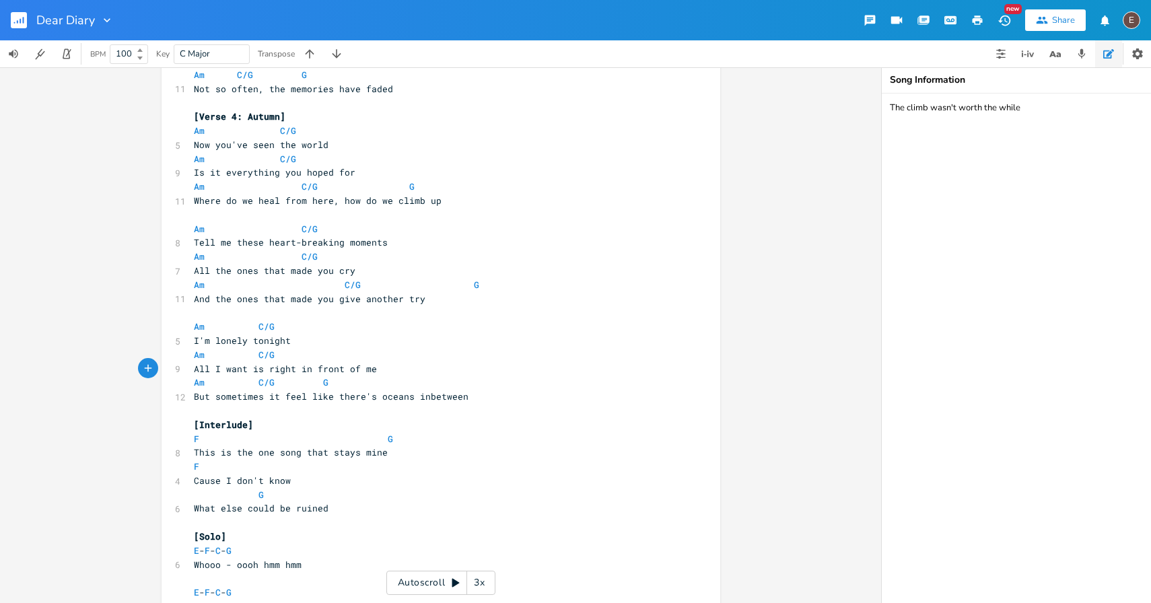
click at [345, 381] on pre "Am C/G G" at bounding box center [434, 382] width 486 height 14
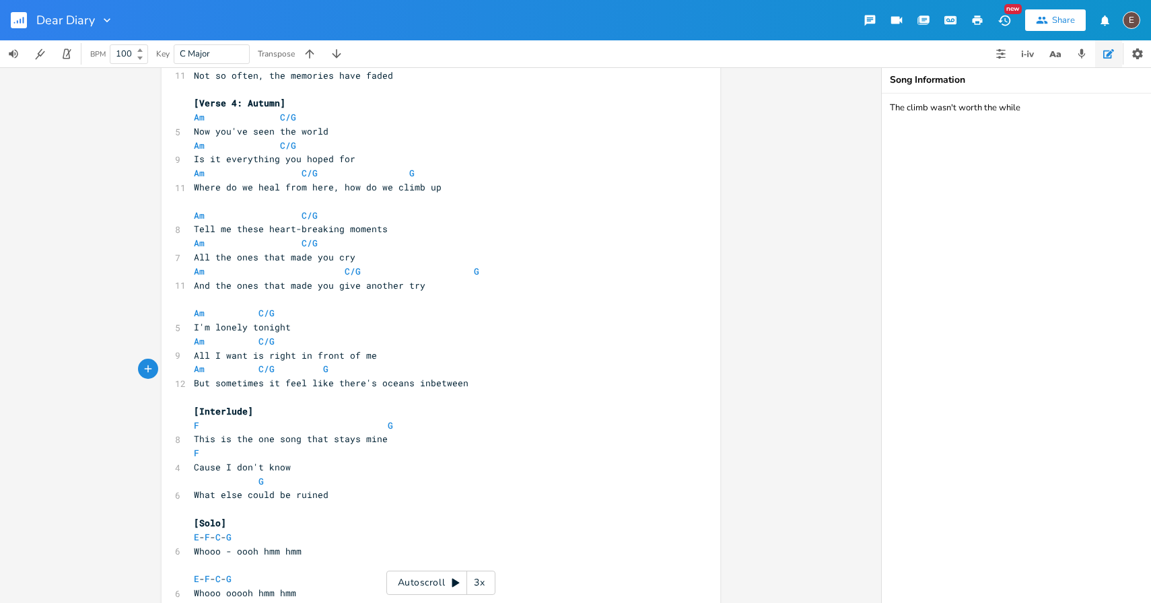
scroll to position [1032, 0]
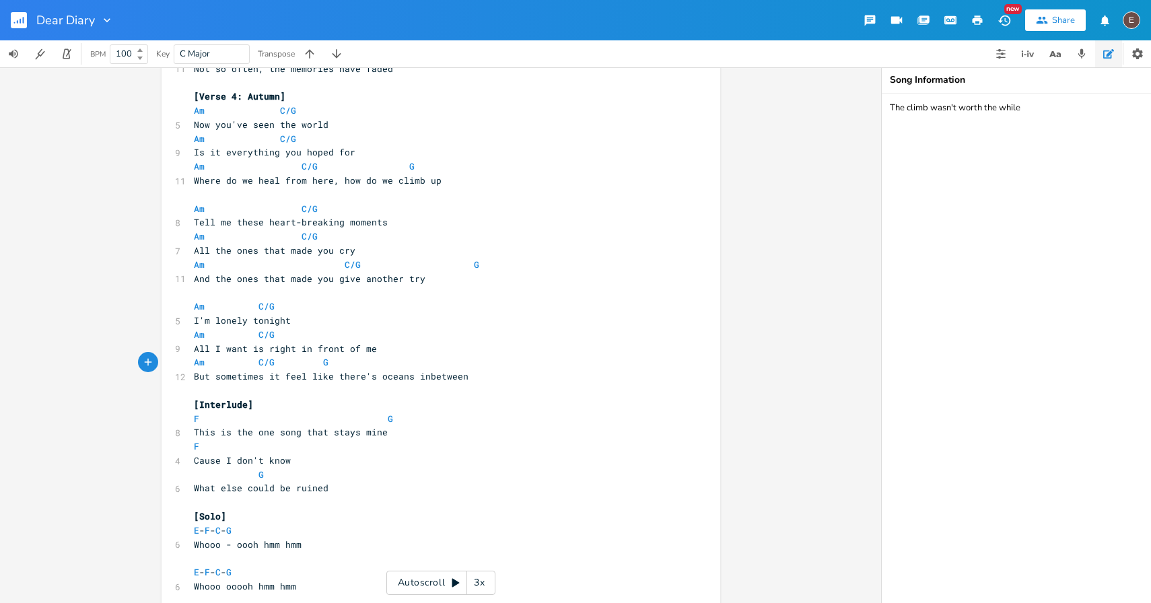
click at [295, 375] on span "But sometimes it feel like there's oceans inbetween" at bounding box center [331, 376] width 275 height 12
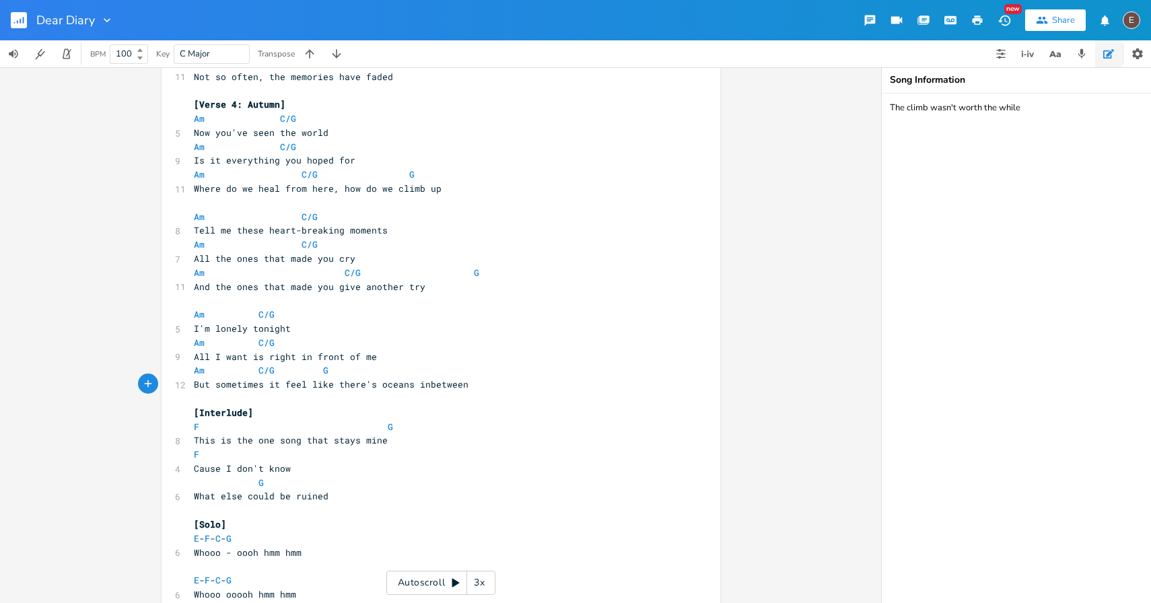
scroll to position [1028, 0]
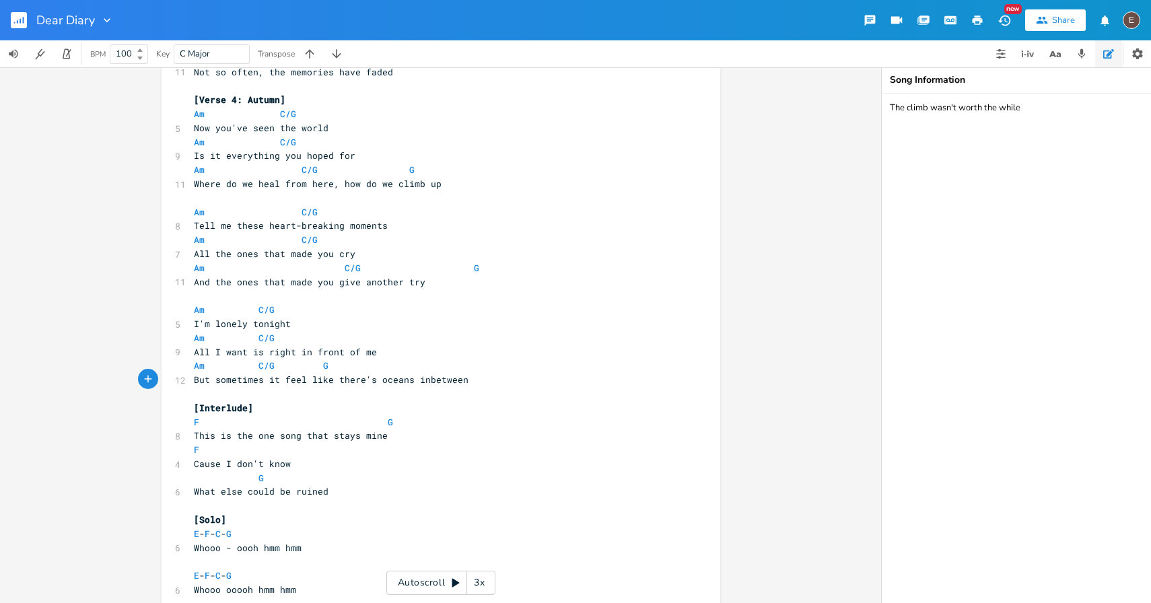
click at [242, 377] on span "But sometimes it feel like there's oceans inbetween" at bounding box center [331, 379] width 275 height 12
type textarea "sometimes"
click at [242, 377] on span "But sometimes it feel like there's oceans inbetween" at bounding box center [331, 379] width 275 height 12
click at [390, 377] on span "But it feel like there's oceans inbetween" at bounding box center [304, 379] width 221 height 12
click at [427, 381] on pre "But it feel like there's oceans inbetween" at bounding box center [434, 380] width 486 height 14
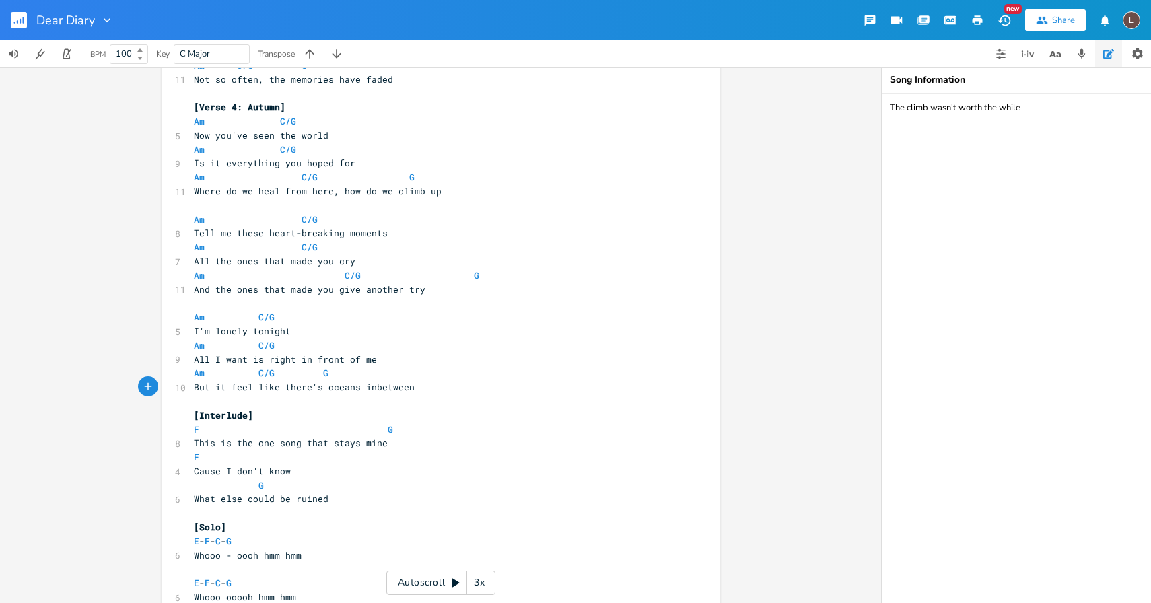
scroll to position [1025, 0]
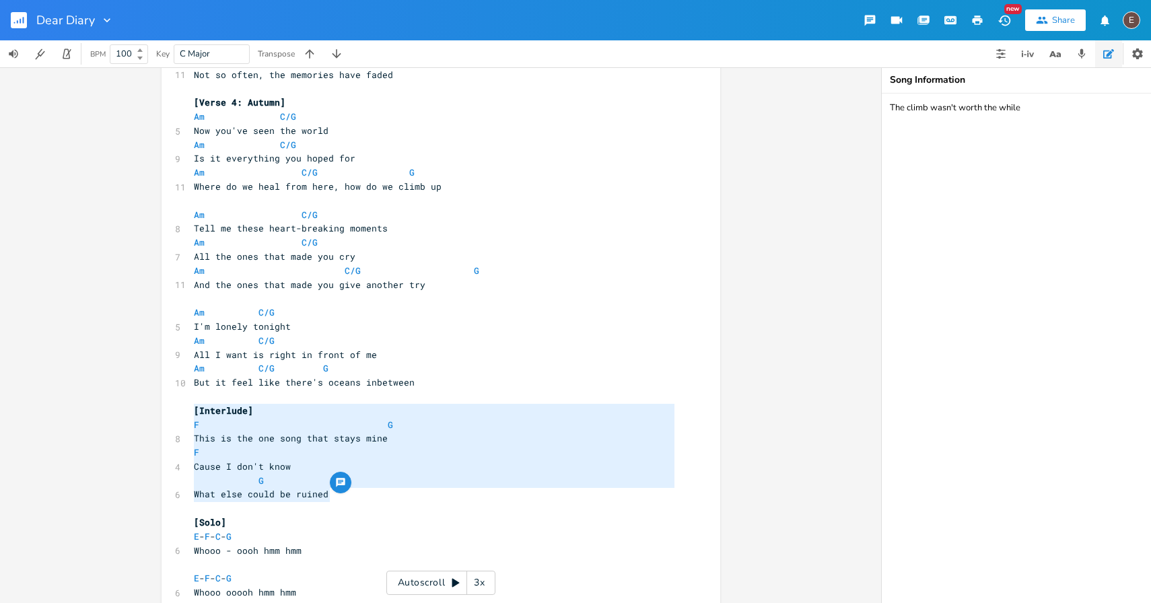
type textarea "[Interlude] F G This is the one song that stays mine F Cause I don't know G Wha…"
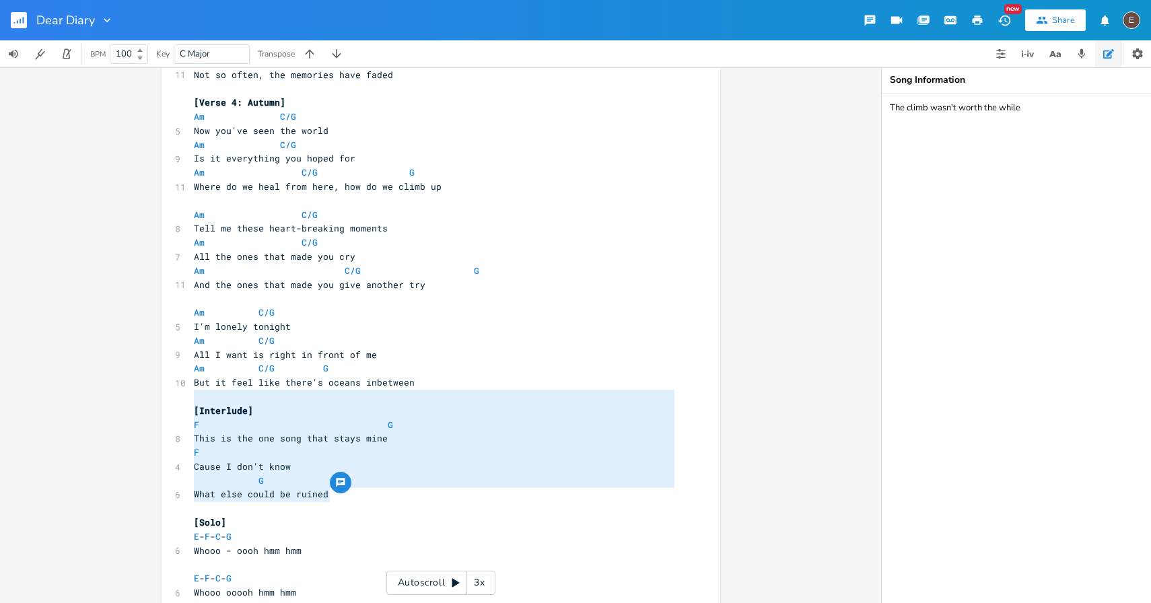
drag, startPoint x: 346, startPoint y: 500, endPoint x: 182, endPoint y: 401, distance: 191.7
click at [182, 401] on div "[Interlude] F G This is the one song that stays mine F Cause I don't know G Wha…" at bounding box center [440, 548] width 559 height 2996
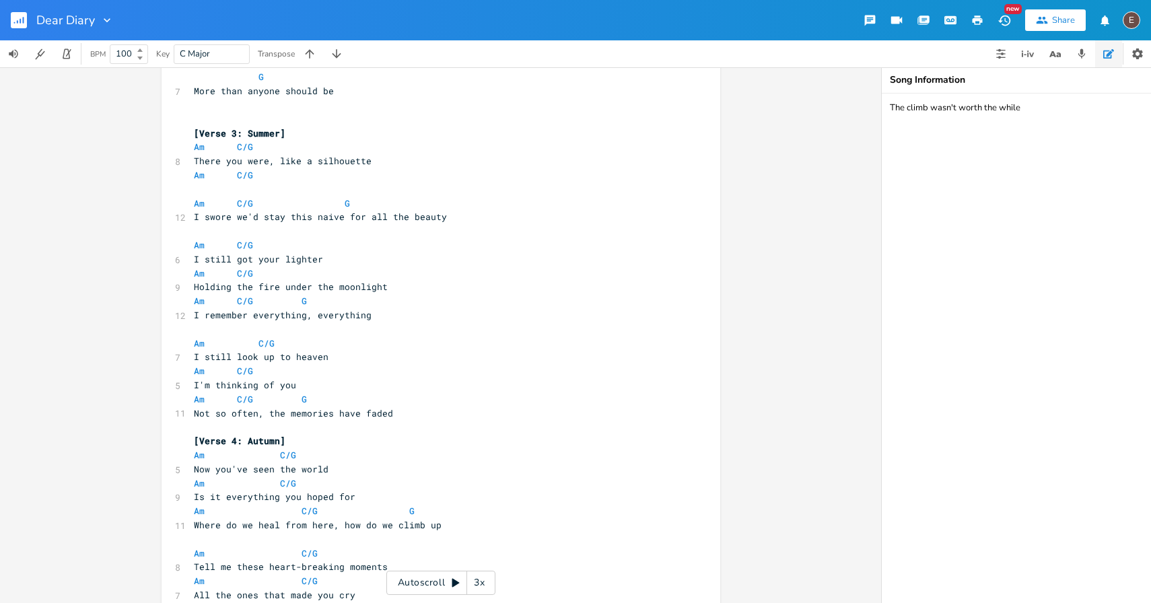
scroll to position [691, 0]
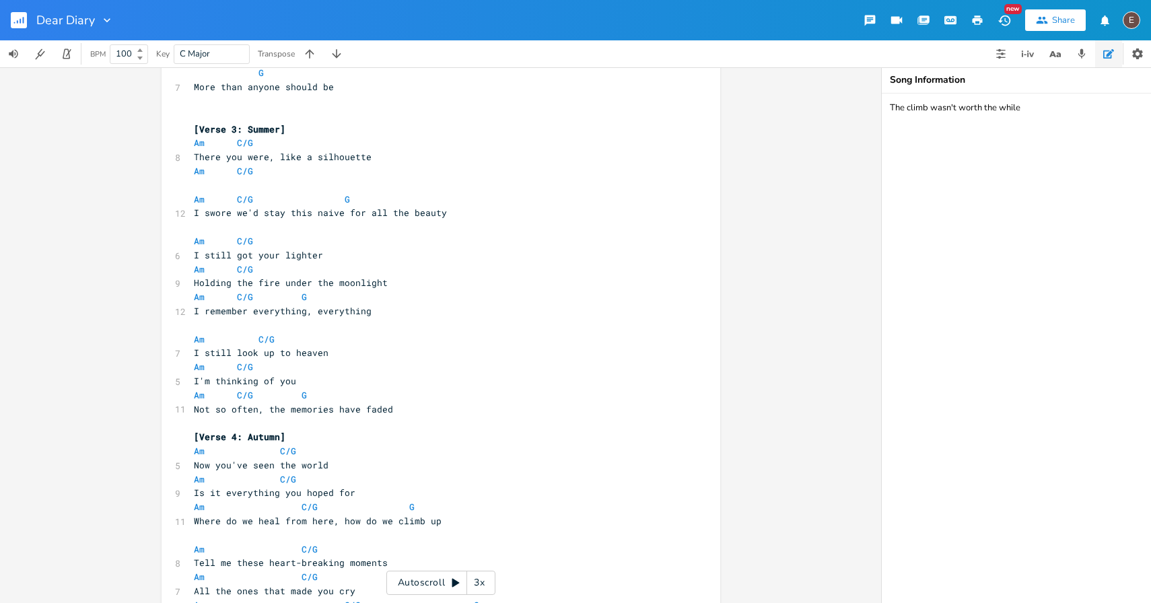
click at [413, 411] on pre "Not so often, the memories have faded" at bounding box center [434, 409] width 486 height 14
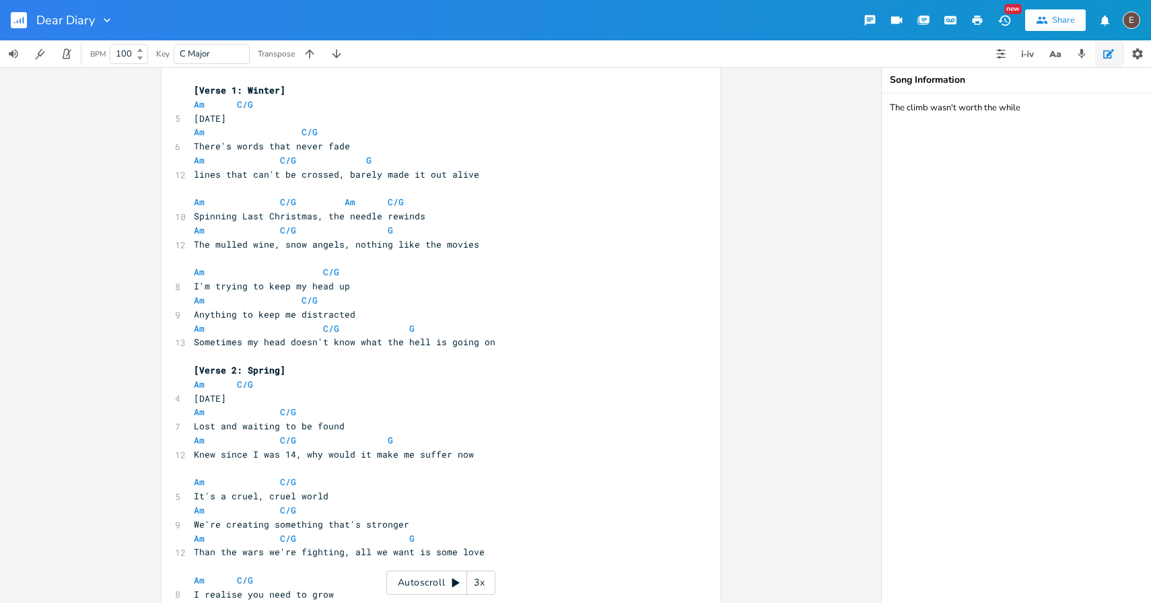
scroll to position [0, 0]
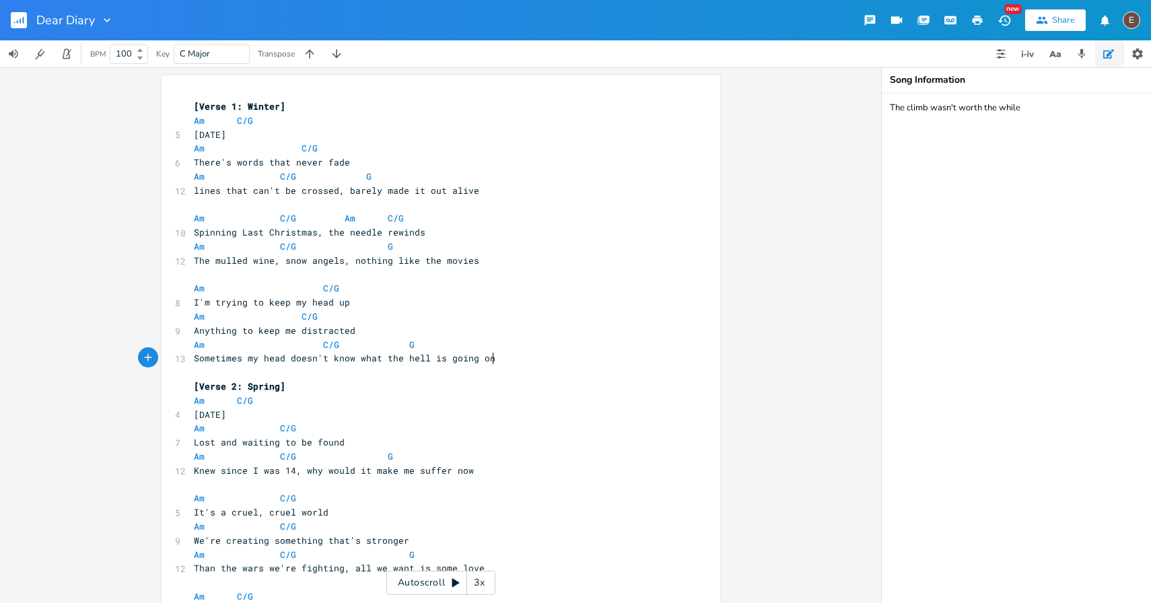
click at [487, 357] on span "Sometimes my head doesn't know what the hell is going on" at bounding box center [344, 358] width 301 height 12
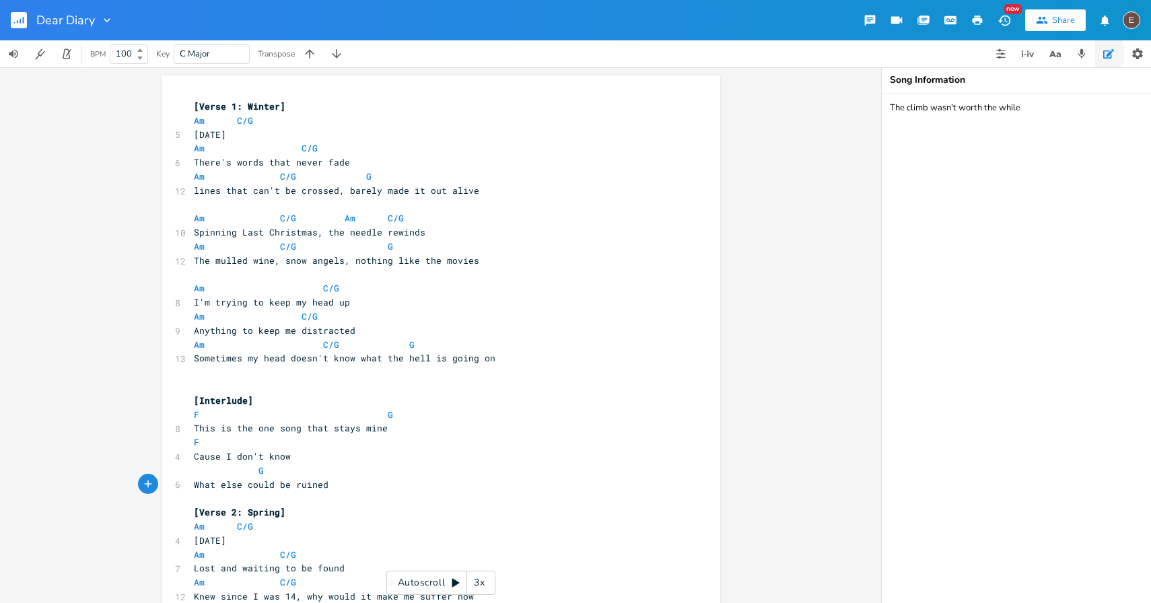
click at [339, 382] on pre "​" at bounding box center [434, 387] width 486 height 14
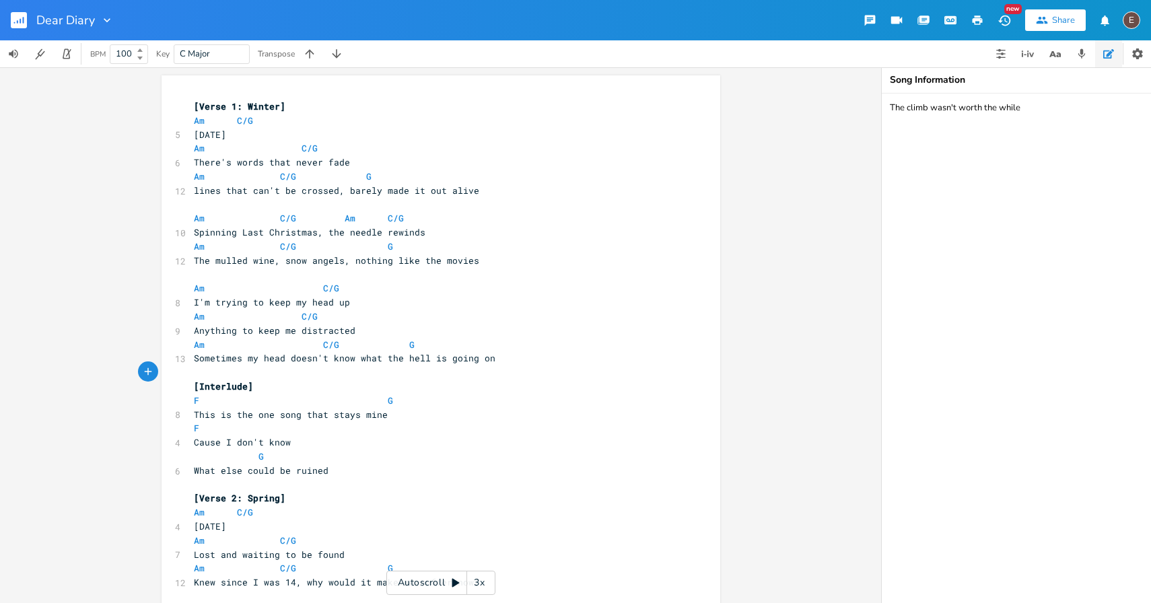
click at [378, 454] on pre "G" at bounding box center [434, 456] width 486 height 14
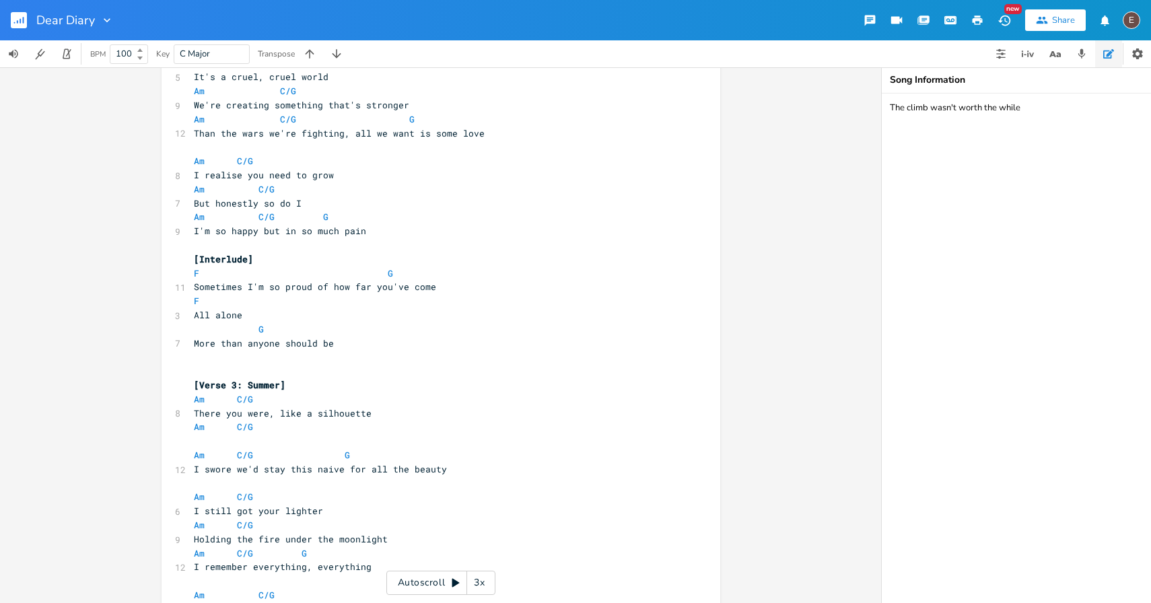
scroll to position [548, 0]
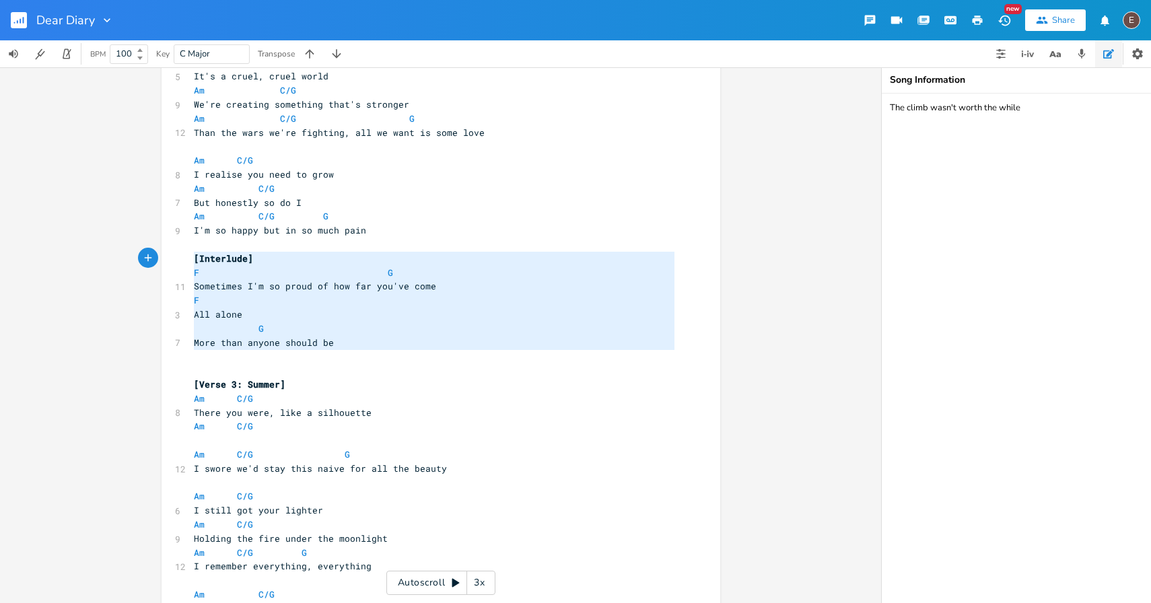
type textarea "[Interlude] F G Sometimes I'm so proud of how far you've come F All alone G Mor…"
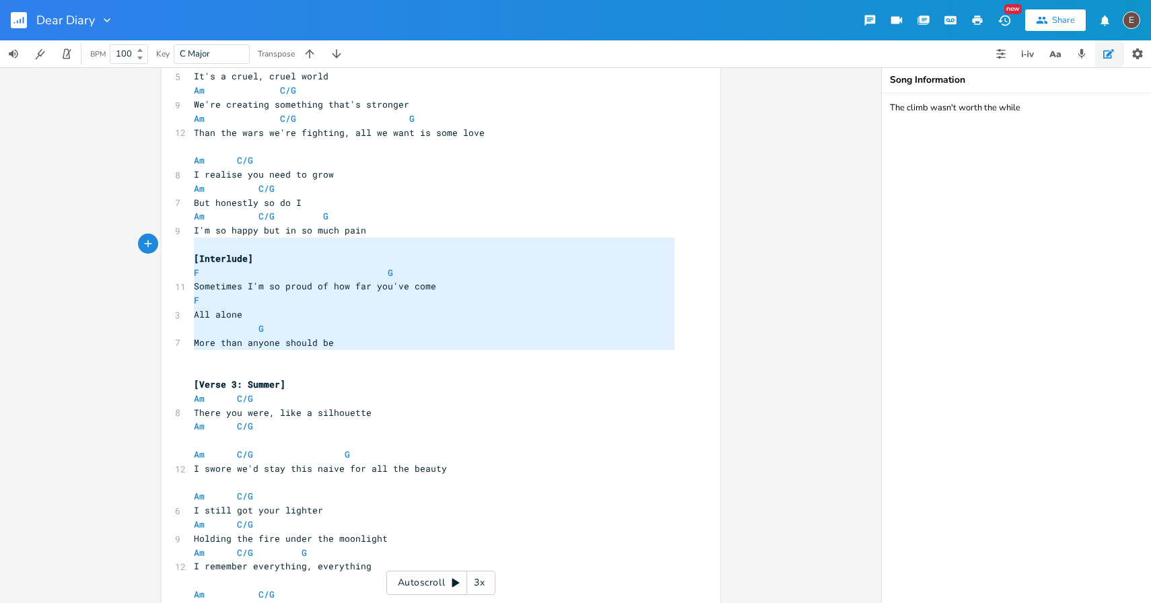
drag, startPoint x: 213, startPoint y: 356, endPoint x: 186, endPoint y: 250, distance: 109.0
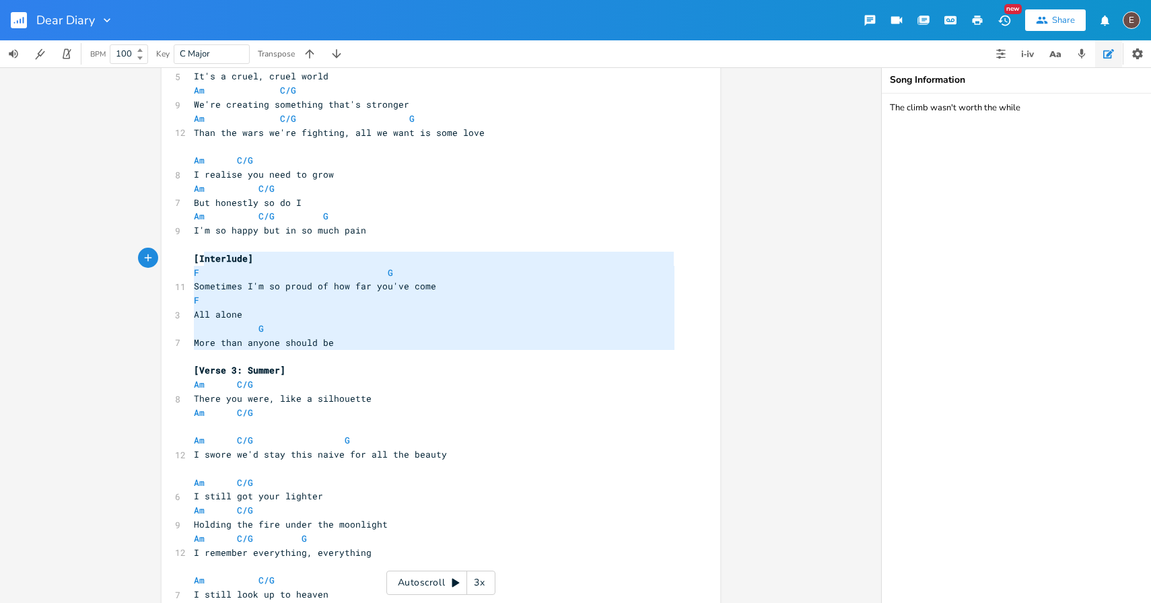
type textarea "[Interlude] F G Sometimes I'm so proud of how far you've come F All alone G Mor…"
drag, startPoint x: 363, startPoint y: 350, endPoint x: 180, endPoint y: 257, distance: 205.8
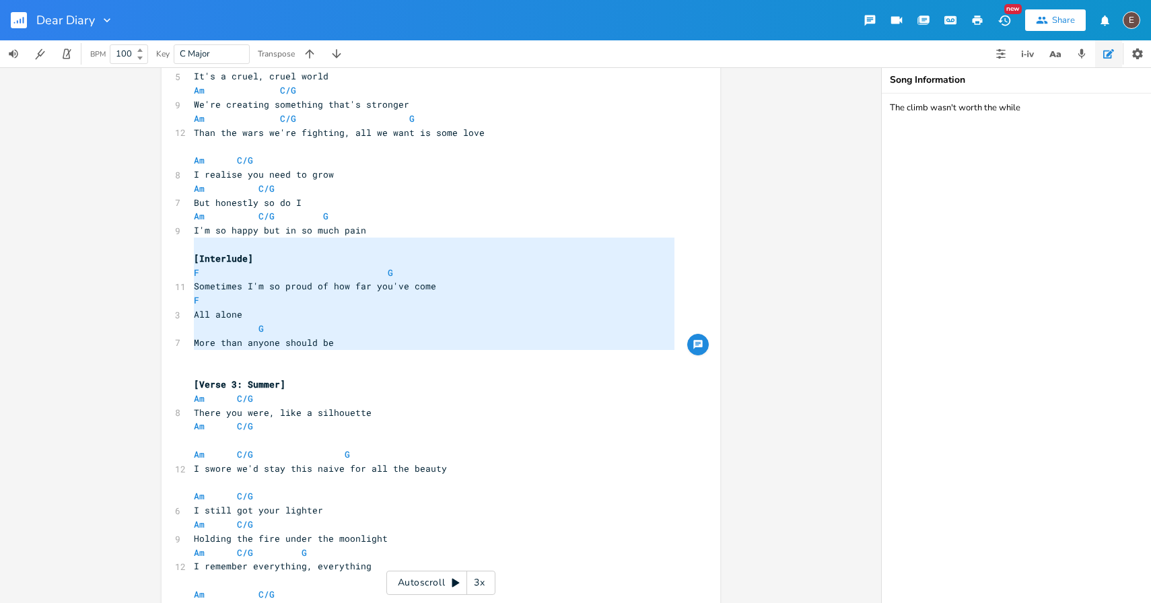
type textarea "[Interlude] F G Sometimes I'm so proud of how far you've come F All alone G Mor…"
click at [303, 340] on span "More than anyone should be" at bounding box center [264, 342] width 140 height 12
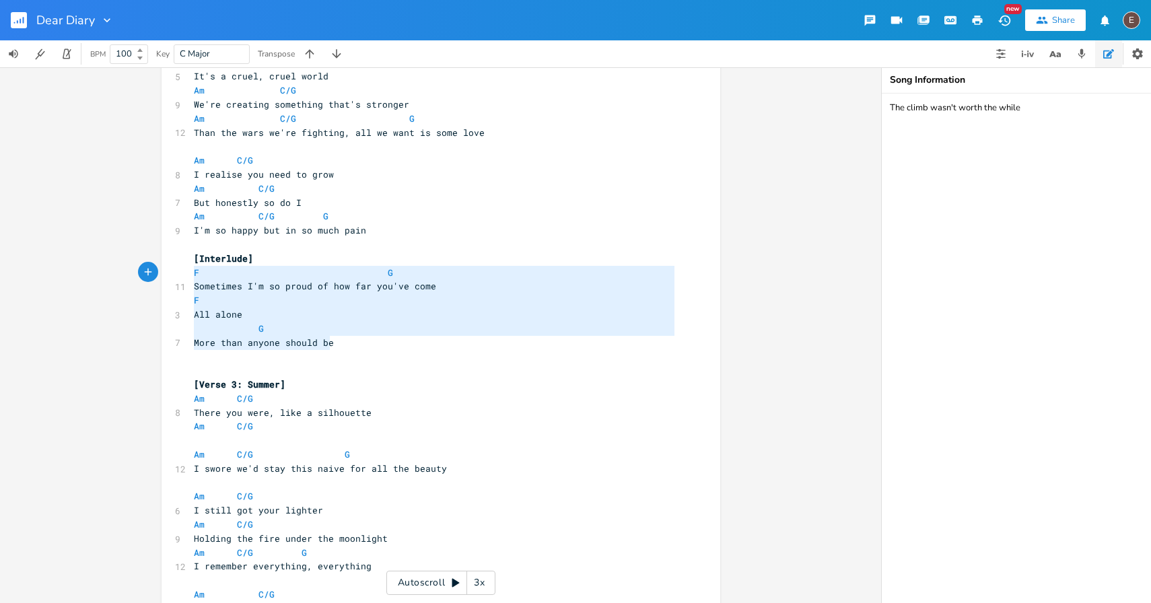
type textarea "Interlude] F G Sometimes I'm so proud of how far you've come F All alone G More…"
drag, startPoint x: 341, startPoint y: 341, endPoint x: 192, endPoint y: 262, distance: 168.6
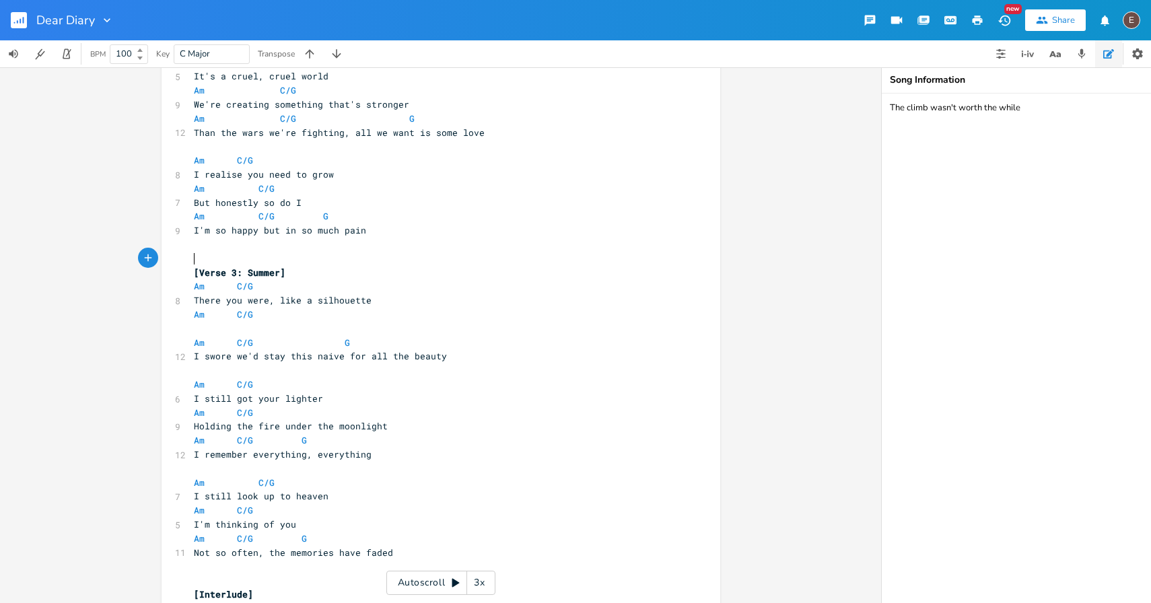
click at [227, 260] on pre "​" at bounding box center [434, 259] width 486 height 14
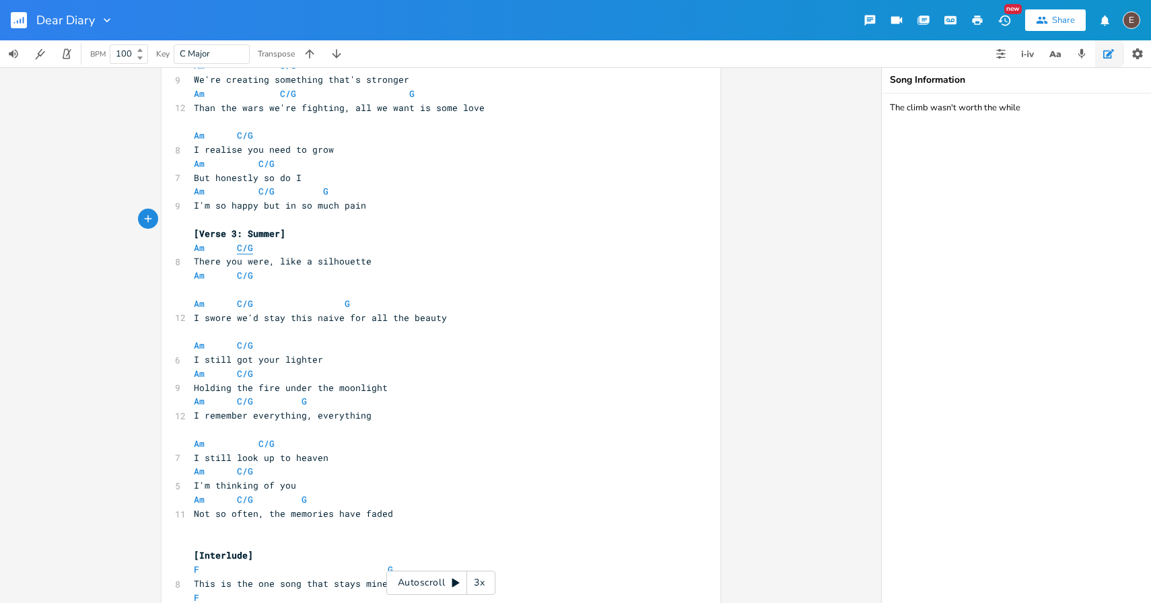
scroll to position [688, 0]
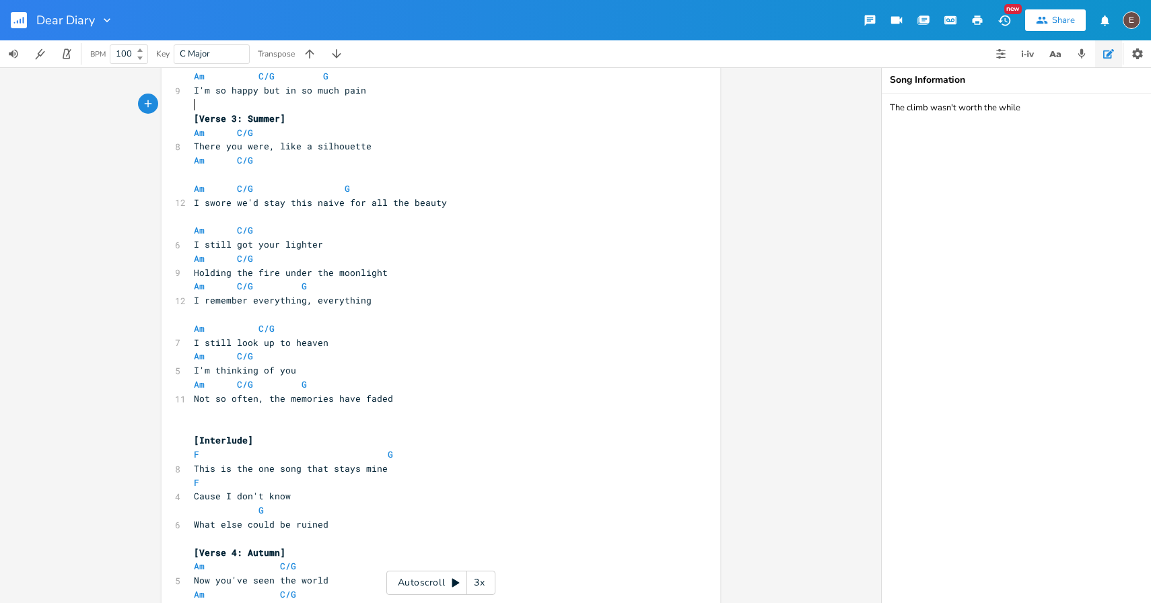
click at [224, 410] on pre "​" at bounding box center [434, 413] width 486 height 14
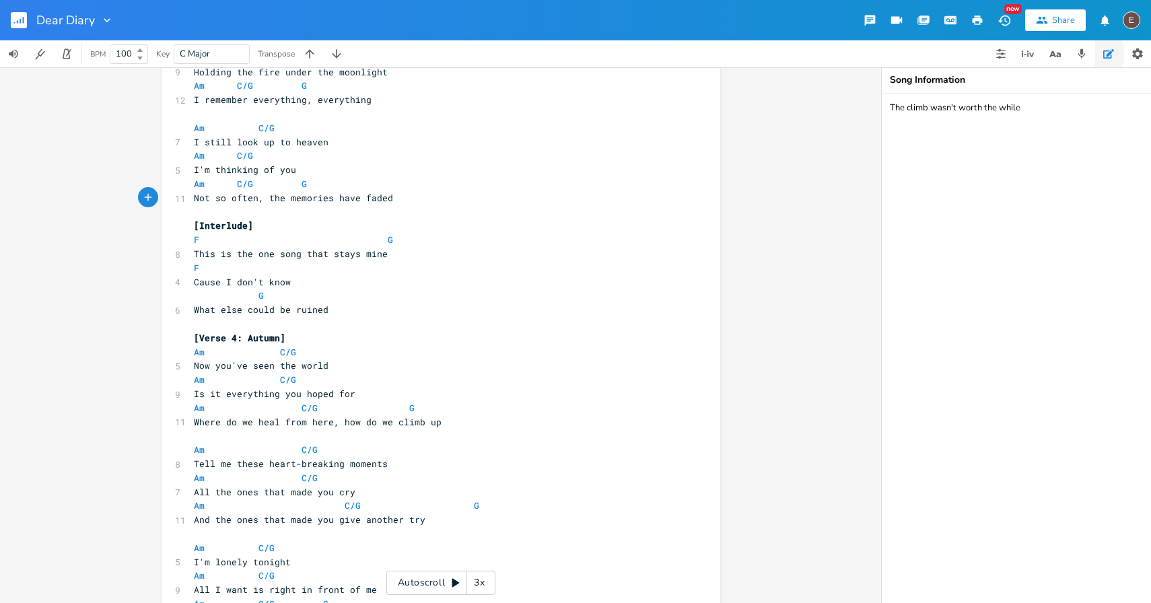
scroll to position [1021, 0]
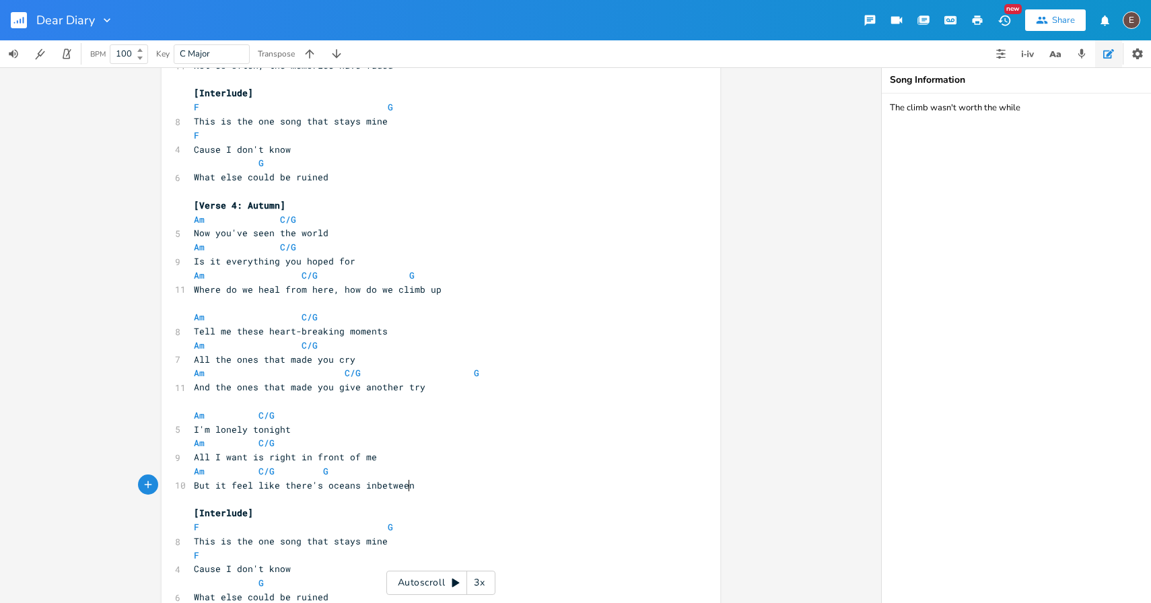
click at [425, 487] on pre "But it feel like there's oceans inbetween" at bounding box center [434, 485] width 486 height 14
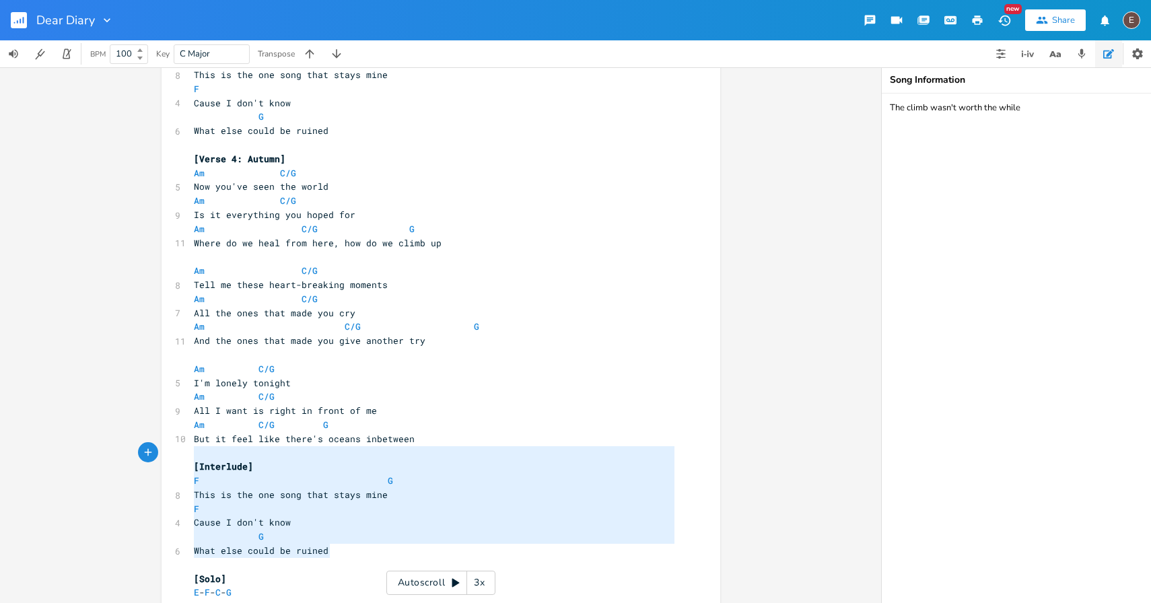
type textarea "[Interlude] F G This is the one song that stays mine F Cause I don't know G Wha…"
drag, startPoint x: 334, startPoint y: 551, endPoint x: 162, endPoint y: 464, distance: 193.2
click at [162, 464] on div "[Interlude] F G This is the one song that stays mine F Cause I don't know G Wha…" at bounding box center [440, 555] width 559 height 3094
paste textarea
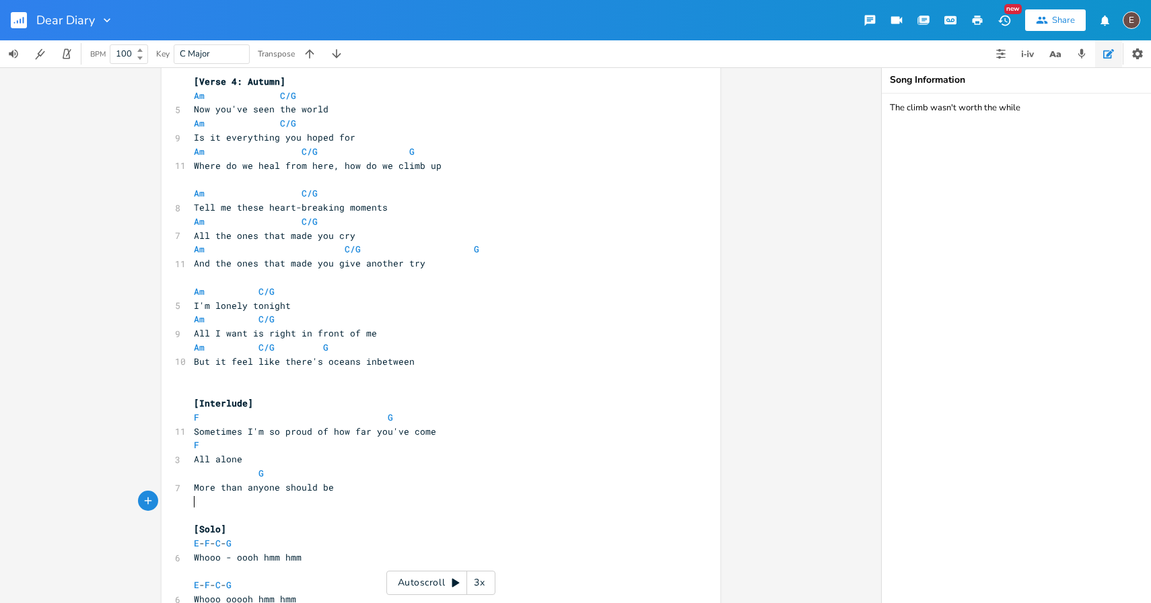
scroll to position [1147, 0]
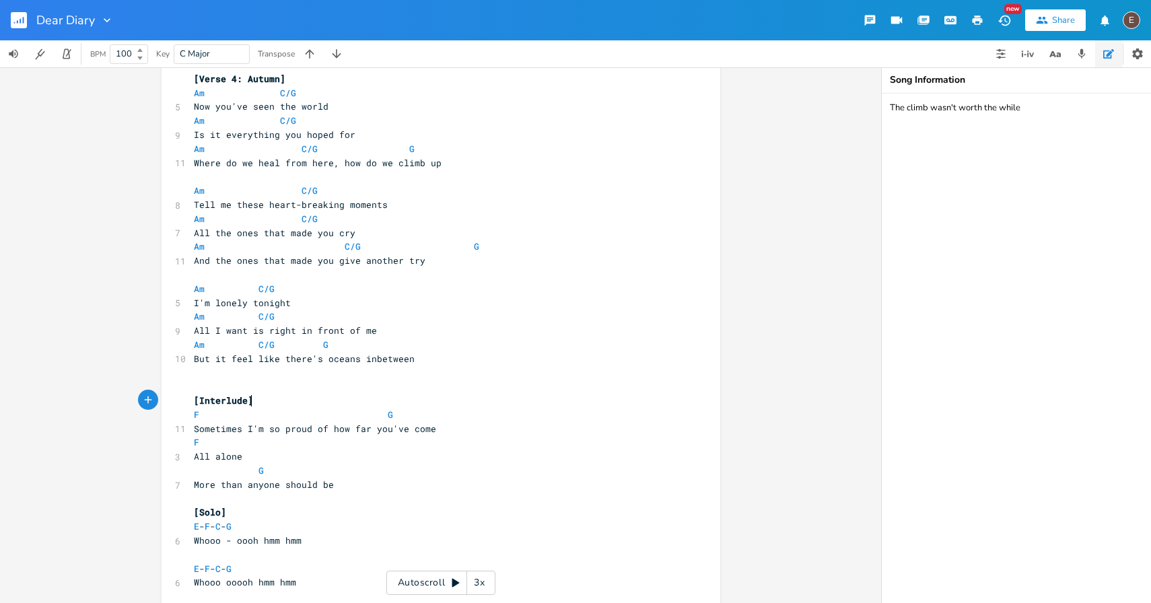
click at [255, 402] on pre "[Interlude]" at bounding box center [434, 401] width 486 height 14
click at [259, 380] on pre "​" at bounding box center [434, 387] width 486 height 14
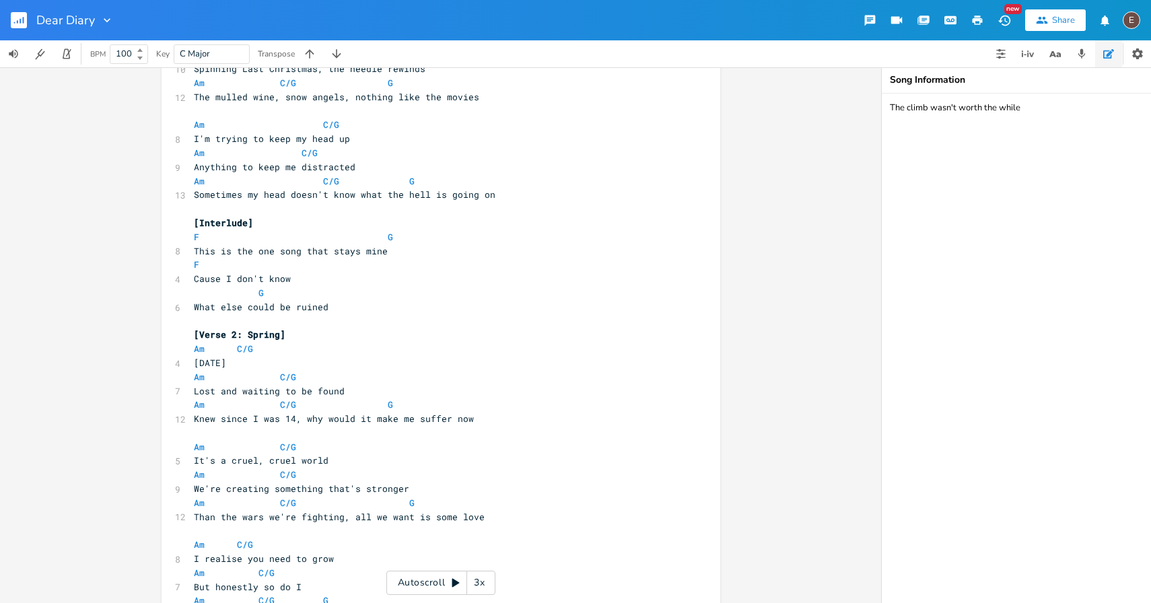
scroll to position [156, 0]
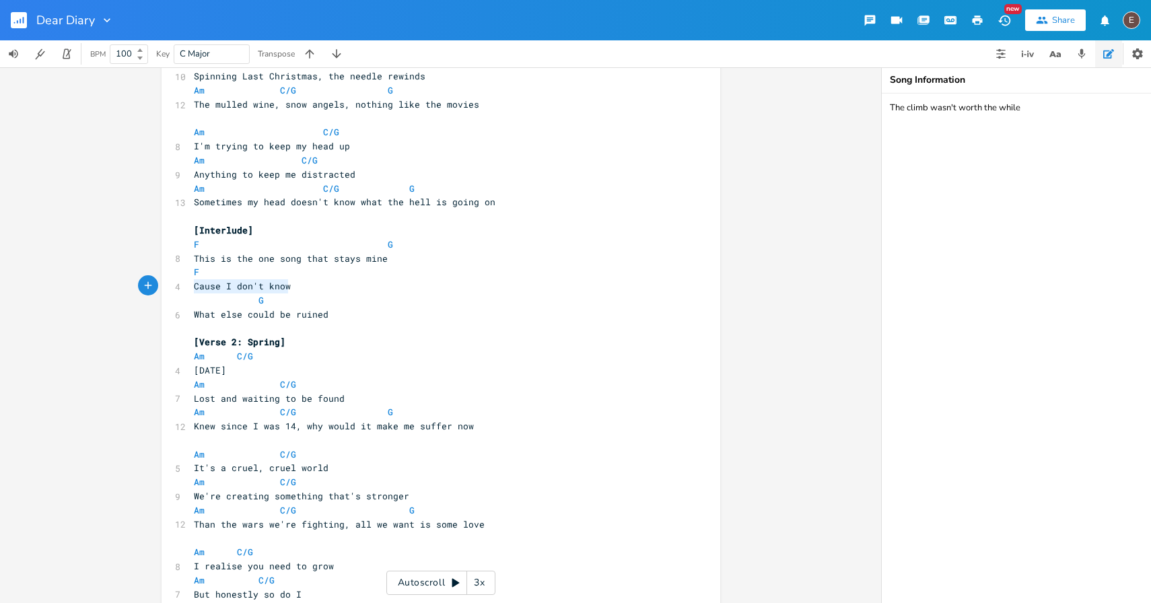
drag, startPoint x: 286, startPoint y: 288, endPoint x: 190, endPoint y: 288, distance: 95.6
click at [191, 288] on pre "Cause I don't know" at bounding box center [434, 286] width 486 height 14
type textarea "These dark diary pages"
type textarea "What else could be ruined"
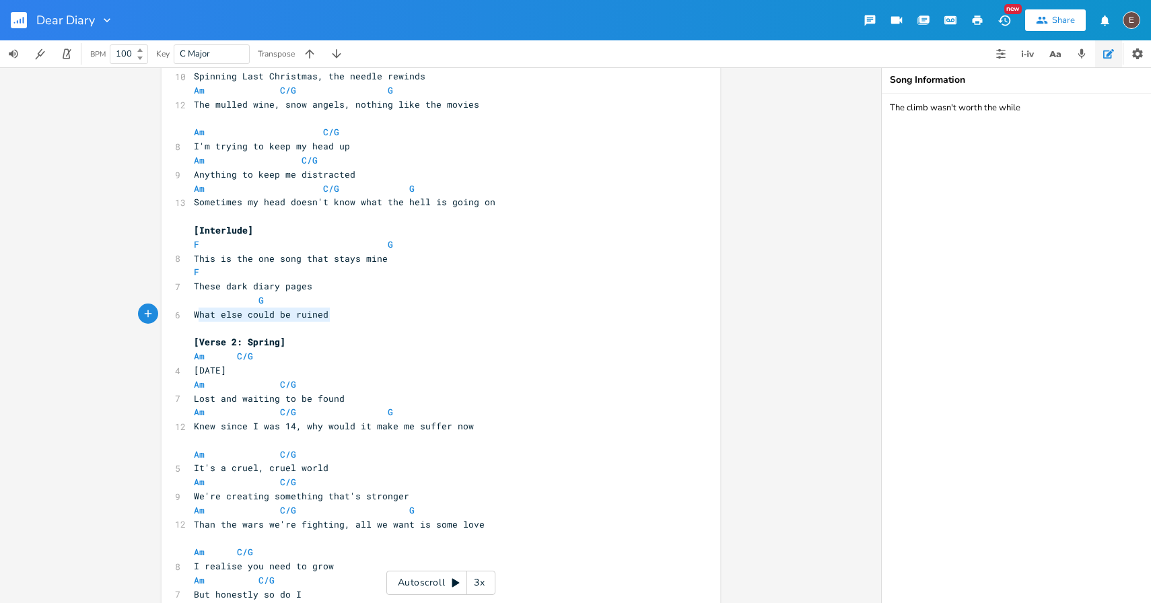
drag, startPoint x: 343, startPoint y: 310, endPoint x: 193, endPoint y: 312, distance: 149.4
click at [192, 312] on pre "What else could be ruined" at bounding box center [434, 315] width 486 height 14
click at [203, 301] on span at bounding box center [205, 300] width 22 height 14
click at [237, 277] on pre "F" at bounding box center [434, 272] width 486 height 14
type textarea "G"
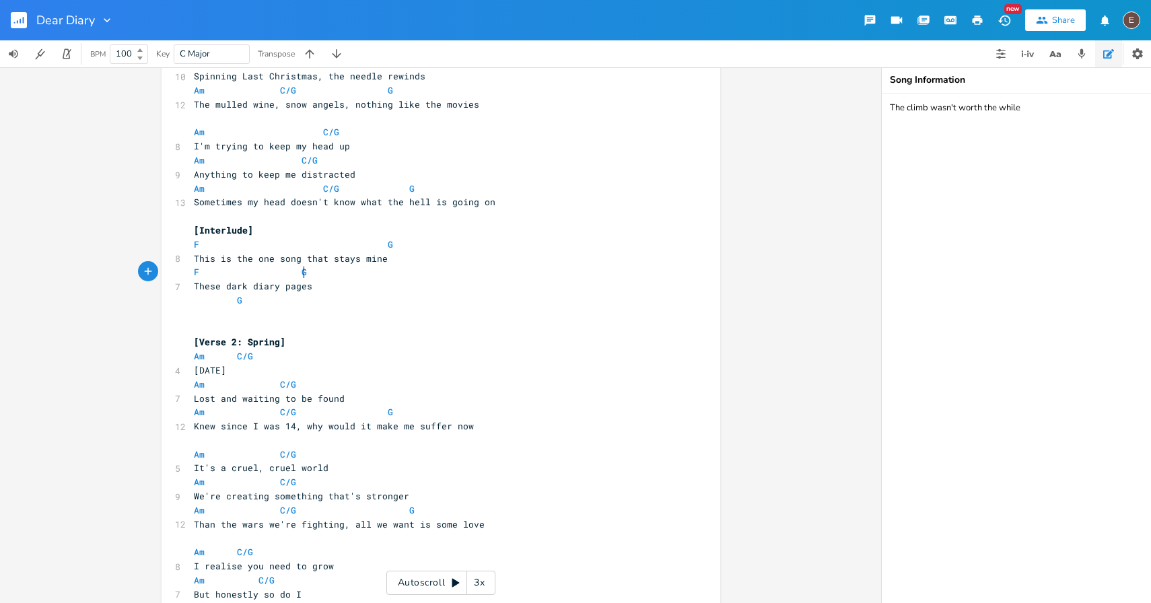
scroll to position [0, 8]
click at [293, 314] on pre "​" at bounding box center [434, 315] width 486 height 14
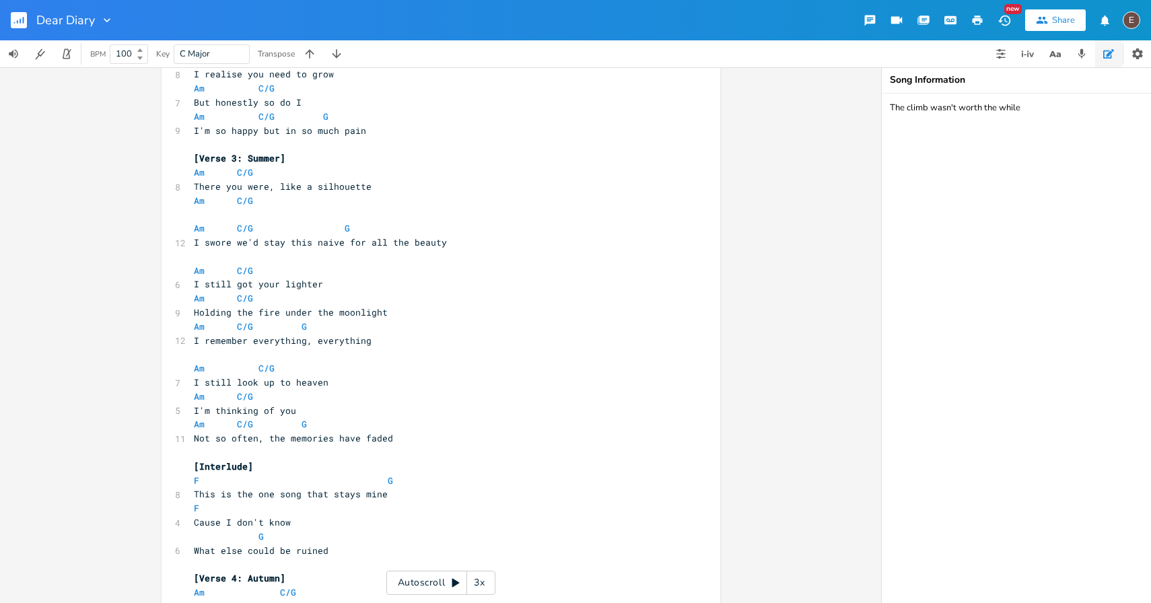
scroll to position [629, 0]
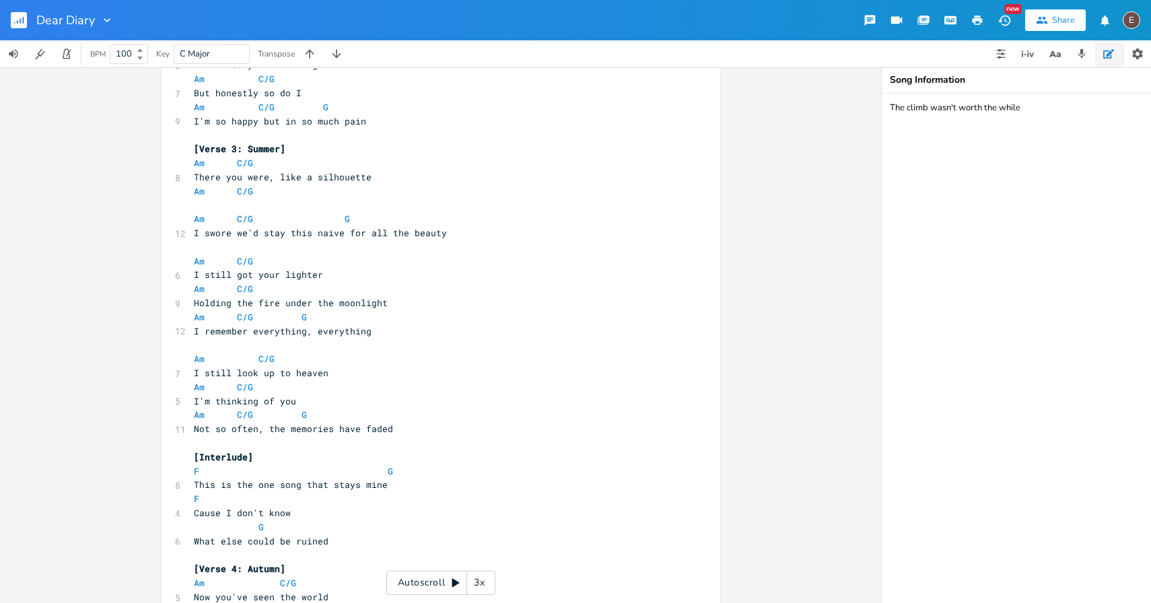
click at [321, 203] on pre "​" at bounding box center [434, 205] width 486 height 14
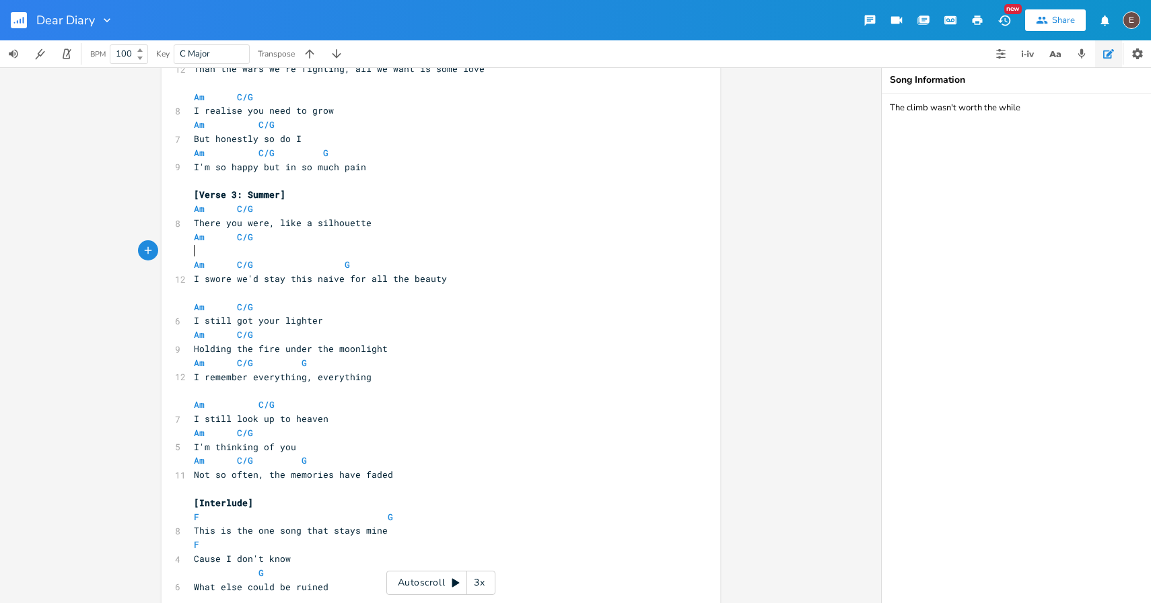
scroll to position [579, 0]
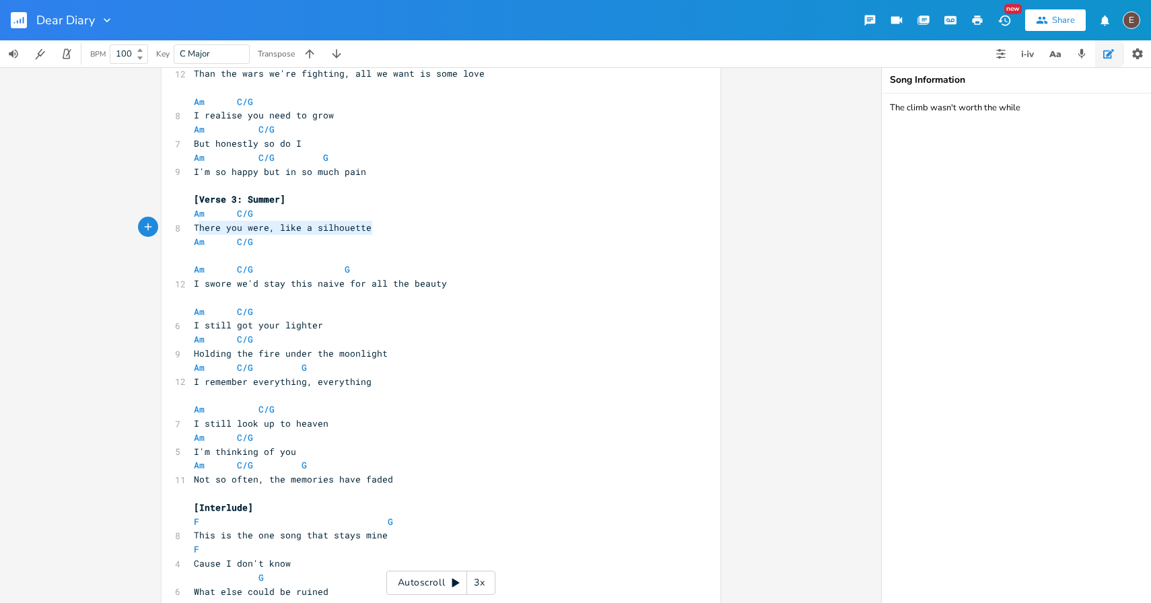
type textarea "There you were, like a silhouette"
drag, startPoint x: 372, startPoint y: 227, endPoint x: 191, endPoint y: 230, distance: 181.0
click at [191, 230] on pre "There you were, like a silhouette" at bounding box center [434, 228] width 486 height 14
click at [242, 258] on pre "​" at bounding box center [434, 255] width 486 height 14
drag, startPoint x: 364, startPoint y: 231, endPoint x: 172, endPoint y: 231, distance: 191.8
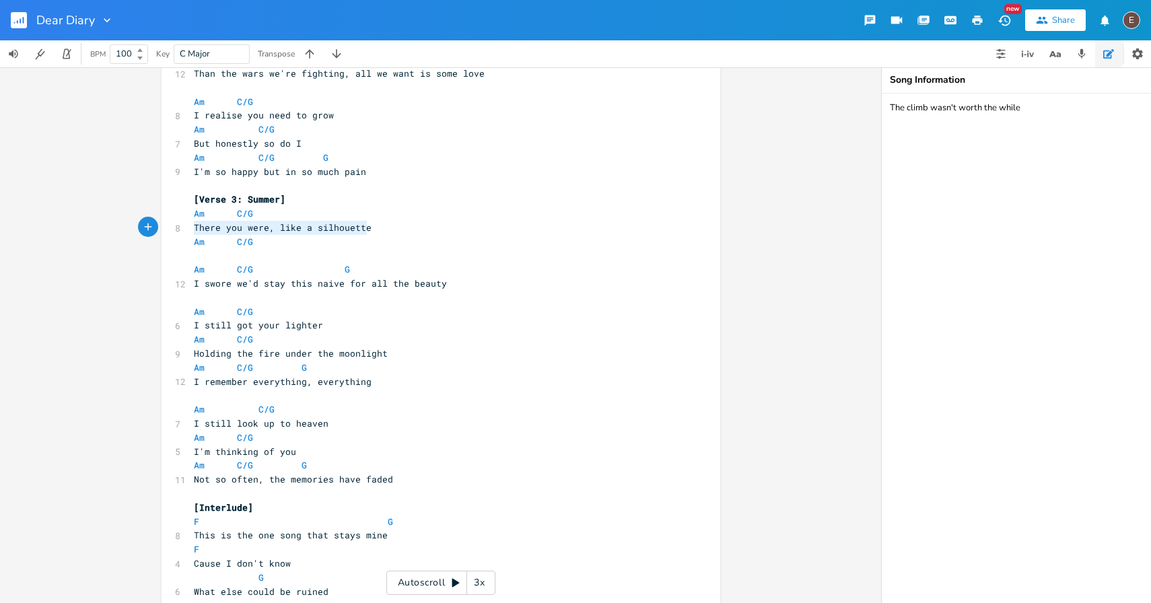
click at [191, 231] on div "8 There you were, like a silhouette" at bounding box center [434, 228] width 486 height 14
type textarea "There you were, like a silhouette"
click at [194, 230] on span "There you were, like a silhouette" at bounding box center [283, 227] width 178 height 12
type textarea "You took the plunge and there you were"
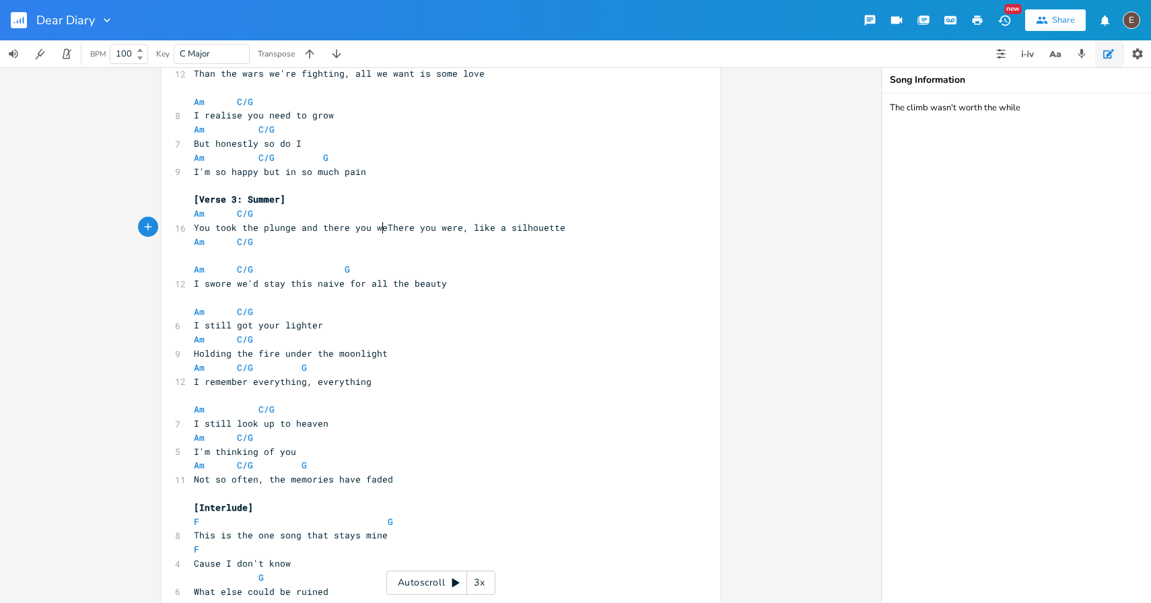
scroll to position [0, 161]
type textarea "There you were, like a silhouette"
drag, startPoint x: 573, startPoint y: 225, endPoint x: 392, endPoint y: 231, distance: 181.8
click at [392, 231] on pre "You took the plunge and there you were There you were, like a silhouette" at bounding box center [434, 228] width 486 height 14
click at [281, 254] on pre "​" at bounding box center [434, 255] width 486 height 14
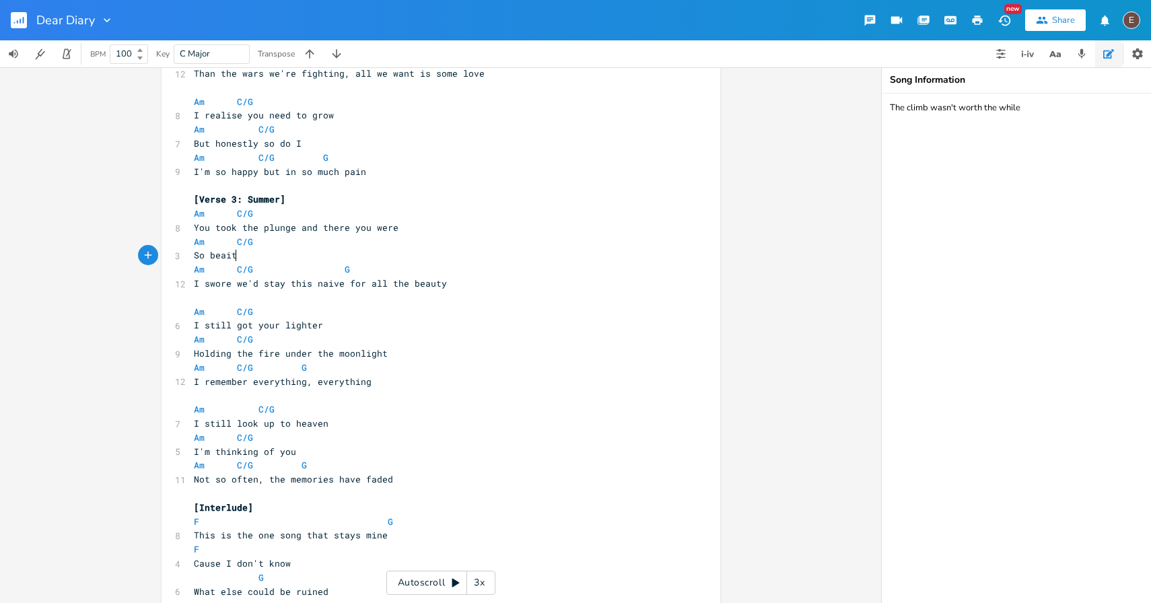
type textarea "So beaituf"
type textarea "utiful"
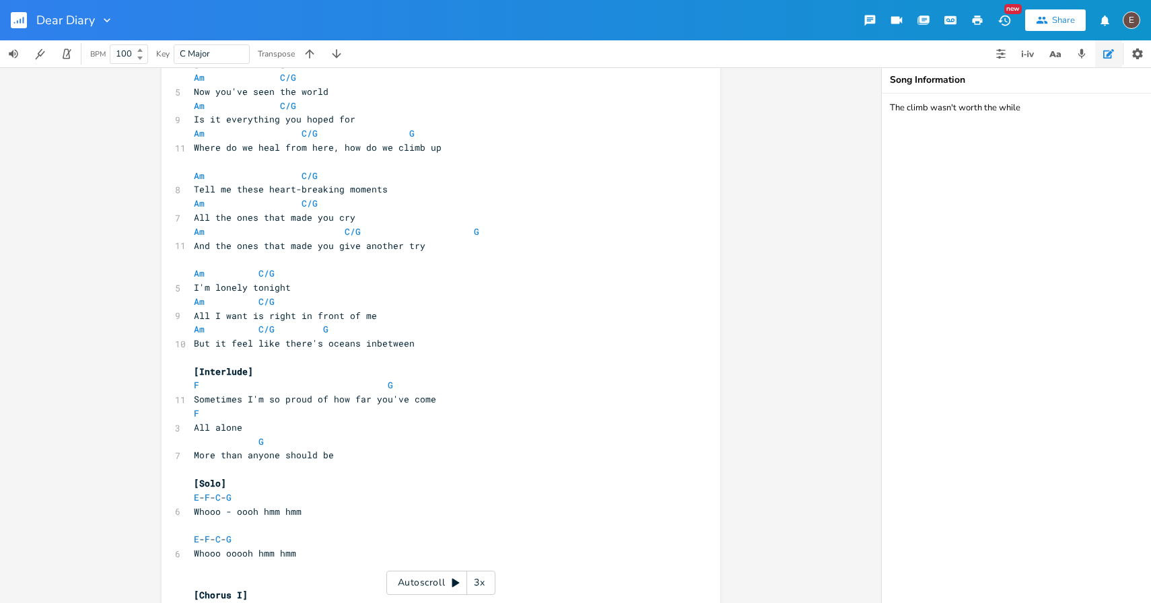
scroll to position [1137, 0]
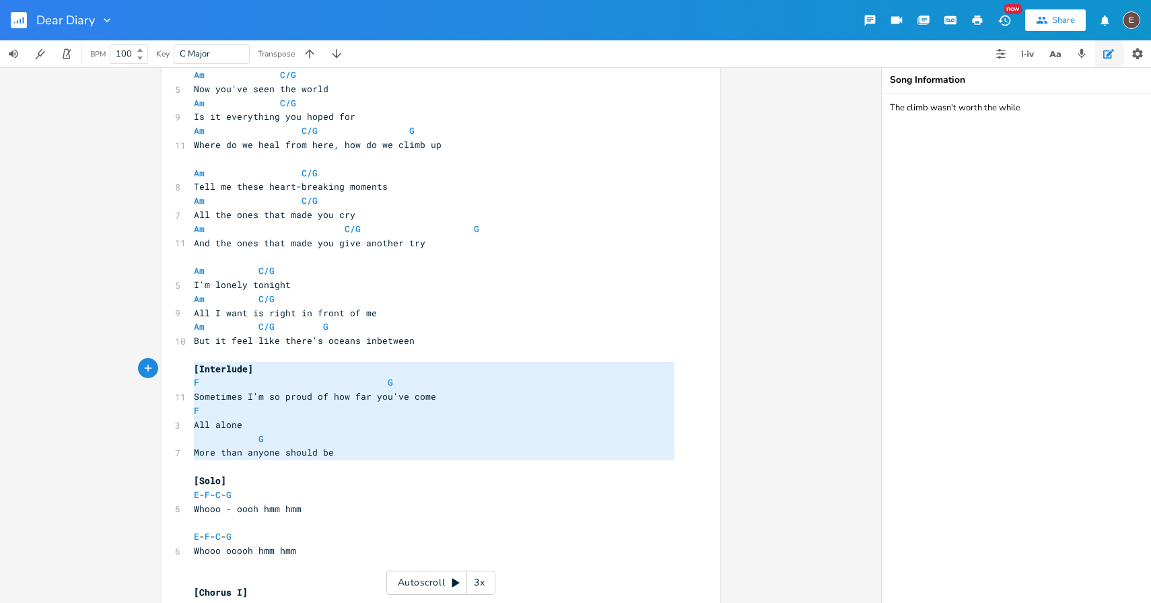
type textarea "[Interlude] F G Sometimes I'm so proud of how far you've come F All alone G Mor…"
drag, startPoint x: 198, startPoint y: 468, endPoint x: 181, endPoint y: 360, distance: 109.6
click at [181, 360] on div "[Interlude] F G Sometimes I'm so proud of how far you've come F All alone G Mor…" at bounding box center [440, 471] width 559 height 3066
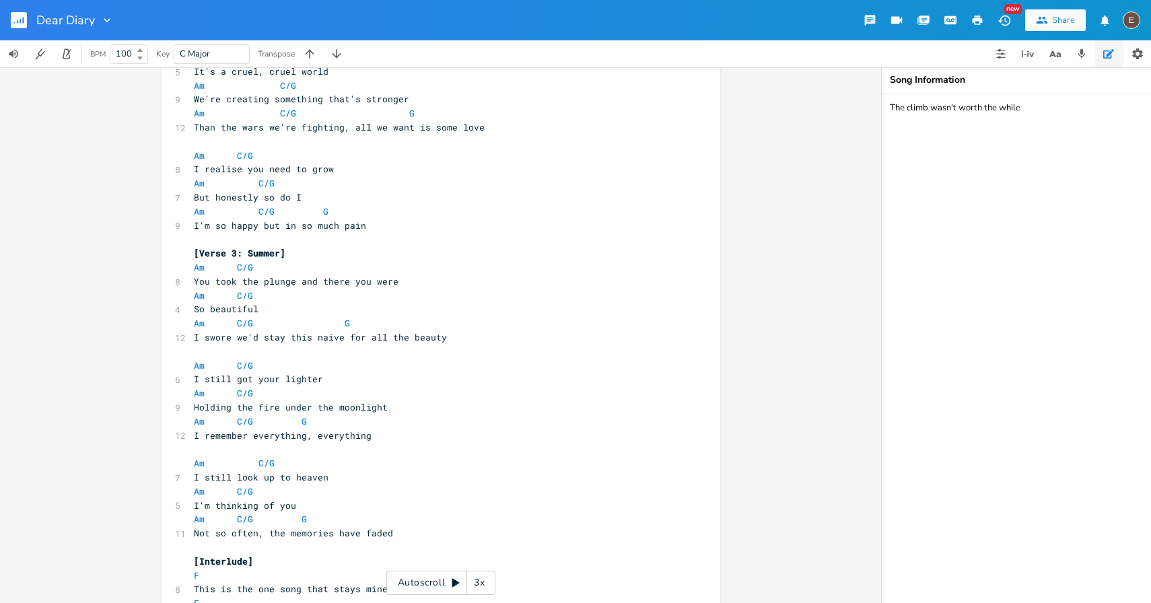
scroll to position [517, 0]
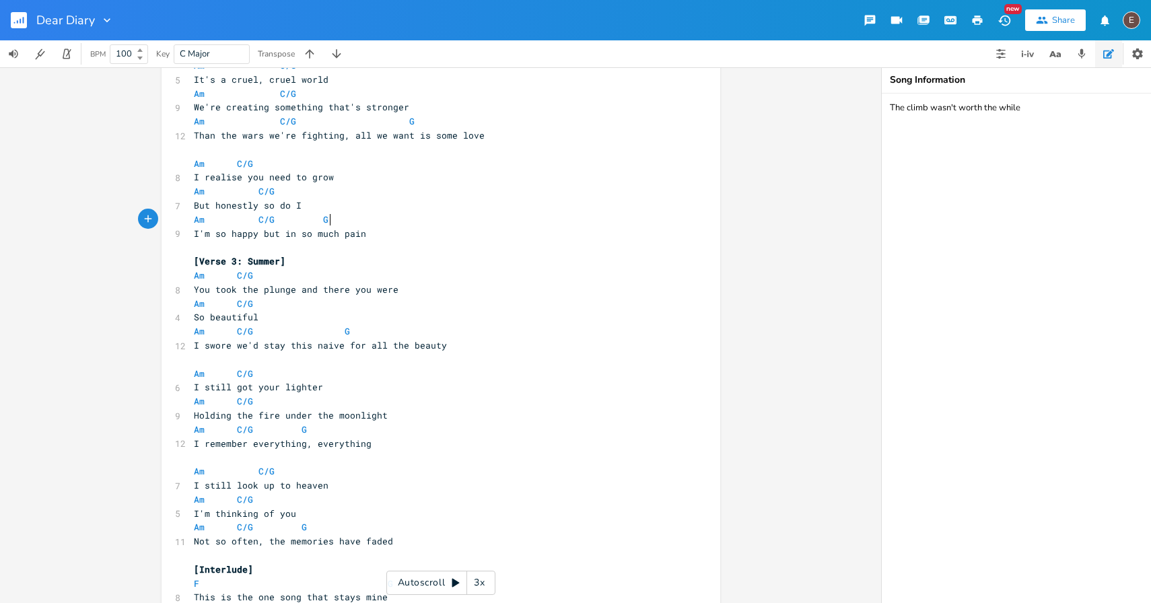
click at [393, 227] on pre "I'm so happy but in so much pain" at bounding box center [434, 234] width 486 height 14
click at [390, 237] on pre "I'm so happy but in so much pain" at bounding box center [434, 234] width 486 height 14
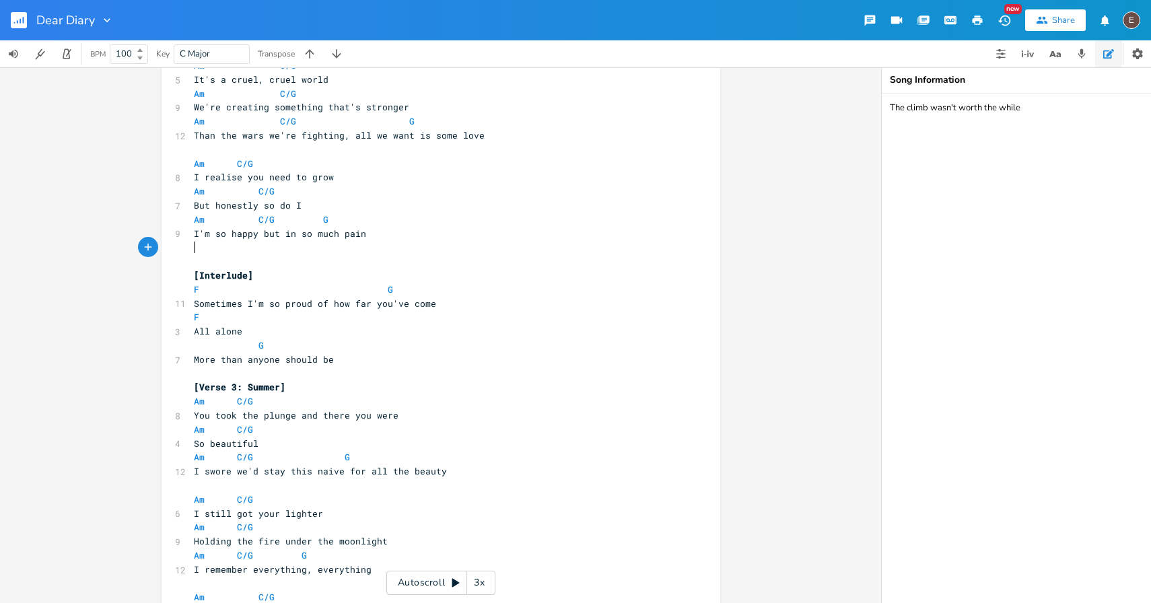
click at [251, 249] on pre "​" at bounding box center [434, 247] width 486 height 14
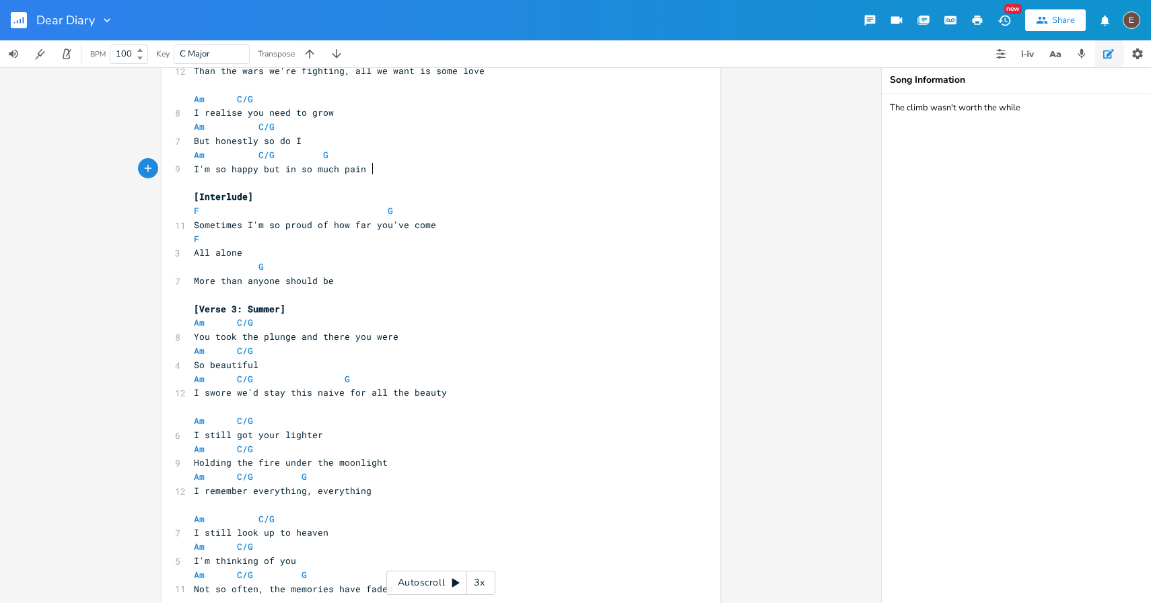
click at [377, 276] on pre "More than anyone should be" at bounding box center [434, 281] width 486 height 14
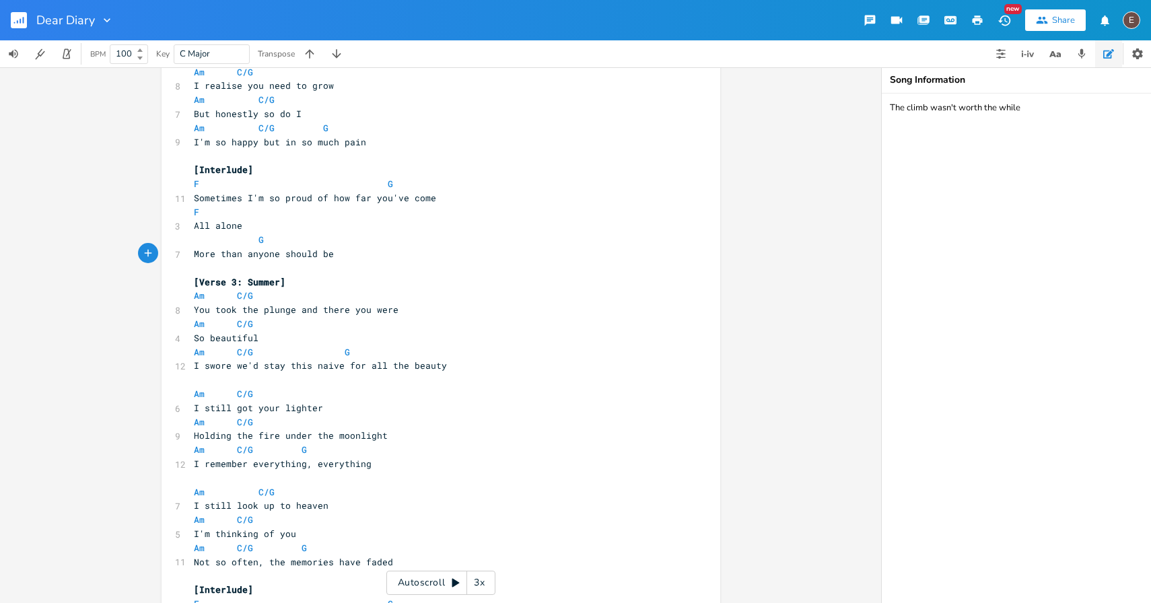
scroll to position [618, 0]
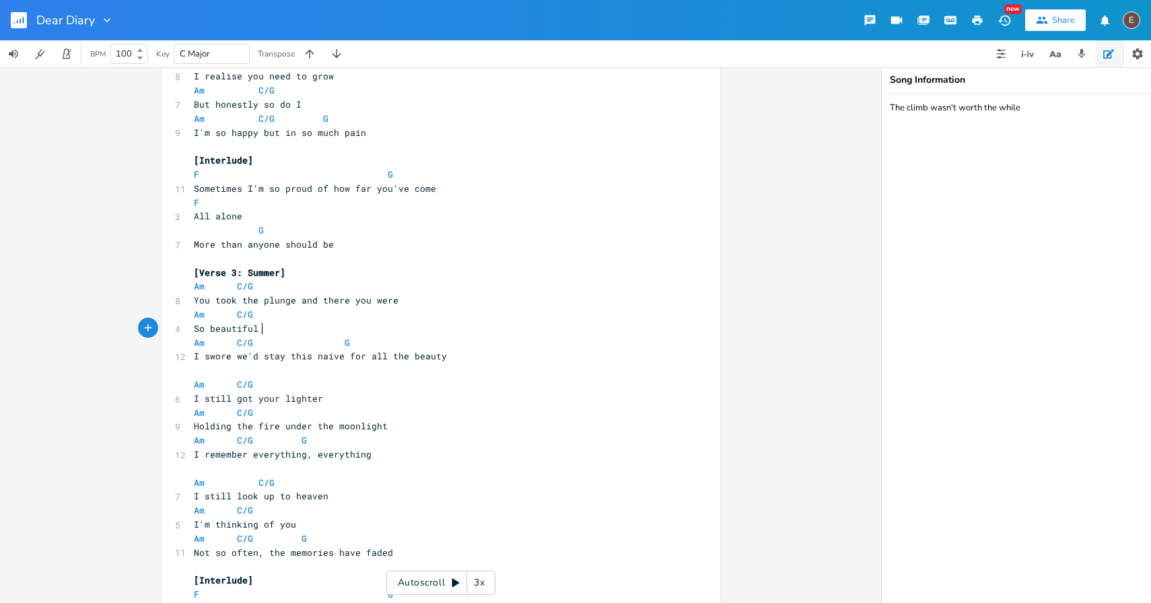
click at [297, 330] on pre "So beautiful" at bounding box center [434, 329] width 486 height 14
click at [239, 334] on span "So beautiful" at bounding box center [226, 328] width 65 height 12
type textarea "beautiful"
click at [239, 334] on span "So beautiful" at bounding box center [226, 328] width 65 height 12
click at [323, 336] on span at bounding box center [334, 343] width 22 height 14
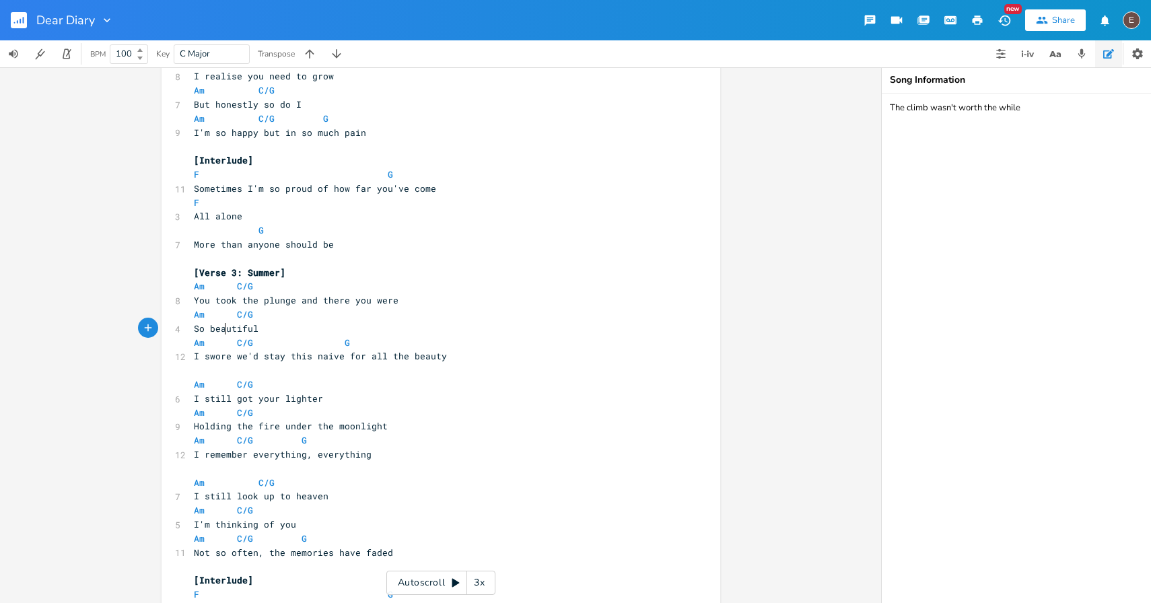
click at [221, 326] on span "So beautiful" at bounding box center [226, 328] width 65 height 12
type textarea "beautiful"
click at [225, 330] on span "So beautiful" at bounding box center [226, 328] width 65 height 12
type textarea "beautiful"
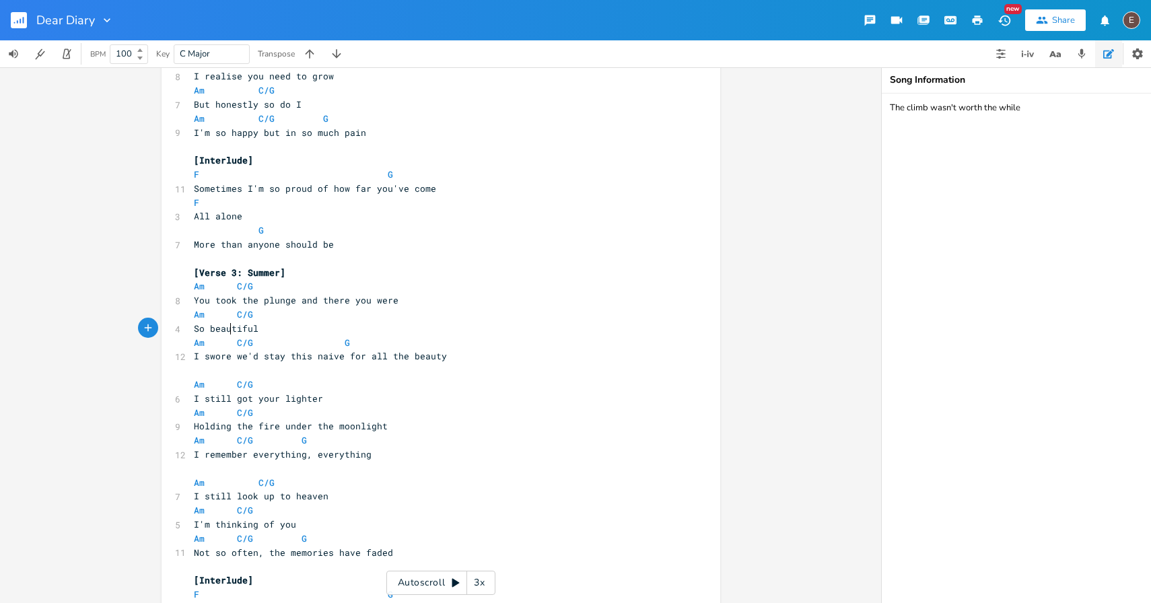
click at [225, 330] on span "So beautiful" at bounding box center [226, 328] width 65 height 12
click at [215, 326] on span "So beautiful" at bounding box center [226, 328] width 65 height 12
type textarea "So beautiful"
click at [215, 326] on span "So beautiful" at bounding box center [226, 328] width 65 height 12
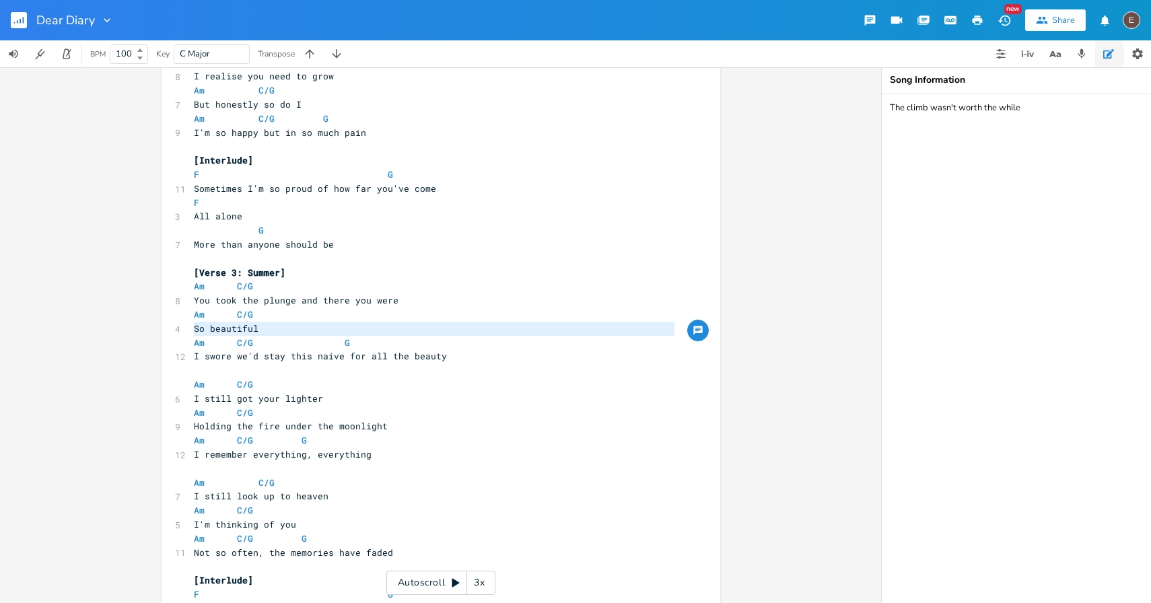
click at [279, 328] on pre "So beautiful" at bounding box center [434, 329] width 486 height 14
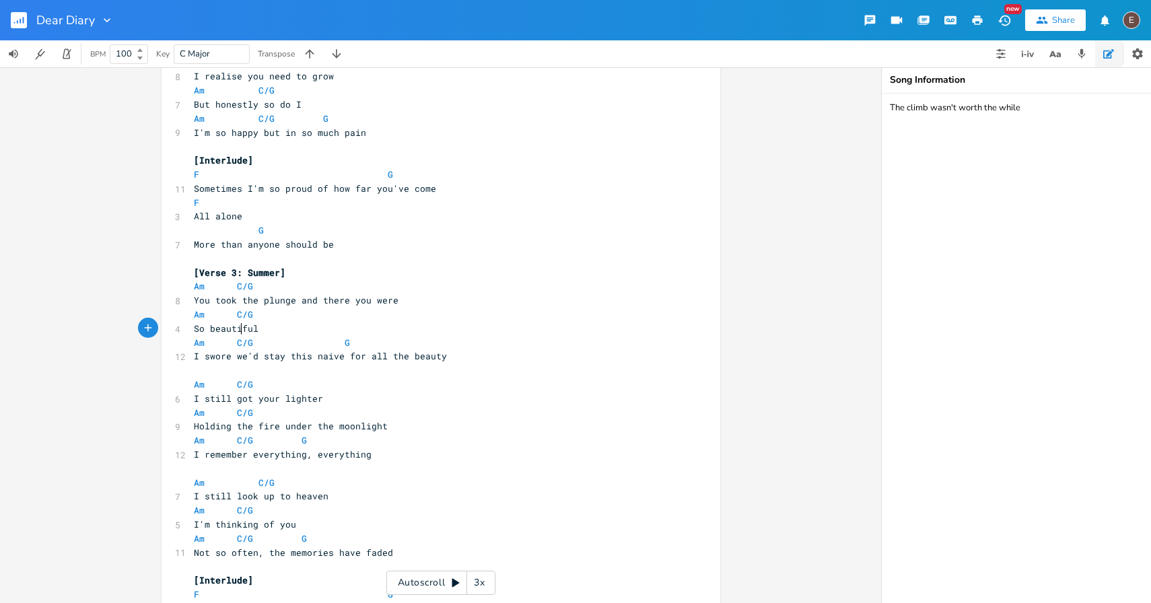
click at [234, 328] on span "So beautiful" at bounding box center [226, 328] width 65 height 12
type textarea "beautiful"
click at [234, 328] on span "So beautiful" at bounding box center [226, 328] width 65 height 12
click at [291, 346] on span at bounding box center [291, 343] width 22 height 14
click at [237, 337] on span "C/G" at bounding box center [245, 342] width 16 height 13
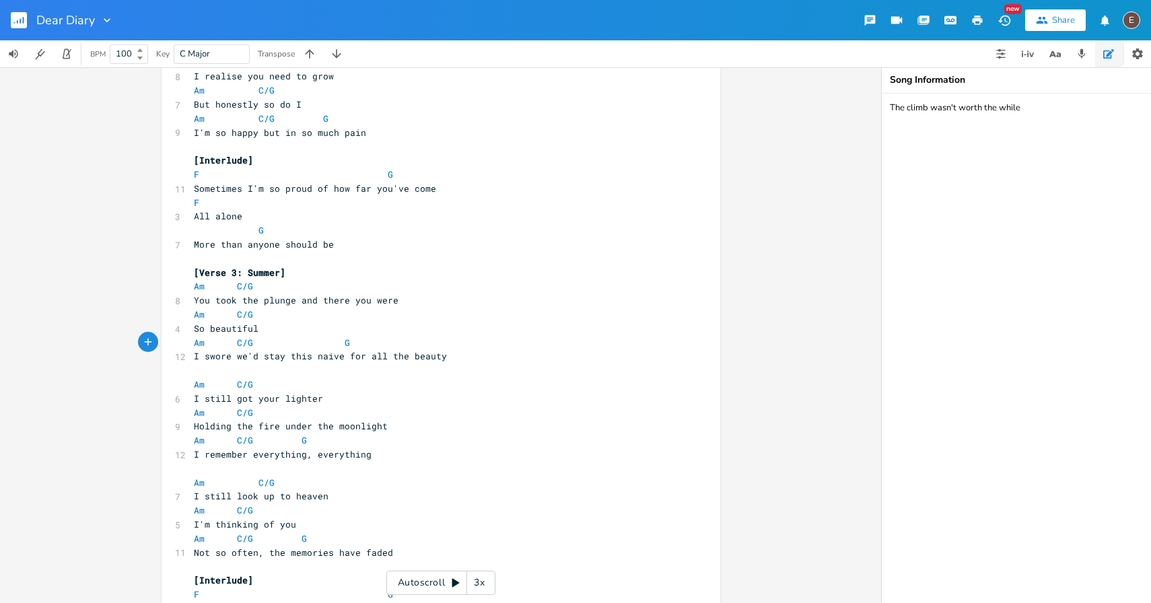
click at [225, 330] on span "So beautiful" at bounding box center [226, 328] width 65 height 12
type textarea "beautiful"
click at [225, 330] on span "So beautiful" at bounding box center [226, 328] width 65 height 12
click at [194, 329] on span "So beautiful" at bounding box center [226, 328] width 65 height 12
type textarea "for all the beauty"
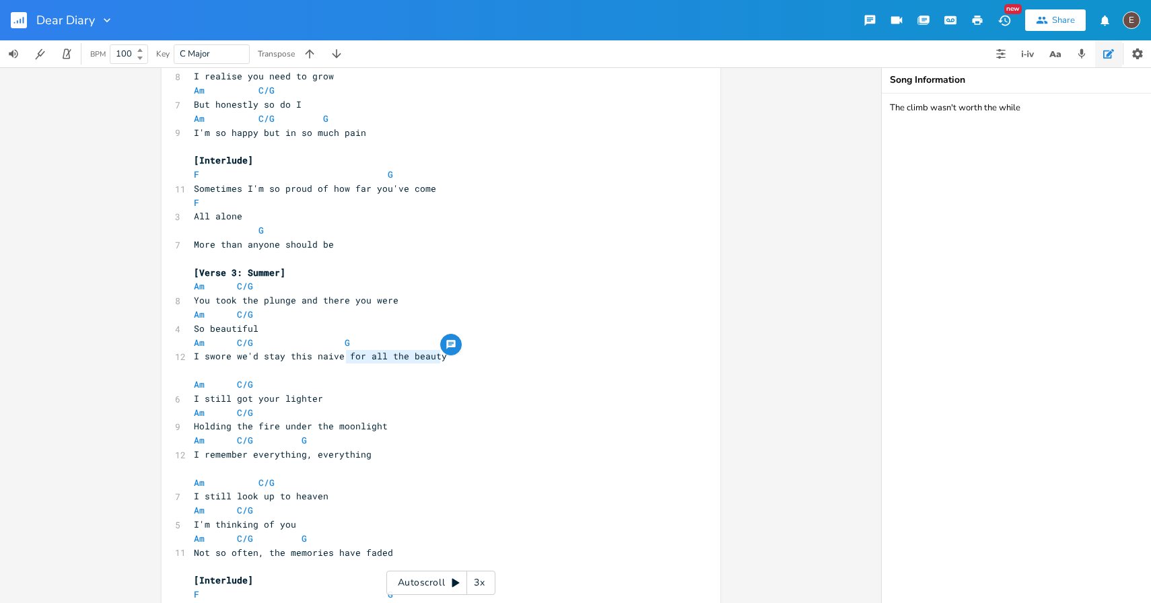
drag, startPoint x: 446, startPoint y: 359, endPoint x: 340, endPoint y: 357, distance: 106.3
click at [340, 357] on pre "I swore we'd stay this naive for all the beauty" at bounding box center [434, 356] width 486 height 14
click at [258, 330] on pre "So beautiful" at bounding box center [434, 329] width 486 height 14
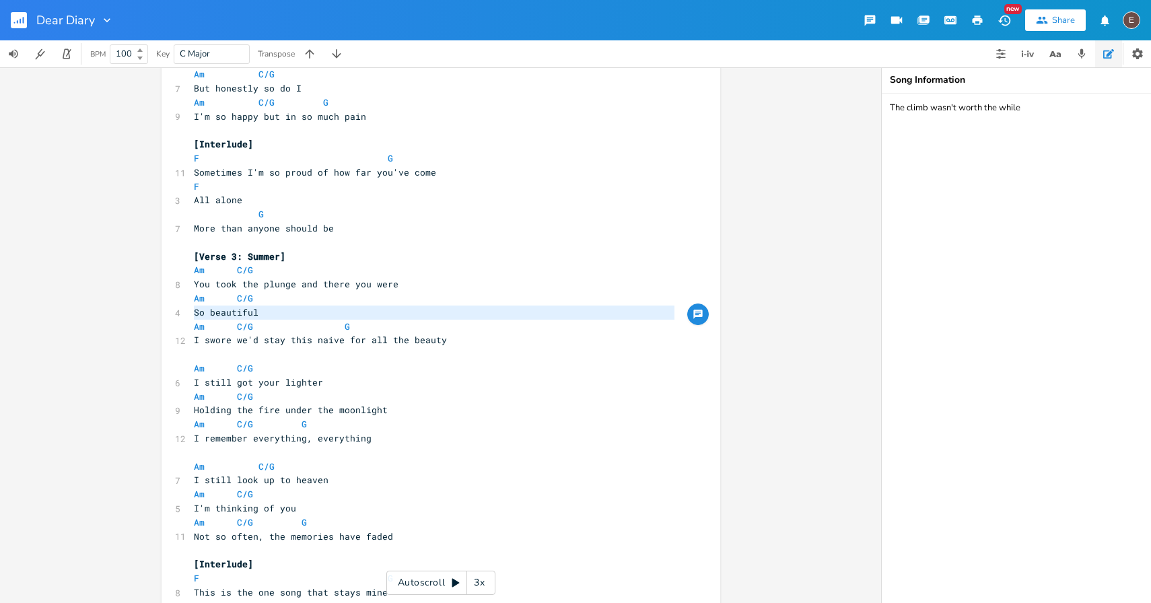
scroll to position [629, 0]
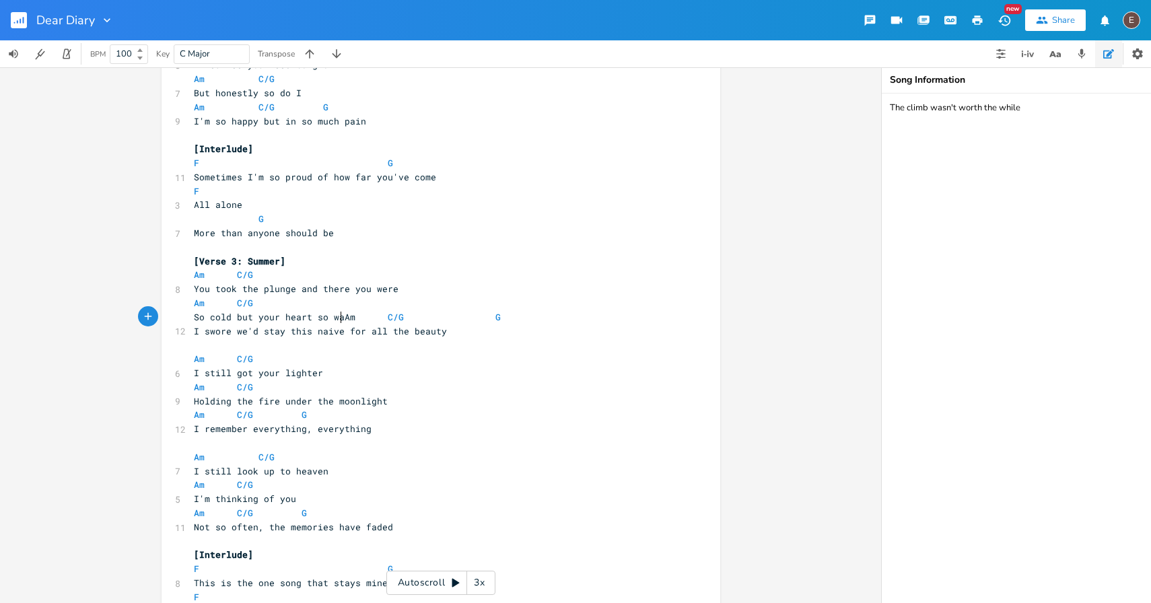
type textarea "So cold but your heart so warm"
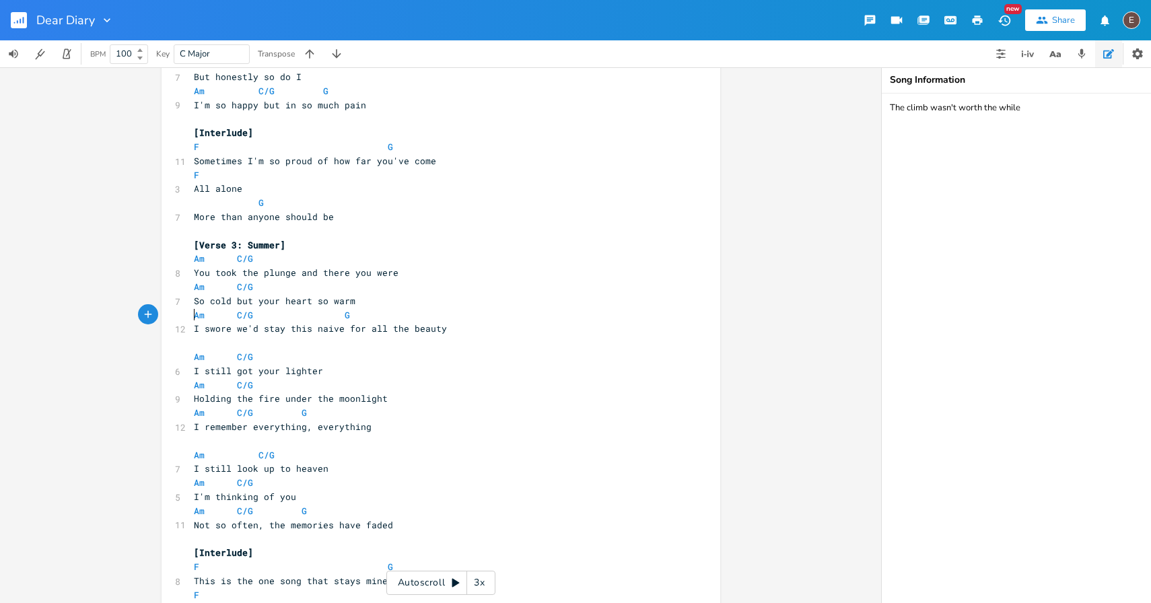
scroll to position [649, 0]
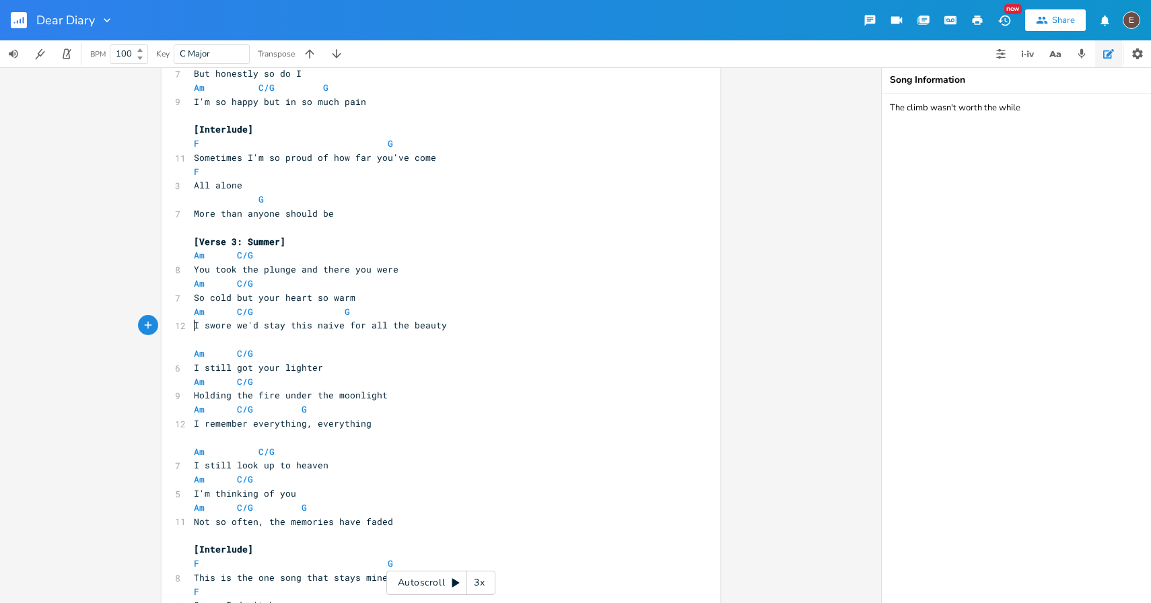
click at [194, 326] on span "I swore we'd stay this naive for all the beauty" at bounding box center [320, 325] width 253 height 12
drag, startPoint x: 439, startPoint y: 324, endPoint x: 359, endPoint y: 326, distance: 80.8
click at [359, 326] on pre "I swore we'd stay this naive for all the beauty" at bounding box center [434, 325] width 486 height 14
type textarea "ever"
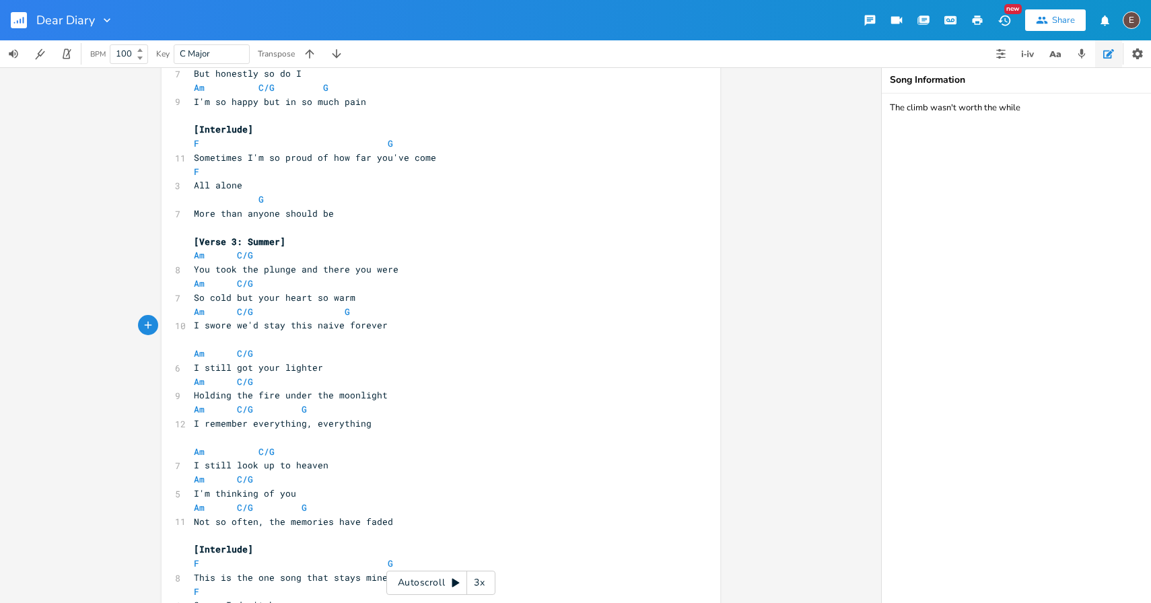
click at [372, 329] on span "I swore we'd stay this naive forever" at bounding box center [291, 325] width 194 height 12
type textarea "we'd"
drag, startPoint x: 252, startPoint y: 325, endPoint x: 231, endPoint y: 326, distance: 20.9
click at [231, 326] on span "I swore we'd stay this naive forever" at bounding box center [291, 325] width 194 height 12
click at [377, 328] on span "I swore we'd stay this naive forever" at bounding box center [291, 325] width 194 height 12
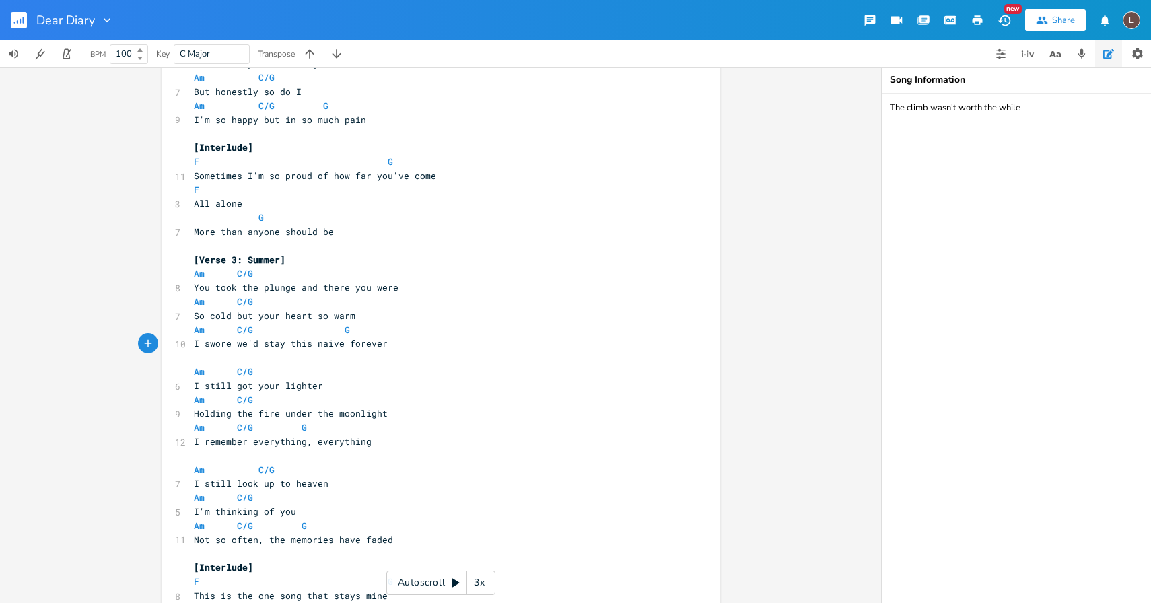
scroll to position [628, 0]
click at [335, 322] on span "So cold but your heart so warm" at bounding box center [274, 318] width 161 height 12
type textarea "So cold but your heart so warm"
click at [335, 322] on span "So cold but your heart so warm" at bounding box center [274, 318] width 161 height 12
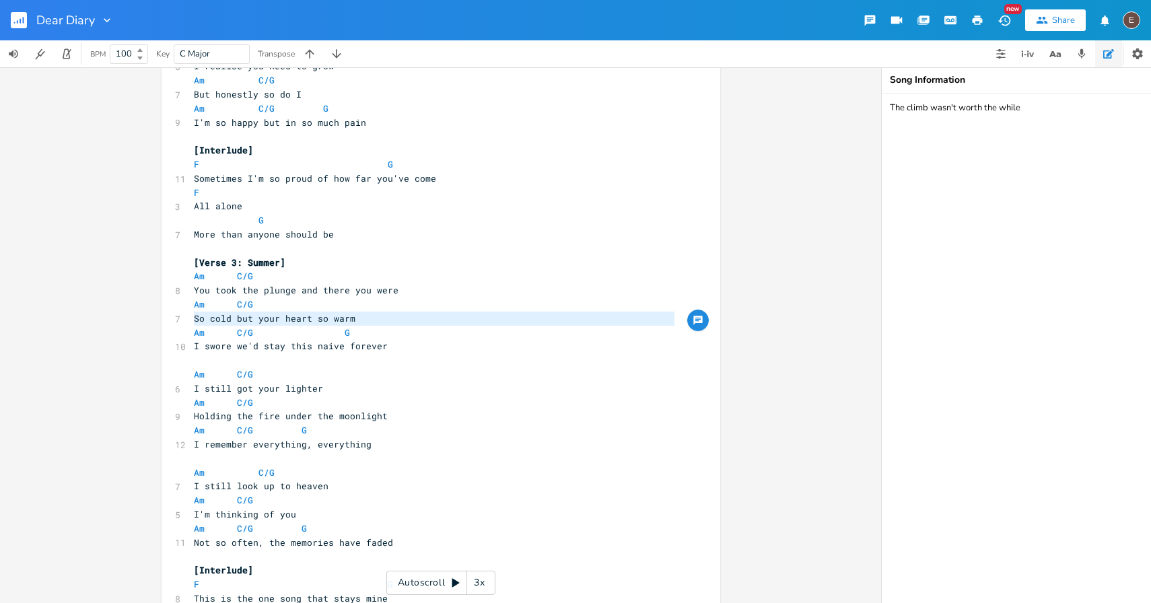
click at [194, 322] on span "So cold but your heart so warm" at bounding box center [274, 318] width 161 height 12
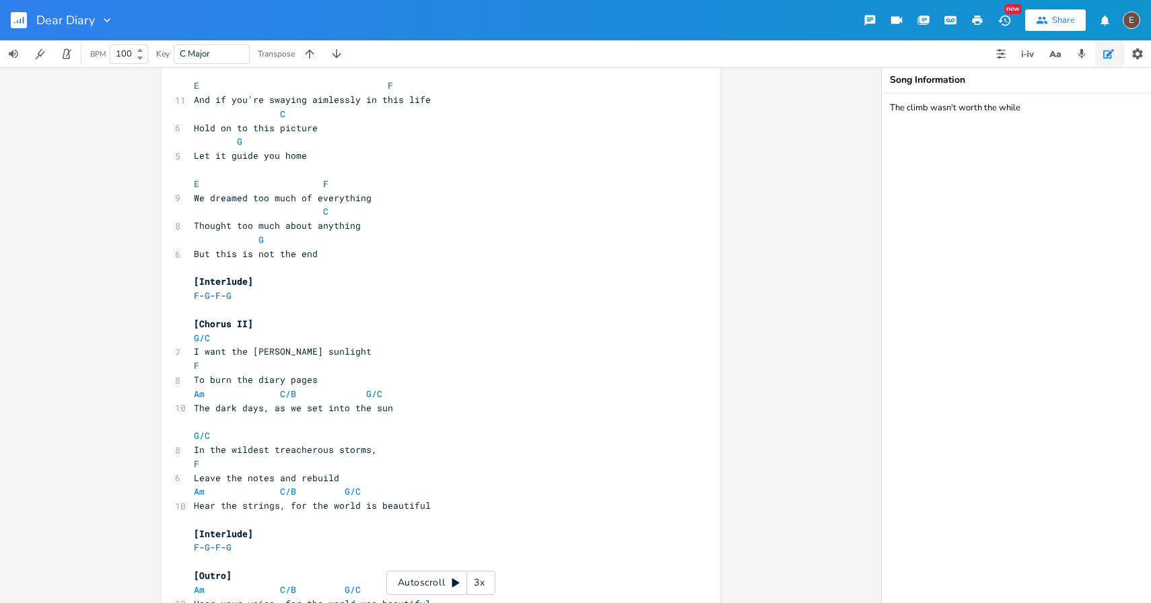
scroll to position [1871, 0]
click at [271, 475] on span "Leave the notes and rebuild" at bounding box center [266, 474] width 145 height 12
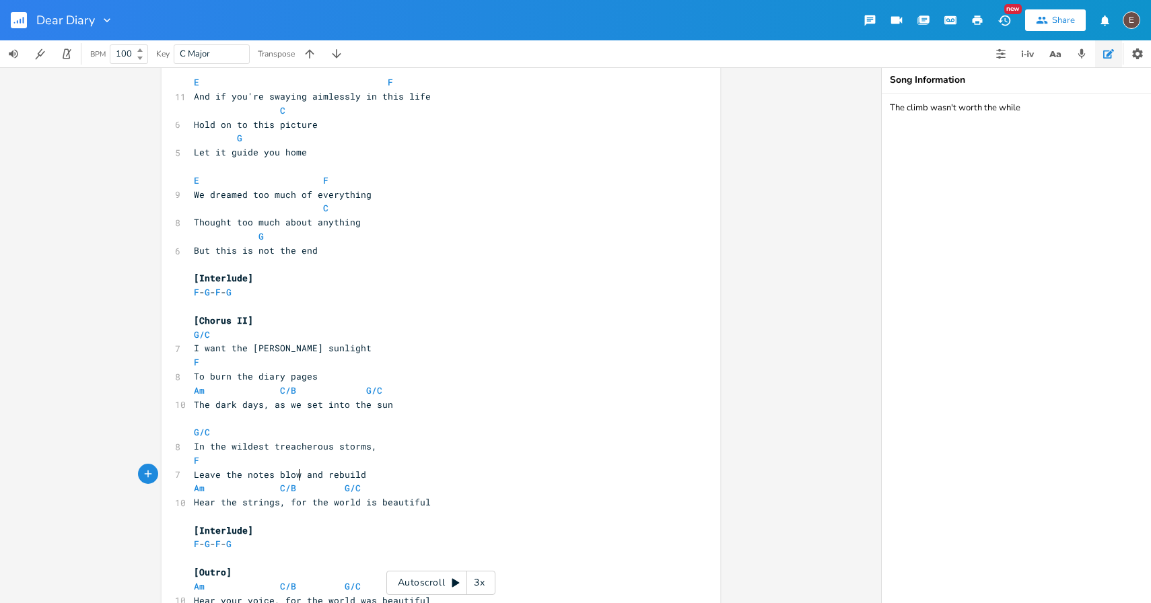
type textarea "blowing"
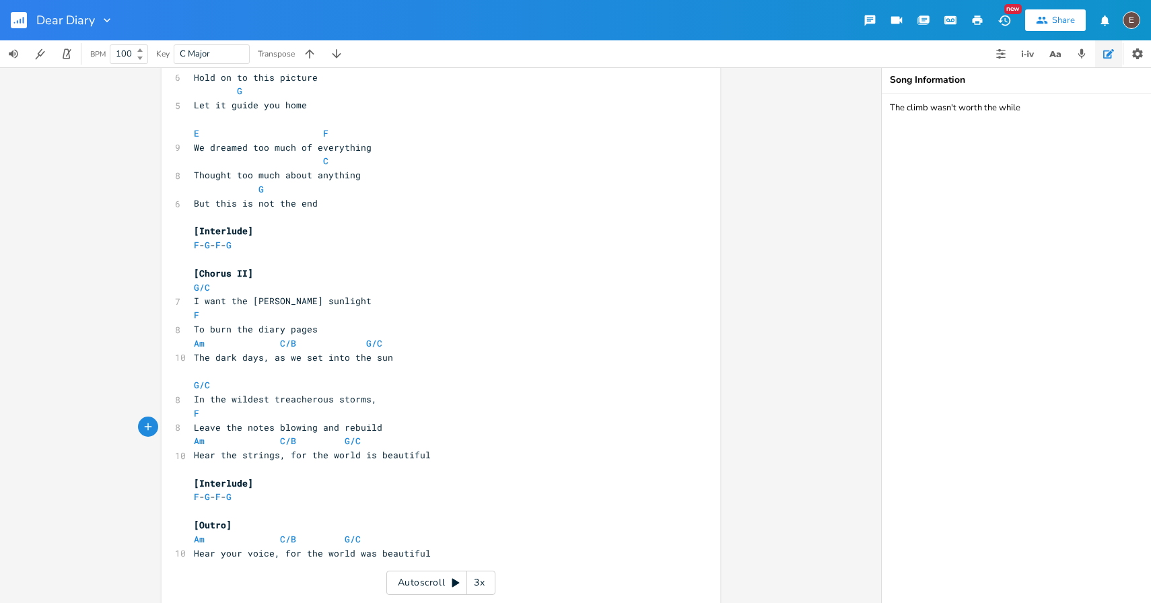
scroll to position [1933, 0]
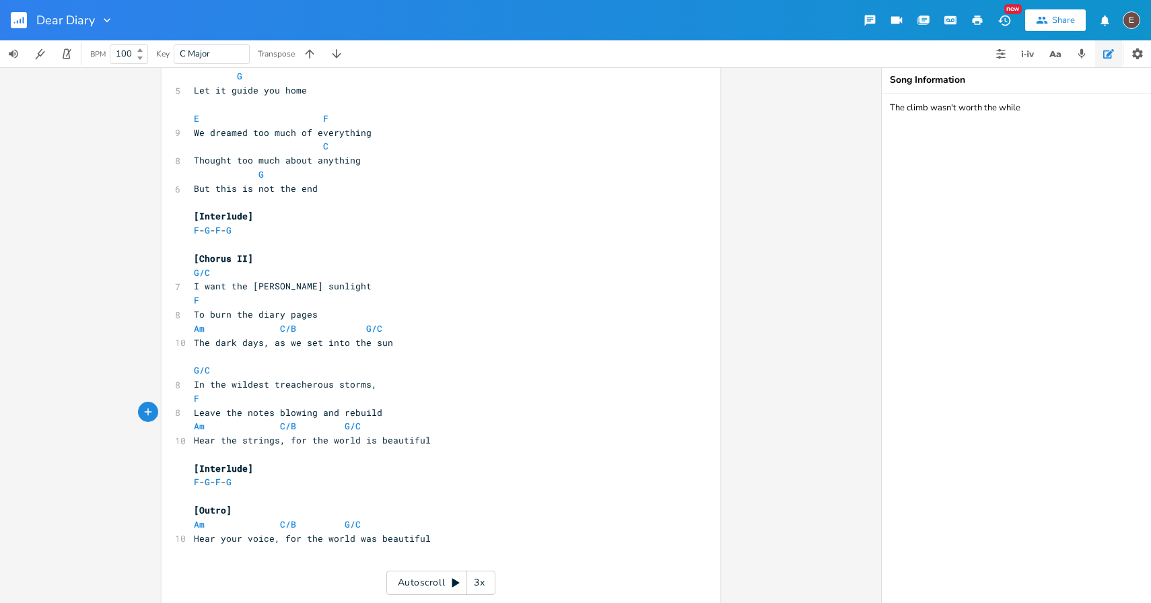
click at [295, 406] on span "Leave the notes blowing and rebuild" at bounding box center [288, 412] width 188 height 12
type textarea "F"
click at [295, 406] on span "Leave the notes blowing and rebuild" at bounding box center [288, 412] width 188 height 12
click at [297, 417] on span "Leave the notes blowing and rebuild" at bounding box center [288, 412] width 188 height 12
type textarea "blowing"
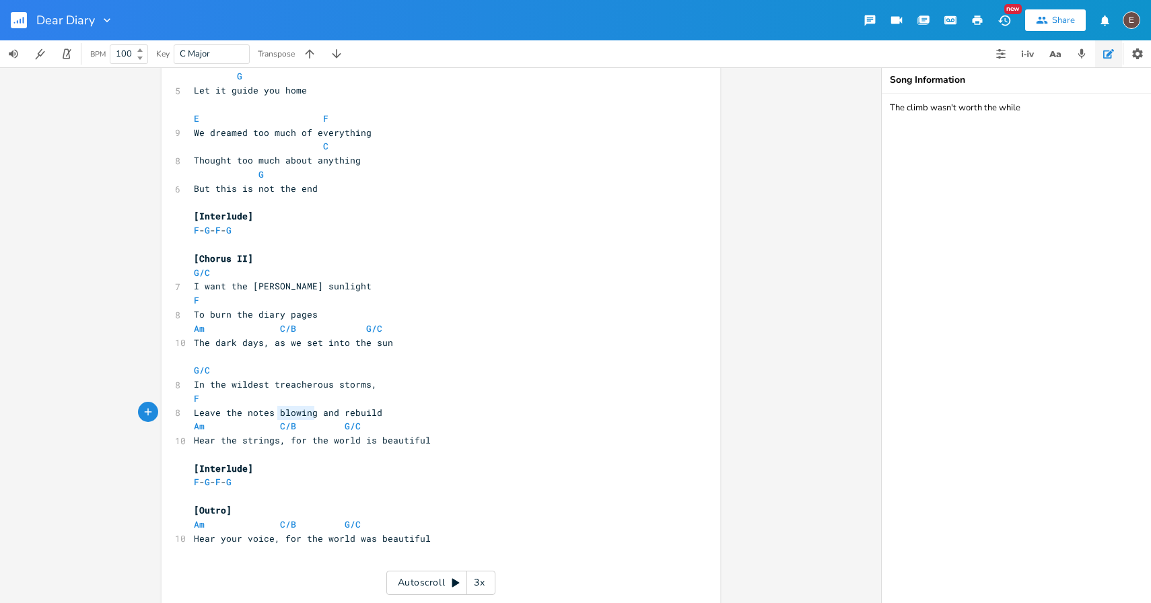
click at [297, 417] on span "Leave the notes blowing and rebuild" at bounding box center [288, 412] width 188 height 12
click at [320, 487] on pre "F - G - F - G" at bounding box center [434, 482] width 486 height 14
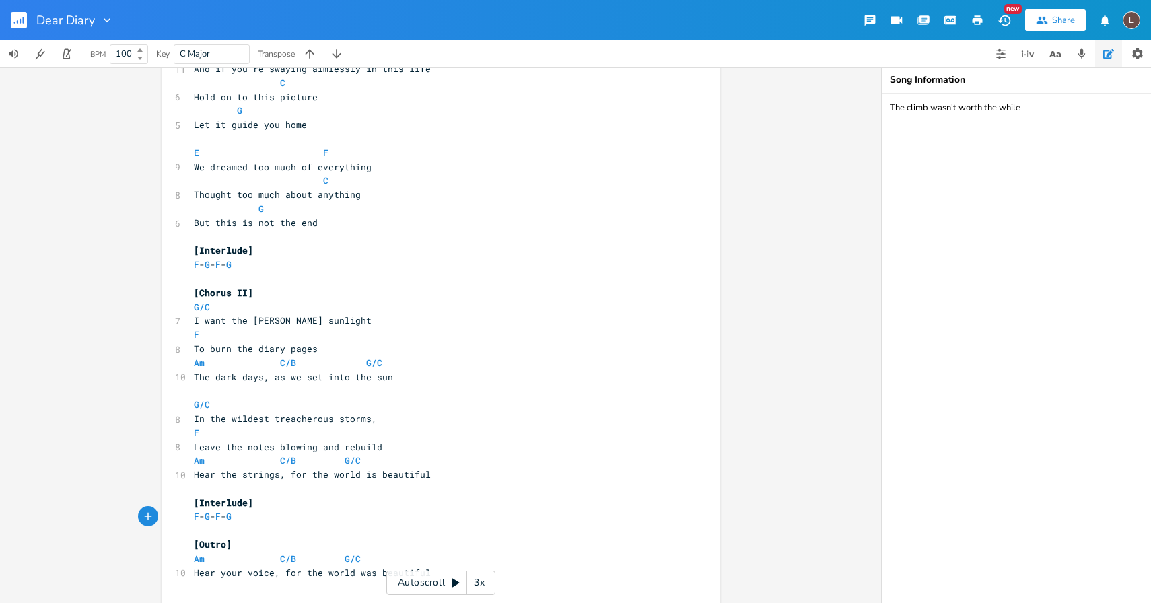
scroll to position [1895, 0]
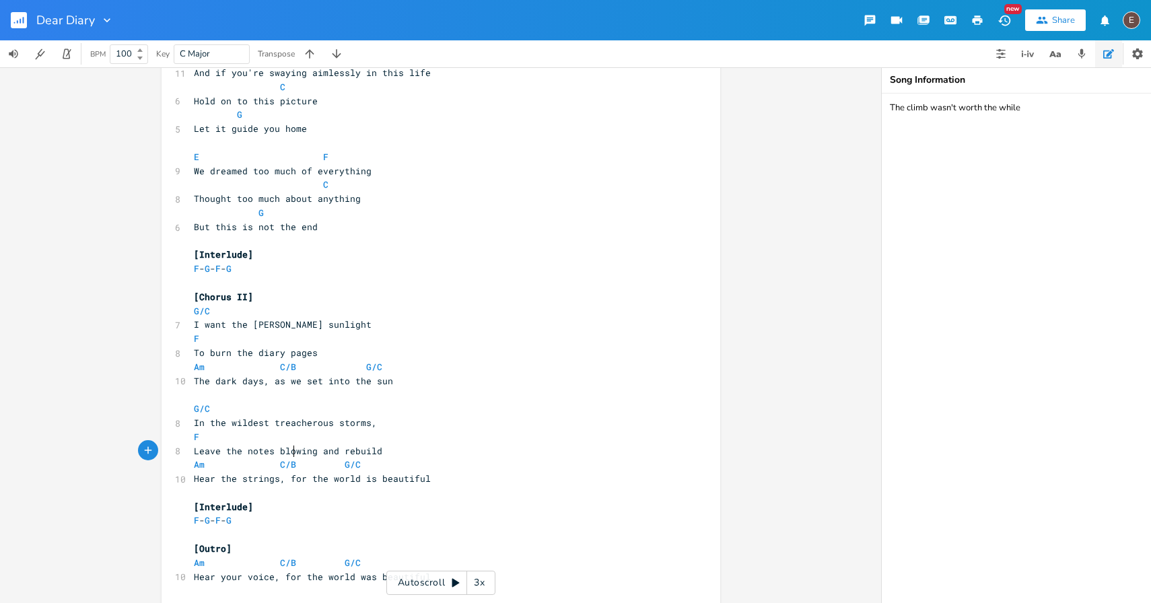
click at [291, 449] on span "Leave the notes blowing and rebuild" at bounding box center [288, 451] width 188 height 12
type textarea "blowing"
click at [291, 449] on span "Leave the notes blowing and rebuild" at bounding box center [288, 451] width 188 height 12
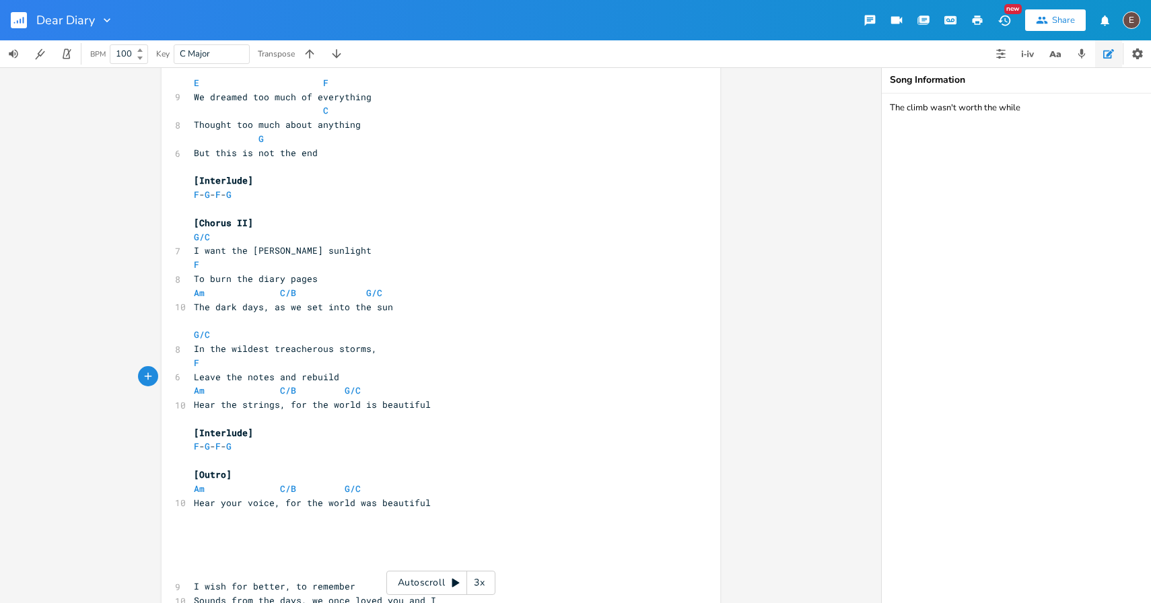
scroll to position [2009, 0]
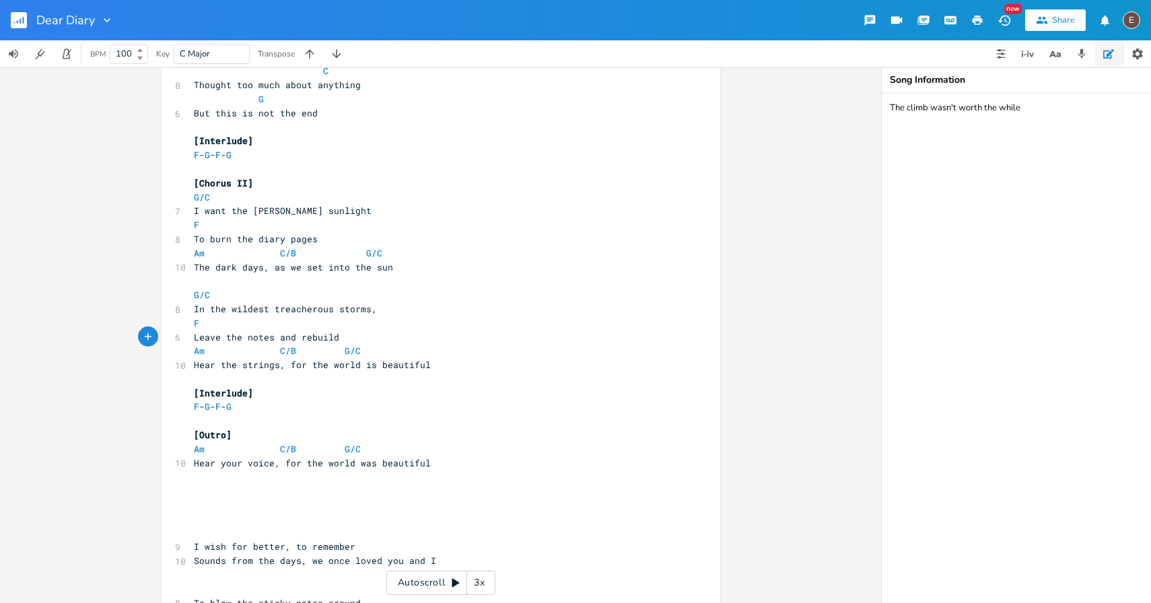
click at [194, 461] on span "Hear your voice, for the world was beautiful" at bounding box center [312, 463] width 237 height 12
type textarea "I"
type textarea "h"
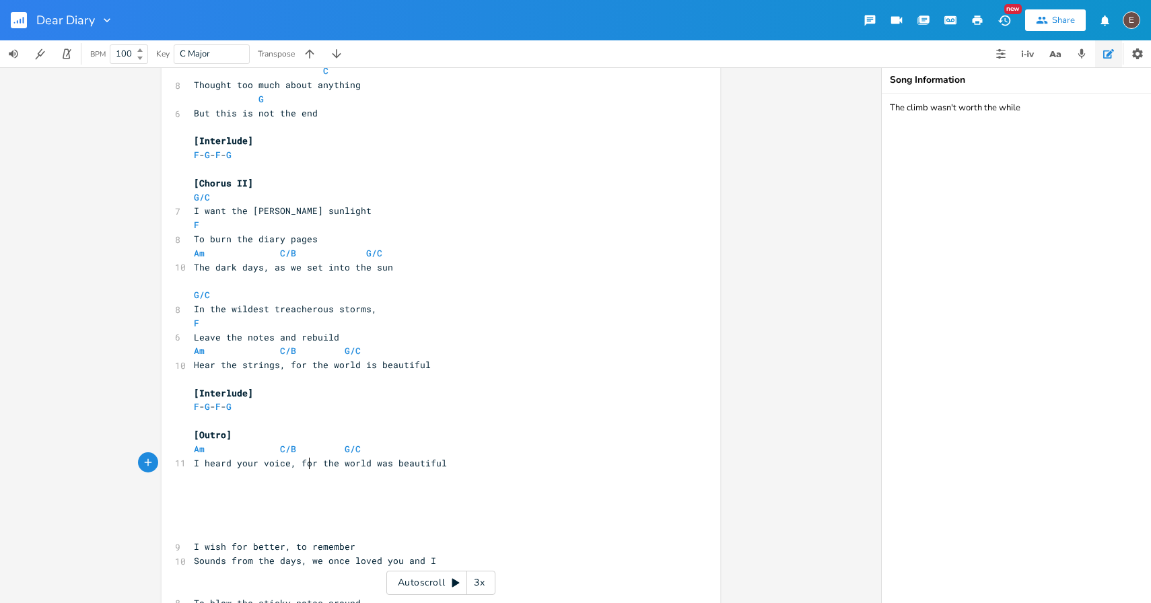
click at [303, 465] on span "I heard your voice, for the world was beautiful" at bounding box center [320, 463] width 253 height 12
click at [392, 459] on span "I heard your voice, the world was beautiful" at bounding box center [309, 463] width 231 height 12
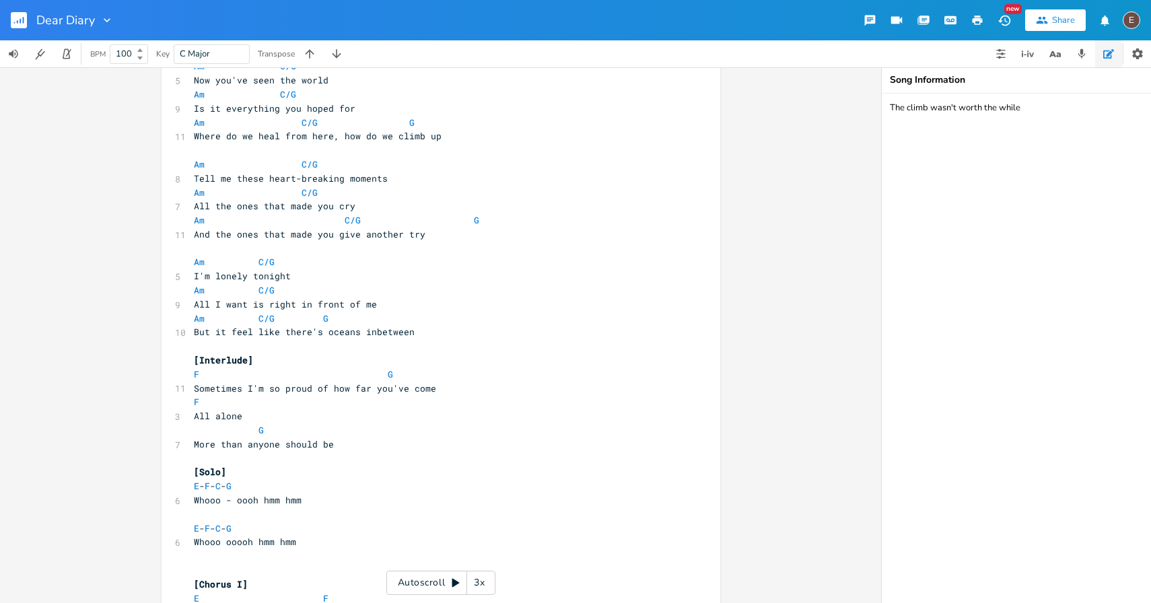
scroll to position [1260, 0]
click at [256, 303] on span "All I want is right in front of me" at bounding box center [285, 301] width 183 height 12
click at [295, 299] on span "All I want should right in front of me" at bounding box center [296, 301] width 205 height 12
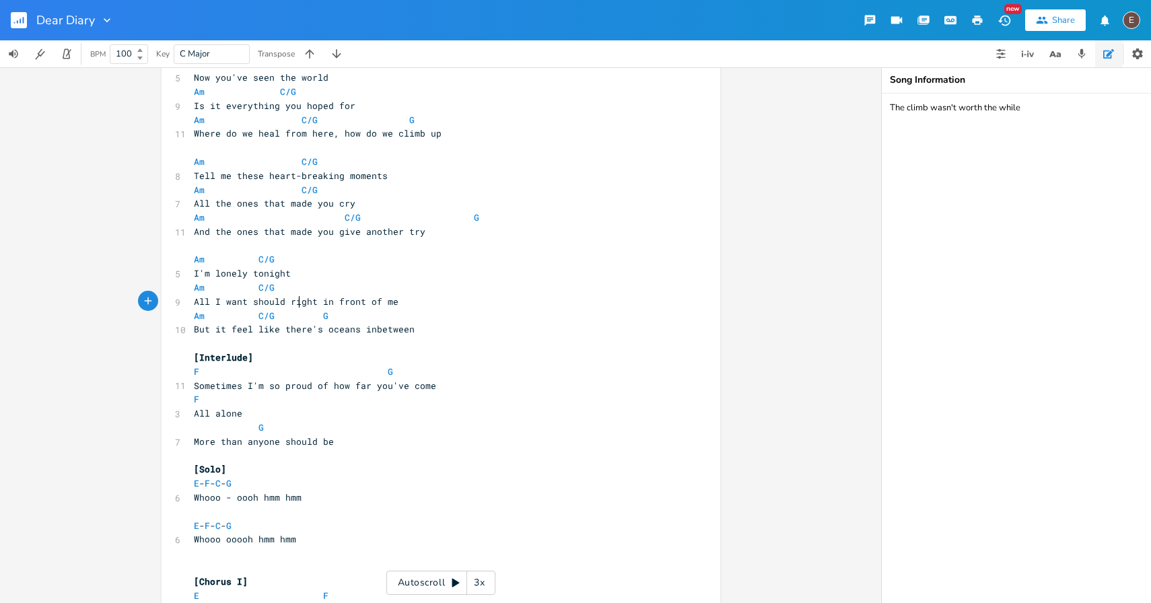
click at [295, 299] on span "All I want should right in front of me" at bounding box center [296, 301] width 205 height 12
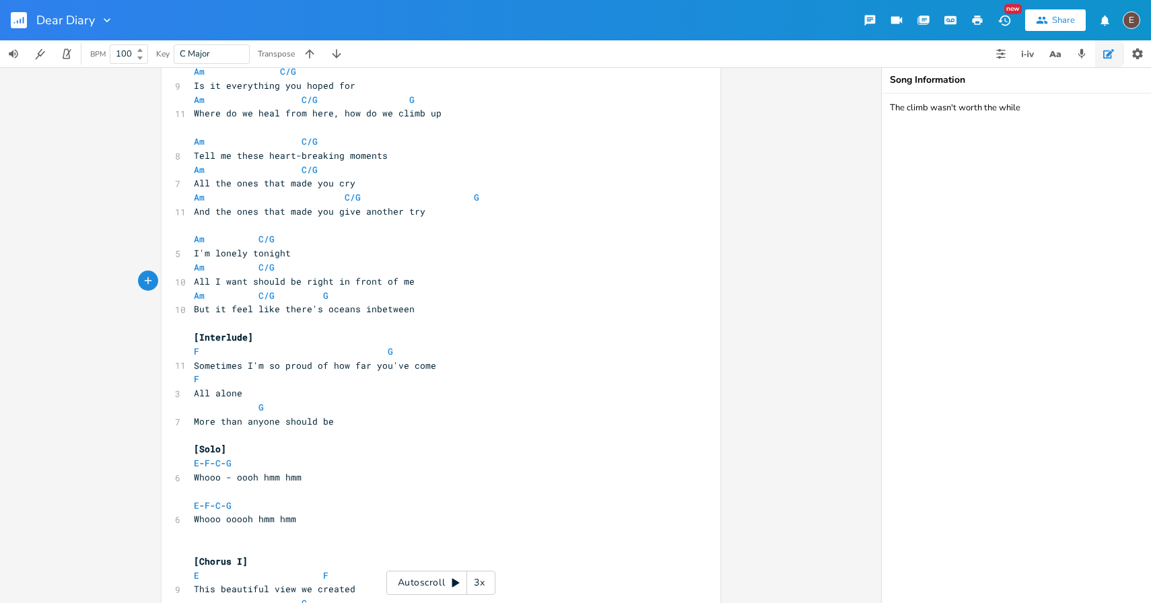
scroll to position [1283, 0]
click at [316, 277] on span "All I want should be right in front of me" at bounding box center [304, 279] width 221 height 12
click at [362, 291] on pre "Am C/G G" at bounding box center [434, 294] width 486 height 14
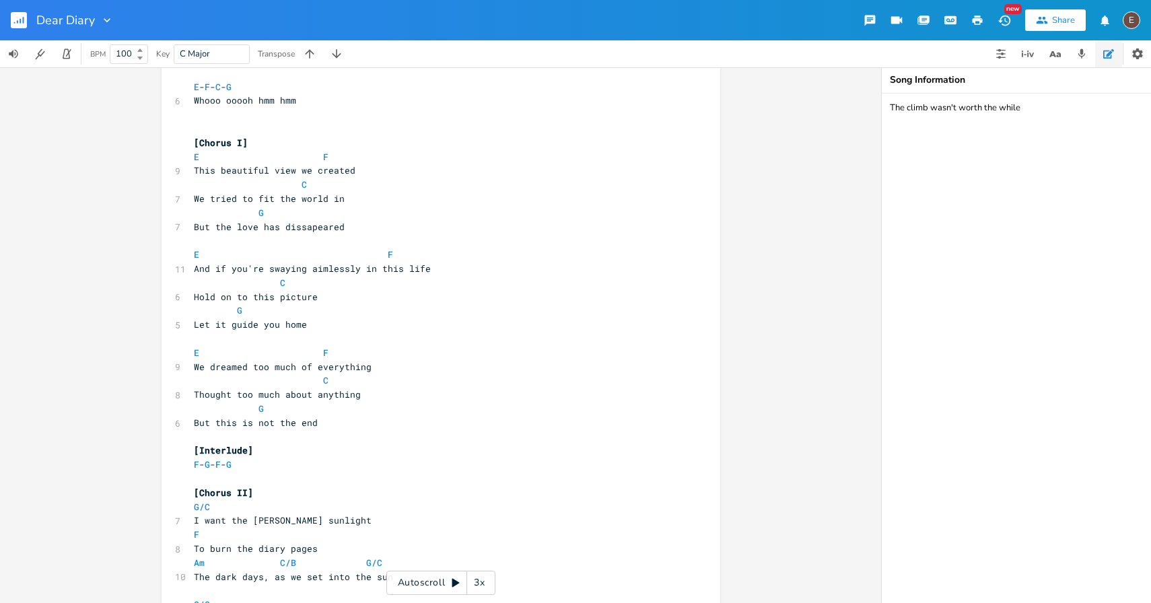
scroll to position [1484, 0]
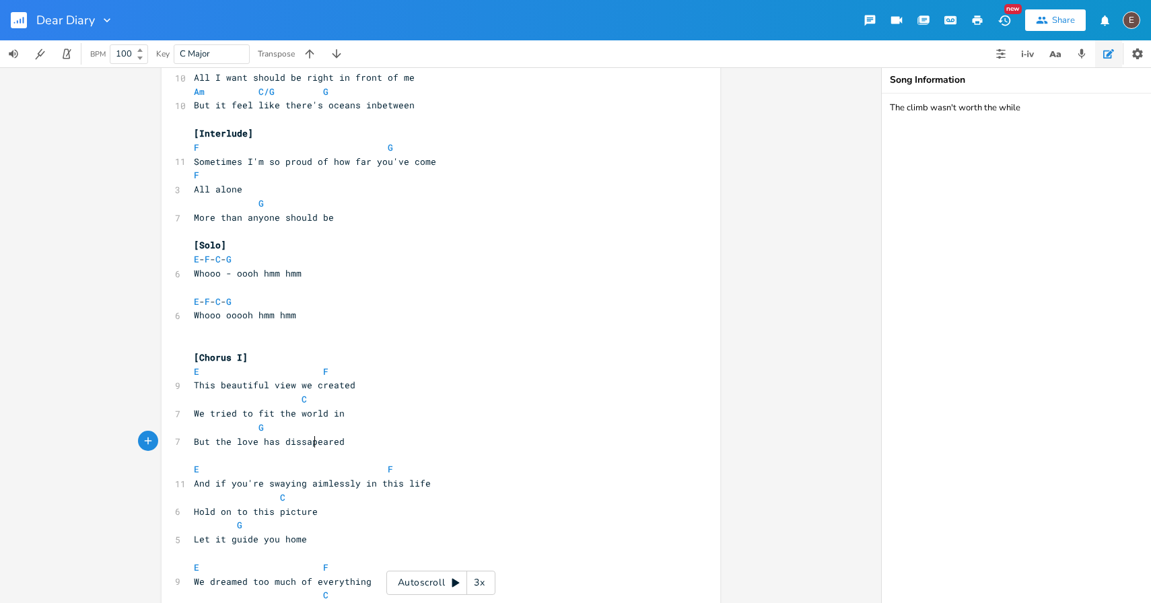
click at [308, 440] on span "But the love has dissapeared" at bounding box center [269, 441] width 151 height 12
click at [314, 471] on span at bounding box center [312, 469] width 22 height 14
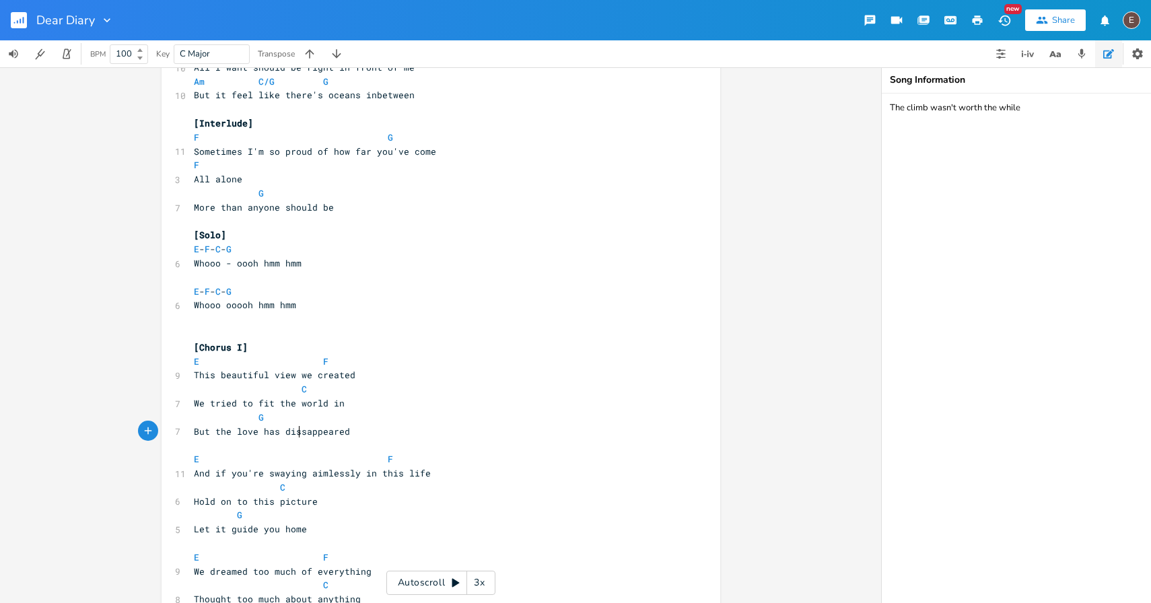
click at [297, 427] on span "But the love has dissappeared" at bounding box center [272, 431] width 156 height 12
click at [347, 457] on span at bounding box center [356, 459] width 22 height 14
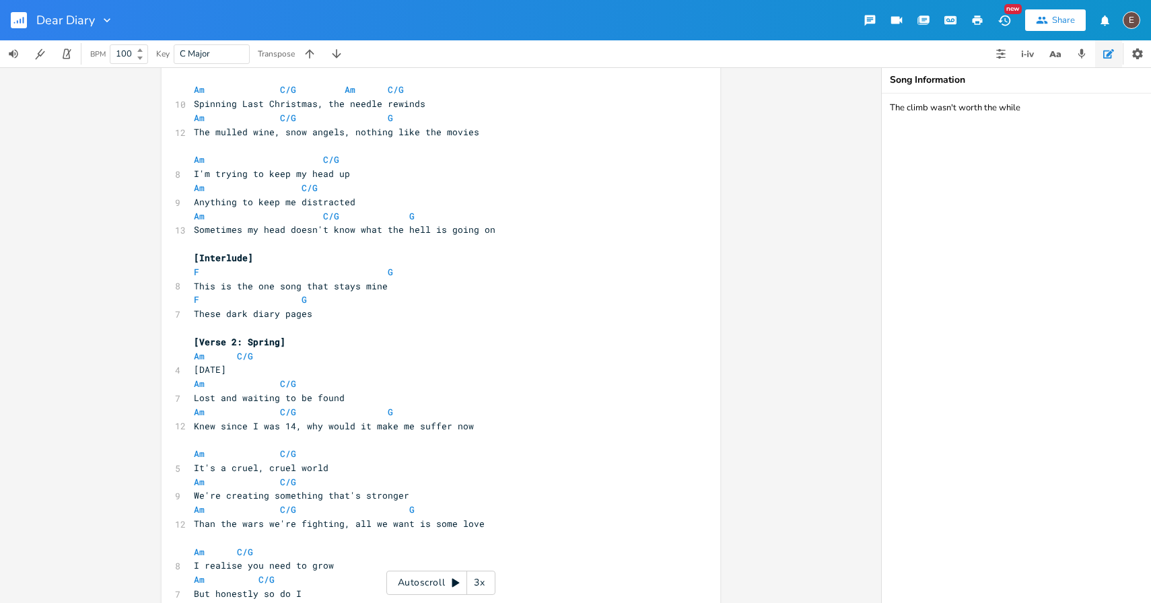
scroll to position [0, 0]
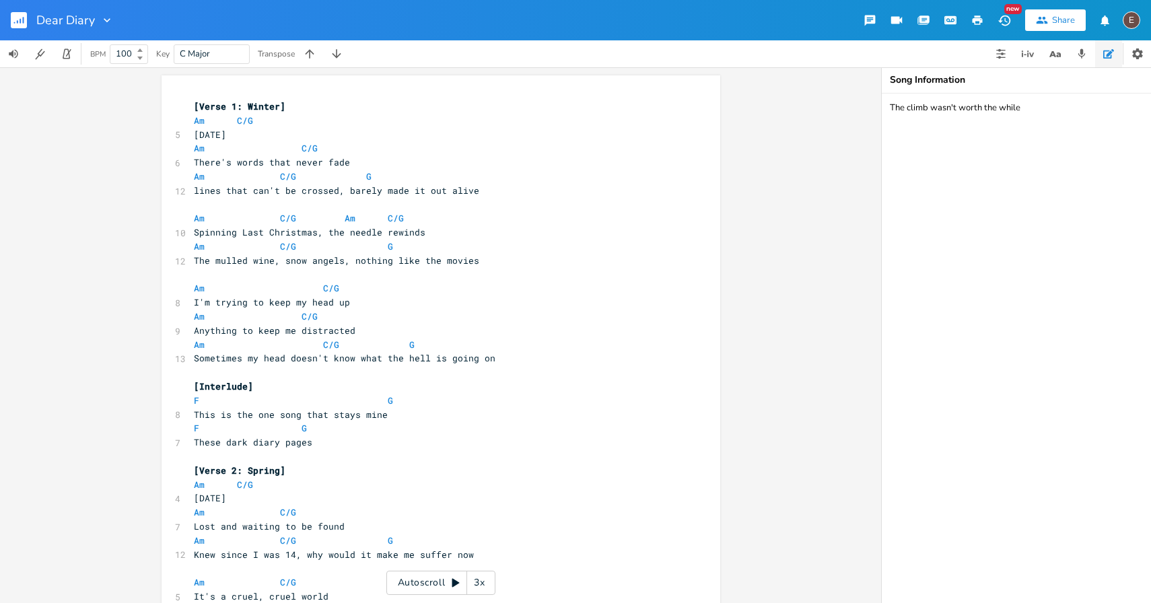
click at [22, 24] on rect "button" at bounding box center [19, 20] width 16 height 16
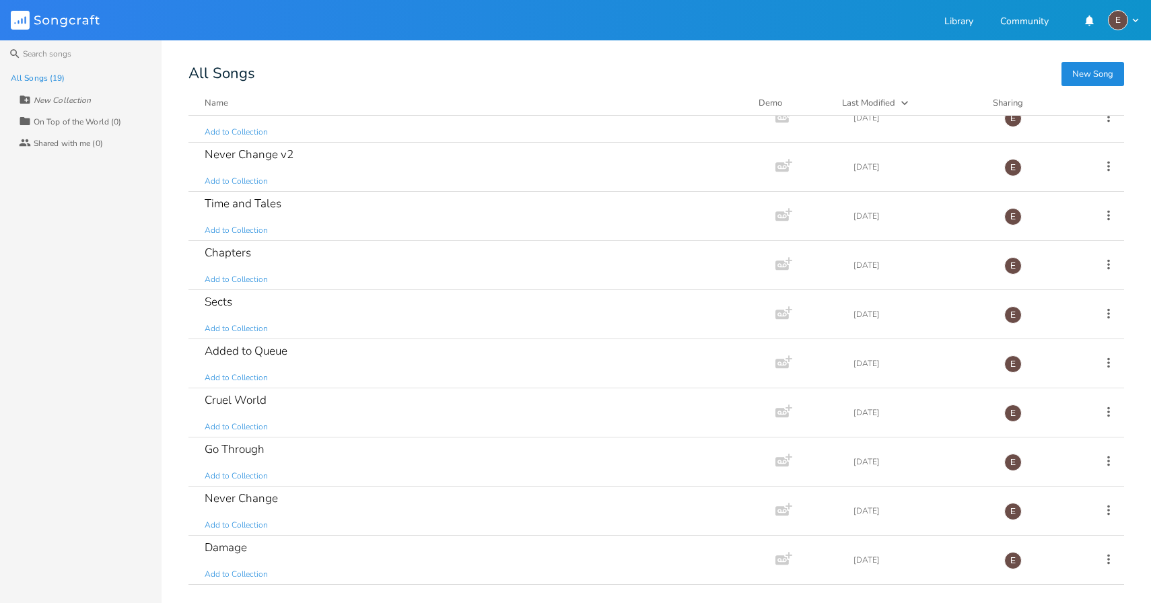
scroll to position [457, 0]
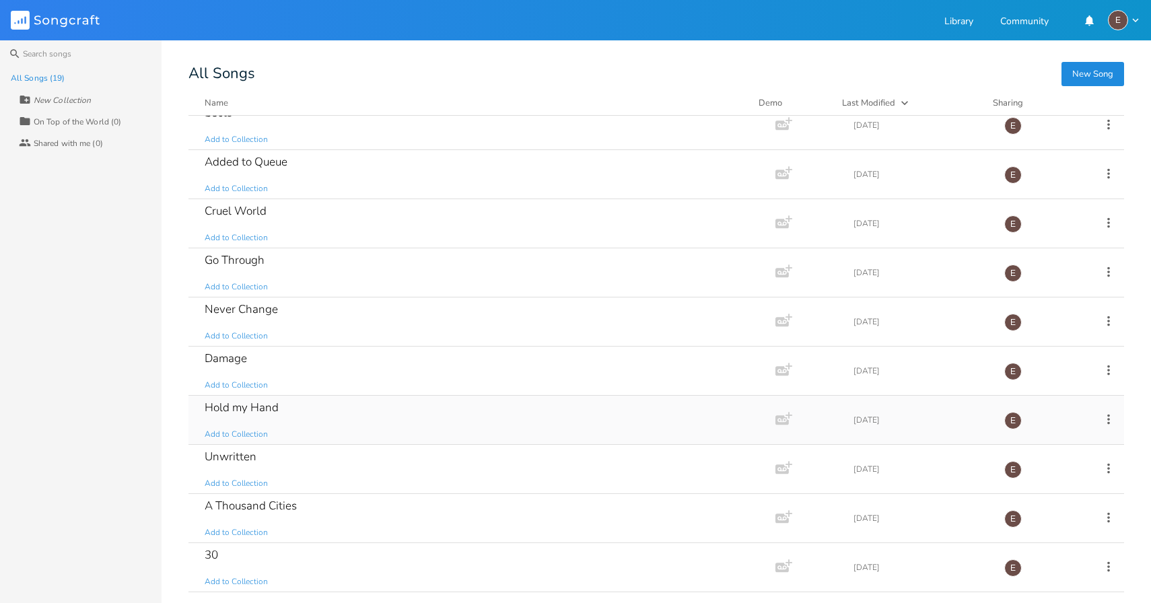
click at [384, 408] on div "Hold my Hand Add to Collection" at bounding box center [479, 420] width 549 height 48
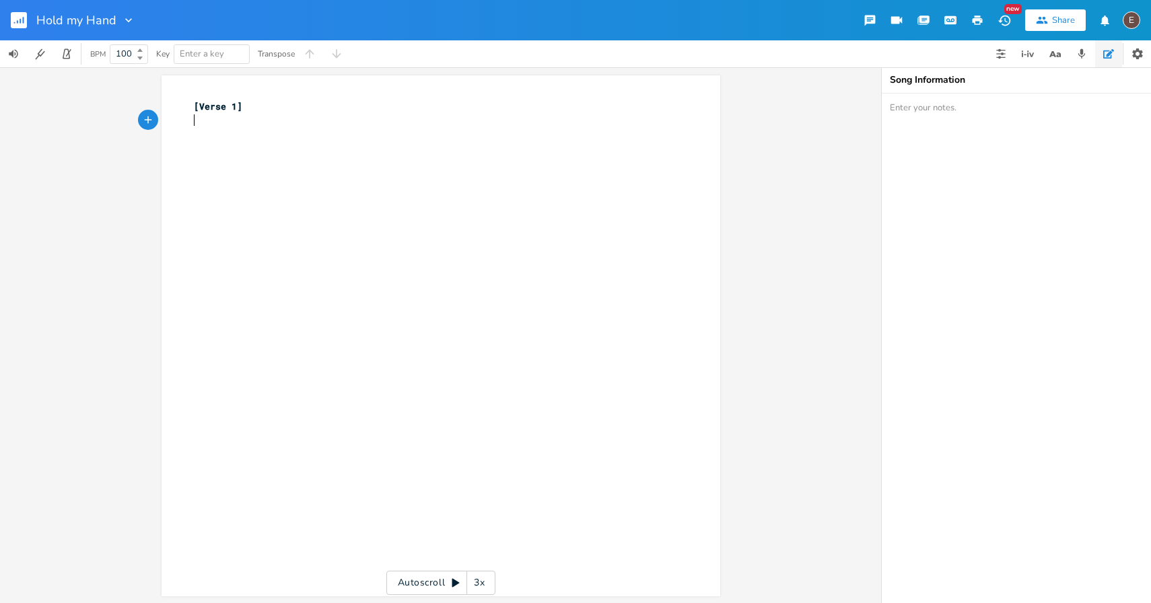
click at [281, 208] on div "xxxxxxxxxx [Verse 1] ​" at bounding box center [450, 348] width 519 height 503
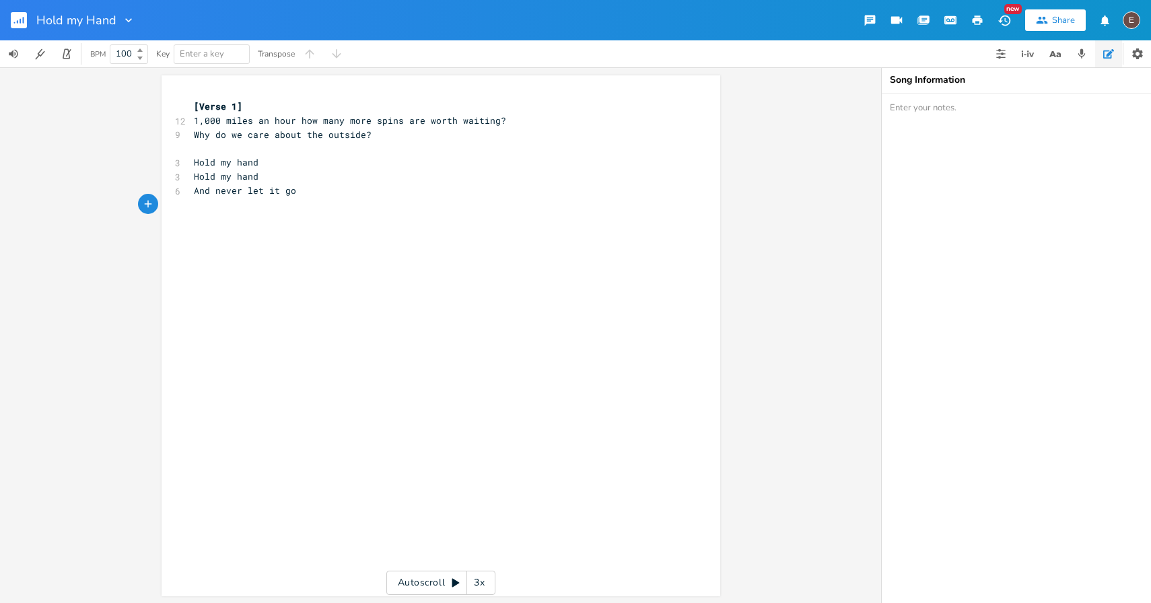
click at [521, 121] on pre "1,000 miles an hour how many more spins are worth waiting?" at bounding box center [434, 121] width 486 height 14
click at [500, 114] on pre "1,000 miles an hour how many more spins are worth waiting?" at bounding box center [434, 121] width 486 height 14
click at [513, 181] on pre "Hold my hand" at bounding box center [434, 177] width 486 height 14
click at [462, 153] on pre "​" at bounding box center [434, 148] width 486 height 14
click at [350, 110] on pre "[Verse 1]" at bounding box center [434, 107] width 486 height 14
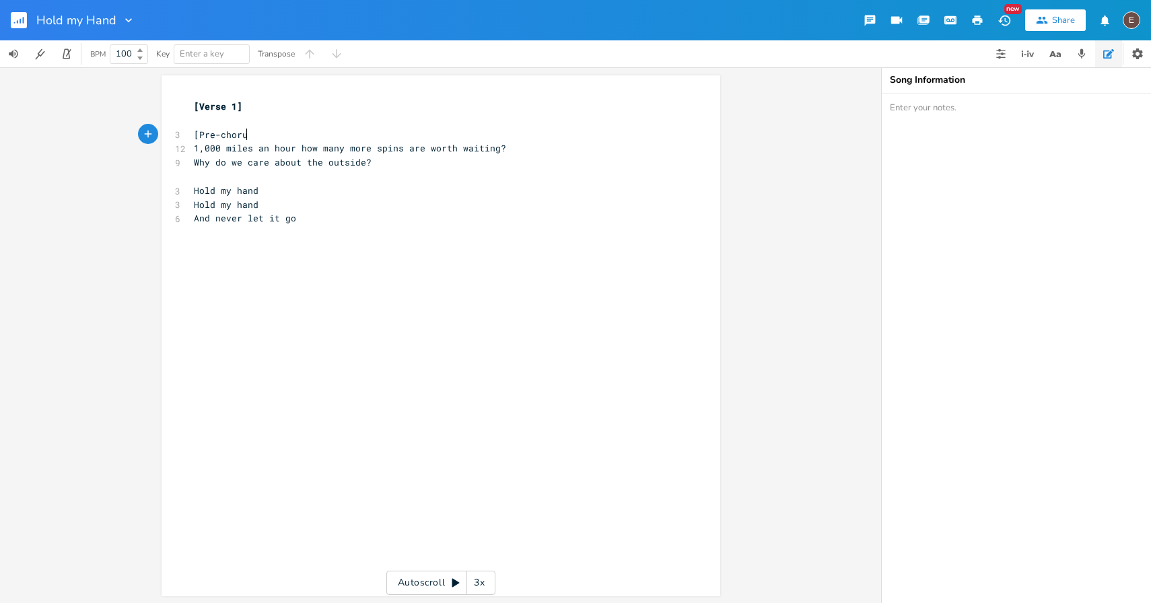
scroll to position [0, 49]
click at [292, 172] on pre "​" at bounding box center [434, 177] width 486 height 14
click at [358, 240] on pre "​" at bounding box center [434, 245] width 486 height 14
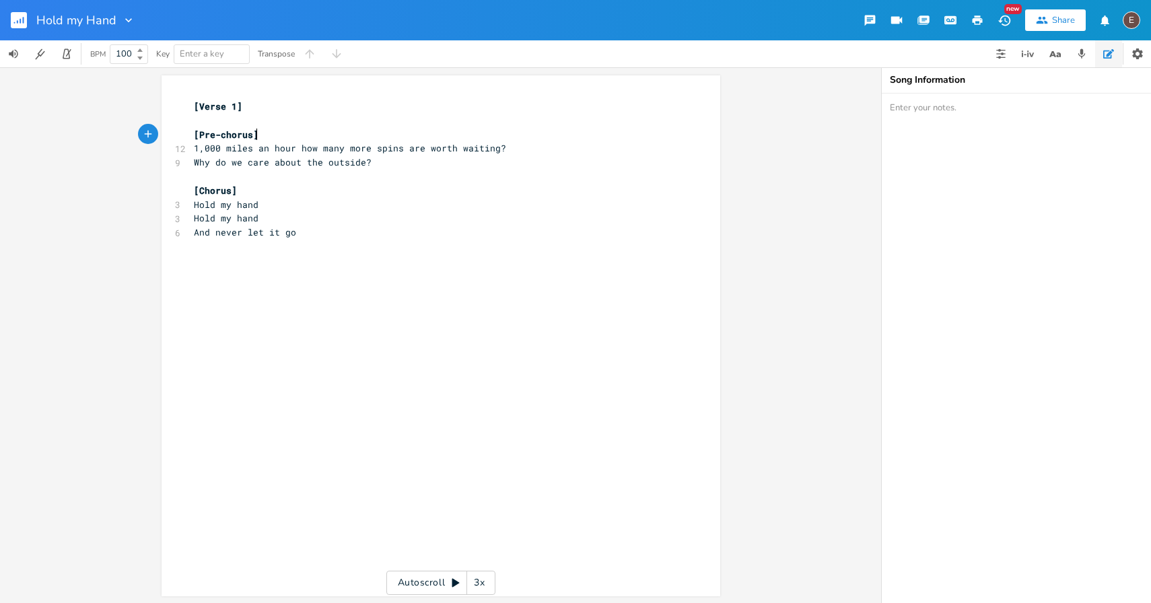
click at [360, 131] on pre "[Pre-chorus]" at bounding box center [434, 135] width 486 height 14
click at [345, 236] on pre "And never let it go" at bounding box center [434, 232] width 486 height 14
click at [20, 24] on rect "button" at bounding box center [19, 20] width 16 height 16
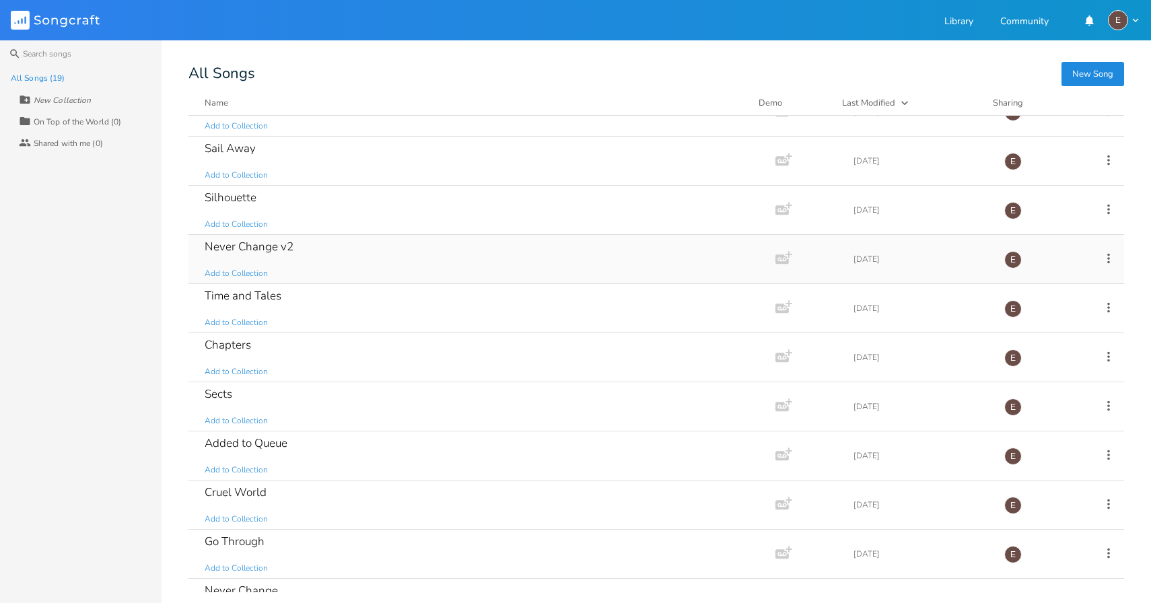
scroll to position [457, 0]
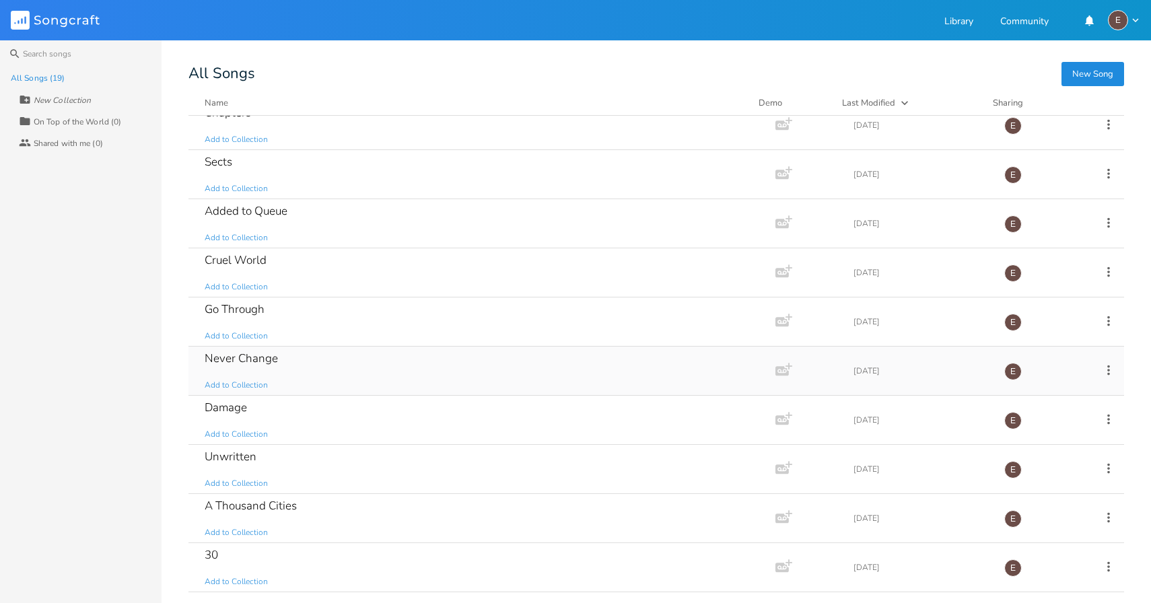
click at [421, 377] on div "Never Change Add to Collection" at bounding box center [479, 371] width 549 height 48
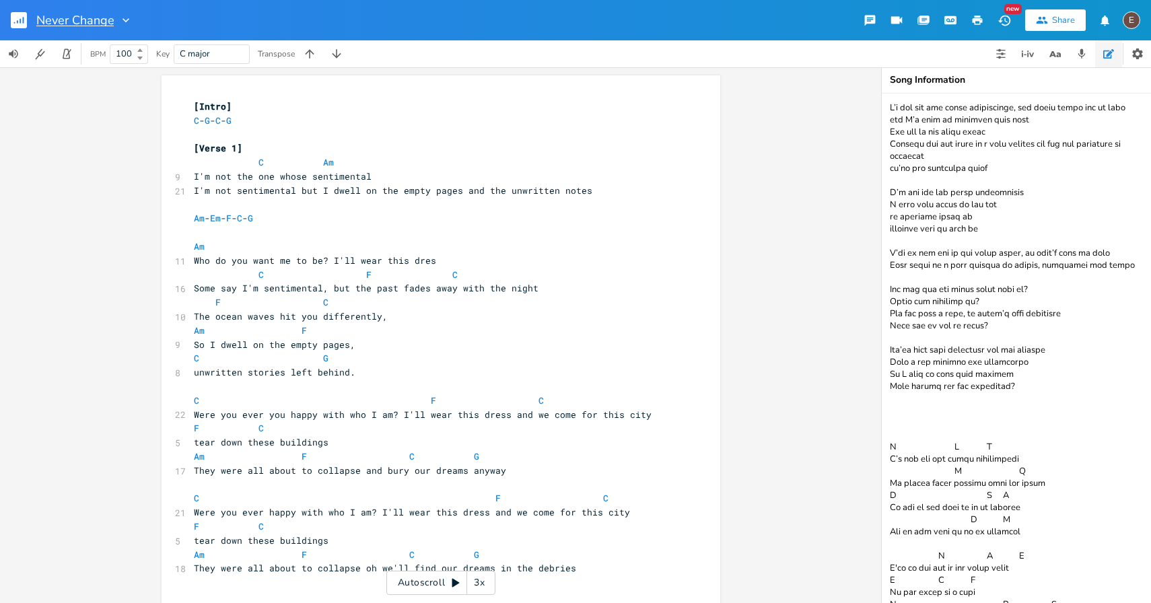
click at [112, 20] on input "Never Change" at bounding box center [74, 20] width 77 height 12
click at [222, 17] on div "Never Change (archive) New Share E" at bounding box center [575, 20] width 1151 height 40
click at [20, 21] on icon "button" at bounding box center [20, 21] width 1 height 5
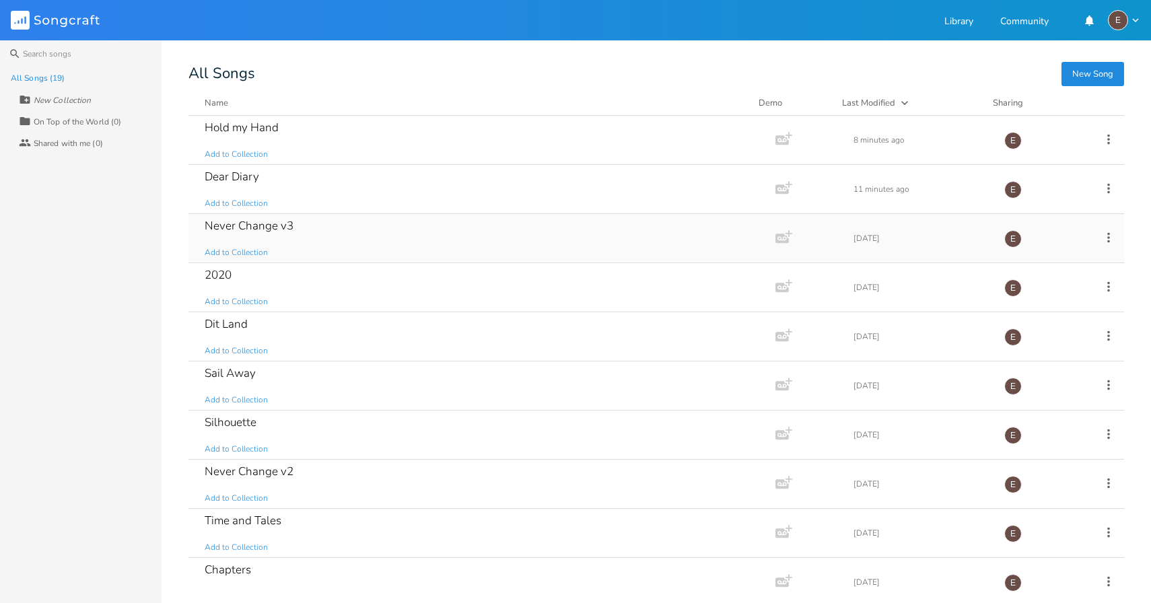
click at [355, 225] on div "Never Change v3 Add to Collection" at bounding box center [479, 238] width 549 height 48
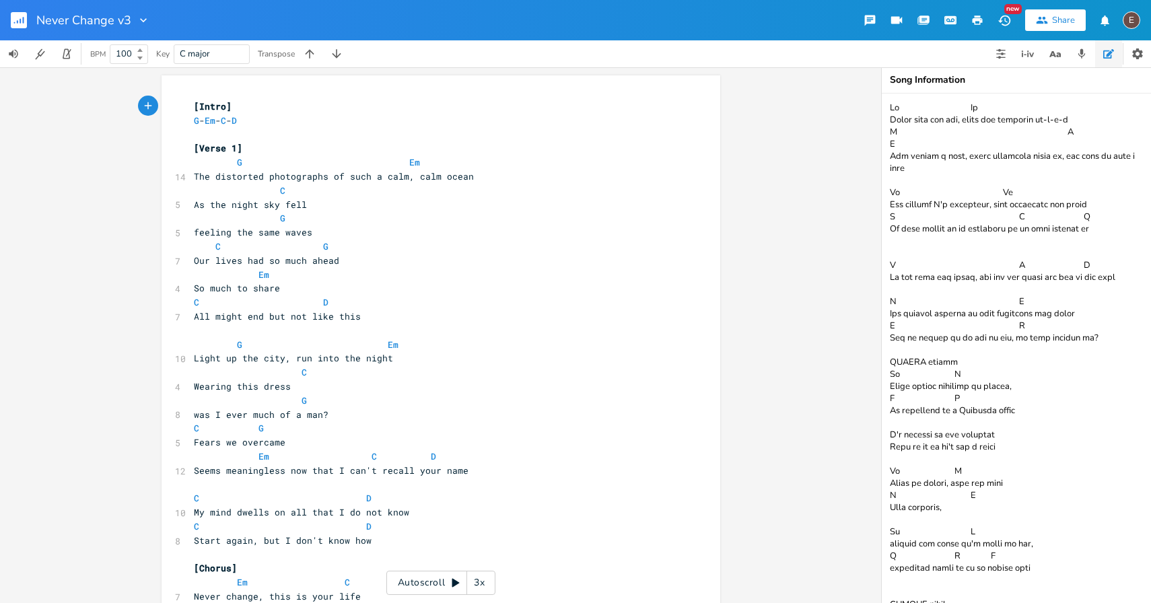
click at [132, 18] on div at bounding box center [140, 19] width 19 height 13
click at [130, 18] on div "Never Change v3" at bounding box center [92, 19] width 112 height 13
click at [209, 22] on div "Never Change New Share E" at bounding box center [575, 20] width 1151 height 40
click at [15, 22] on rect "button" at bounding box center [19, 20] width 16 height 16
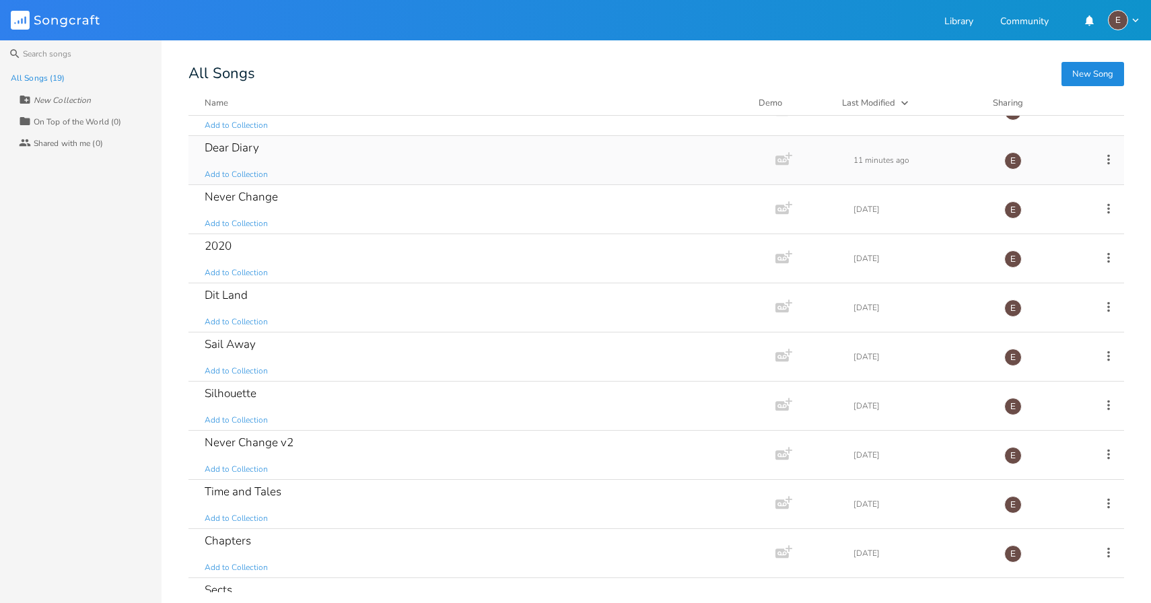
scroll to position [53, 0]
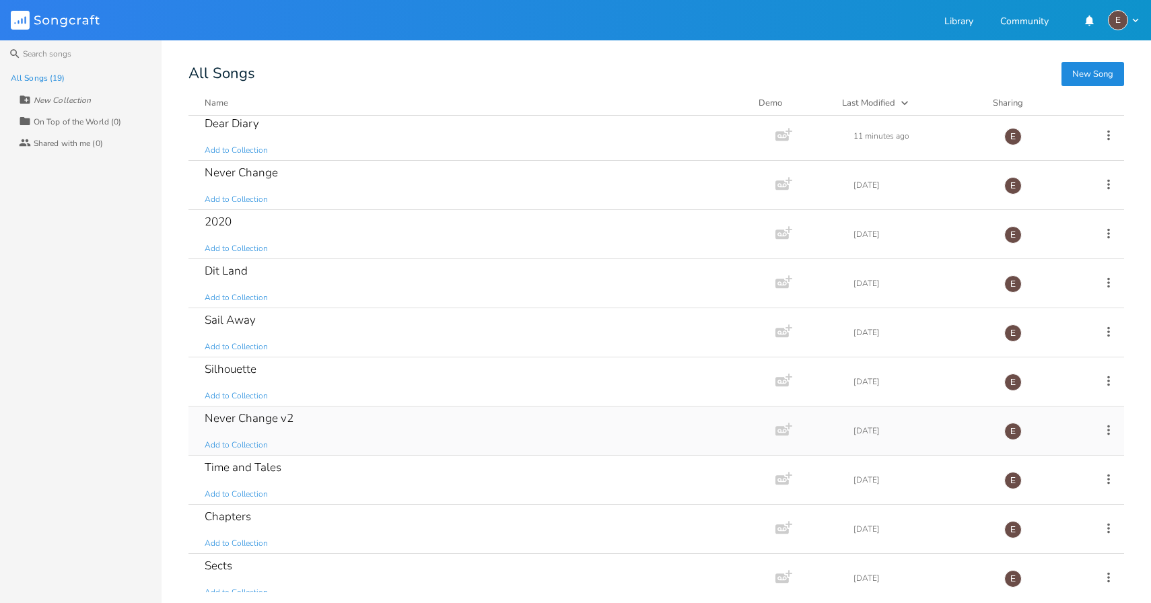
click at [353, 422] on div "Never Change v2 Add to Collection" at bounding box center [479, 430] width 549 height 48
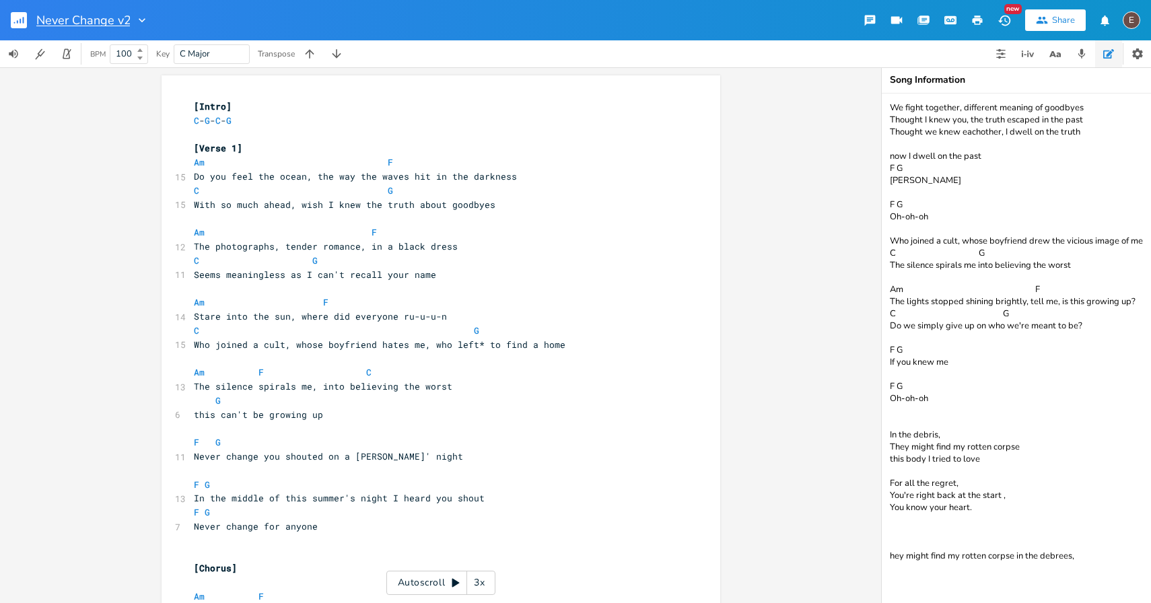
click at [118, 21] on input "Never Change v2" at bounding box center [83, 20] width 94 height 12
click at [174, 23] on input "Never Change (archive v2" at bounding box center [105, 20] width 139 height 12
click at [219, 22] on div "Never Change (archive v2) New Share E" at bounding box center [575, 20] width 1151 height 40
click at [11, 26] on rect "button" at bounding box center [19, 20] width 16 height 16
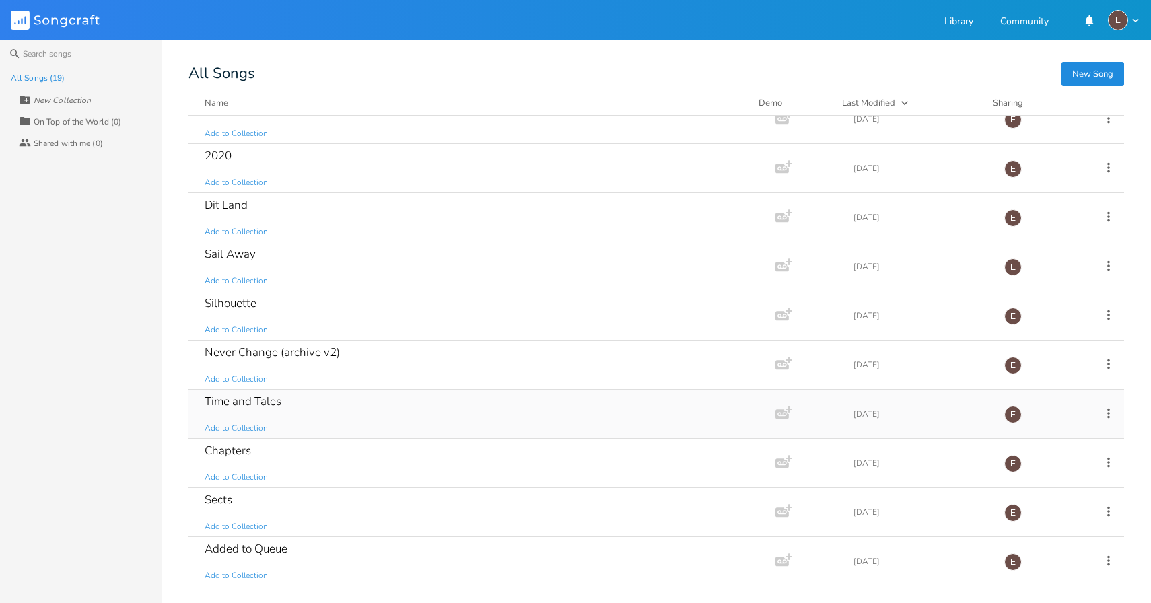
scroll to position [122, 0]
click at [349, 449] on div "Chapters Add to Collection" at bounding box center [479, 459] width 549 height 48
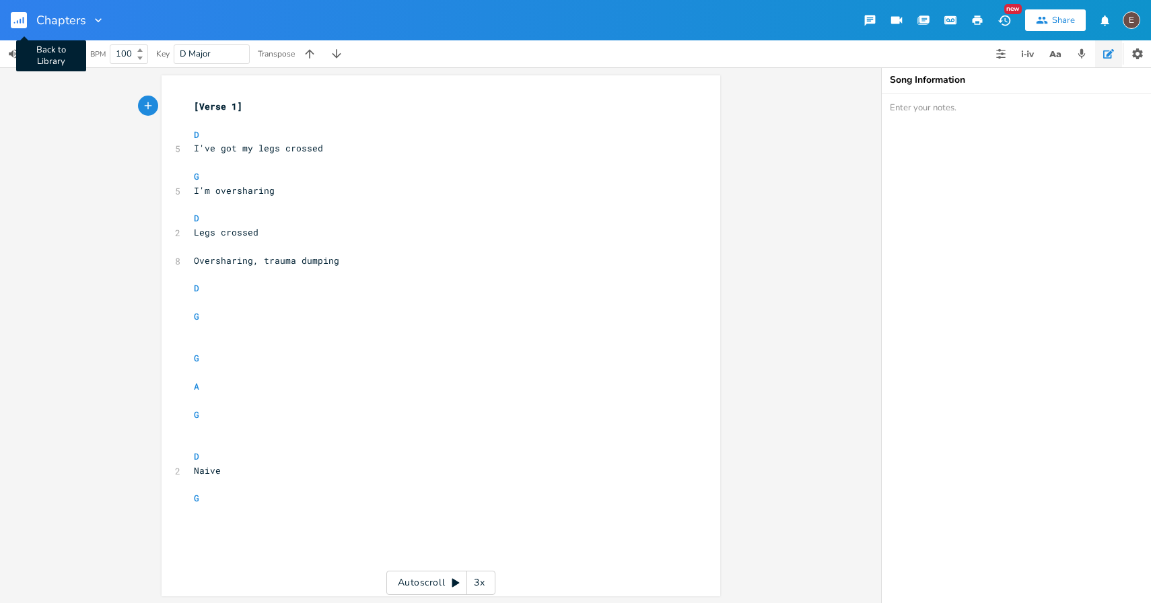
click at [16, 25] on rect "button" at bounding box center [19, 20] width 16 height 16
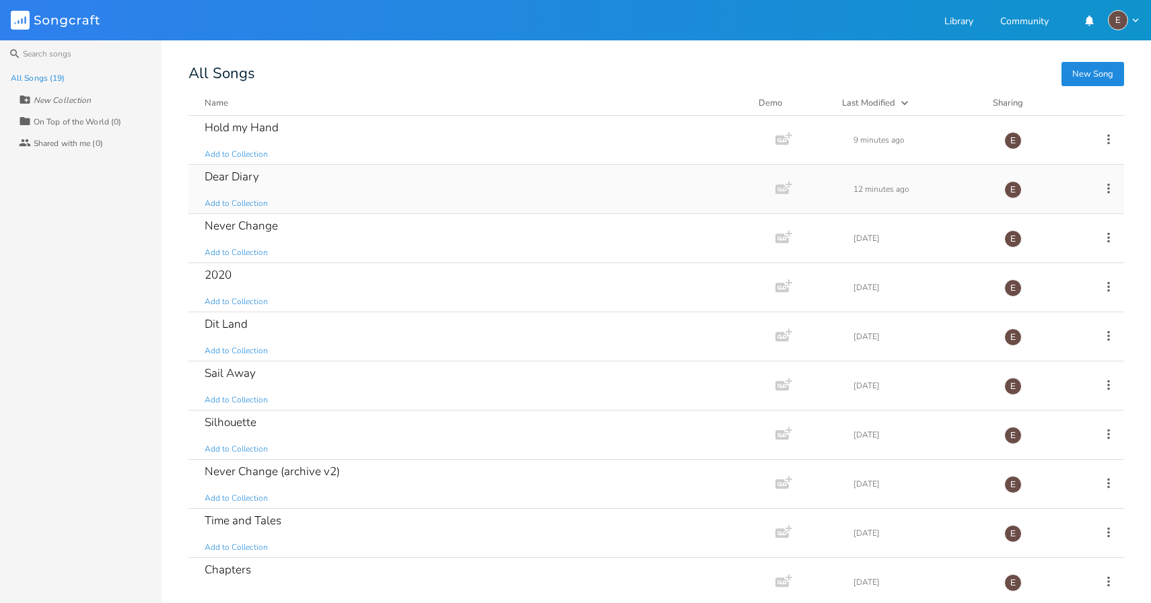
click at [429, 200] on div "Dear Diary Add to Collection" at bounding box center [479, 189] width 549 height 48
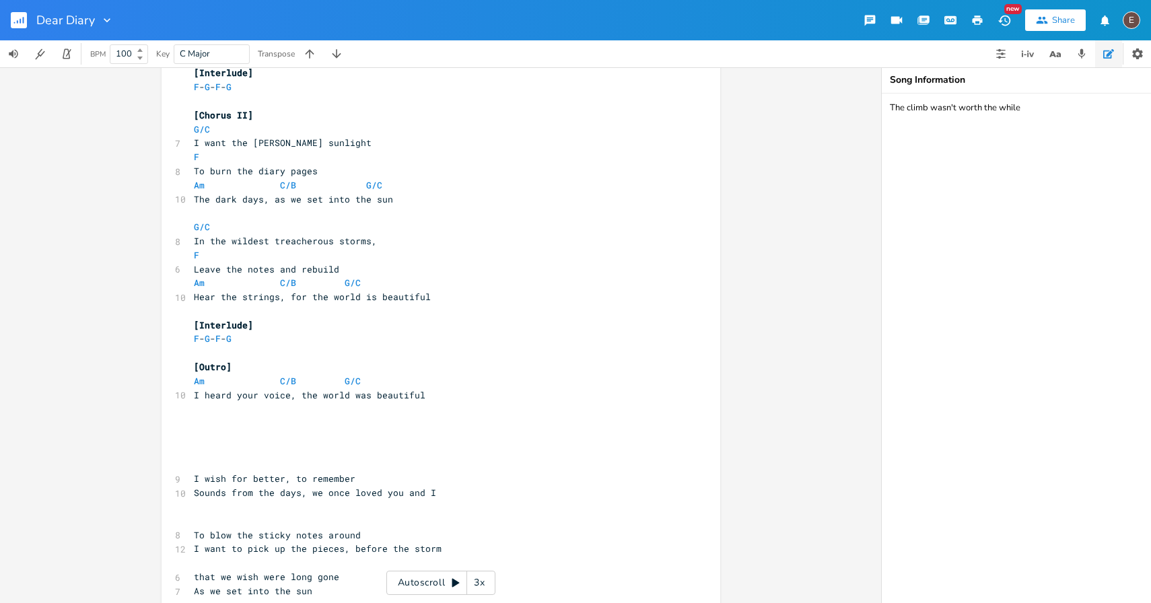
scroll to position [15, 0]
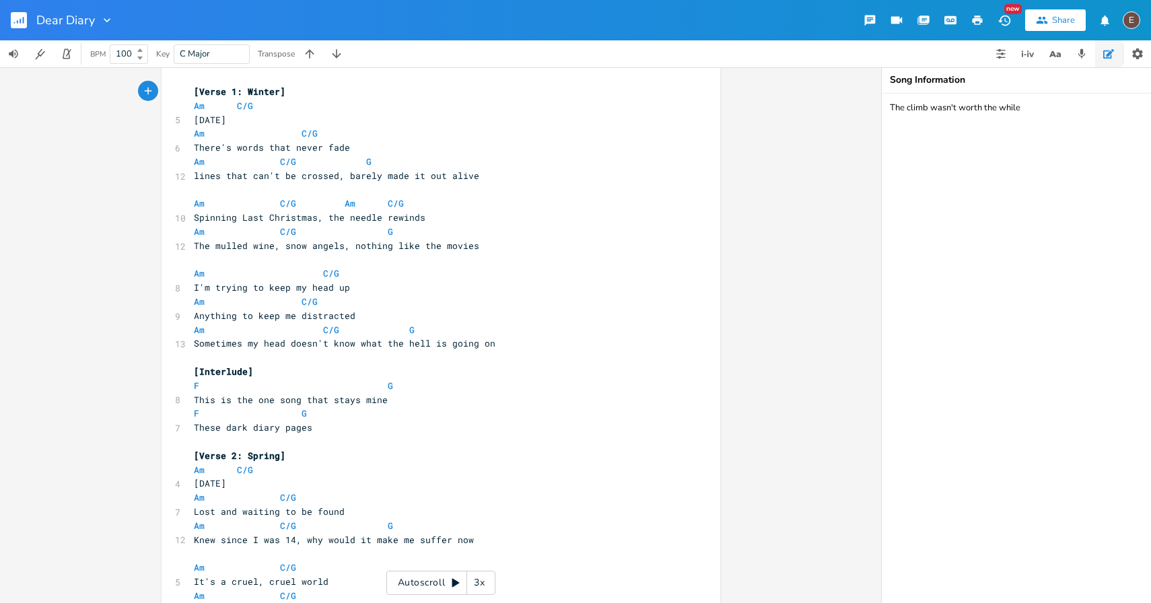
click at [13, 19] on rect "button" at bounding box center [19, 20] width 16 height 16
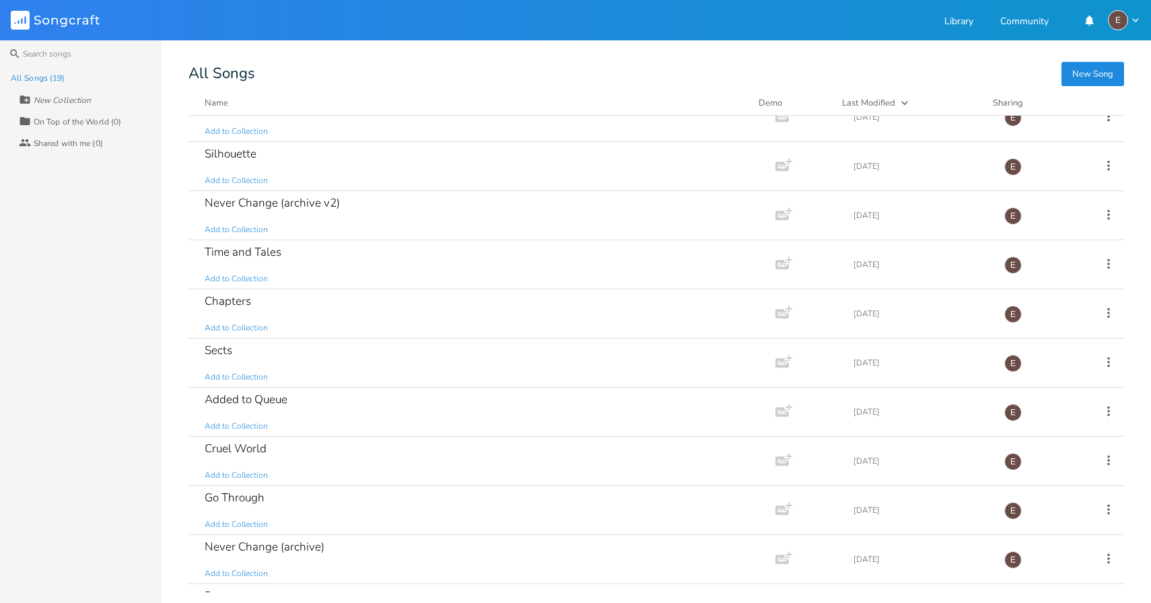
scroll to position [285, 0]
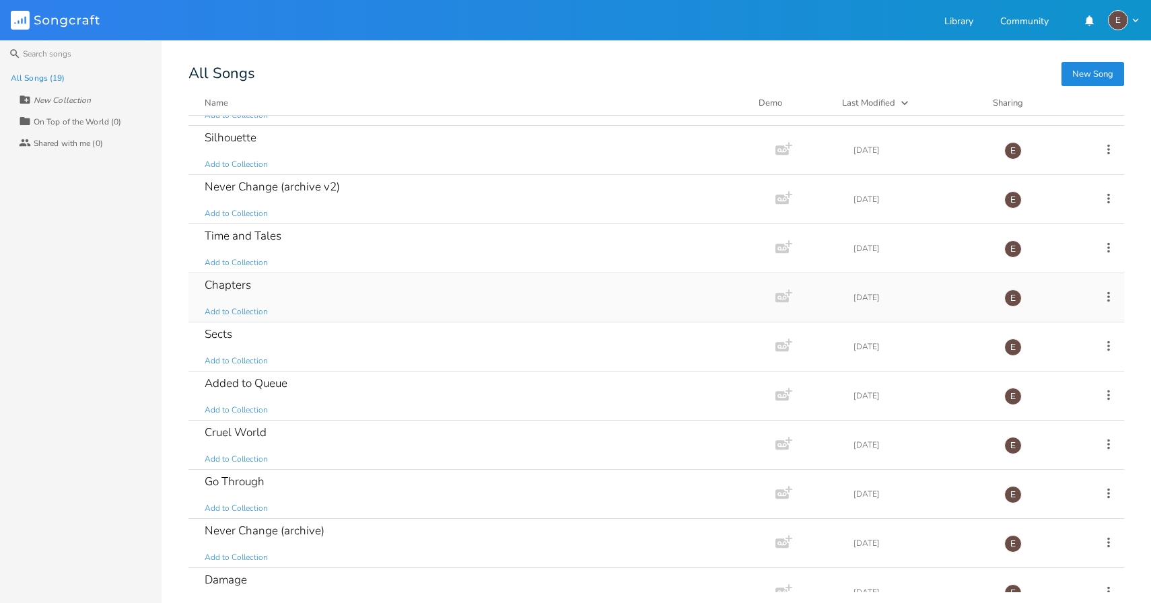
click at [324, 283] on div "Chapters Add to Collection" at bounding box center [479, 297] width 549 height 48
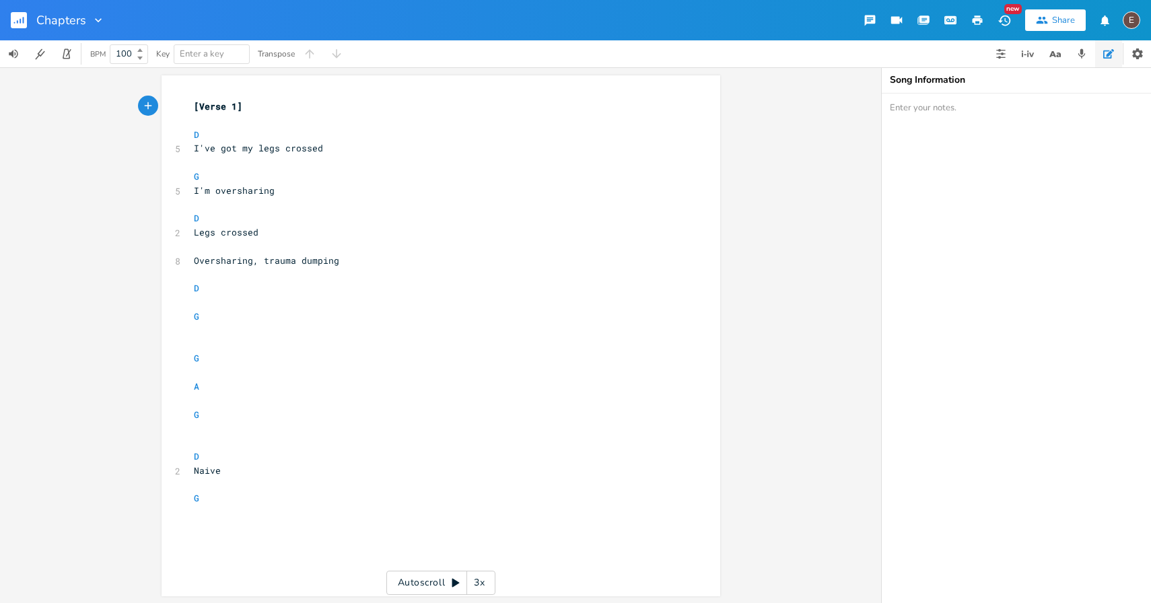
scroll to position [1, 0]
click at [254, 505] on pre "​" at bounding box center [434, 511] width 486 height 14
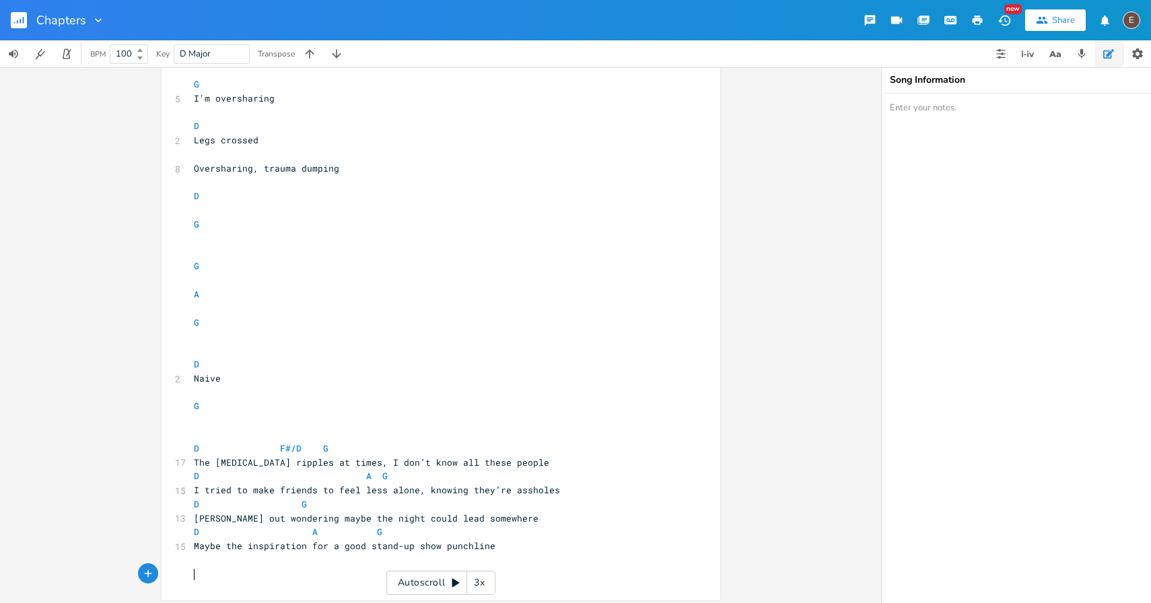
scroll to position [98, 0]
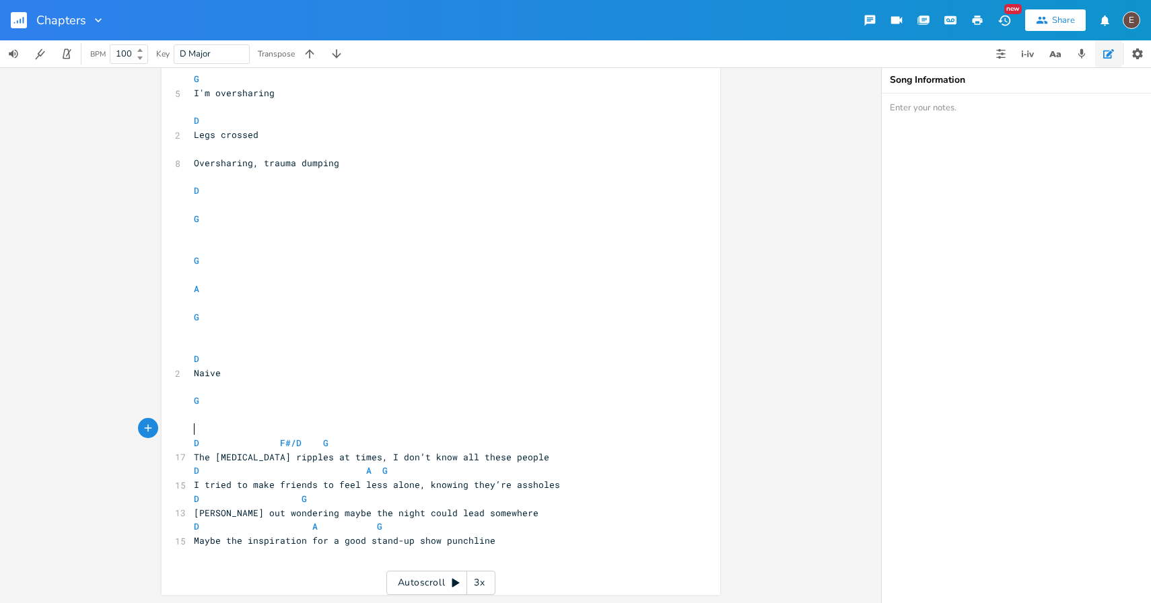
click at [342, 426] on pre "​" at bounding box center [434, 429] width 486 height 14
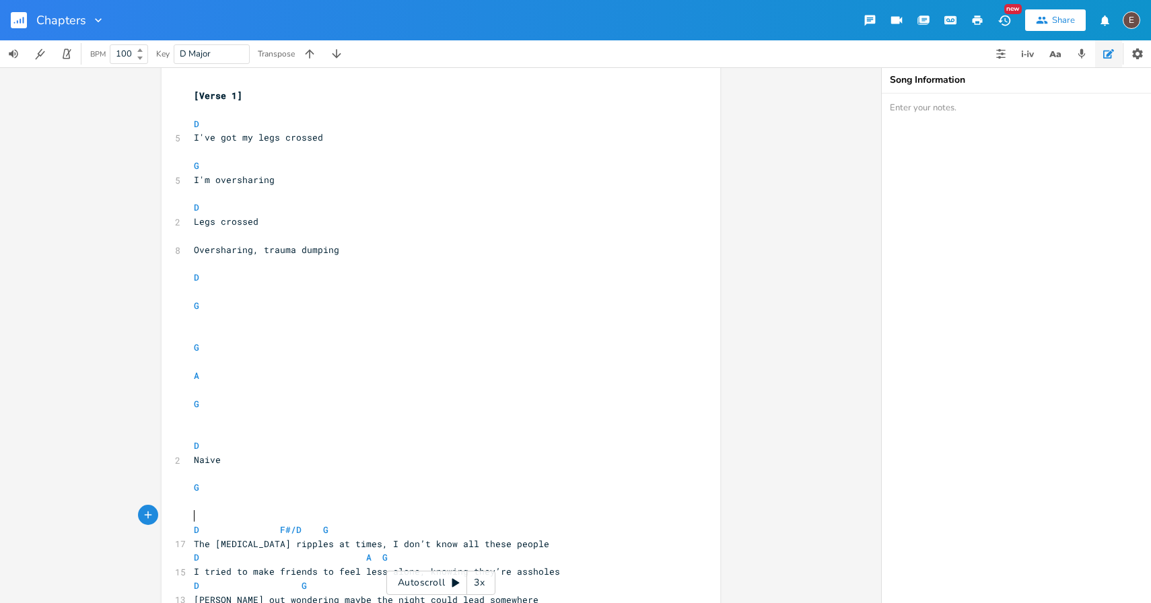
scroll to position [0, 0]
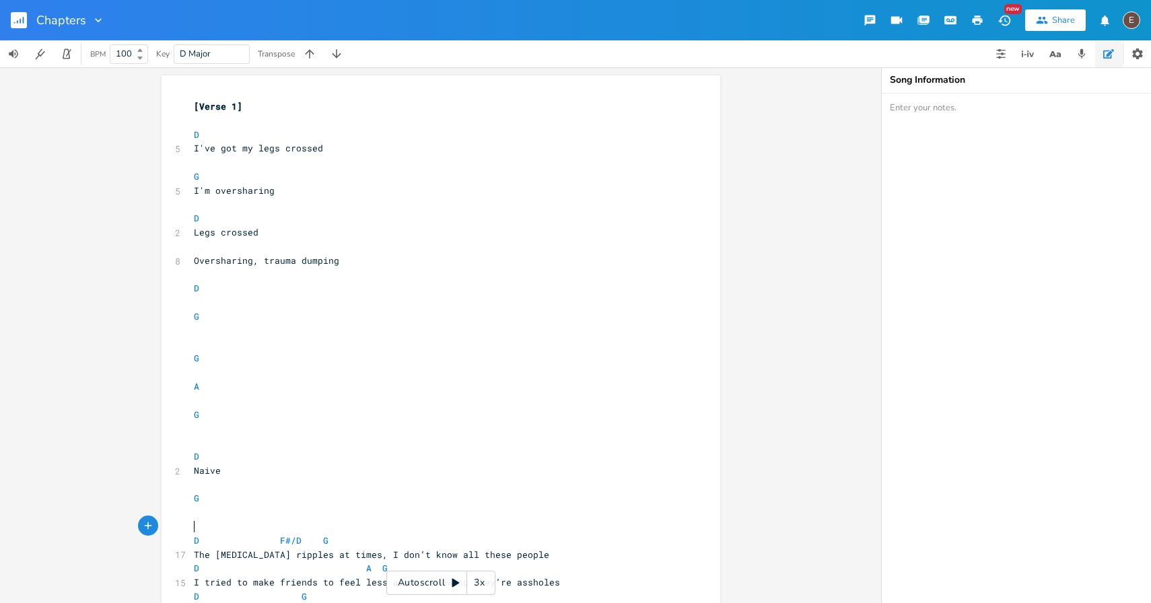
click at [291, 234] on pre "Legs crossed" at bounding box center [434, 232] width 486 height 14
click at [223, 182] on pre "G" at bounding box center [434, 177] width 486 height 14
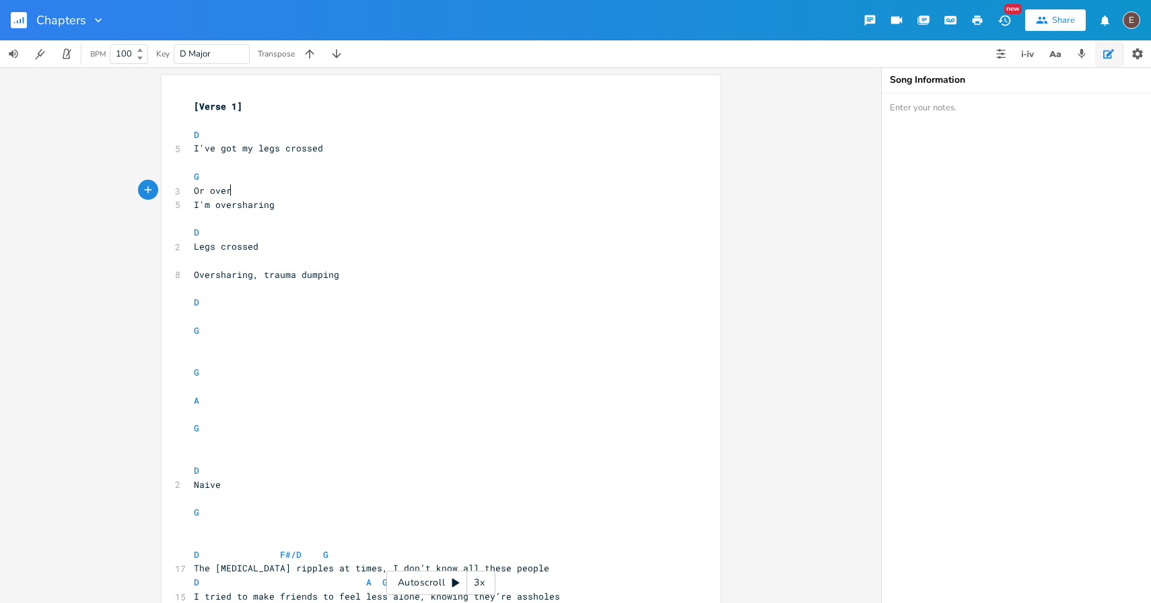
scroll to position [0, 29]
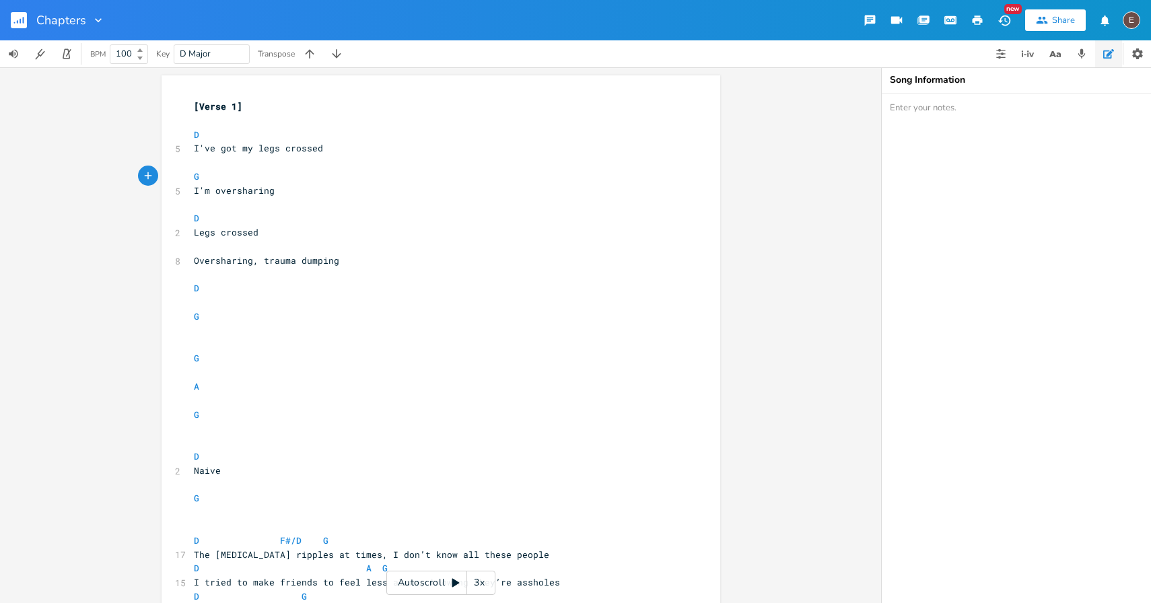
click at [300, 202] on pre "​" at bounding box center [434, 205] width 486 height 14
click at [312, 192] on pre "I'm oversharing" at bounding box center [434, 191] width 486 height 14
click at [310, 193] on span "I'm oversharing, traumpa dumping" at bounding box center [280, 190] width 172 height 12
click at [278, 164] on pre "​" at bounding box center [434, 162] width 486 height 14
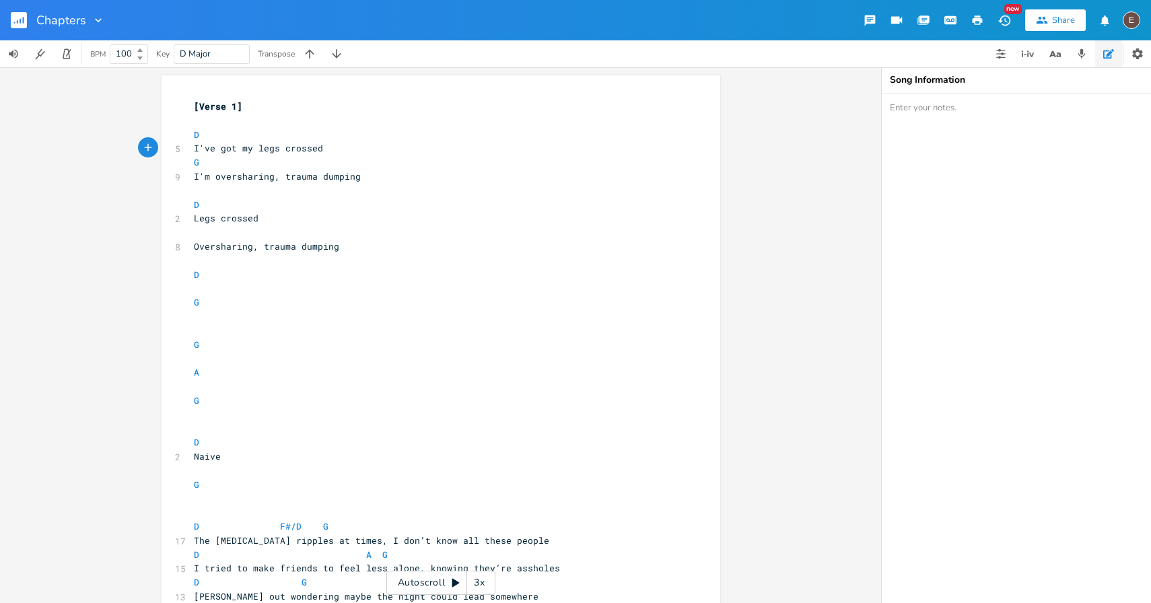
click at [372, 180] on pre "I'm oversharing, trauma dumping" at bounding box center [434, 177] width 486 height 14
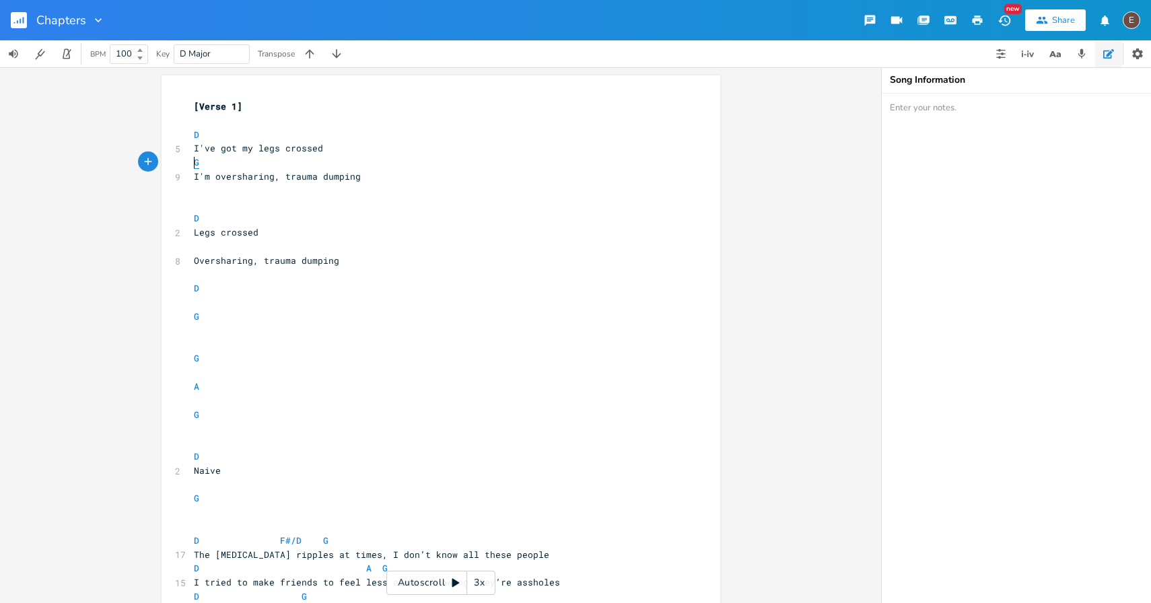
click at [194, 164] on span "G" at bounding box center [196, 162] width 5 height 13
click at [399, 180] on pre "I'm oversharing, trauma dumping" at bounding box center [434, 177] width 486 height 14
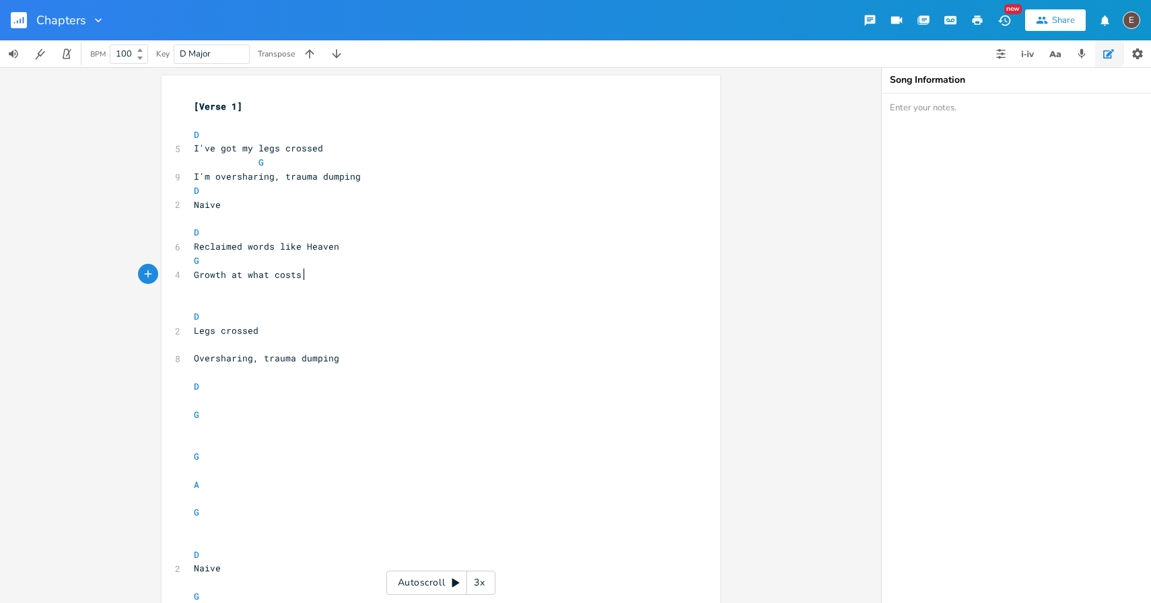
scroll to position [0, 87]
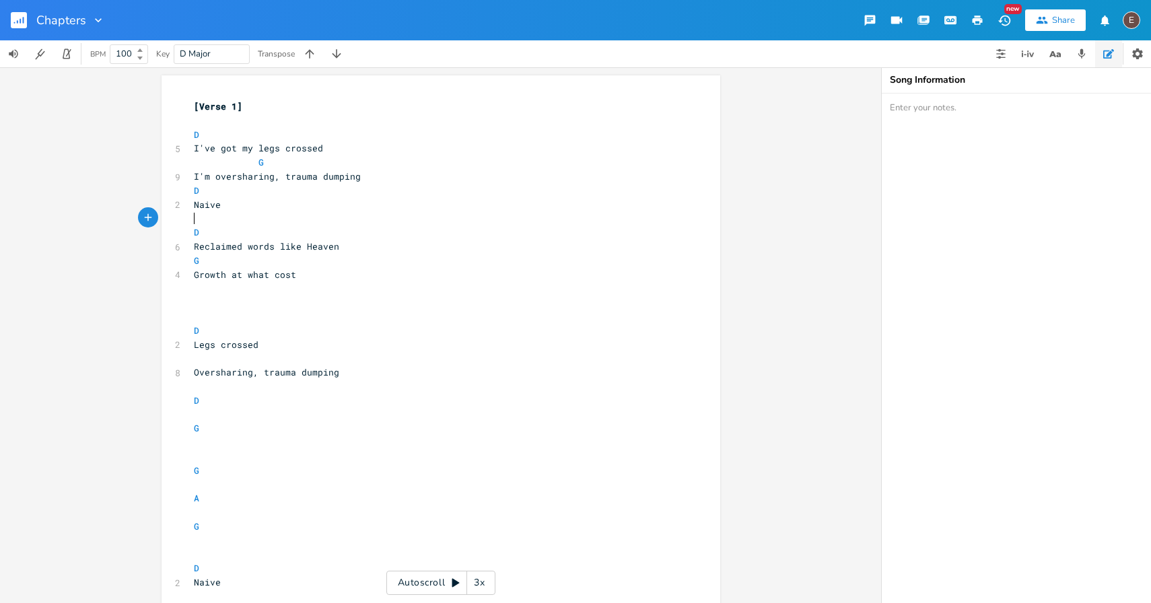
click at [299, 217] on pre "​" at bounding box center [434, 218] width 486 height 14
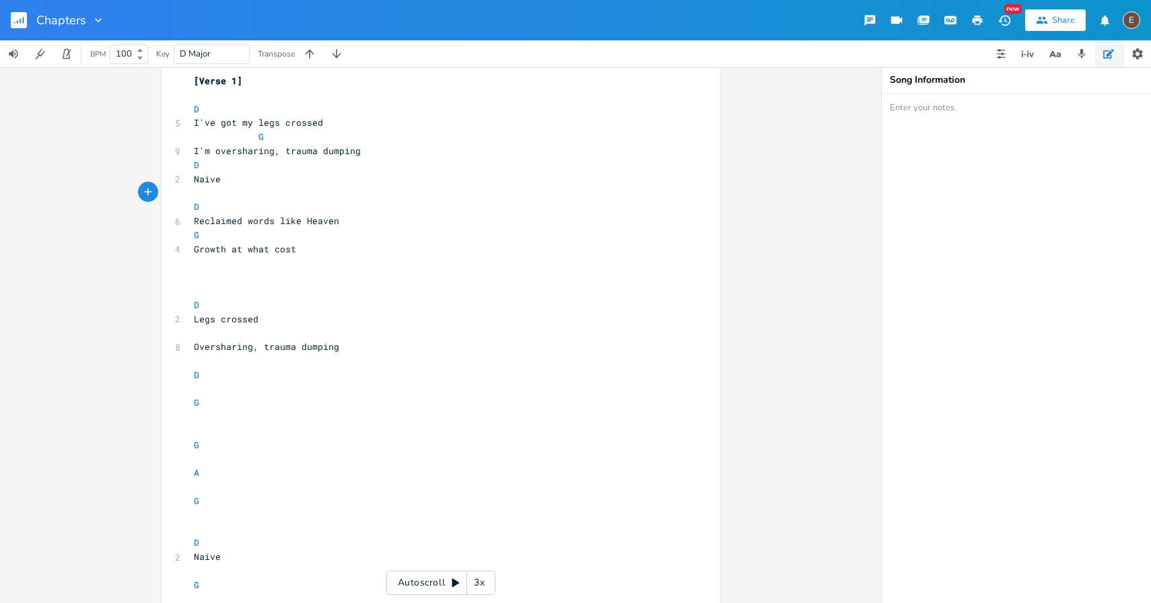
scroll to position [38, 0]
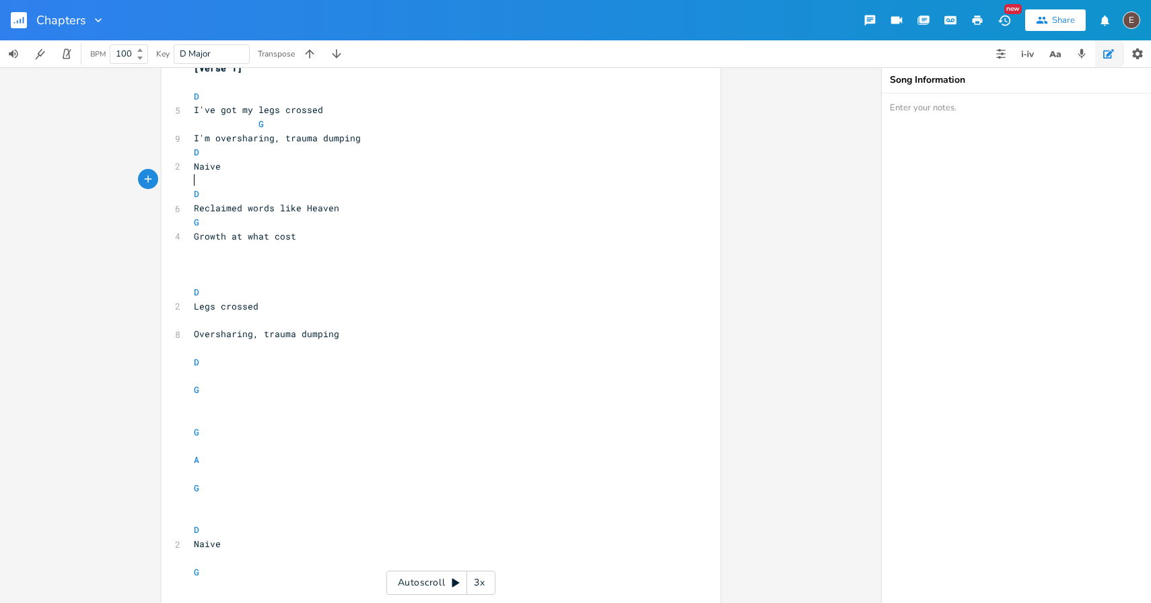
click at [320, 232] on pre "Growth at what cost" at bounding box center [434, 236] width 486 height 14
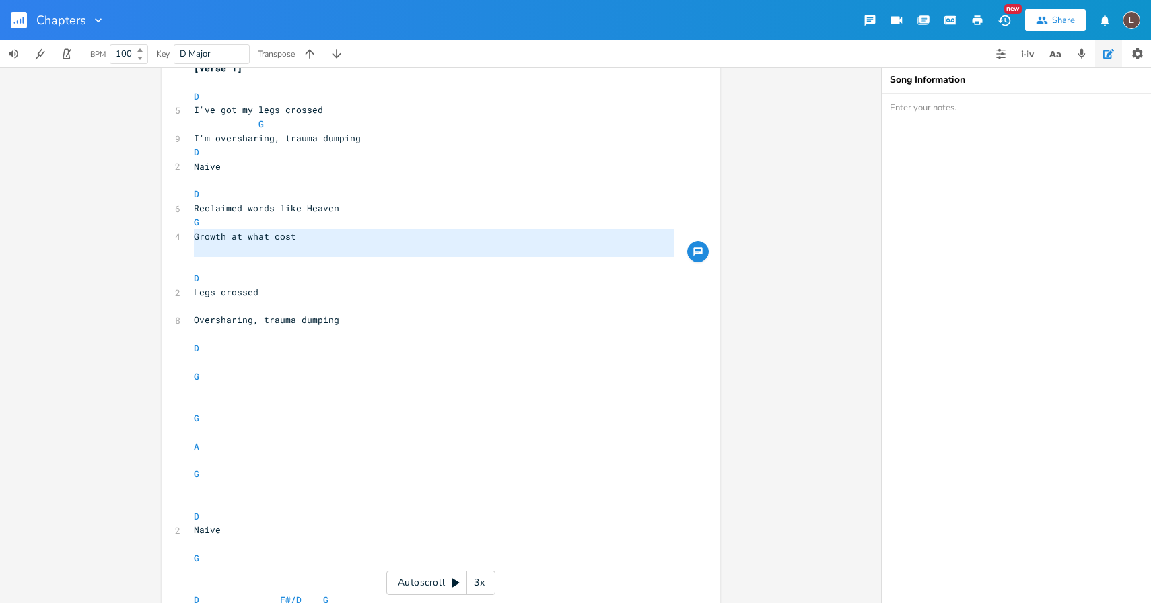
drag, startPoint x: 229, startPoint y: 258, endPoint x: 186, endPoint y: 240, distance: 47.4
click at [186, 240] on div "Growth at what cost x [Verse 1] ​ D 5 I've got my legs crossed G 9 I'm overshar…" at bounding box center [440, 394] width 559 height 715
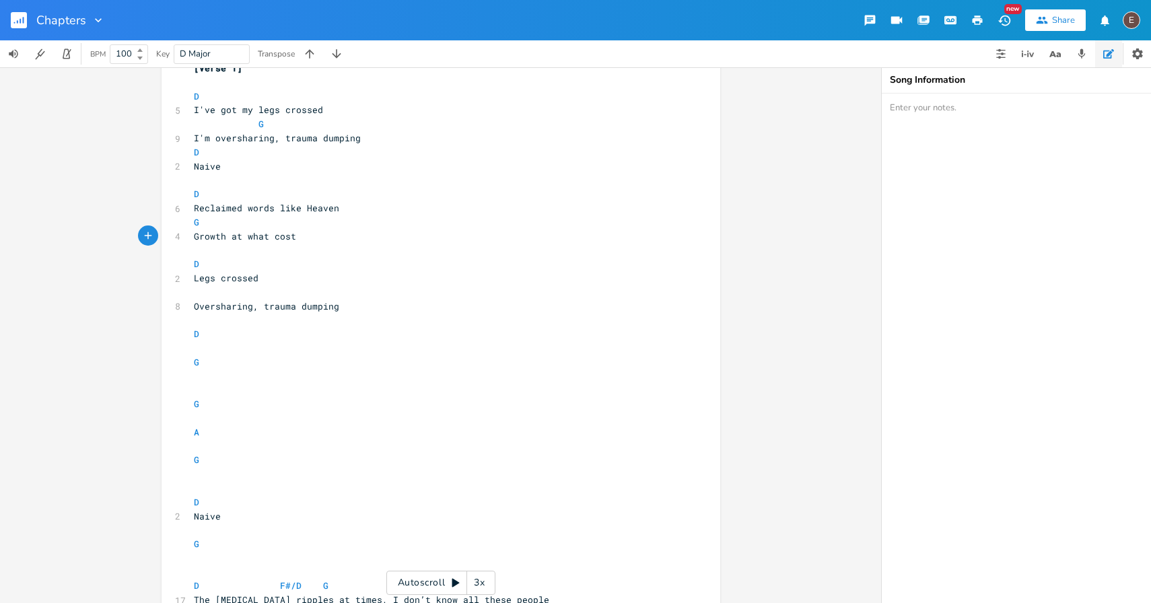
click at [217, 236] on span "Growth at what cost" at bounding box center [245, 236] width 102 height 12
click at [284, 250] on span "Growth at what cost" at bounding box center [245, 250] width 102 height 12
click at [319, 249] on pre "Growth at what cost" at bounding box center [434, 250] width 486 height 14
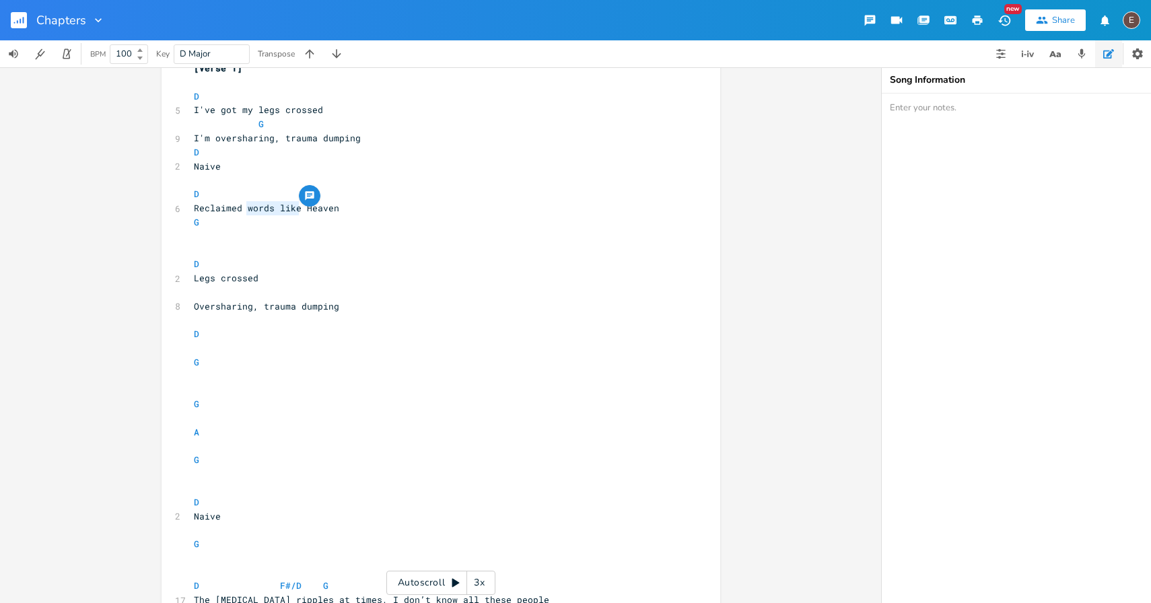
drag, startPoint x: 296, startPoint y: 208, endPoint x: 244, endPoint y: 208, distance: 52.5
click at [244, 208] on span "Reclaimed words like Heaven" at bounding box center [266, 208] width 145 height 12
click at [247, 209] on span "Reclaimed Heaven" at bounding box center [237, 208] width 86 height 12
click at [291, 231] on pre "​" at bounding box center [434, 236] width 486 height 14
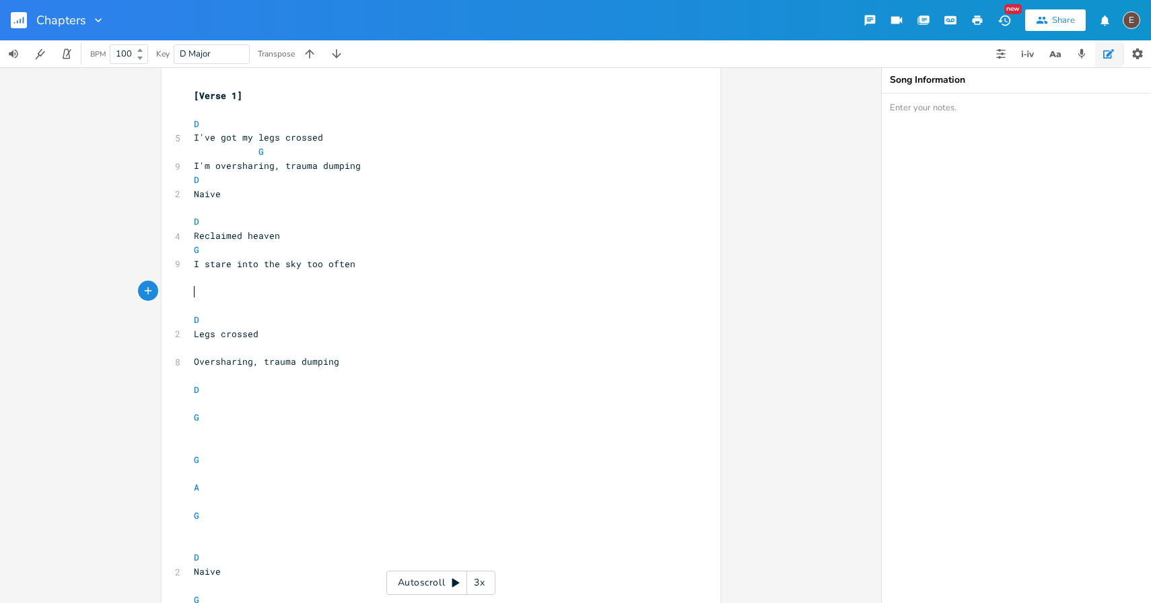
scroll to position [0, 0]
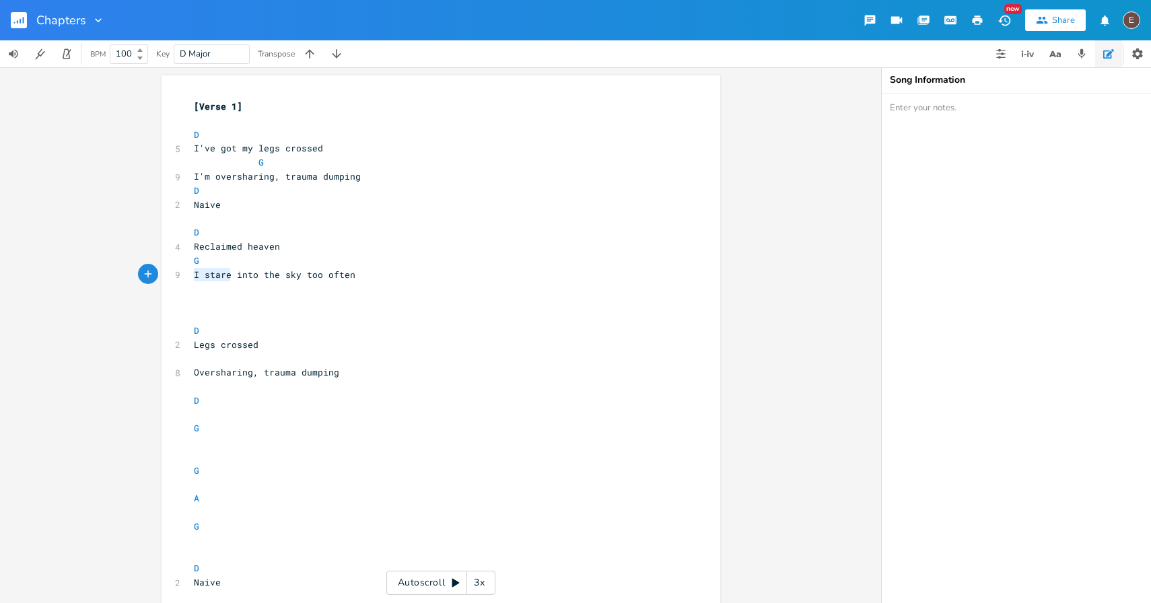
drag, startPoint x: 227, startPoint y: 276, endPoint x: 184, endPoint y: 277, distance: 43.1
click at [184, 277] on div "I stare x [Verse 1] ​ D 5 I've got my legs crossed G 9 I'm oversharing, trauma …" at bounding box center [440, 439] width 559 height 729
click at [367, 298] on pre "​" at bounding box center [434, 302] width 486 height 14
click at [367, 290] on pre "​" at bounding box center [434, 288] width 486 height 14
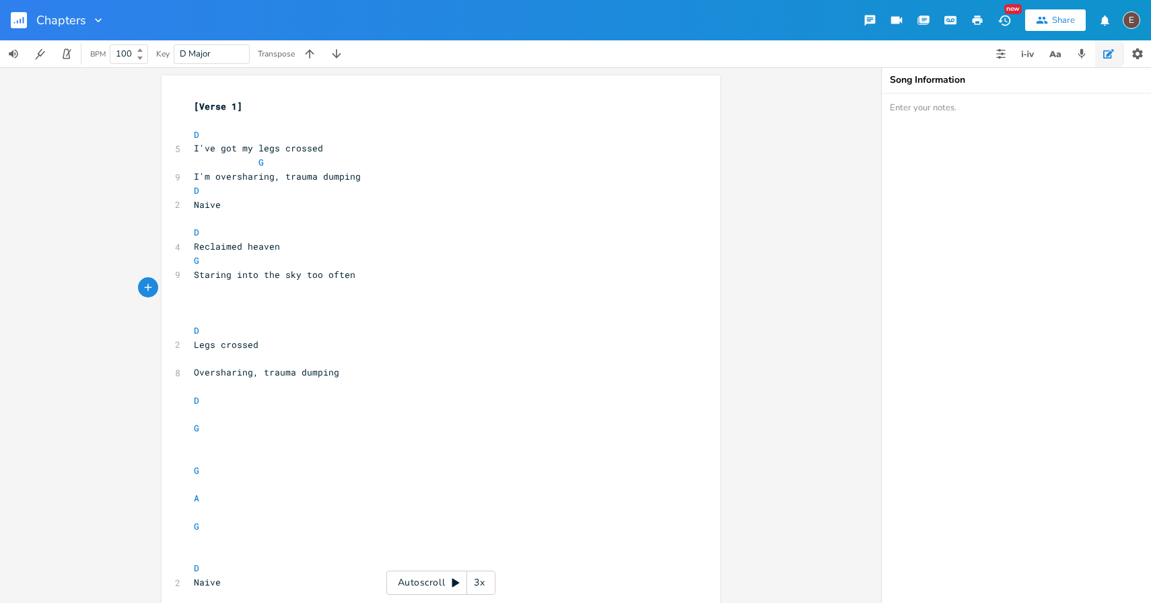
click at [358, 305] on pre "​" at bounding box center [434, 302] width 486 height 14
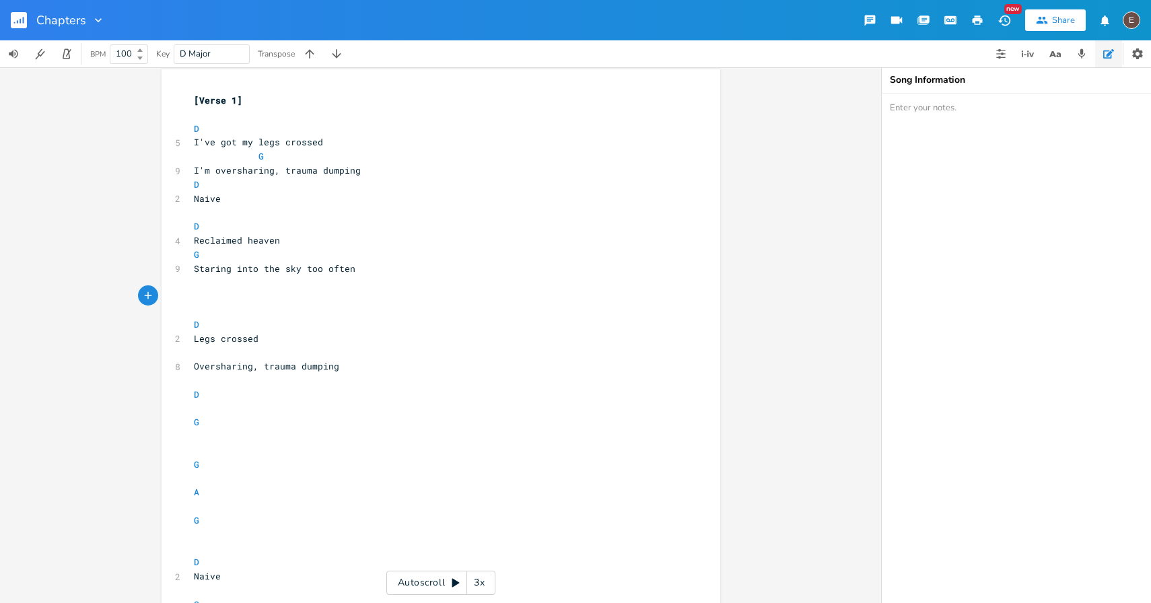
scroll to position [0, 0]
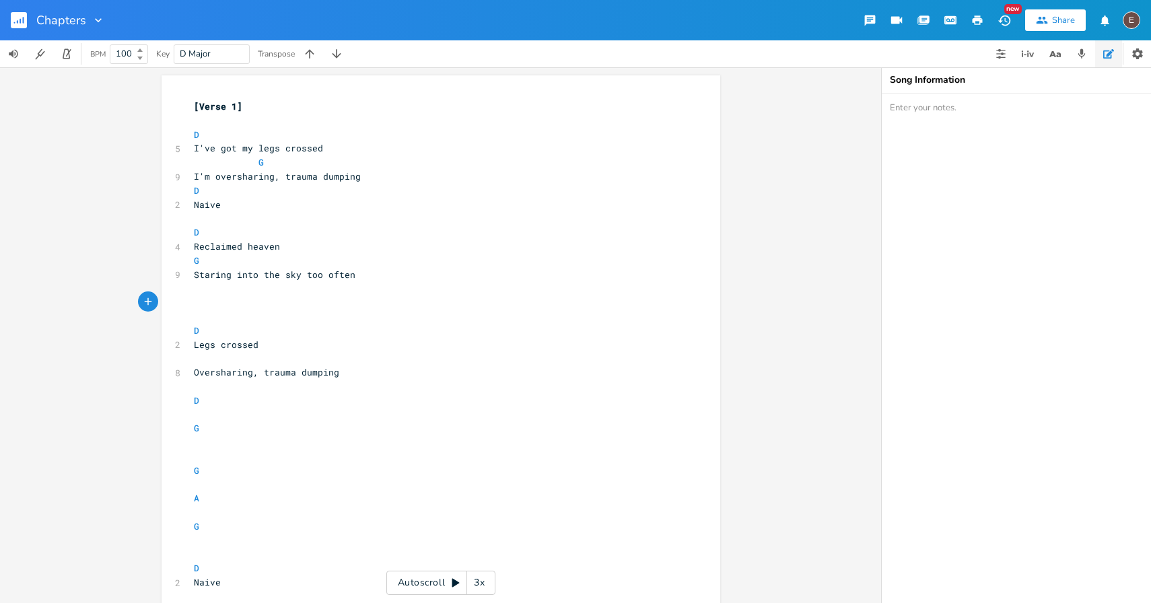
click at [515, 11] on div "Chapters New Share E" at bounding box center [575, 20] width 1151 height 40
click at [307, 264] on pre "G" at bounding box center [434, 261] width 486 height 14
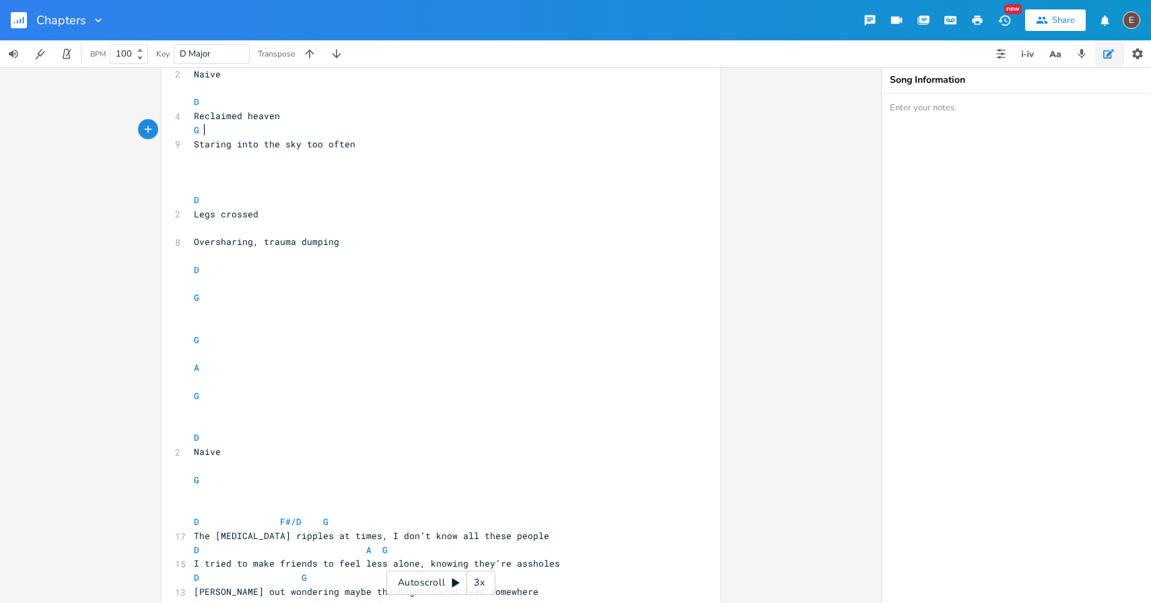
scroll to position [209, 0]
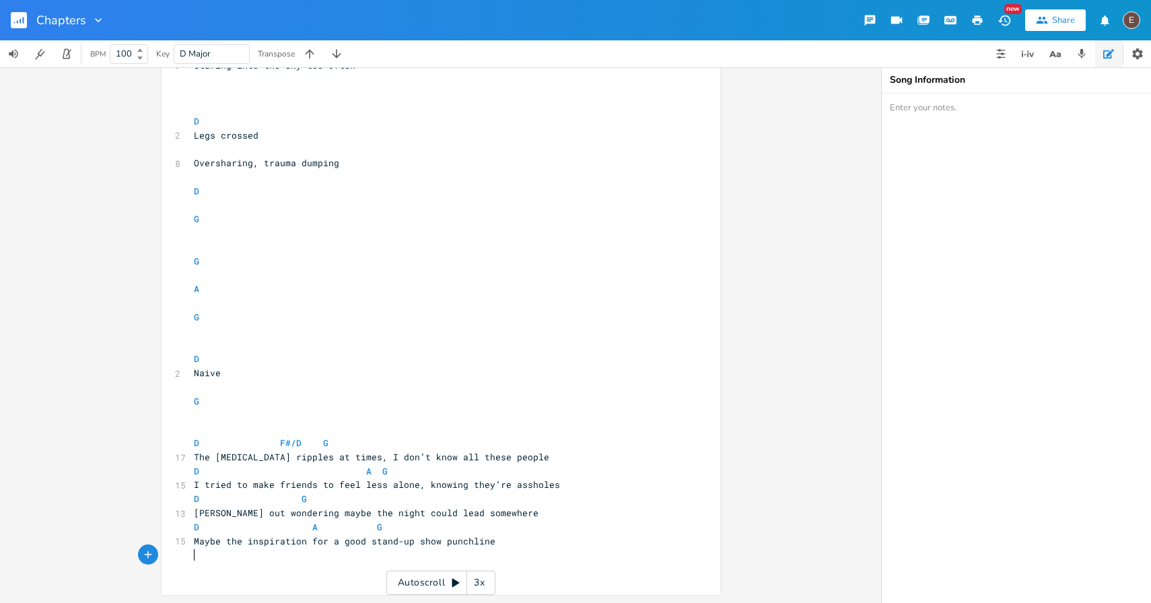
click at [528, 553] on pre "​" at bounding box center [434, 555] width 486 height 14
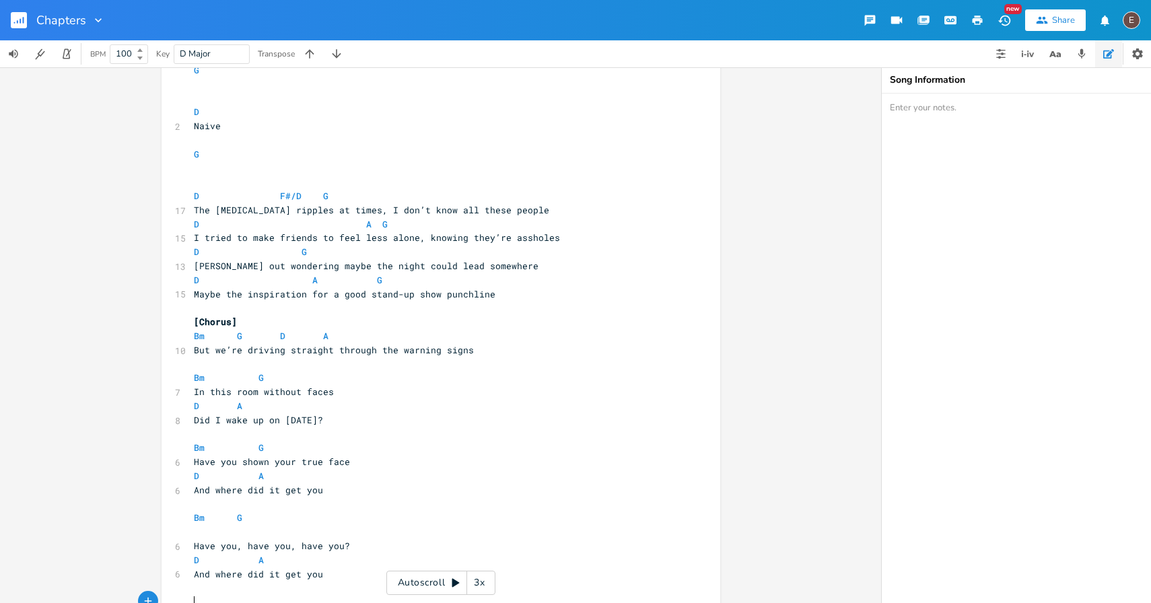
scroll to position [454, 0]
click at [393, 309] on pre "​" at bounding box center [434, 310] width 486 height 14
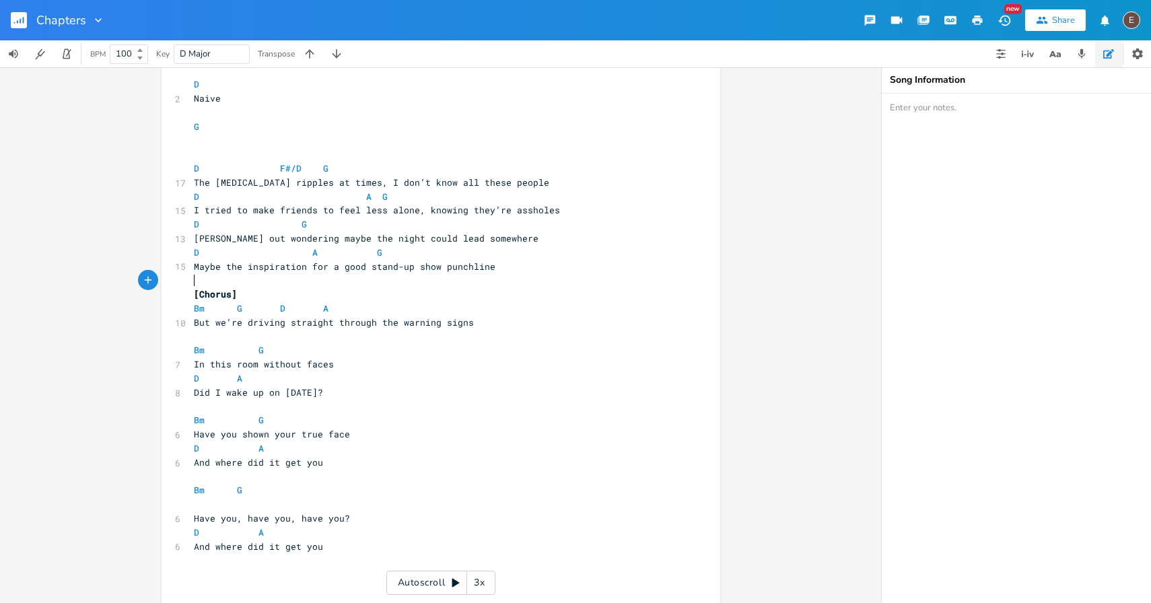
scroll to position [492, 0]
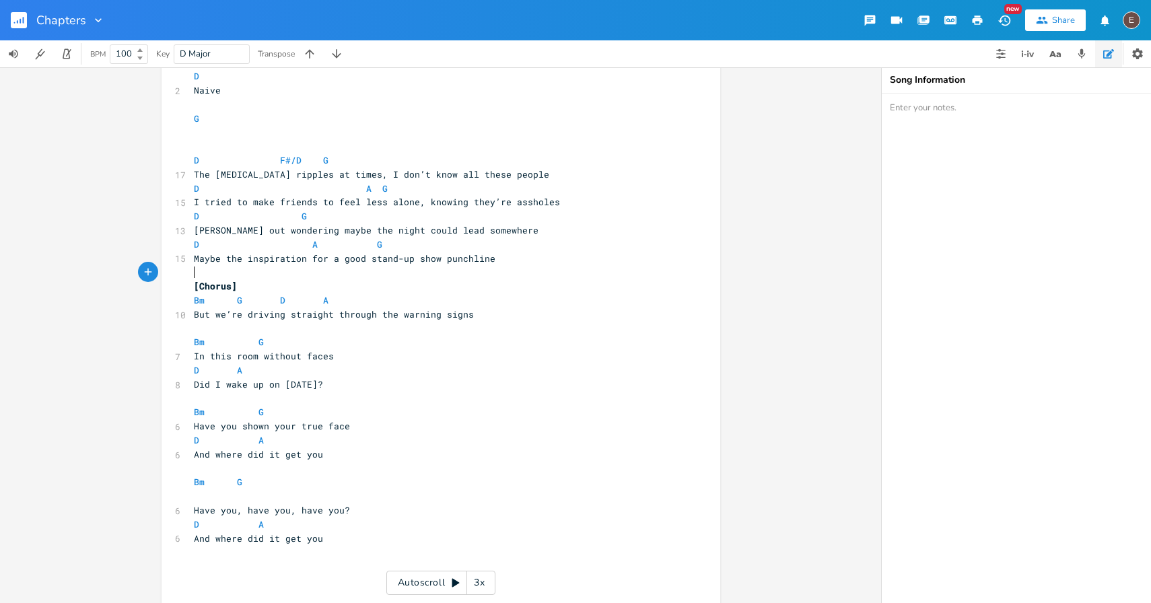
click at [291, 575] on pre "​" at bounding box center [434, 580] width 486 height 14
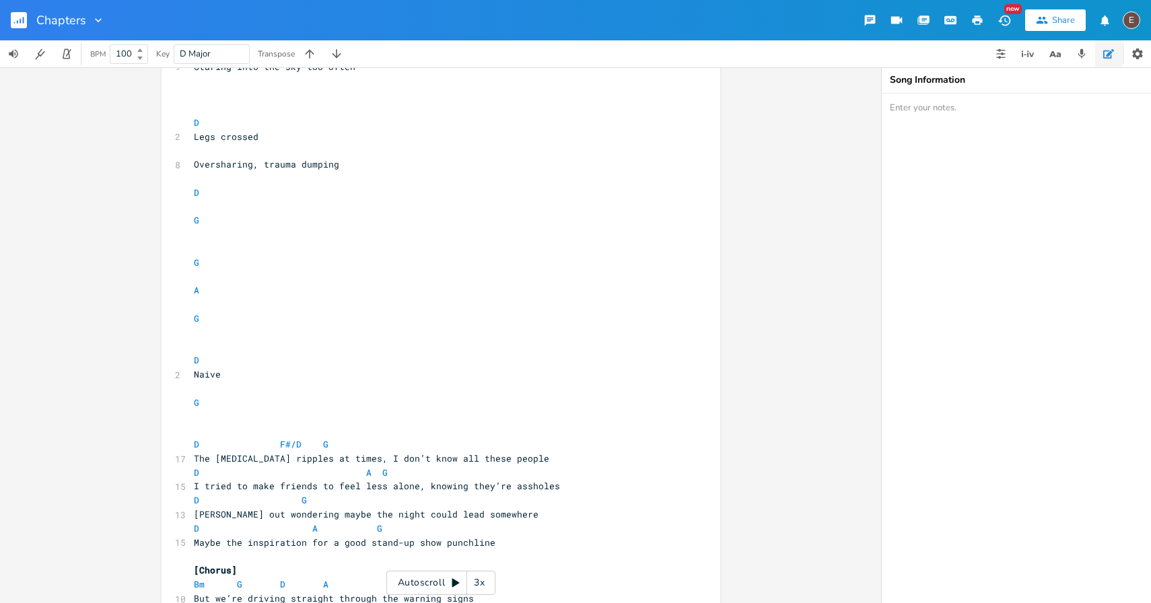
scroll to position [165, 0]
